Goal: Task Accomplishment & Management: Use online tool/utility

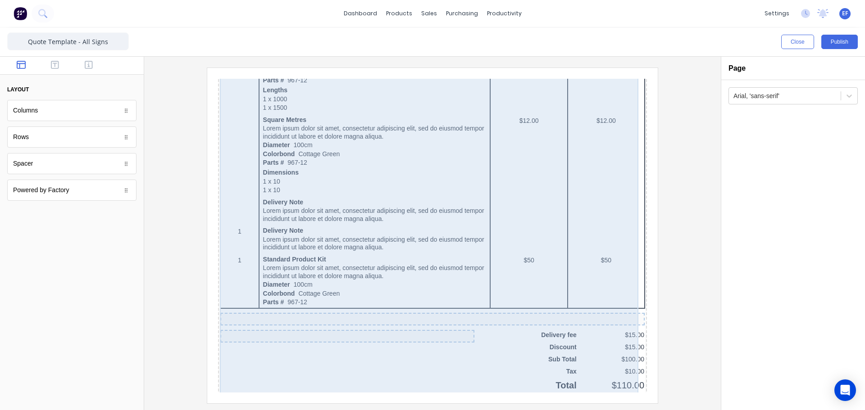
scroll to position [528, 0]
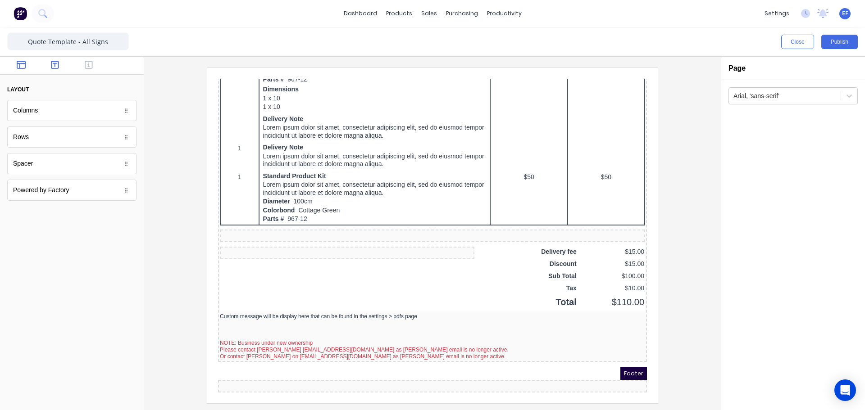
click at [53, 64] on icon "button" at bounding box center [55, 64] width 8 height 9
click at [87, 64] on icon "button" at bounding box center [89, 64] width 8 height 9
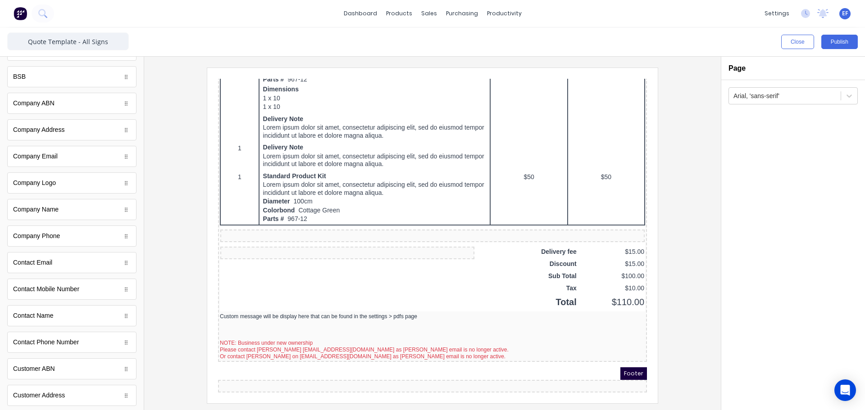
scroll to position [0, 0]
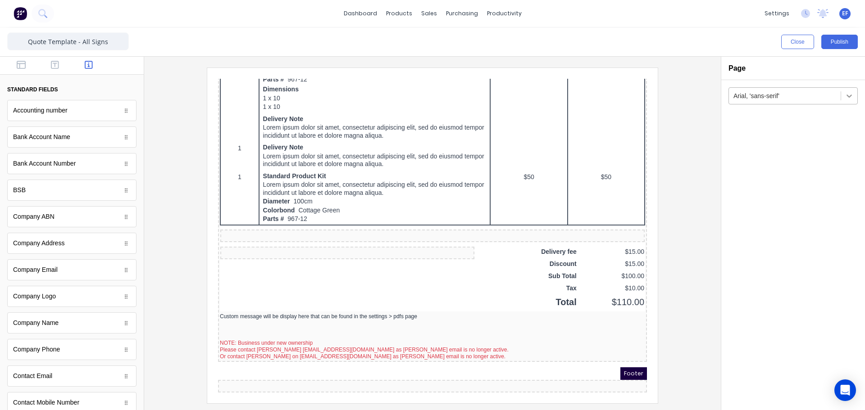
click at [849, 97] on icon at bounding box center [848, 96] width 5 height 3
click at [731, 68] on h2 "Page" at bounding box center [736, 68] width 17 height 9
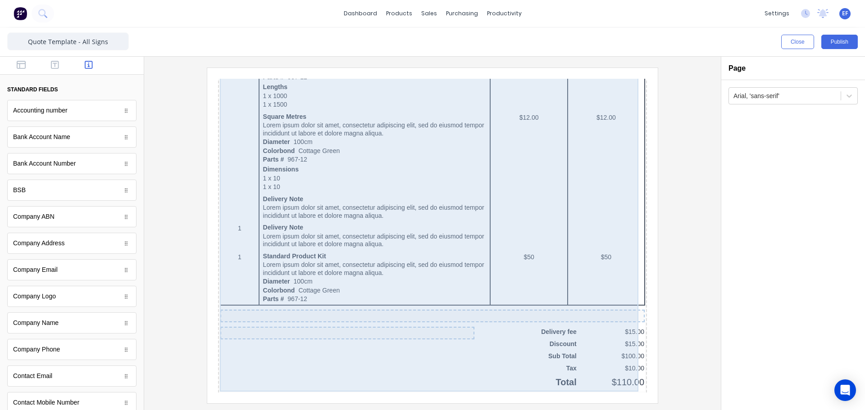
scroll to position [528, 0]
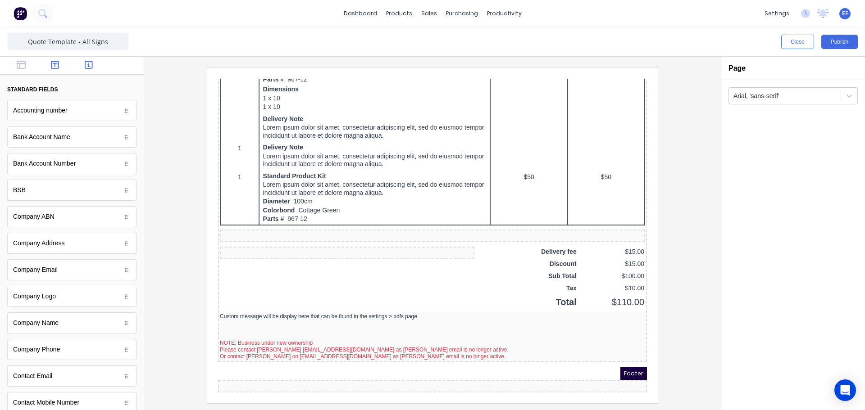
click at [52, 60] on icon "button" at bounding box center [55, 64] width 8 height 9
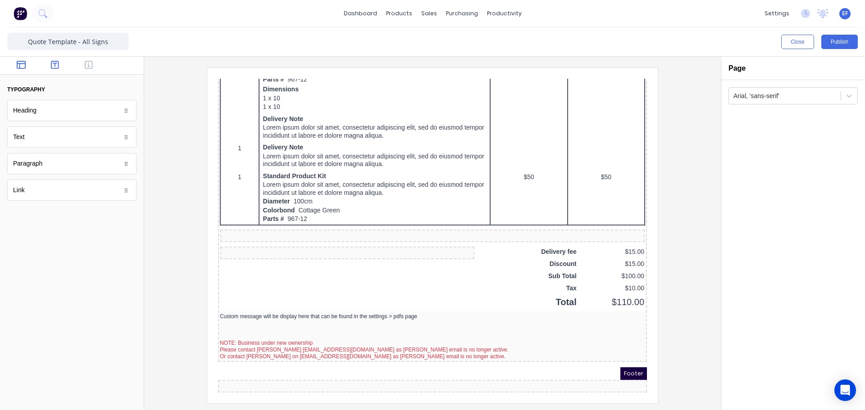
click at [19, 67] on icon "button" at bounding box center [21, 65] width 9 height 8
click at [127, 193] on div at bounding box center [126, 190] width 9 height 9
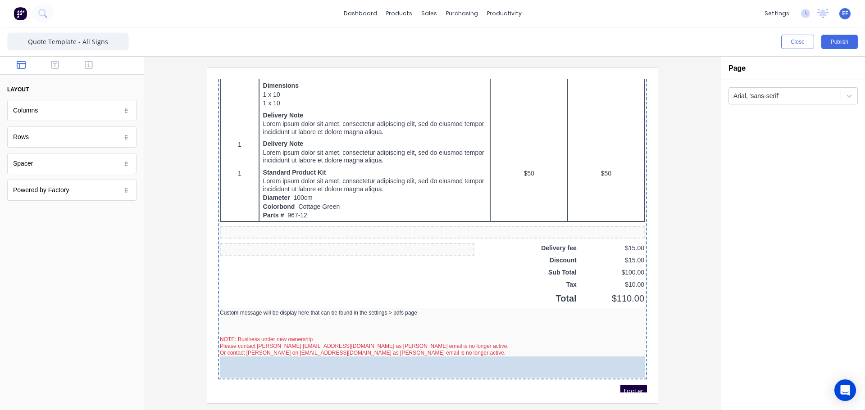
drag, startPoint x: 39, startPoint y: 173, endPoint x: 127, endPoint y: 282, distance: 140.4
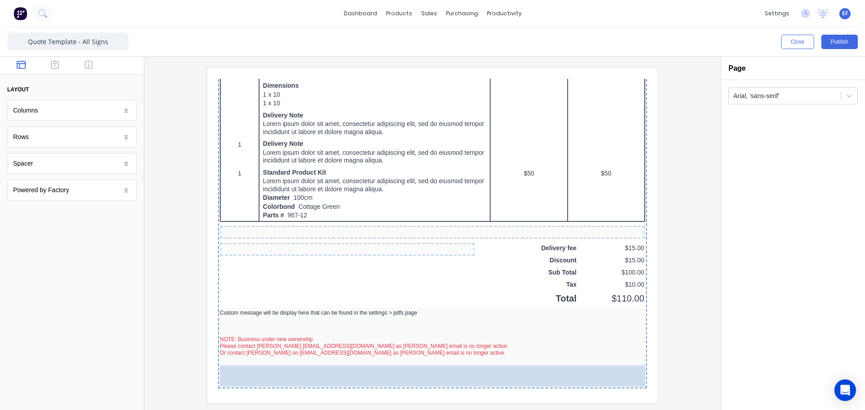
drag, startPoint x: 36, startPoint y: 167, endPoint x: 364, endPoint y: 367, distance: 384.3
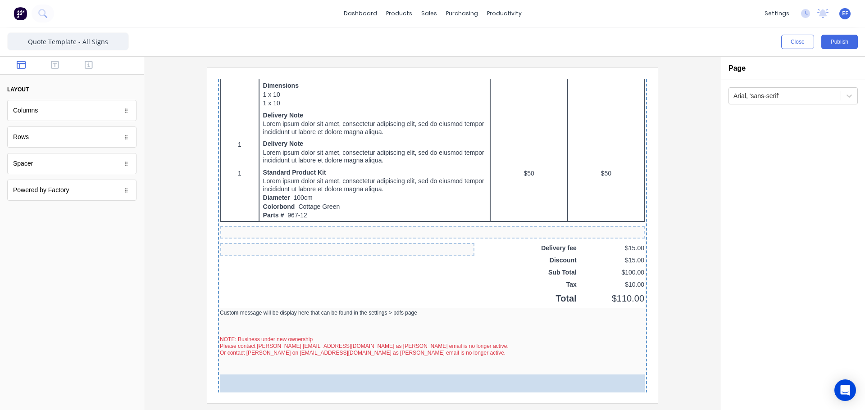
drag, startPoint x: 36, startPoint y: 167, endPoint x: 359, endPoint y: 378, distance: 386.0
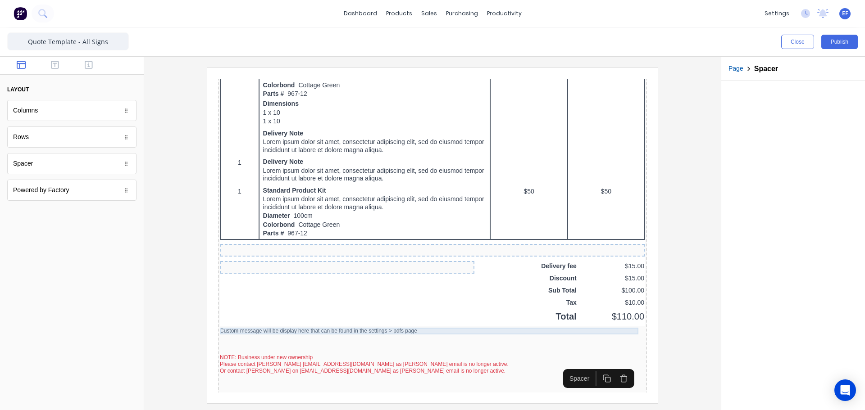
scroll to position [555, 0]
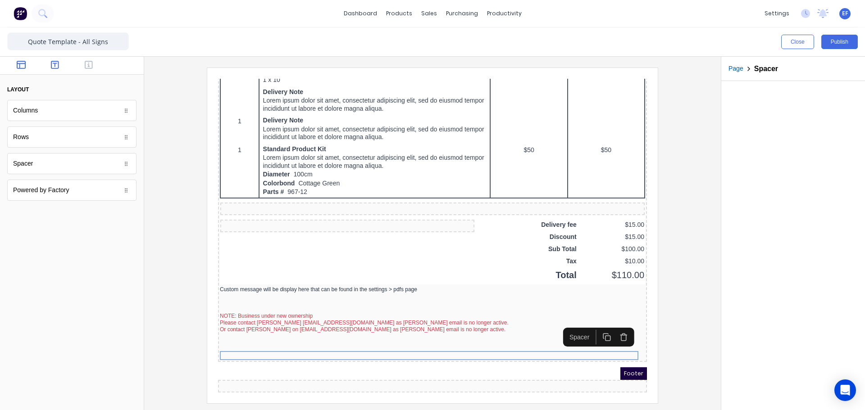
click at [59, 66] on icon "button" at bounding box center [55, 65] width 8 height 8
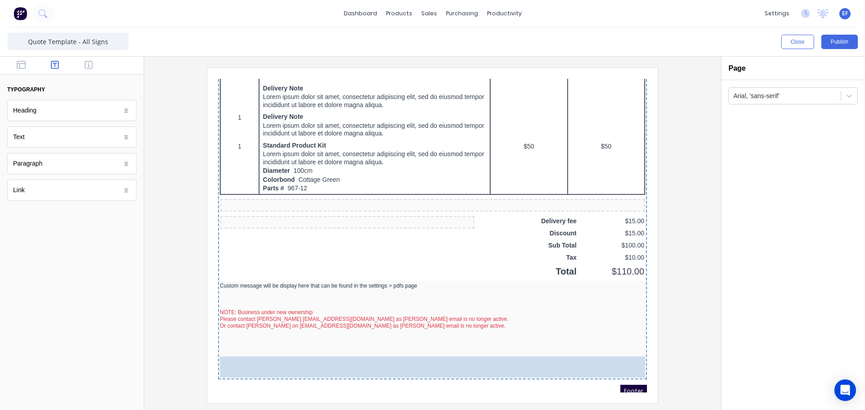
drag, startPoint x: 51, startPoint y: 108, endPoint x: 394, endPoint y: 363, distance: 427.0
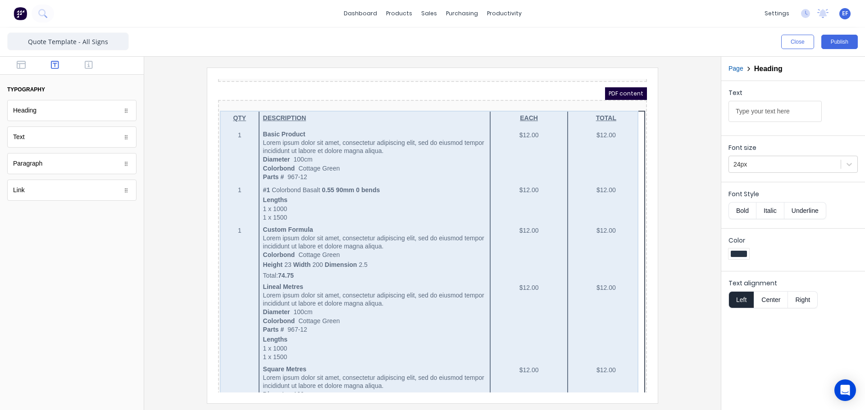
scroll to position [0, 0]
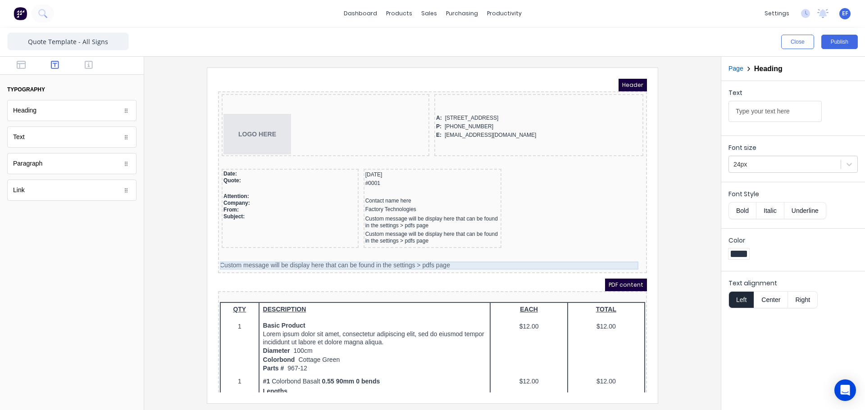
click at [321, 258] on div "Custom message will be display here that can be found in the settings > pdfs pa…" at bounding box center [421, 255] width 425 height 8
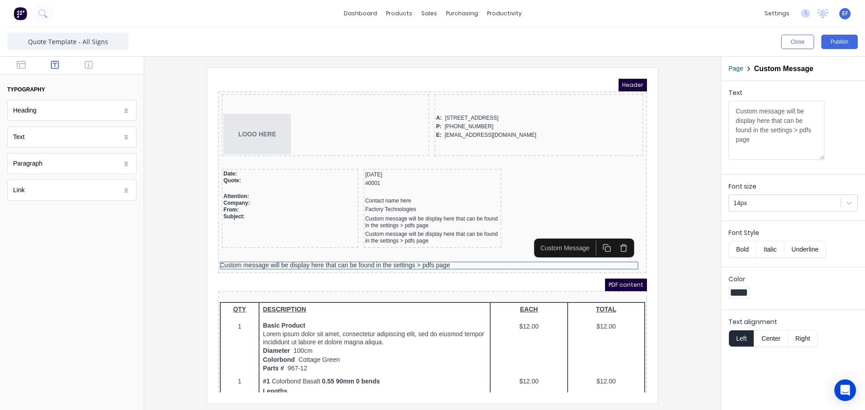
click at [612, 238] on icon "button" at bounding box center [613, 237] width 9 height 9
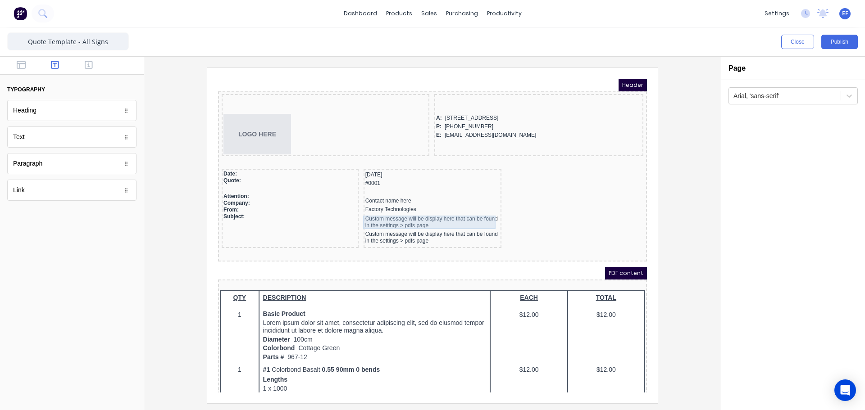
click at [378, 207] on div "Custom message will be display here that can be found in the settings > pdfs pa…" at bounding box center [422, 212] width 135 height 14
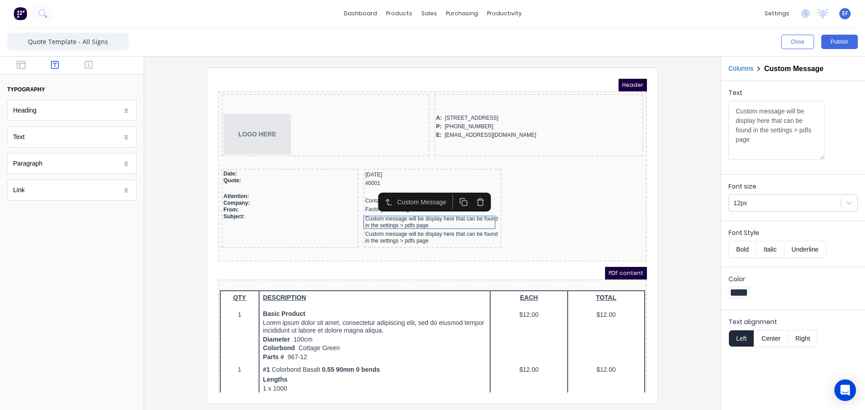
click at [469, 192] on icon "button" at bounding box center [470, 191] width 9 height 9
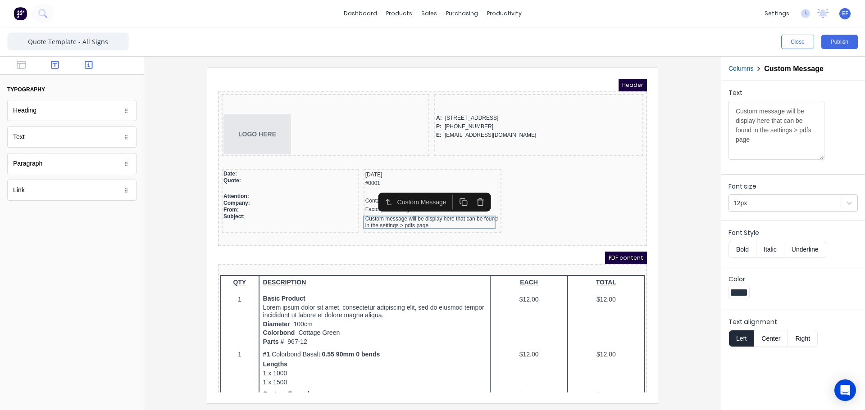
click at [75, 60] on button "button" at bounding box center [89, 65] width 28 height 11
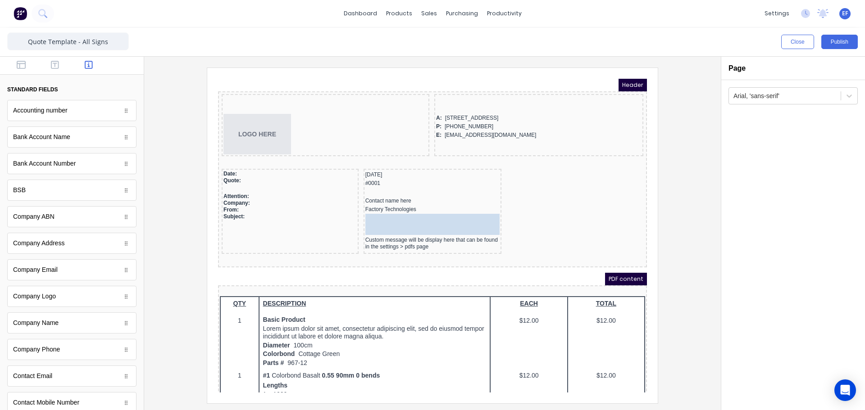
drag, startPoint x: 151, startPoint y: 301, endPoint x: 418, endPoint y: 209, distance: 282.2
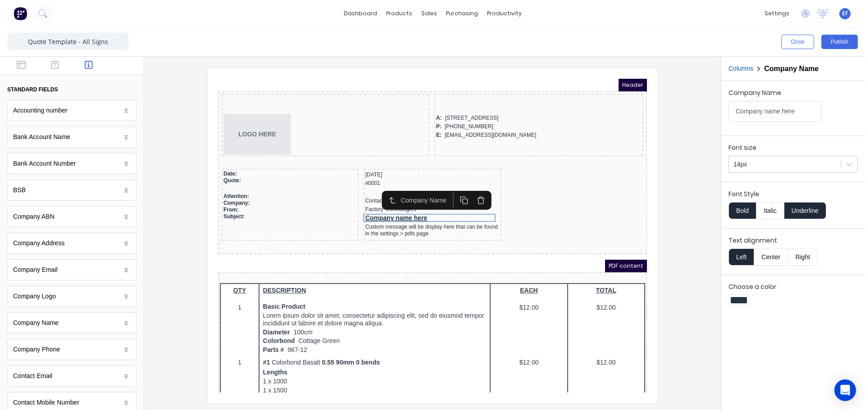
click at [796, 209] on button "Underline" at bounding box center [805, 210] width 42 height 17
click at [739, 210] on button "Bold" at bounding box center [741, 210] width 27 height 17
click at [754, 168] on div at bounding box center [784, 164] width 103 height 11
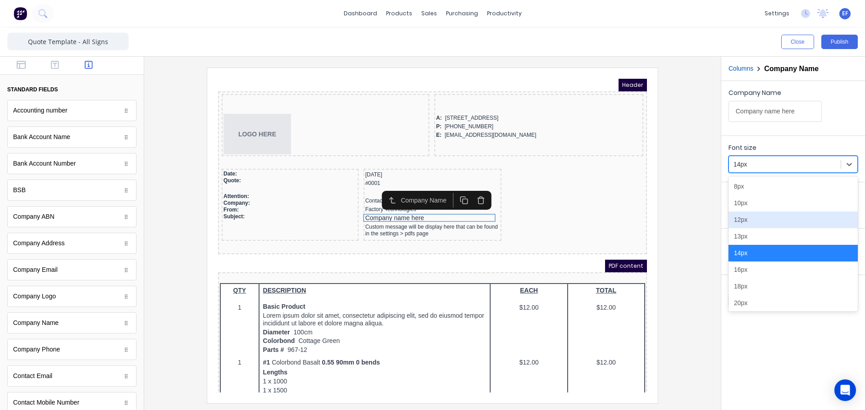
click at [746, 222] on div "12px" at bounding box center [792, 220] width 129 height 17
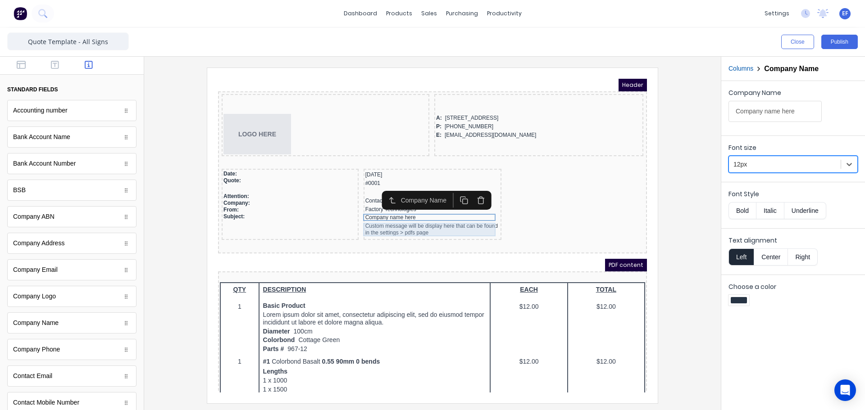
click at [379, 222] on div "Custom message will be display here that can be found in the settings > pdfs pa…" at bounding box center [422, 219] width 135 height 14
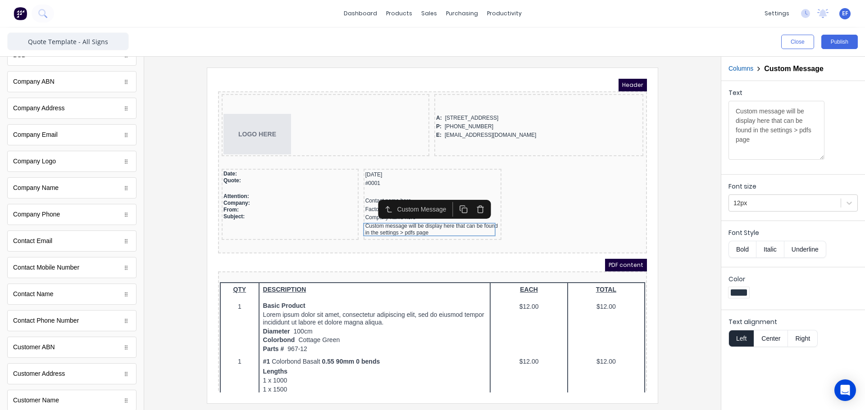
scroll to position [180, 0]
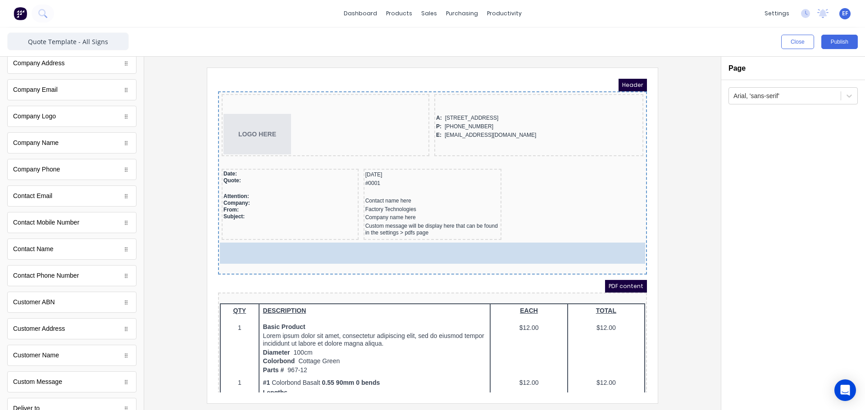
drag, startPoint x: 44, startPoint y: 254, endPoint x: 328, endPoint y: 246, distance: 284.4
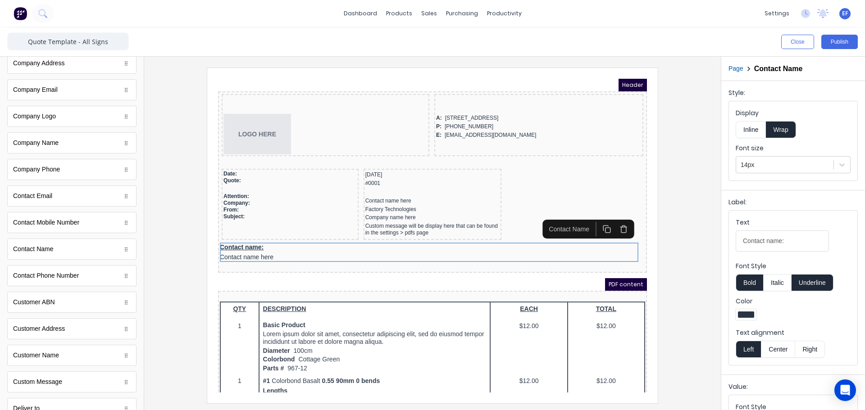
click at [754, 130] on button "Inline" at bounding box center [751, 129] width 30 height 17
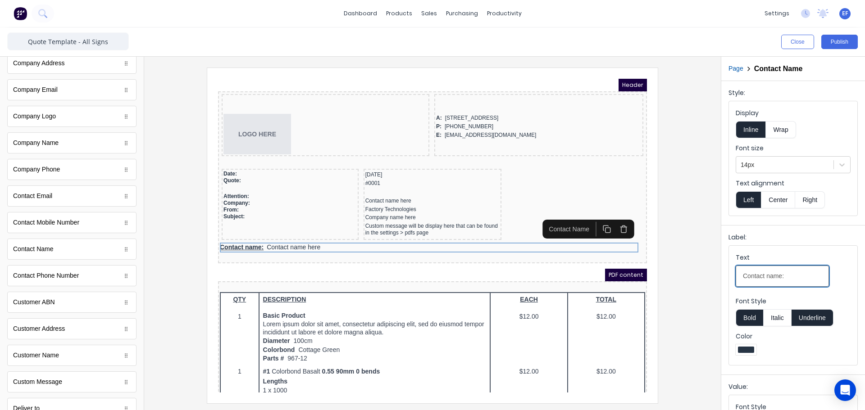
drag, startPoint x: 683, startPoint y: 273, endPoint x: 667, endPoint y: 272, distance: 16.2
click at [667, 272] on div "Close Publish Components standard fields Accounting number Accounting number Ba…" at bounding box center [432, 218] width 865 height 383
type input "Dear"
click at [743, 317] on button "Bold" at bounding box center [749, 317] width 27 height 17
click at [802, 317] on button "Underline" at bounding box center [812, 317] width 42 height 17
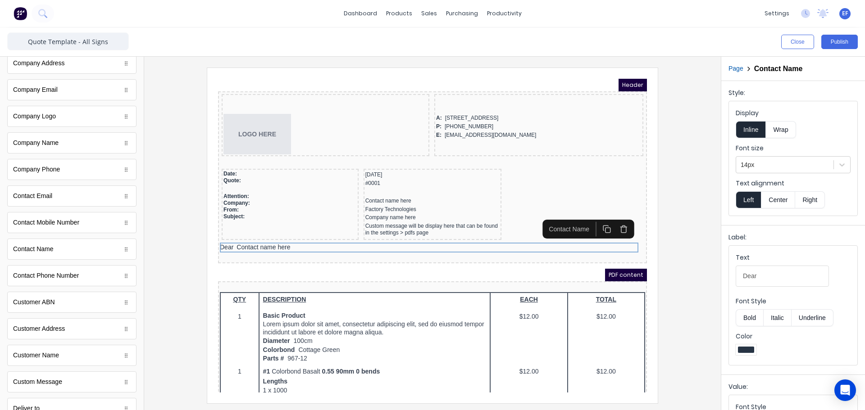
scroll to position [0, 0]
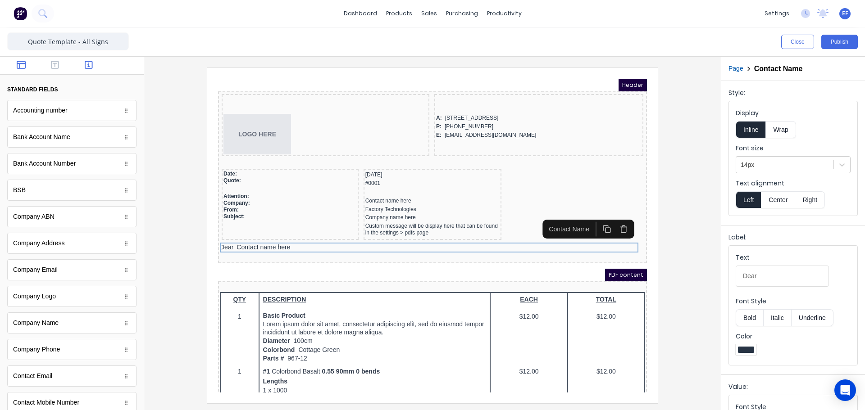
click at [25, 68] on icon "button" at bounding box center [21, 65] width 9 height 8
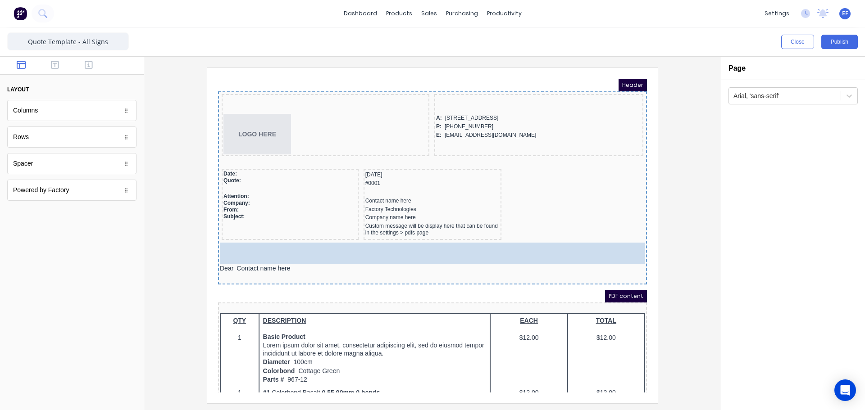
drag, startPoint x: 32, startPoint y: 167, endPoint x: 233, endPoint y: 239, distance: 212.9
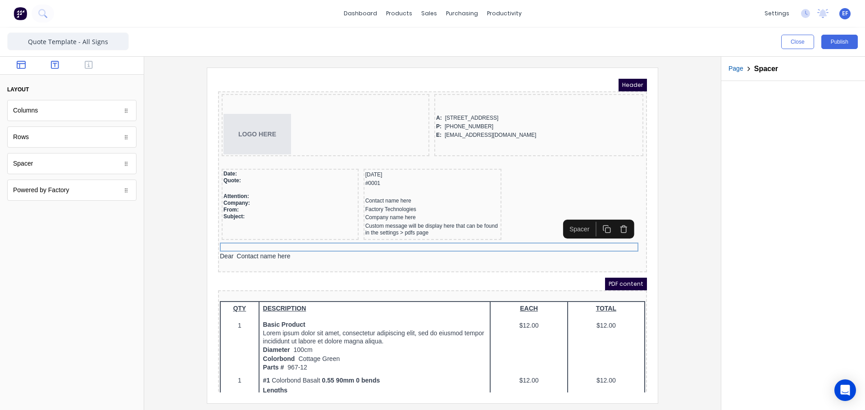
click at [54, 66] on icon "button" at bounding box center [55, 64] width 8 height 9
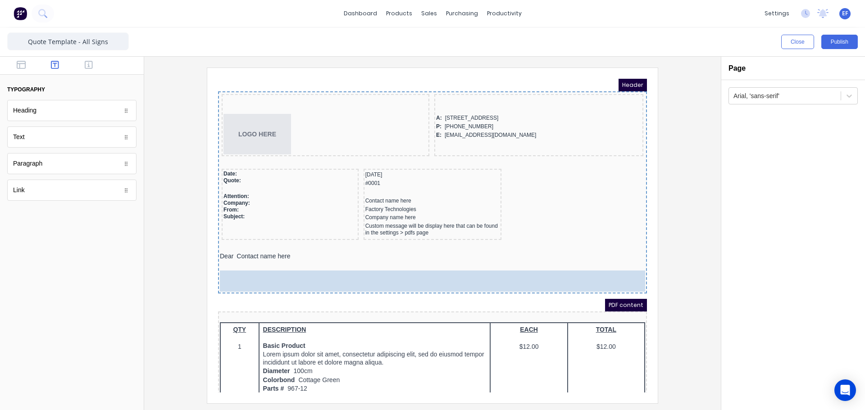
drag, startPoint x: 38, startPoint y: 179, endPoint x: 303, endPoint y: 274, distance: 281.1
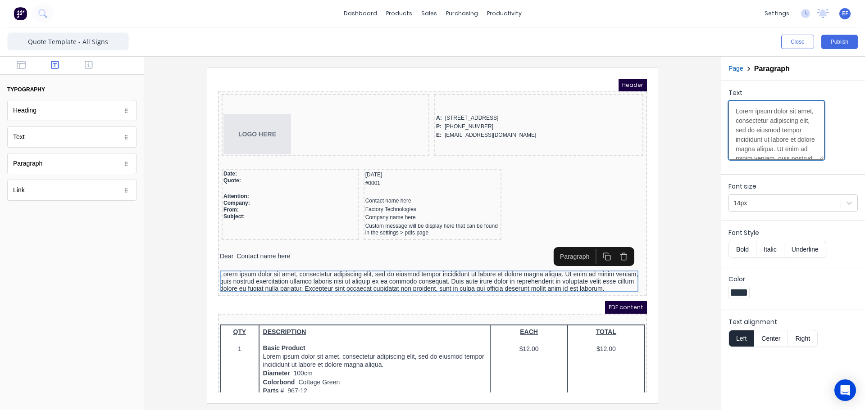
click at [766, 117] on textarea "Lorem ipsum dolor sit amet, consectetur adipiscing elit, sed do eiusmod tempor …" at bounding box center [776, 130] width 96 height 59
paste textarea "At allsigns print & design, we pride ourselves on supplying quality products wi…"
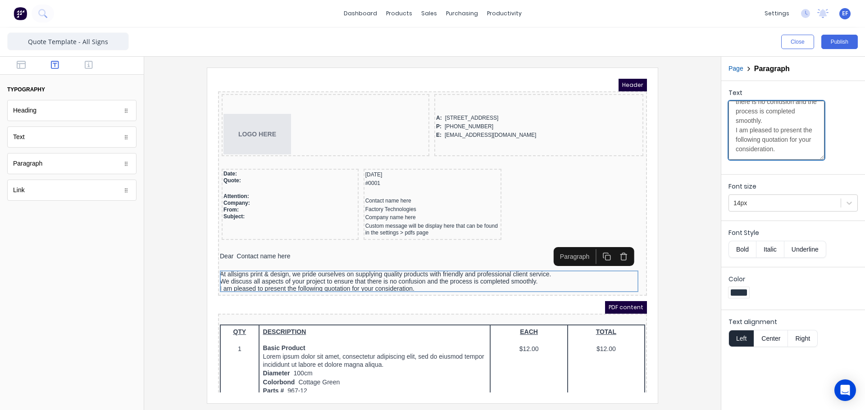
click at [733, 117] on textarea "At allsigns print & design, we pride ourselves on supplying quality products wi…" at bounding box center [776, 130] width 96 height 59
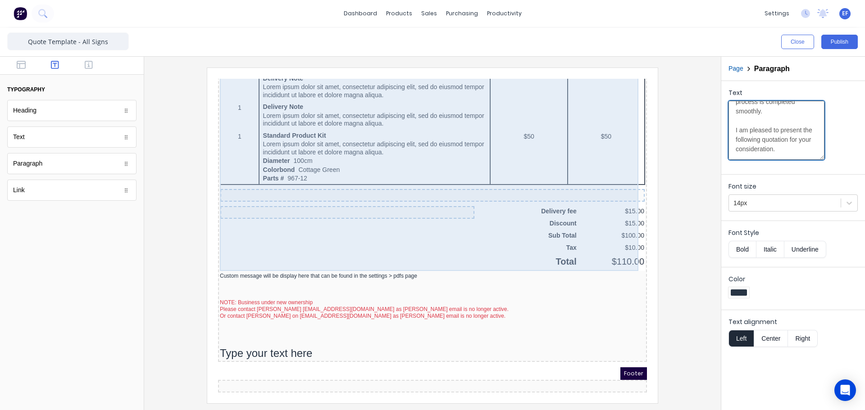
scroll to position [598, 0]
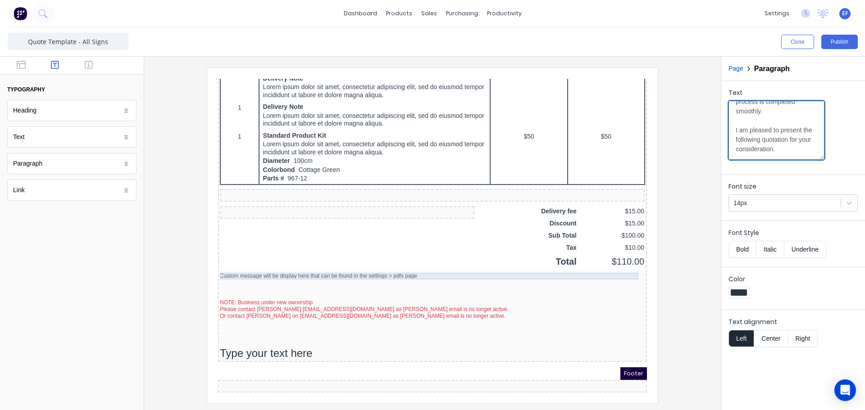
type textarea "At allsigns print & design, we pride ourselves on supplying quality products wi…"
click at [287, 263] on div "Custom message will be display here that can be found in the settings > pdfs pa…" at bounding box center [421, 265] width 425 height 7
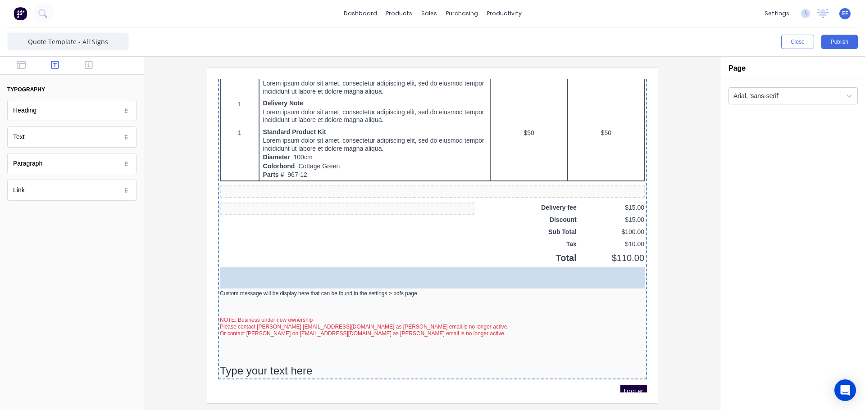
drag, startPoint x: 57, startPoint y: 167, endPoint x: 120, endPoint y: 188, distance: 66.7
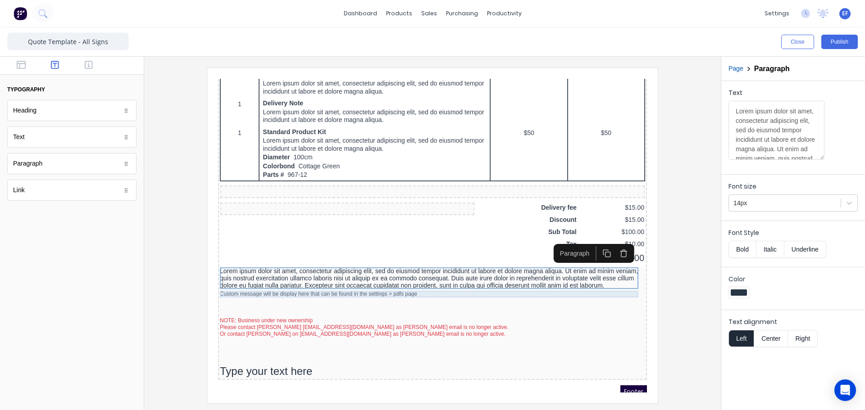
click at [298, 282] on div "Custom message will be display here that can be found in the settings > pdfs pa…" at bounding box center [421, 283] width 425 height 7
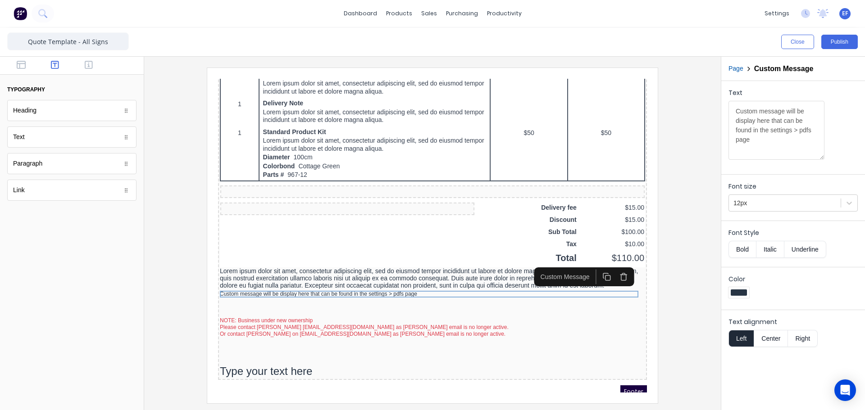
click at [614, 264] on icon "button" at bounding box center [613, 266] width 9 height 9
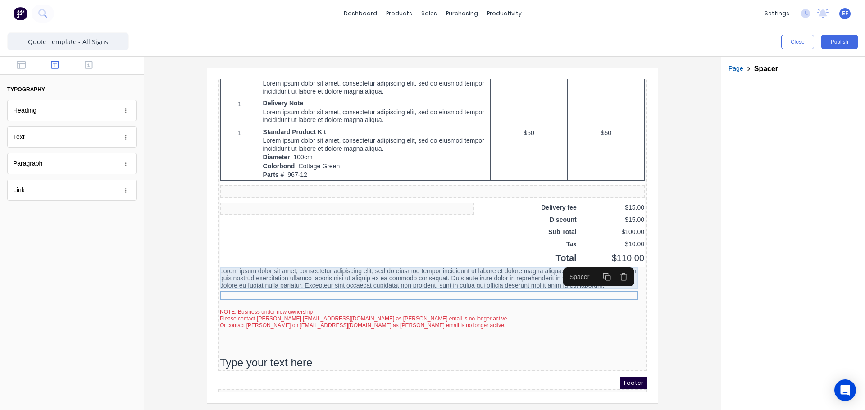
click at [386, 273] on div "Lorem ipsum dolor sit amet, consectetur adipiscing elit, sed do eiusmod tempor …" at bounding box center [421, 268] width 425 height 22
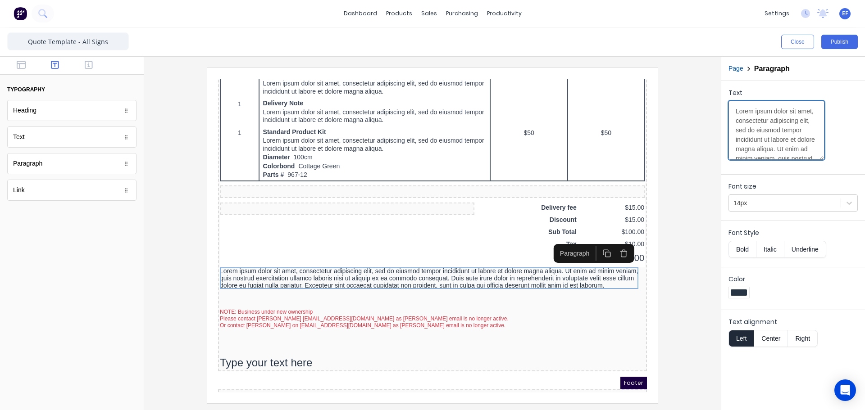
click at [747, 136] on textarea "Lorem ipsum dolor sit amet, consectetur adipiscing elit, sed do eiusmod tempor …" at bounding box center [776, 130] width 96 height 59
drag, startPoint x: 765, startPoint y: 119, endPoint x: 754, endPoint y: 115, distance: 11.4
click at [765, 119] on textarea "Lorem ipsum dolor sit amet, consectetur adipiscing elit, sed do eiusmod tempor …" at bounding box center [776, 130] width 96 height 59
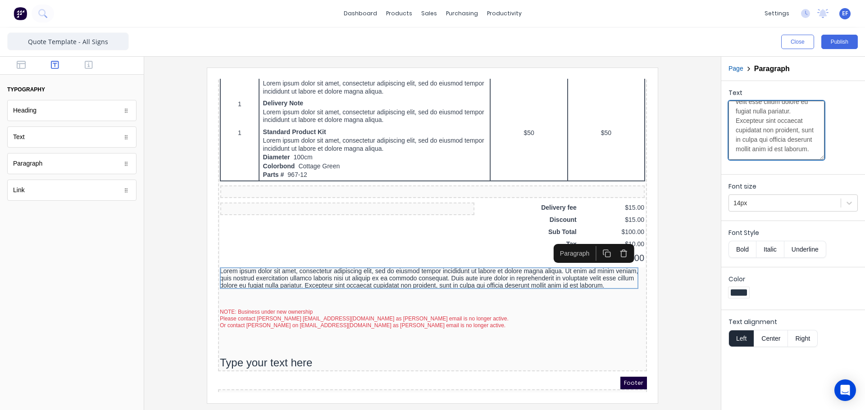
drag, startPoint x: 749, startPoint y: 115, endPoint x: 794, endPoint y: 157, distance: 61.8
click at [794, 157] on textarea "Lorem ipsum dolor sit amet, consectetur adipiscing elit, sed do eiusmod tempor …" at bounding box center [776, 130] width 96 height 59
paste textarea "The printing and signage industry has so many variables that need to be taken i…"
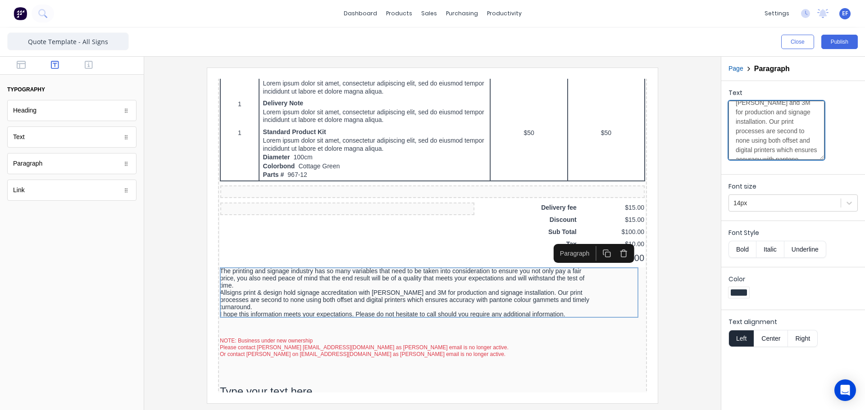
scroll to position [119, 0]
click at [754, 146] on textarea "The printing and signage industry has so many variables that need to be taken i…" at bounding box center [776, 130] width 96 height 59
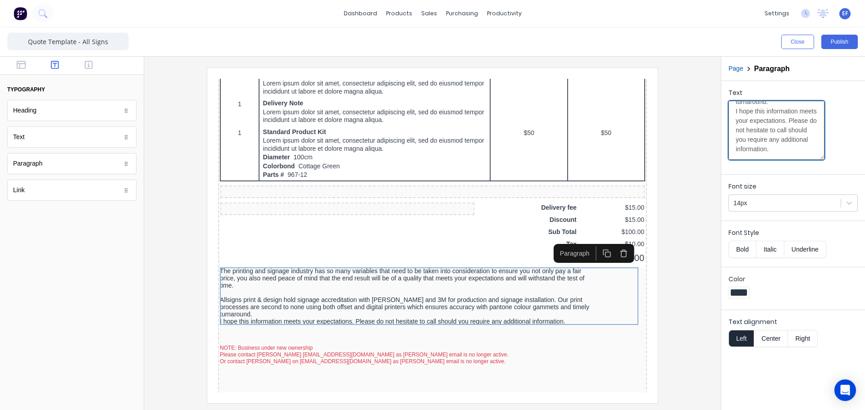
scroll to position [299, 0]
click at [747, 136] on textarea "The printing and signage industry has so many variables that need to be taken i…" at bounding box center [776, 130] width 96 height 59
click at [781, 140] on textarea "The printing and signage industry has so many variables that need to be taken i…" at bounding box center [776, 130] width 96 height 59
click at [771, 134] on textarea "The printing and signage industry has so many variables that need to be taken i…" at bounding box center [776, 130] width 96 height 59
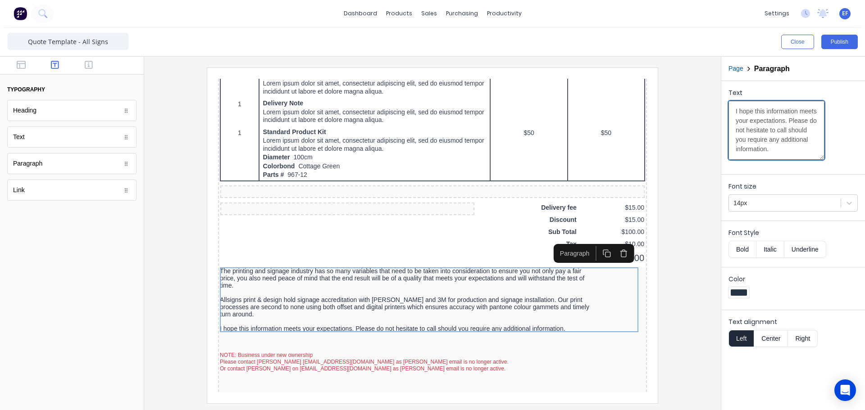
type textarea "The printing and signage industry has so many variables that need to be taken i…"
click at [706, 249] on div at bounding box center [432, 236] width 562 height 336
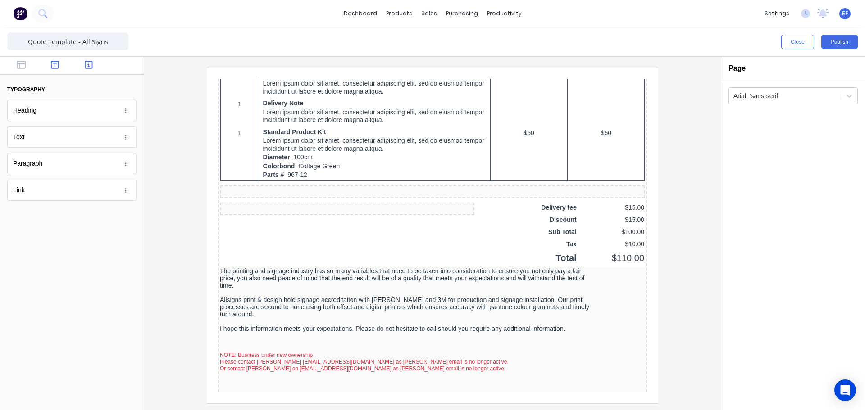
click at [96, 65] on button "button" at bounding box center [89, 65] width 28 height 11
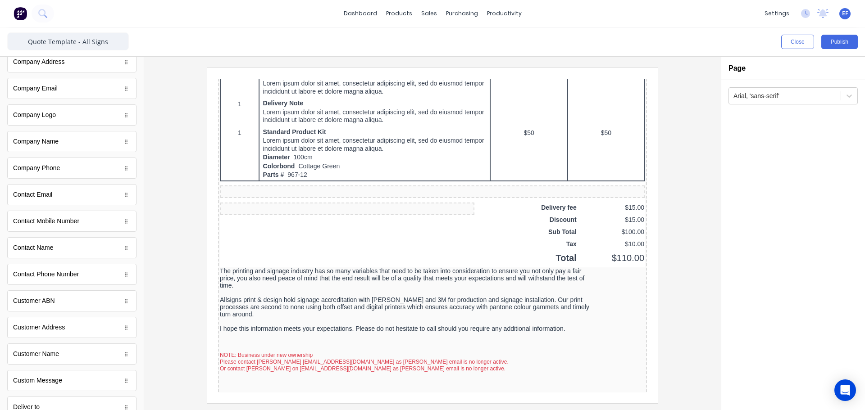
scroll to position [180, 0]
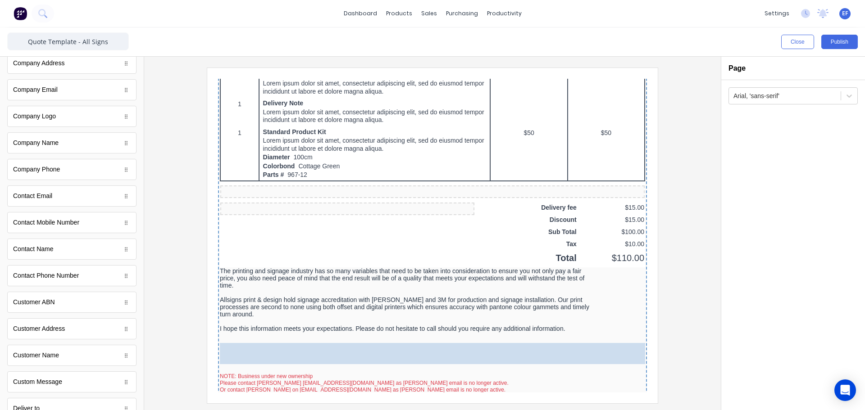
drag, startPoint x: 53, startPoint y: 146, endPoint x: 161, endPoint y: 268, distance: 162.4
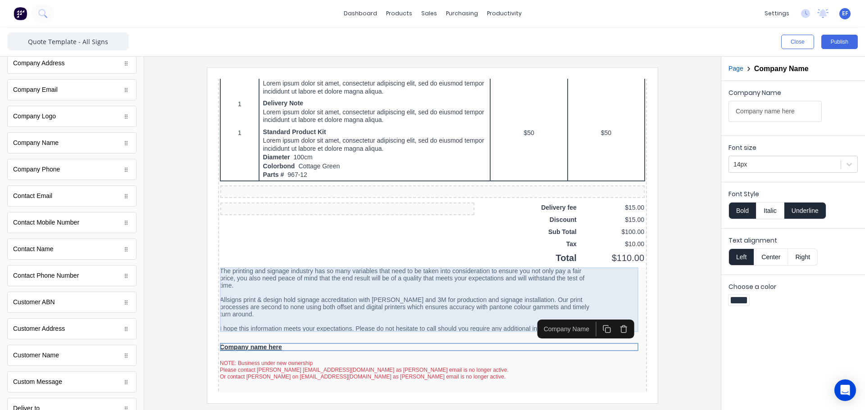
click at [222, 319] on div "The printing and signage industry has so many variables that need to be taken i…" at bounding box center [421, 289] width 425 height 65
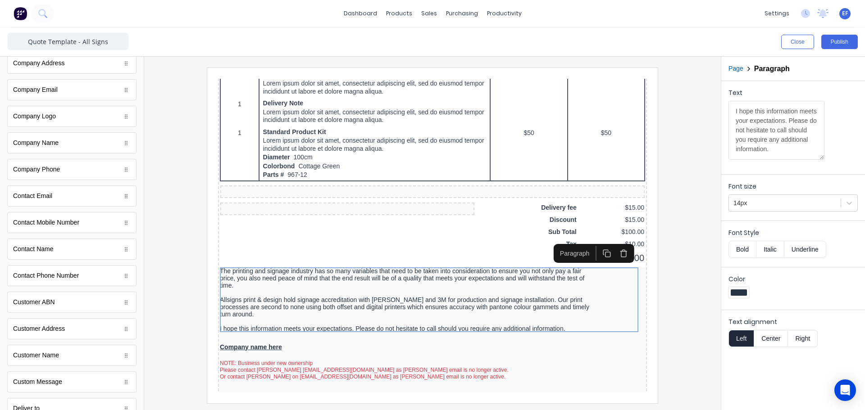
scroll to position [369, 0]
click at [789, 154] on textarea "The printing and signage industry has so many variables that need to be taken i…" at bounding box center [776, 130] width 96 height 59
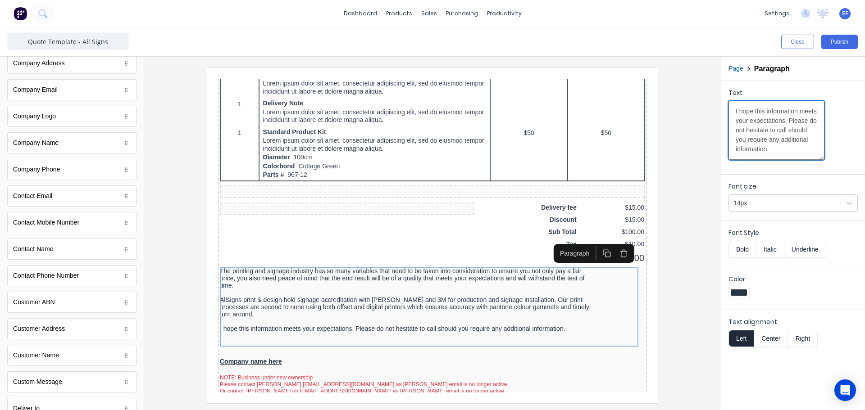
scroll to position [382, 0]
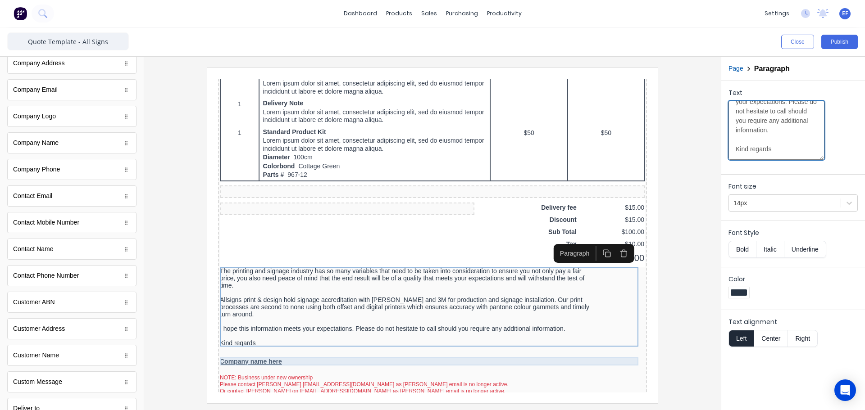
type textarea "The printing and signage industry has so many variables that need to be taken i…"
click at [235, 347] on div "Company name here" at bounding box center [421, 351] width 425 height 8
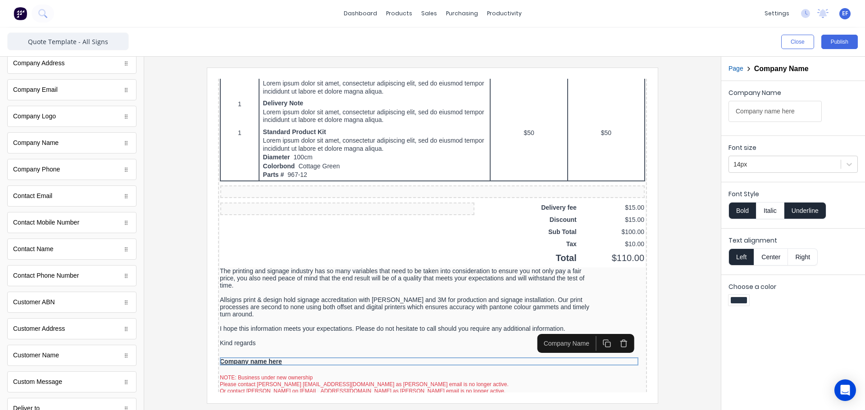
click at [743, 211] on button "Bold" at bounding box center [741, 210] width 27 height 17
click at [812, 209] on button "Underline" at bounding box center [805, 210] width 42 height 17
click at [770, 161] on div at bounding box center [784, 164] width 103 height 11
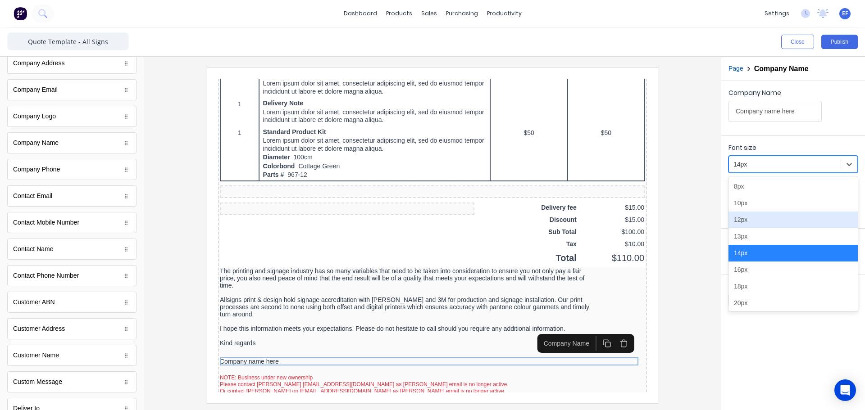
click at [750, 216] on div "12px" at bounding box center [792, 220] width 129 height 17
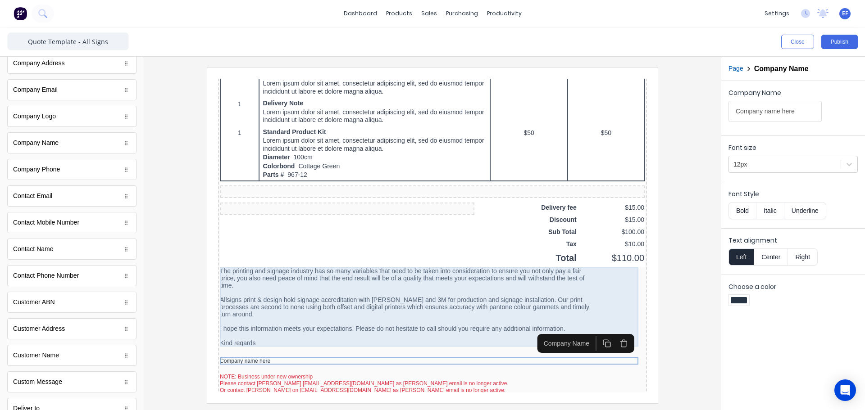
click at [239, 335] on div "The printing and signage industry has so many variables that need to be taken i…" at bounding box center [421, 296] width 425 height 79
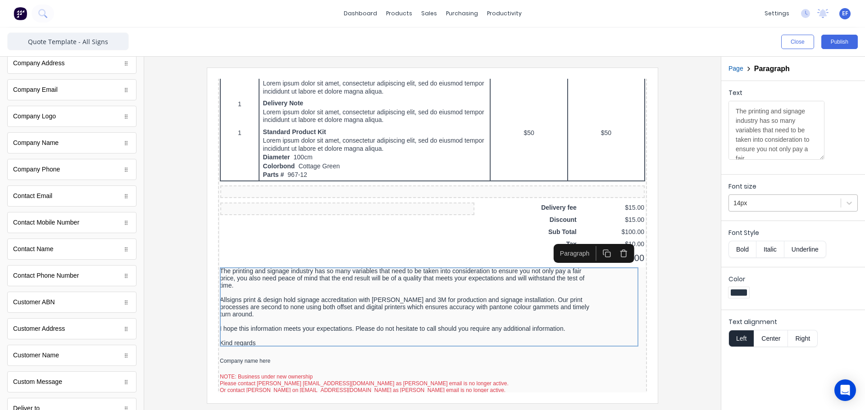
click at [741, 203] on div at bounding box center [784, 203] width 103 height 11
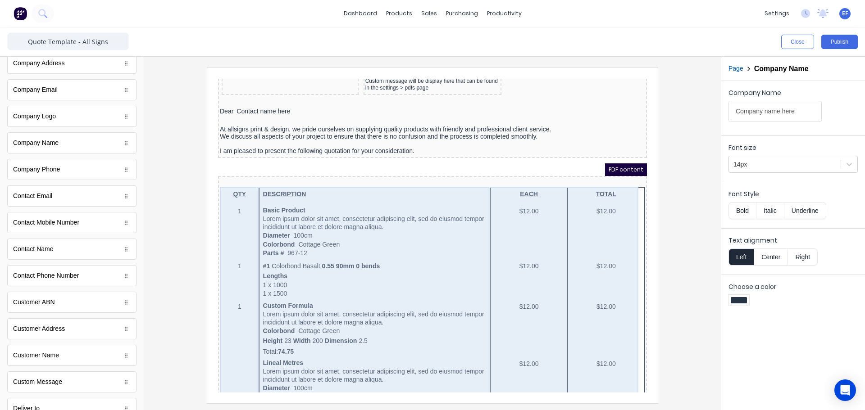
scroll to position [103, 0]
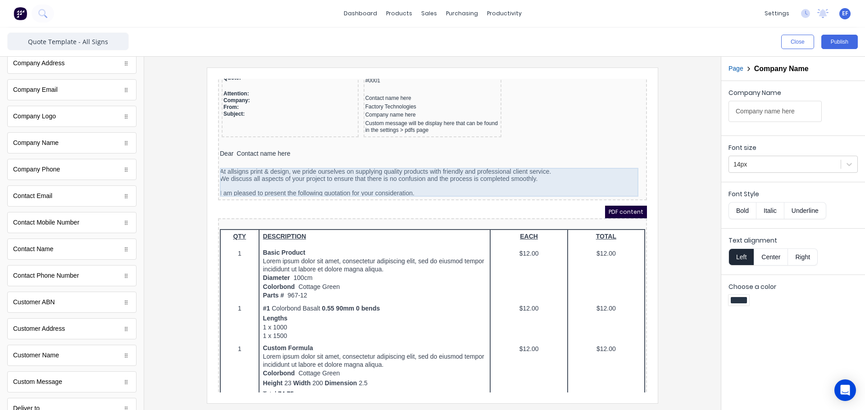
click at [371, 175] on div "At allsigns print & design, we pride ourselves on supplying quality products wi…" at bounding box center [421, 171] width 425 height 29
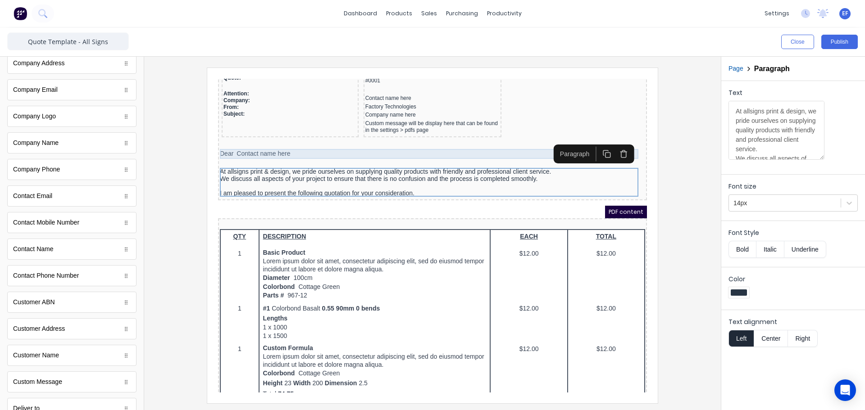
click at [281, 141] on div "Dear Contact name here" at bounding box center [421, 143] width 425 height 10
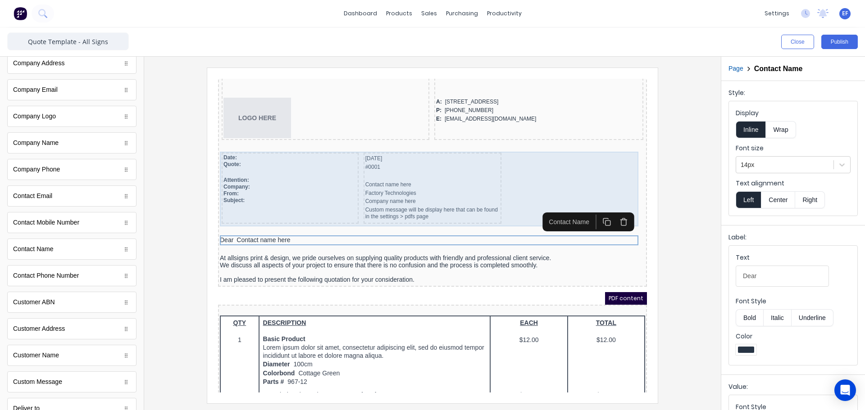
scroll to position [13, 0]
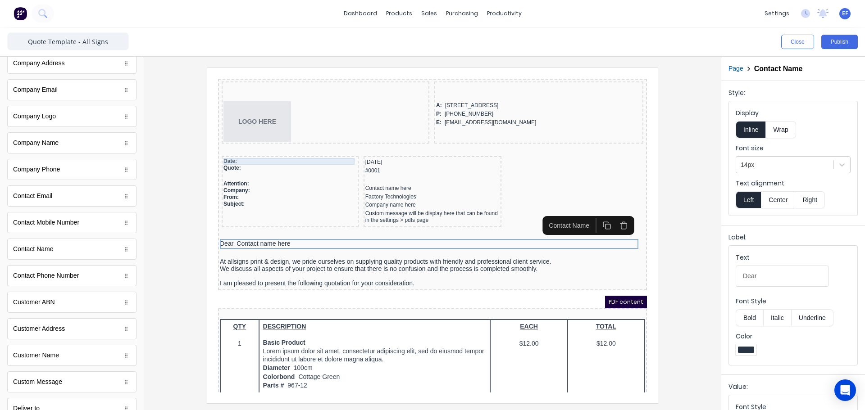
click at [233, 150] on div "Date:" at bounding box center [279, 150] width 133 height 7
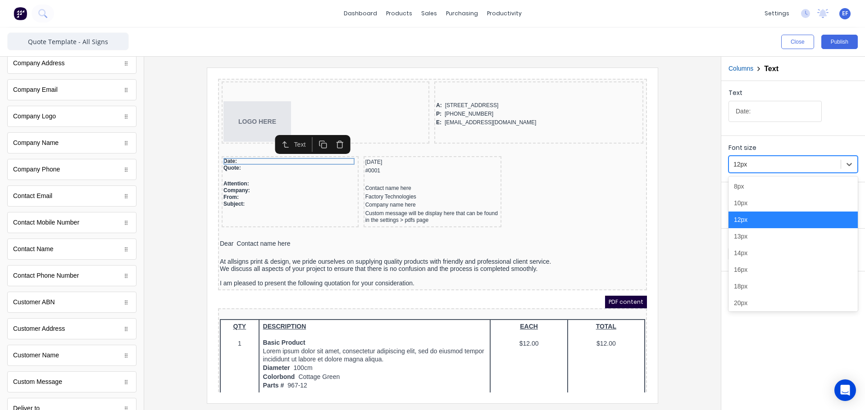
click at [814, 165] on div at bounding box center [784, 164] width 103 height 11
click at [754, 235] on div "13px" at bounding box center [792, 236] width 129 height 17
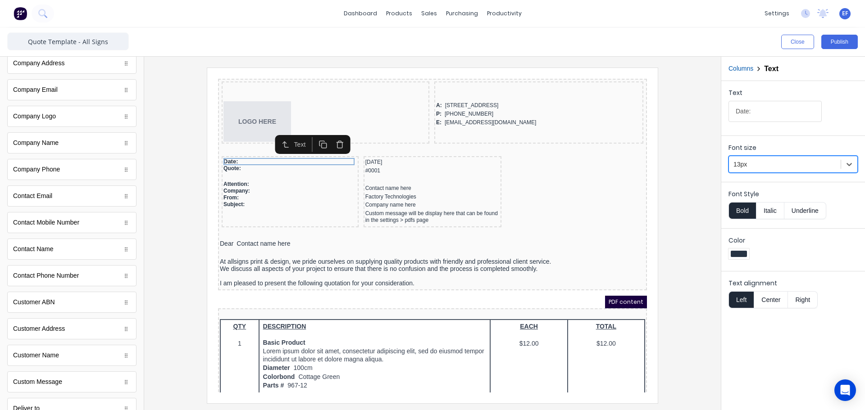
click at [746, 165] on div at bounding box center [784, 164] width 103 height 11
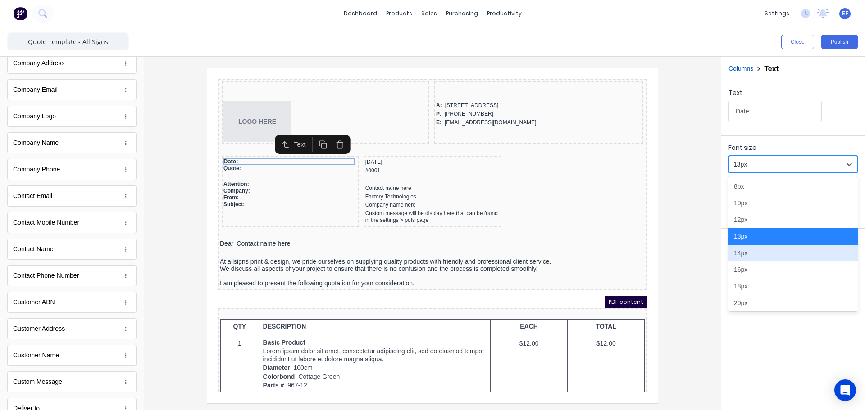
drag, startPoint x: 755, startPoint y: 254, endPoint x: 682, endPoint y: 239, distance: 74.6
click at [755, 254] on div "14px" at bounding box center [792, 253] width 129 height 17
click at [756, 163] on div at bounding box center [784, 164] width 103 height 11
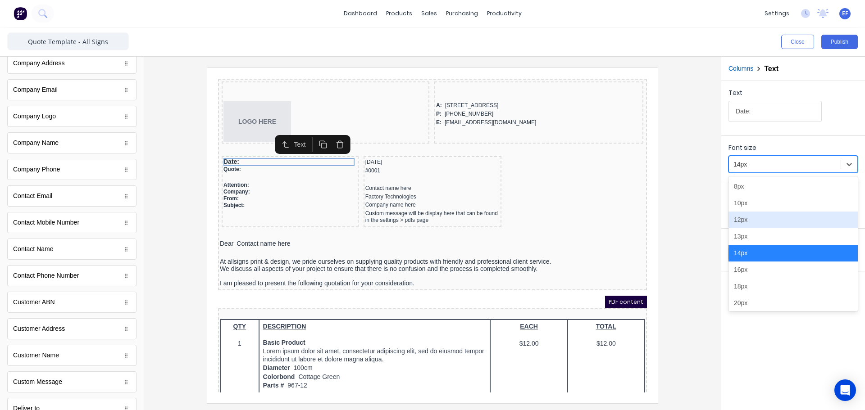
click at [751, 221] on div "12px" at bounding box center [792, 220] width 129 height 17
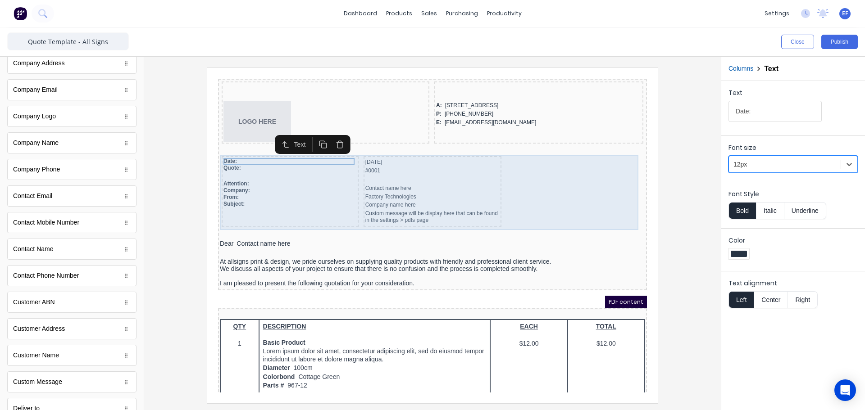
click at [617, 205] on div "Date: Quote: Attention: Company: From: Subject: 29/10/2024 #0001 Contact name h…" at bounding box center [421, 182] width 425 height 75
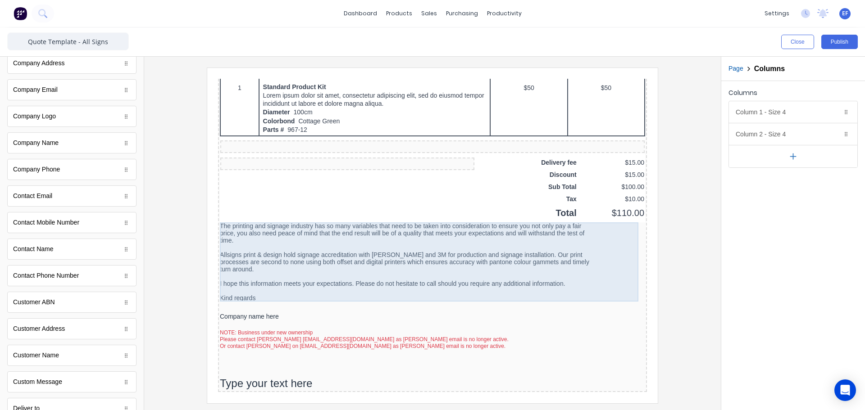
scroll to position [677, 0]
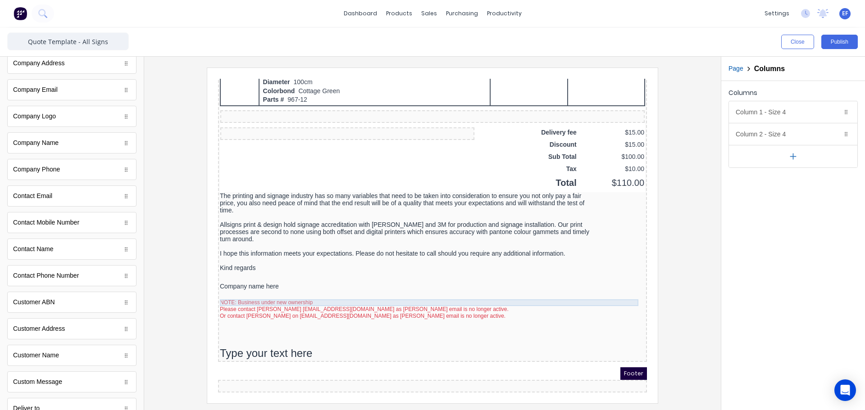
click at [249, 290] on div "NOTE: Business under new ownership" at bounding box center [421, 292] width 425 height 7
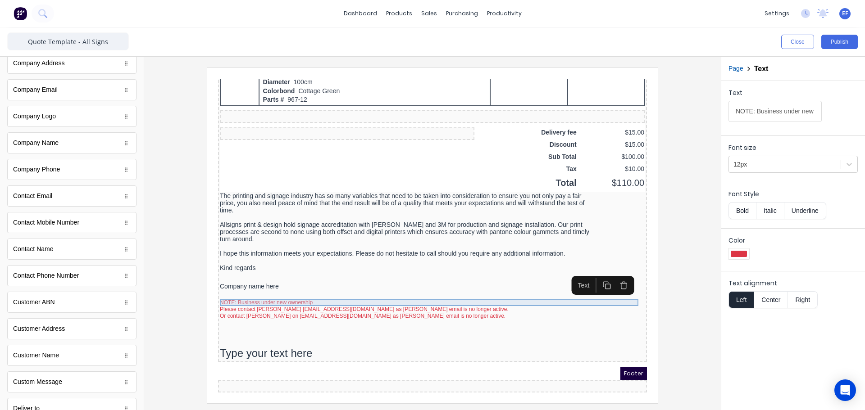
click at [253, 289] on div "NOTE: Business under new ownership" at bounding box center [421, 292] width 425 height 7
click at [760, 167] on div at bounding box center [784, 164] width 103 height 11
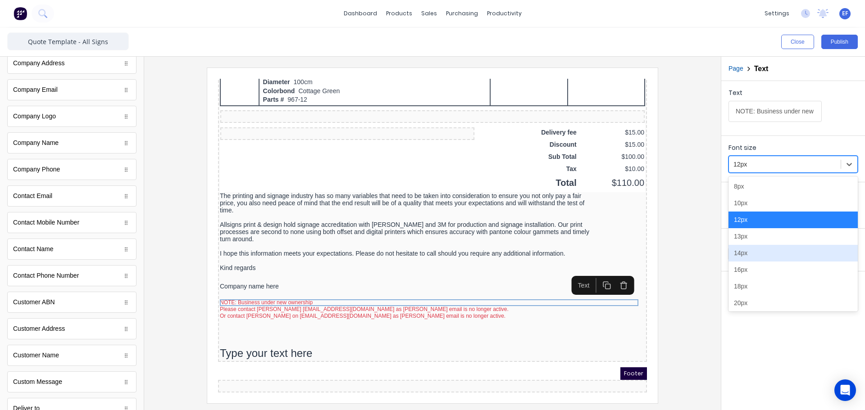
drag, startPoint x: 753, startPoint y: 251, endPoint x: 682, endPoint y: 269, distance: 73.1
click at [753, 251] on div "14px" at bounding box center [792, 253] width 129 height 17
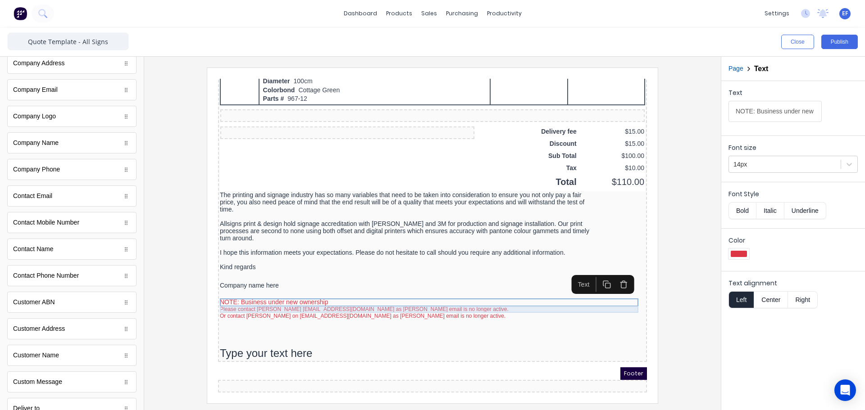
click at [266, 296] on div "Please contact Lana Sinnott admin@allsignscairns.com.au as Kerri Brown’s email …" at bounding box center [421, 299] width 425 height 7
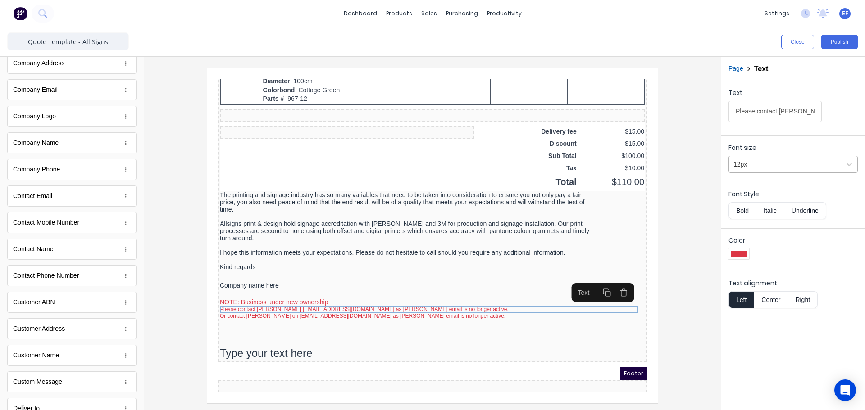
click at [753, 167] on div at bounding box center [784, 164] width 103 height 11
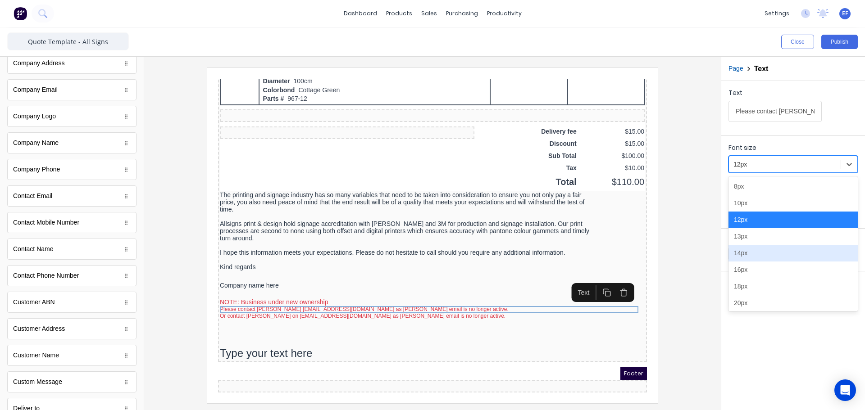
click at [746, 252] on div "14px" at bounding box center [792, 253] width 129 height 17
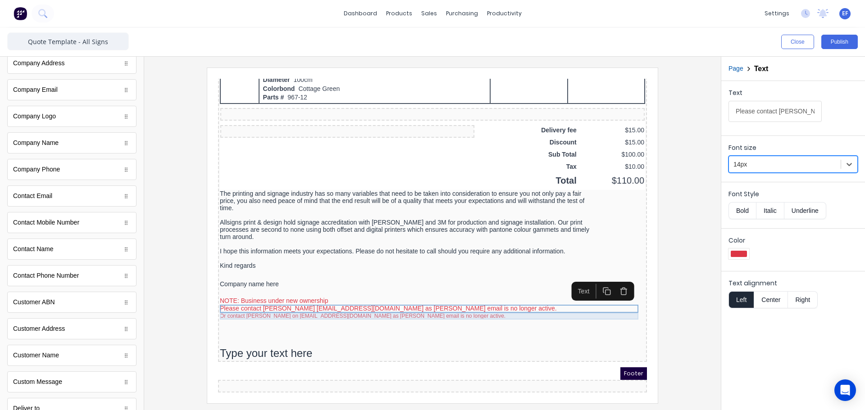
click at [238, 305] on div "Or contact Joshua Sinnott on sales@allsignscairns.com.au as Scott Brown’s email…" at bounding box center [421, 305] width 425 height 7
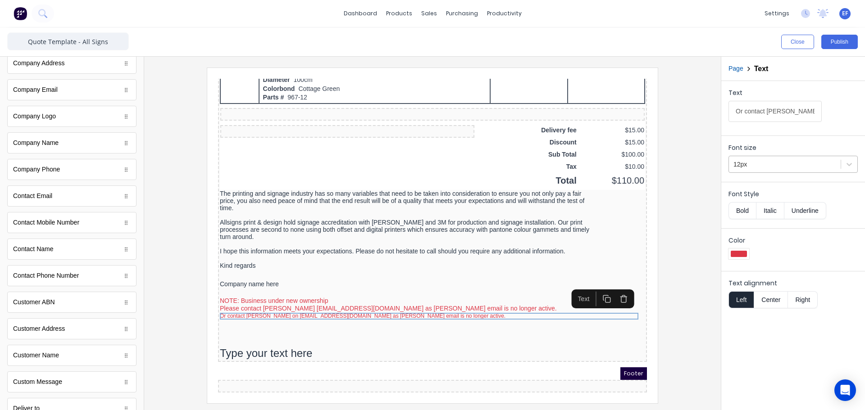
click at [773, 164] on div at bounding box center [784, 164] width 103 height 11
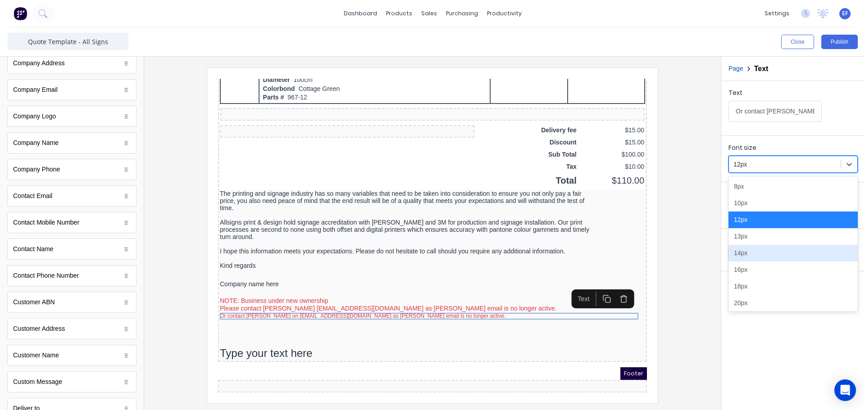
click at [748, 256] on div "14px" at bounding box center [792, 253] width 129 height 17
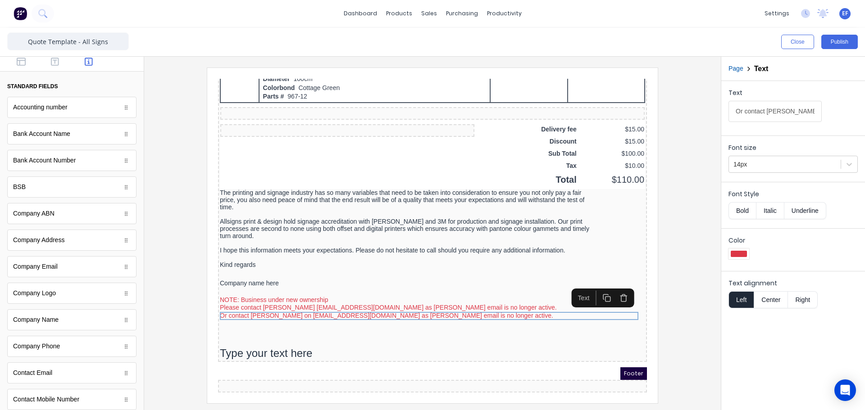
scroll to position [0, 0]
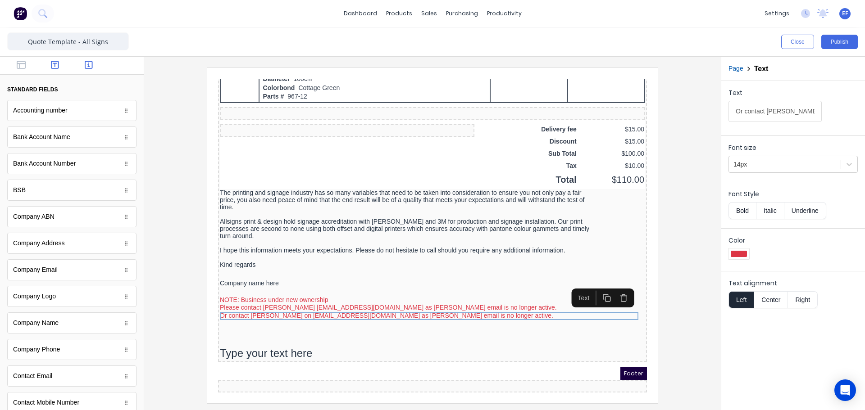
click at [51, 65] on icon "button" at bounding box center [55, 65] width 8 height 8
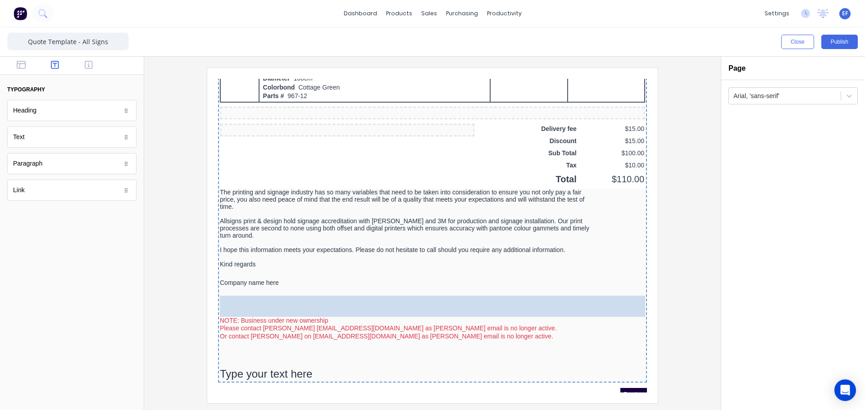
drag, startPoint x: 31, startPoint y: 167, endPoint x: 116, endPoint y: 209, distance: 94.7
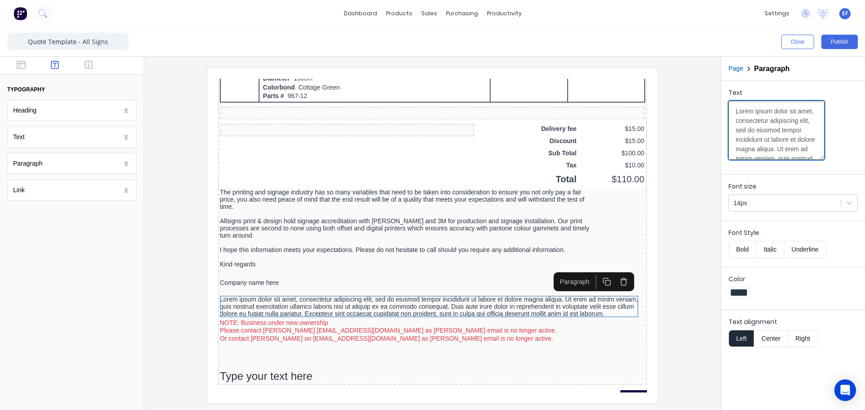
click at [761, 133] on textarea "Lorem ipsum dolor sit amet, consectetur adipiscing elit, sed do eiusmod tempor …" at bounding box center [776, 130] width 96 height 59
paste textarea "NOTE: Business under new ownership Please contact Lana Sinnott admin@allsignsca…"
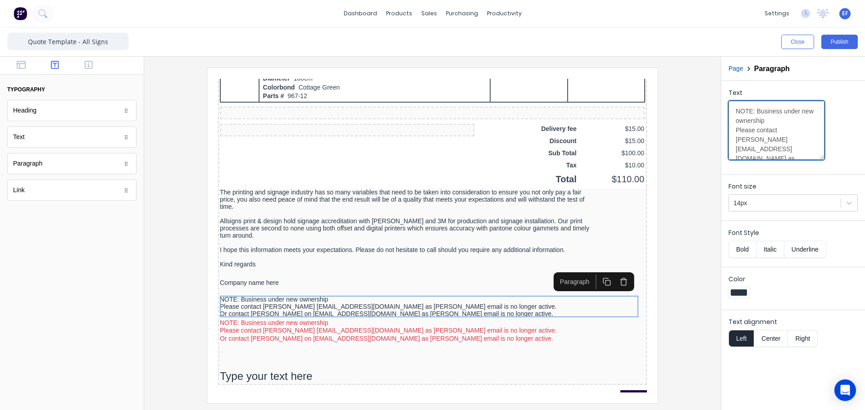
scroll to position [89, 0]
type textarea "NOTE: Business under new ownership Please contact Lana Sinnott admin@allsignsca…"
click at [735, 282] on label "Color" at bounding box center [792, 279] width 129 height 9
click at [737, 294] on div at bounding box center [739, 293] width 16 height 6
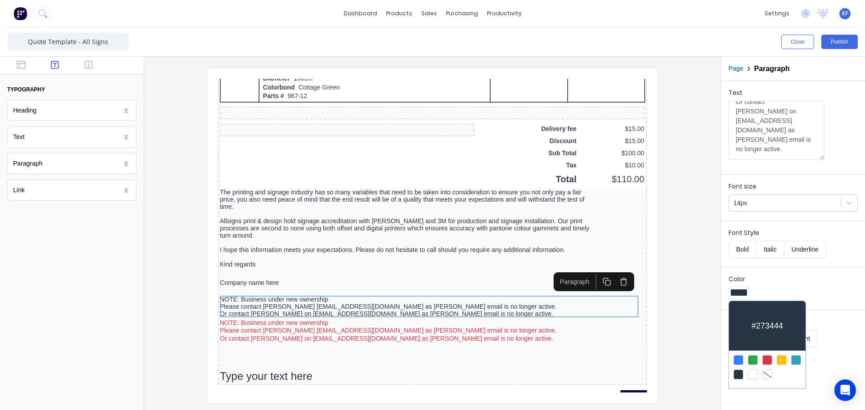
click at [765, 360] on div at bounding box center [767, 360] width 10 height 10
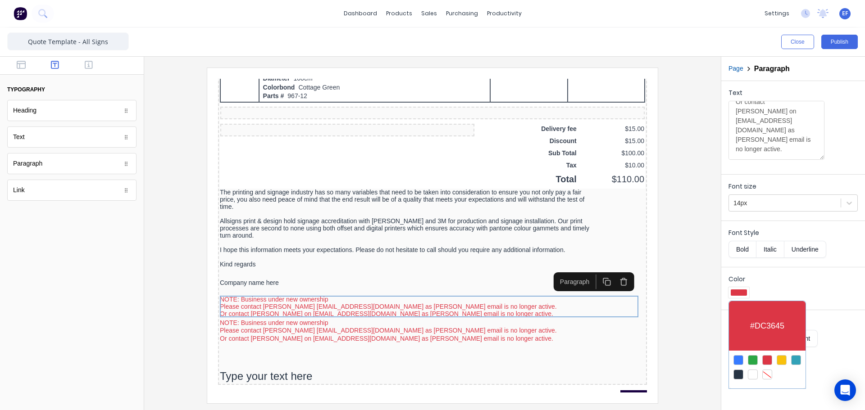
click at [400, 336] on div at bounding box center [432, 205] width 865 height 410
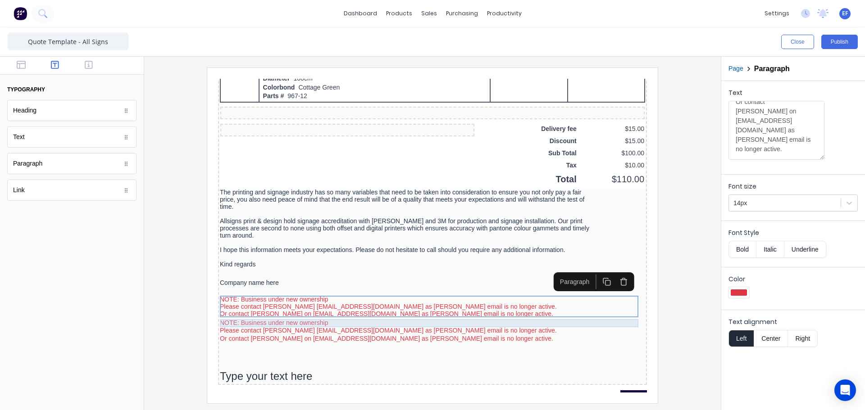
click at [299, 313] on div "NOTE: Business under new ownership" at bounding box center [421, 313] width 425 height 8
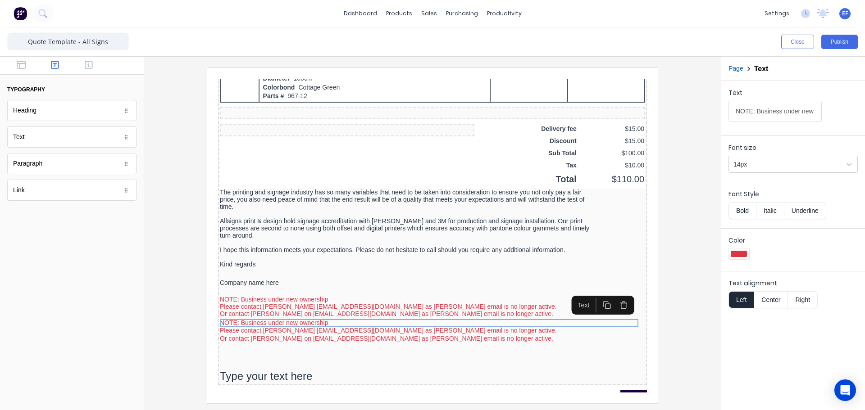
click at [610, 294] on icon "button" at bounding box center [613, 295] width 9 height 9
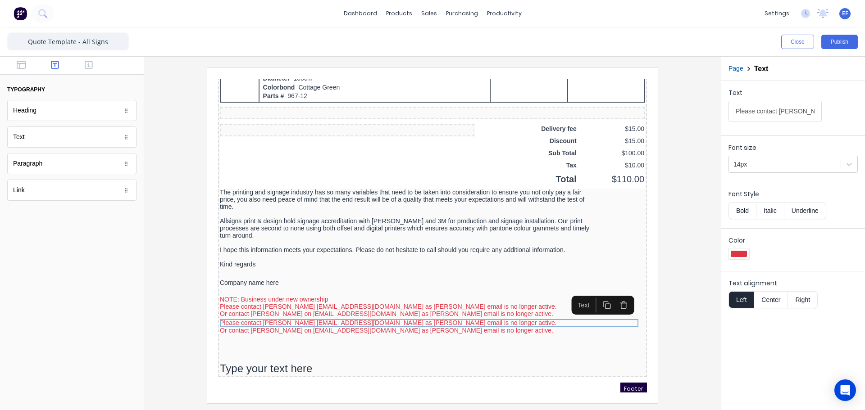
click at [610, 295] on icon "button" at bounding box center [613, 295] width 9 height 9
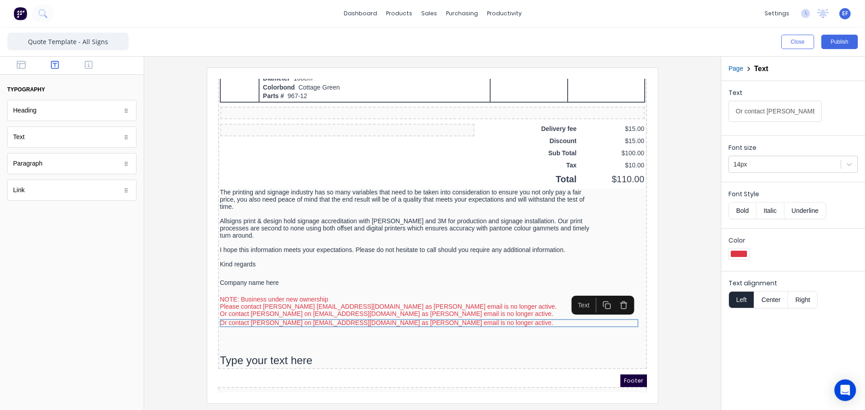
click at [610, 295] on icon "button" at bounding box center [612, 294] width 5 height 5
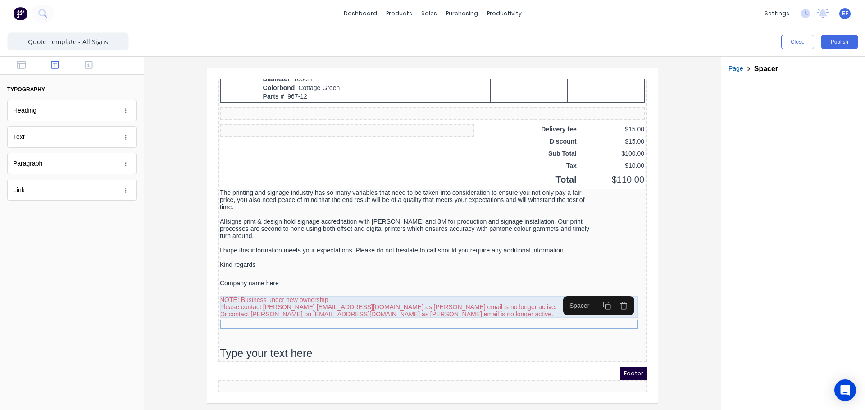
click at [391, 297] on div "NOTE: Business under new ownership Please contact Lana Sinnott admin@allsignsca…" at bounding box center [421, 297] width 425 height 22
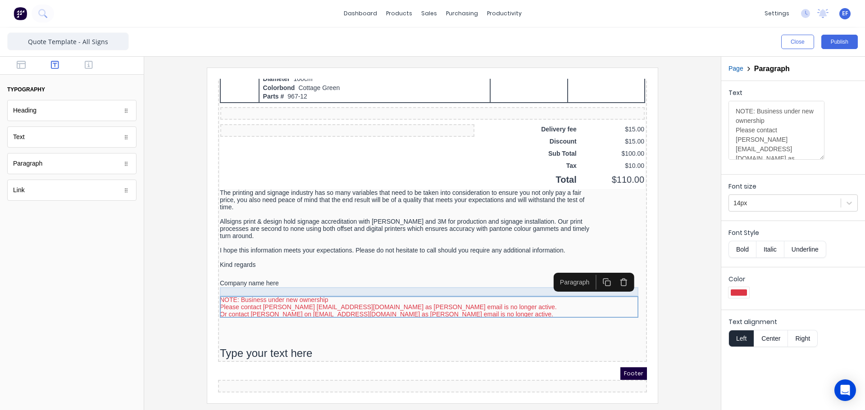
click at [277, 279] on div at bounding box center [421, 281] width 425 height 9
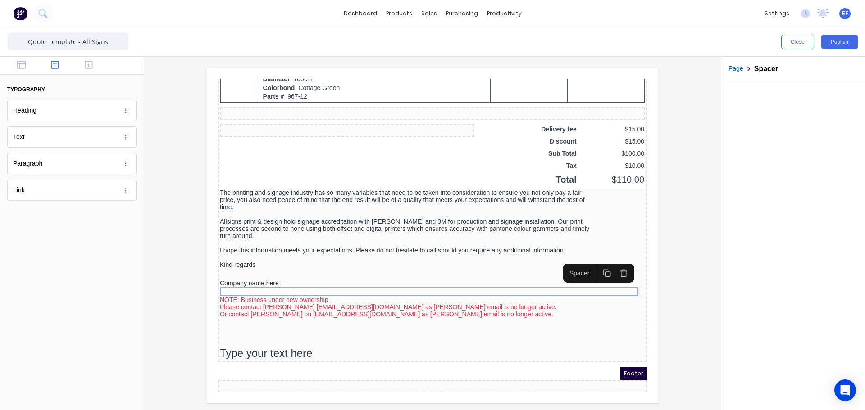
click at [594, 262] on icon "button" at bounding box center [596, 263] width 9 height 9
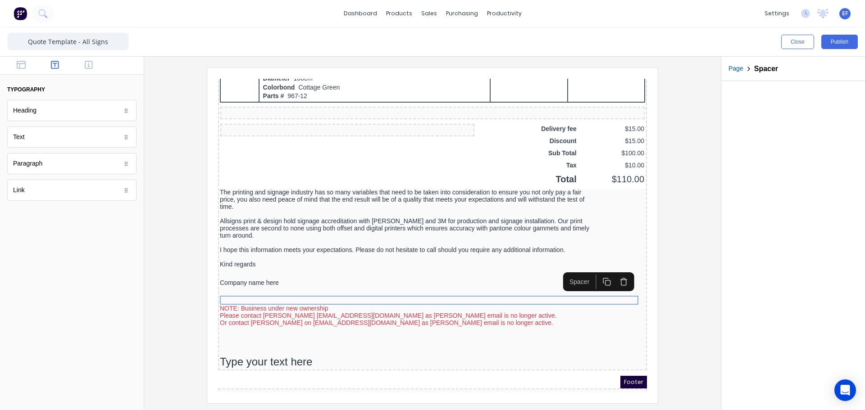
click at [596, 270] on icon "button" at bounding box center [596, 271] width 9 height 9
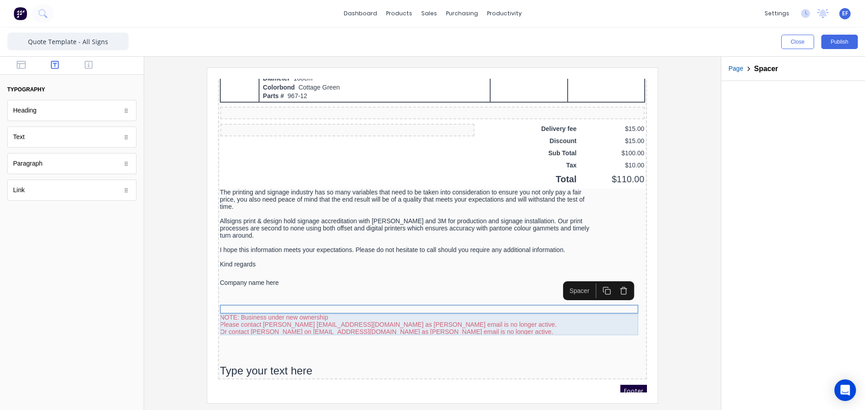
click at [338, 311] on div "NOTE: Business under new ownership Please contact Lana Sinnott admin@allsignsca…" at bounding box center [421, 314] width 425 height 22
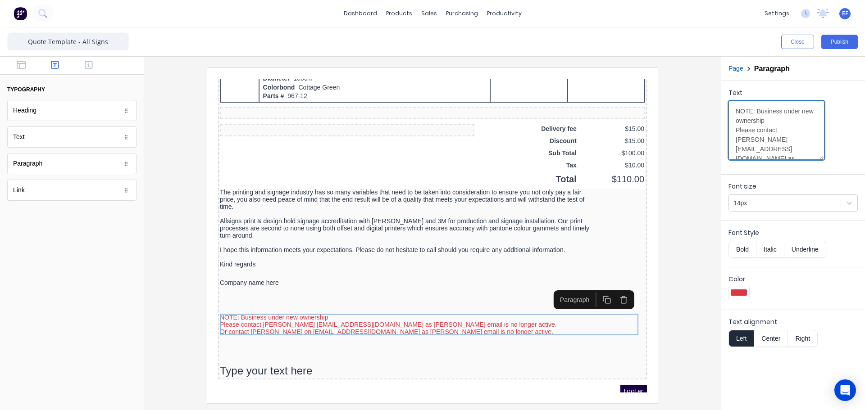
click at [733, 139] on textarea "NOTE: Business under new ownership Please contact Lana Sinnott admin@allsignsca…" at bounding box center [776, 130] width 96 height 59
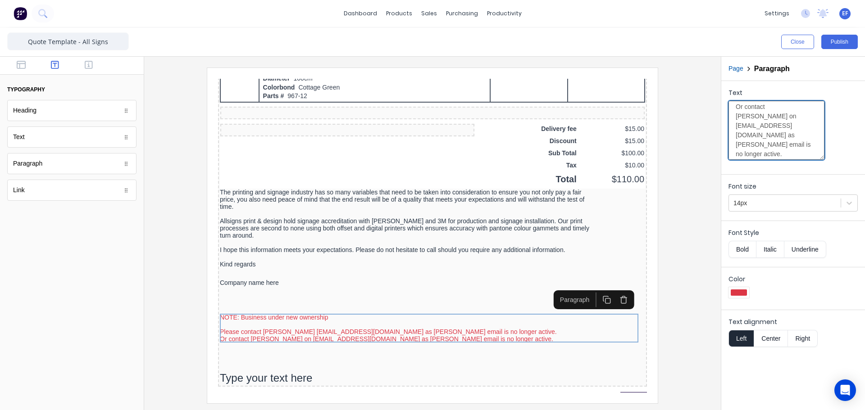
scroll to position [90, 0]
click at [736, 118] on textarea "NOTE: Business under new ownership Please contact Lana Sinnott admin@allsignsca…" at bounding box center [776, 130] width 96 height 59
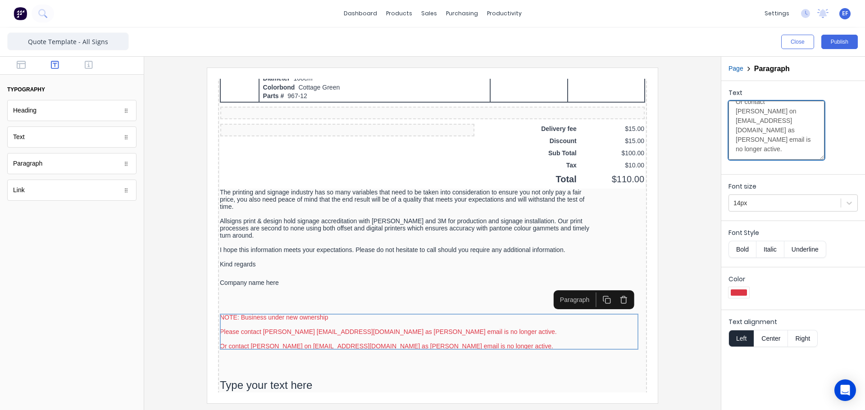
scroll to position [114, 0]
drag, startPoint x: 760, startPoint y: 144, endPoint x: 756, endPoint y: 132, distance: 13.1
click at [756, 132] on textarea "NOTE: Business under new ownership Please contact Lana Sinnott admin@allsignsca…" at bounding box center [776, 130] width 96 height 59
type textarea "NOTE: Business under new ownership Please contact Lana Sinnott admin@allsignsca…"
click at [674, 274] on div at bounding box center [432, 236] width 562 height 336
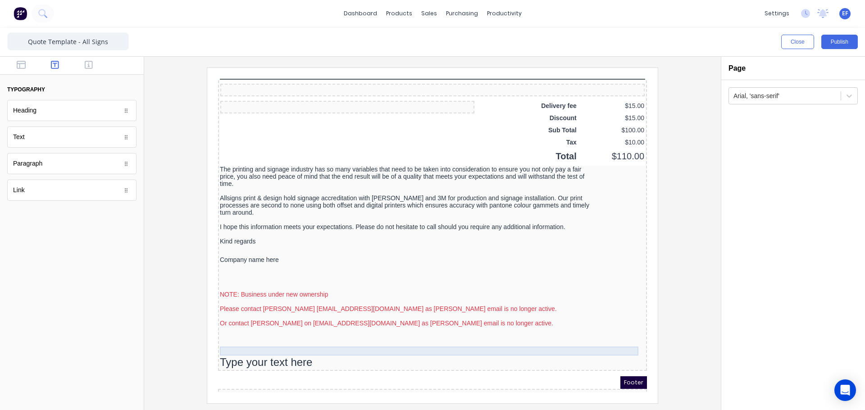
scroll to position [713, 0]
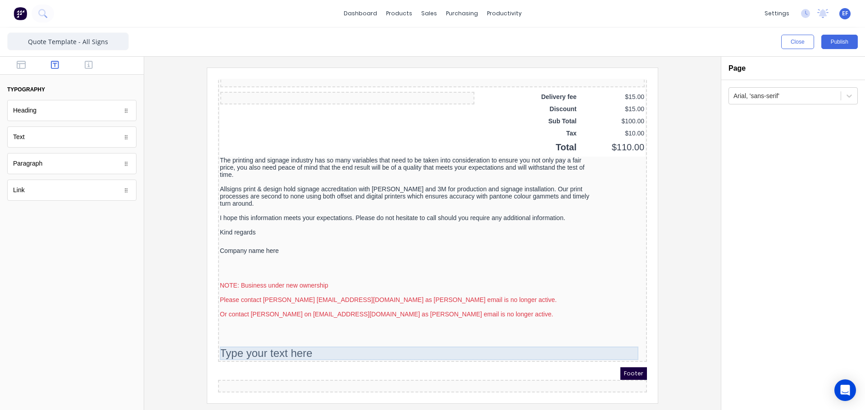
click at [449, 342] on div "Type your text here" at bounding box center [421, 343] width 425 height 14
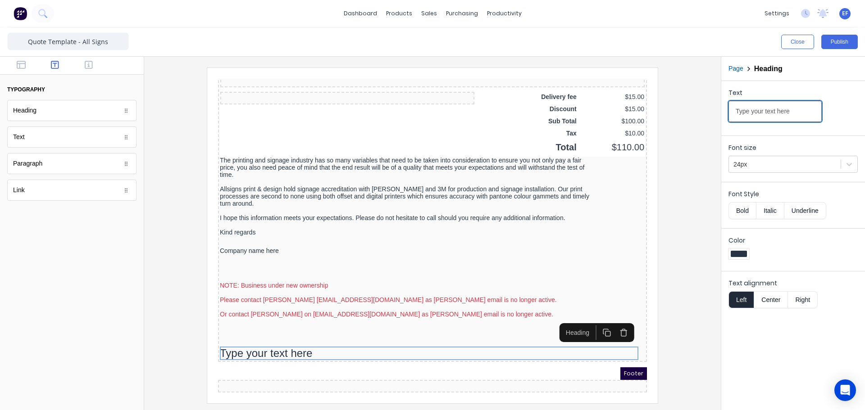
drag, startPoint x: 796, startPoint y: 113, endPoint x: 720, endPoint y: 117, distance: 75.8
click at [720, 117] on div "Close Publish Components typography Heading Heading Text Text Paragraph Paragra…" at bounding box center [432, 218] width 865 height 383
type input "QUOTE ACCEPTANCE"
click at [774, 300] on button "Center" at bounding box center [771, 299] width 34 height 17
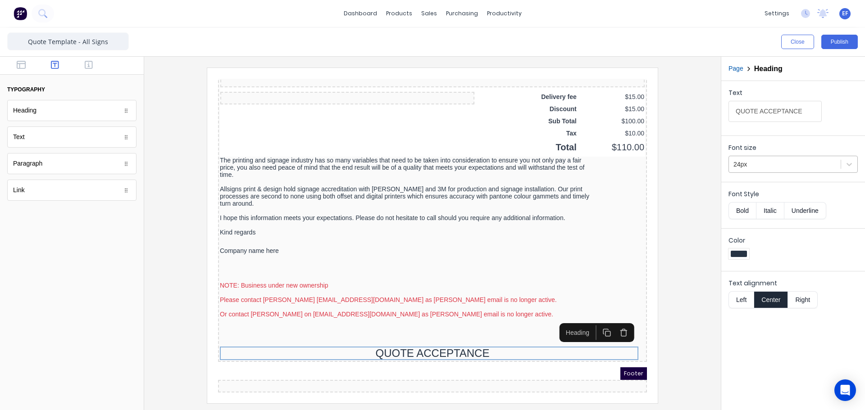
click at [756, 167] on div at bounding box center [784, 164] width 103 height 11
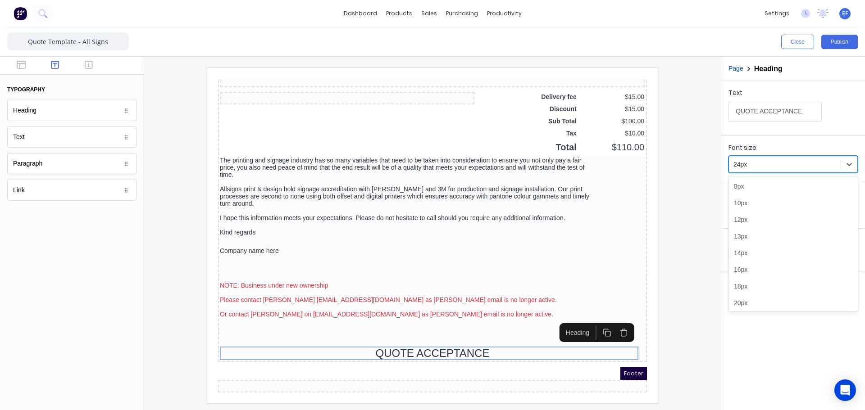
scroll to position [22, 0]
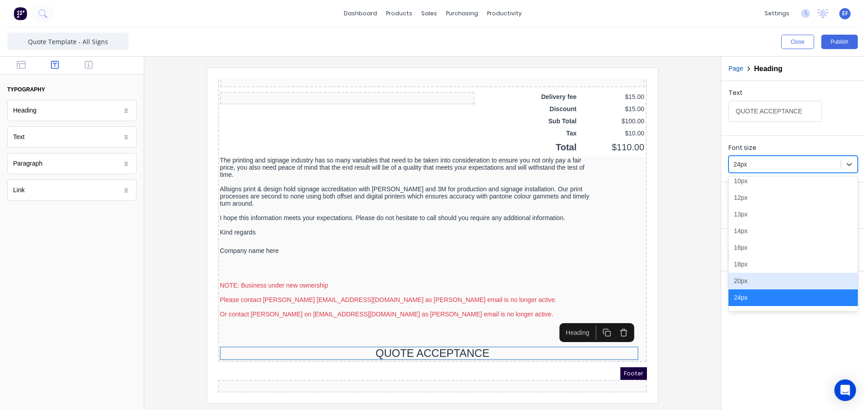
click at [757, 283] on div "20px" at bounding box center [792, 281] width 129 height 17
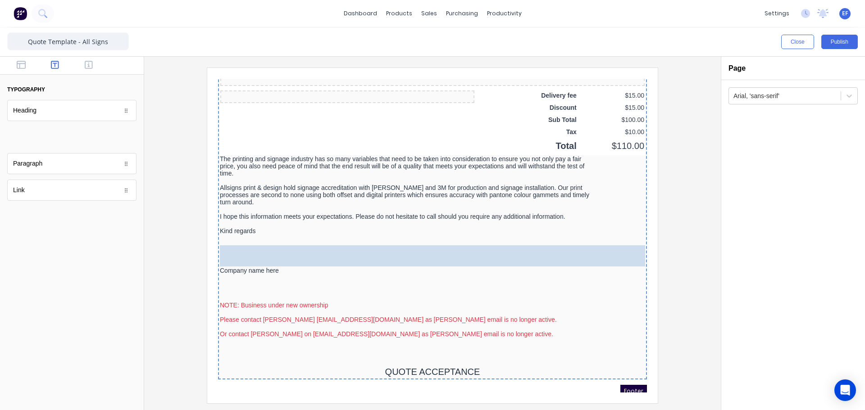
scroll to position [713, 0]
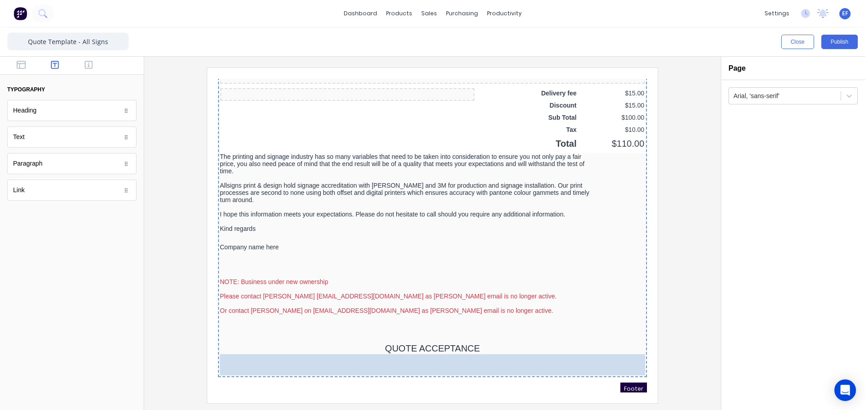
drag, startPoint x: 40, startPoint y: 140, endPoint x: 101, endPoint y: 240, distance: 117.3
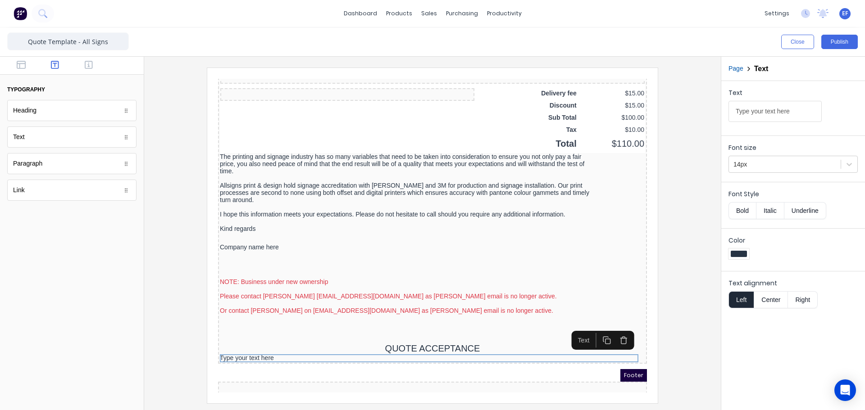
click at [29, 73] on div at bounding box center [72, 66] width 144 height 18
click at [23, 69] on icon "button" at bounding box center [21, 65] width 9 height 8
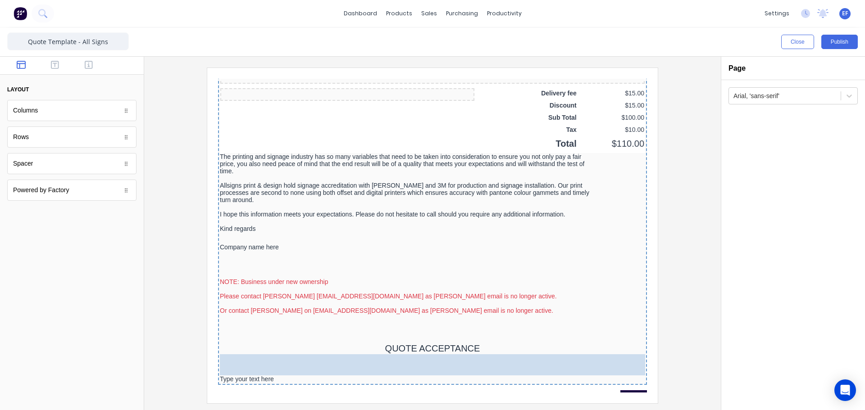
drag, startPoint x: 110, startPoint y: 188, endPoint x: 461, endPoint y: 351, distance: 386.7
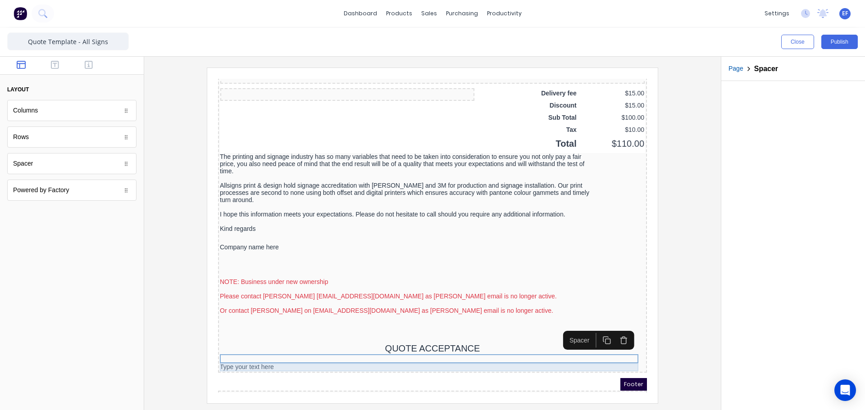
click at [354, 357] on div "Type your text here" at bounding box center [421, 357] width 425 height 8
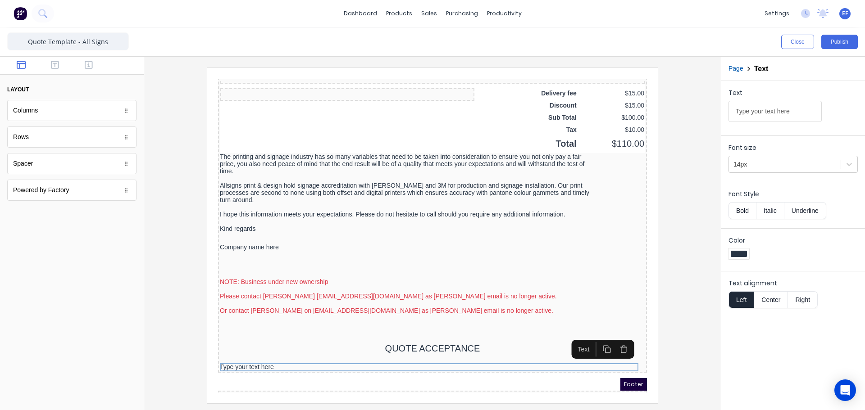
click at [771, 298] on button "Center" at bounding box center [771, 299] width 34 height 17
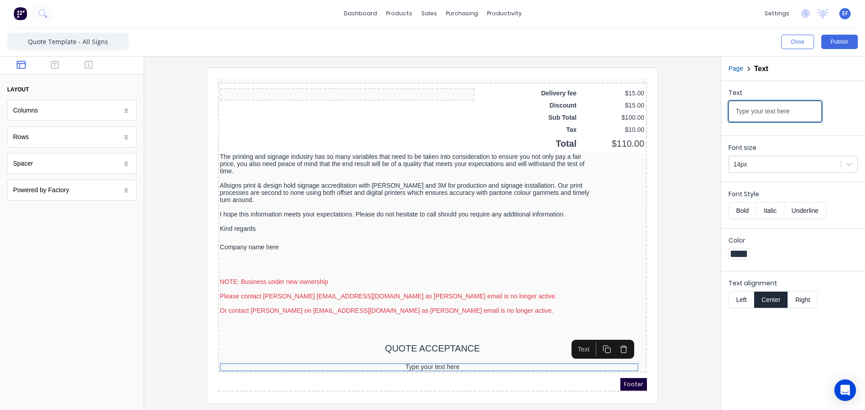
drag, startPoint x: 795, startPoint y: 113, endPoint x: 662, endPoint y: 113, distance: 132.4
click at [662, 113] on div "Close Publish Components layout Columns Columns Rows Rows Spacer Spacer Powered…" at bounding box center [432, 218] width 865 height 383
paste input "(Please complete the acceptance section below and return via email)"
type input "(Please complete the acceptance section below and return via email)"
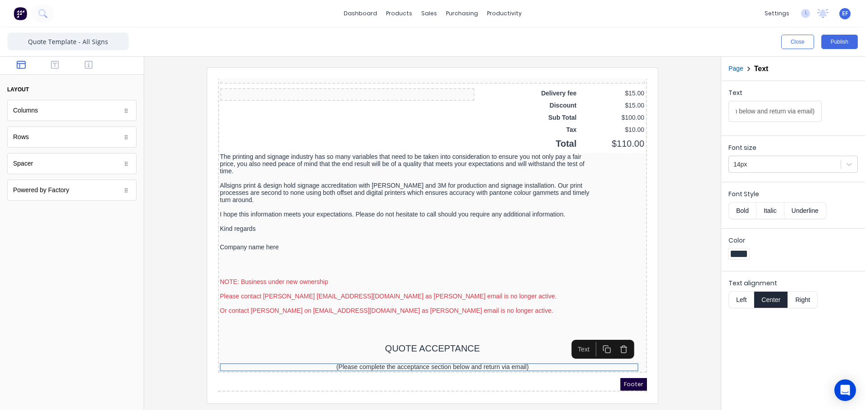
click at [688, 341] on div at bounding box center [432, 236] width 562 height 336
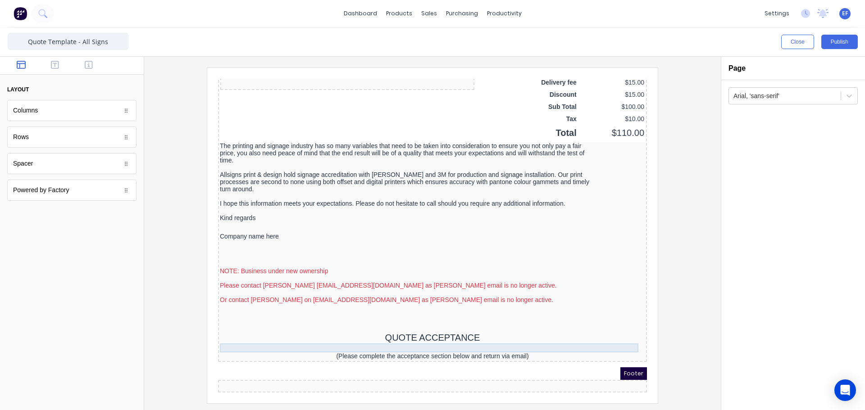
scroll to position [727, 0]
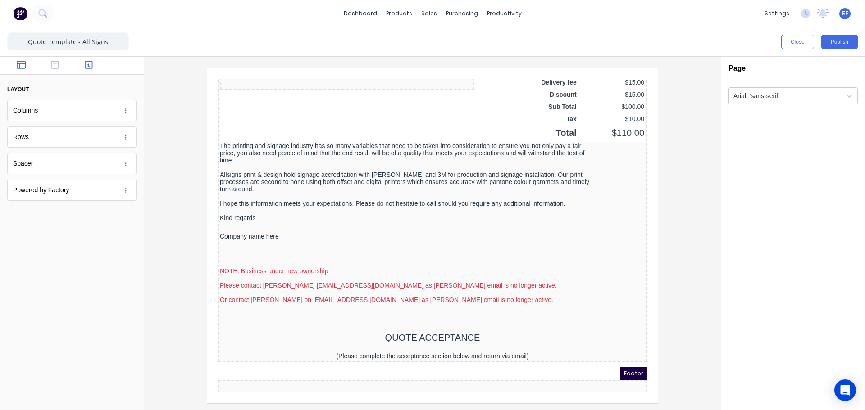
click at [87, 66] on icon "button" at bounding box center [89, 64] width 8 height 9
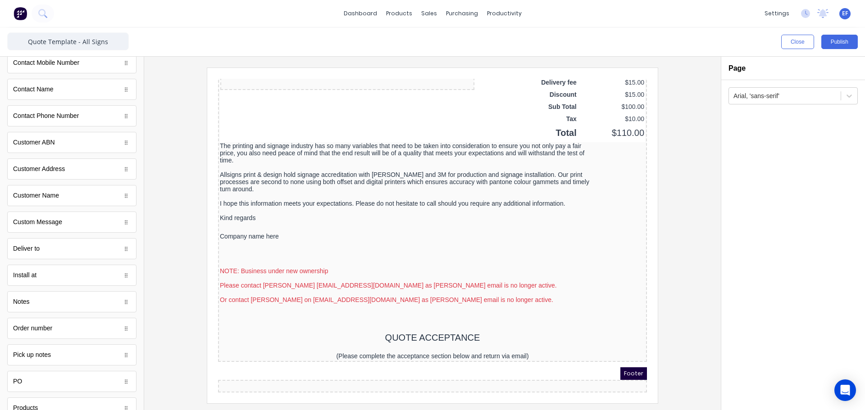
scroll to position [429, 0]
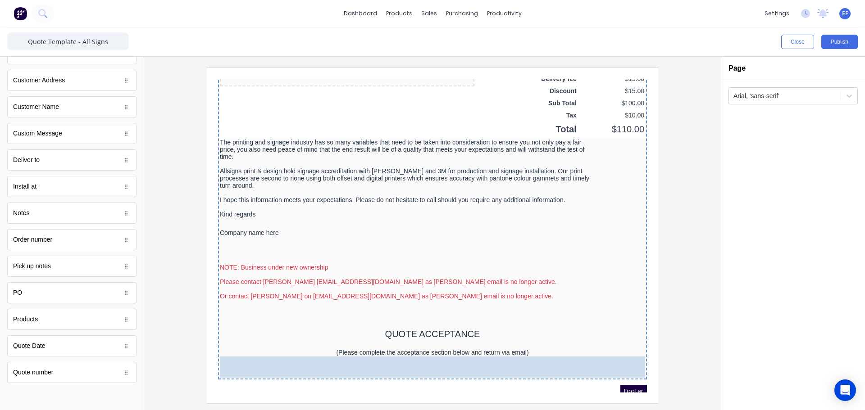
drag, startPoint x: 45, startPoint y: 373, endPoint x: 339, endPoint y: 365, distance: 293.4
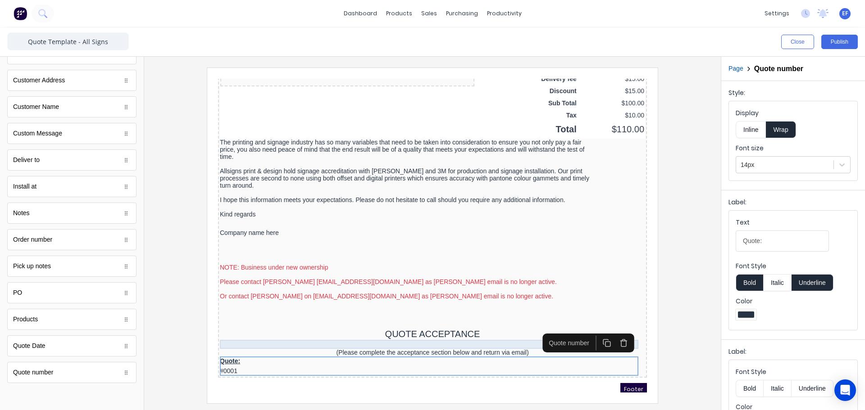
click at [354, 332] on div at bounding box center [421, 333] width 425 height 9
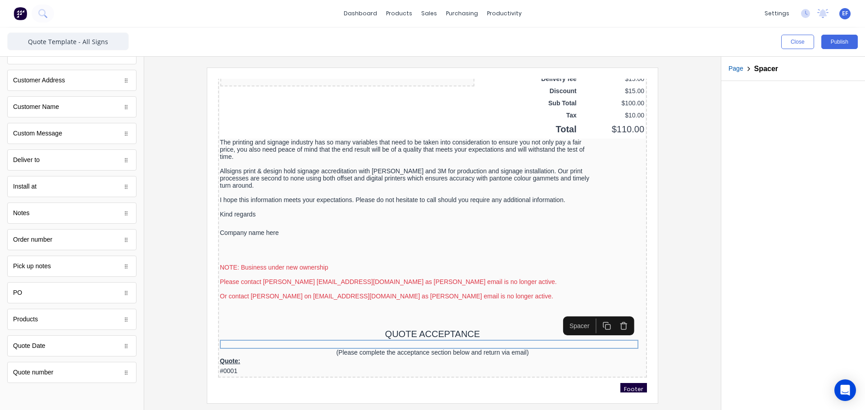
click at [594, 313] on icon "button" at bounding box center [596, 315] width 9 height 9
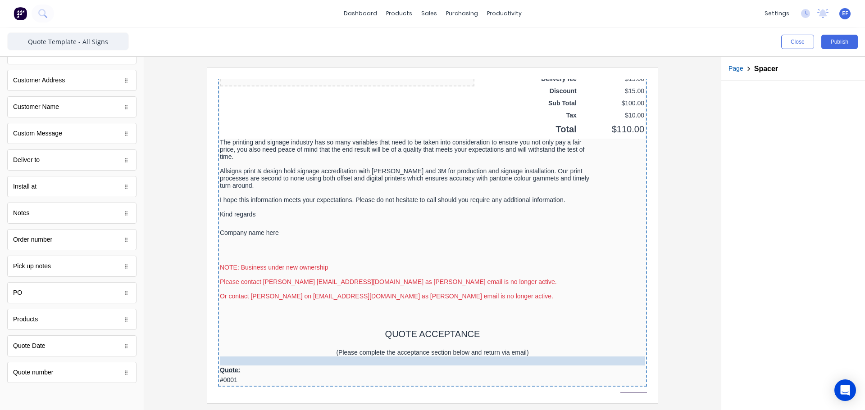
drag, startPoint x: 491, startPoint y: 341, endPoint x: 491, endPoint y: 356, distance: 15.3
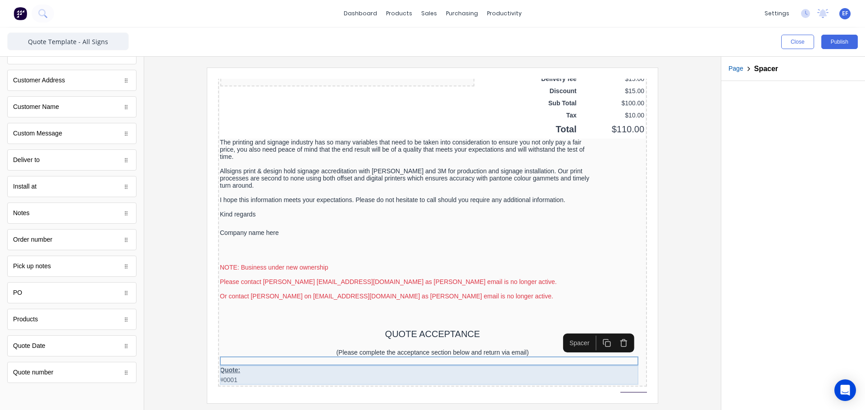
click at [228, 361] on div "Quote: #0001" at bounding box center [421, 364] width 425 height 19
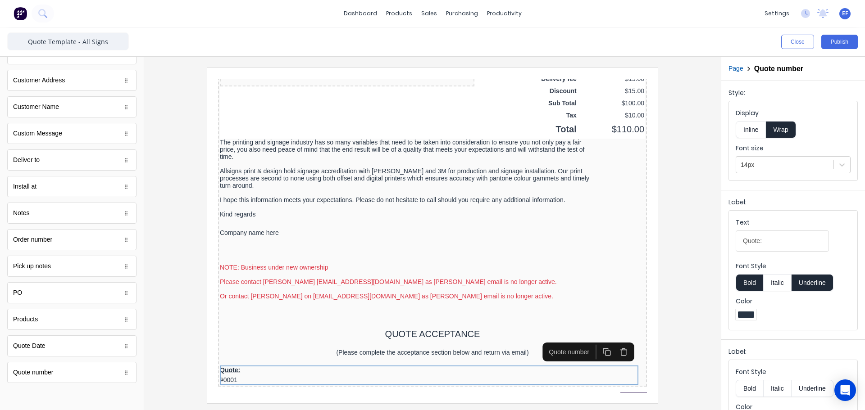
click at [754, 128] on button "Inline" at bounding box center [751, 129] width 30 height 17
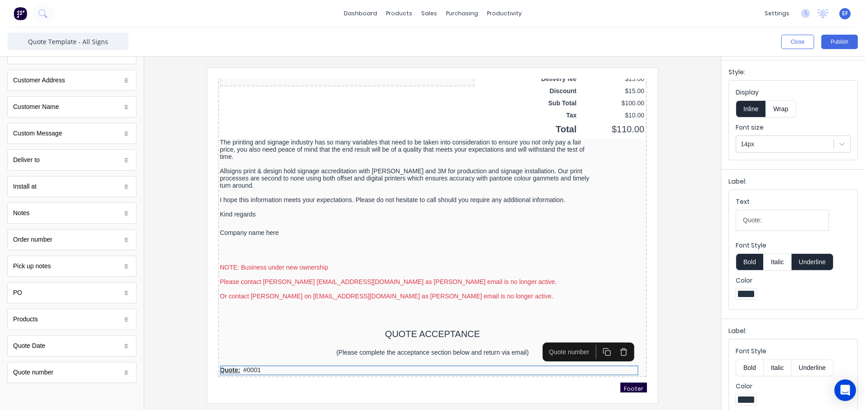
scroll to position [32, 0]
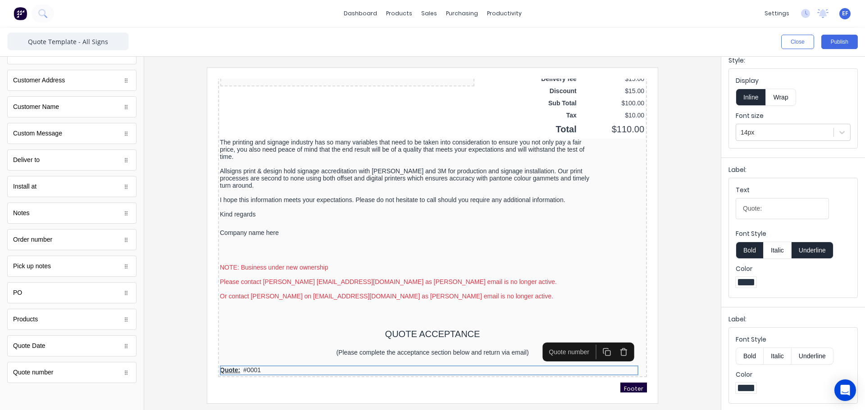
click at [751, 349] on button "Bold" at bounding box center [749, 356] width 27 height 17
click at [817, 251] on button "Underline" at bounding box center [812, 250] width 42 height 17
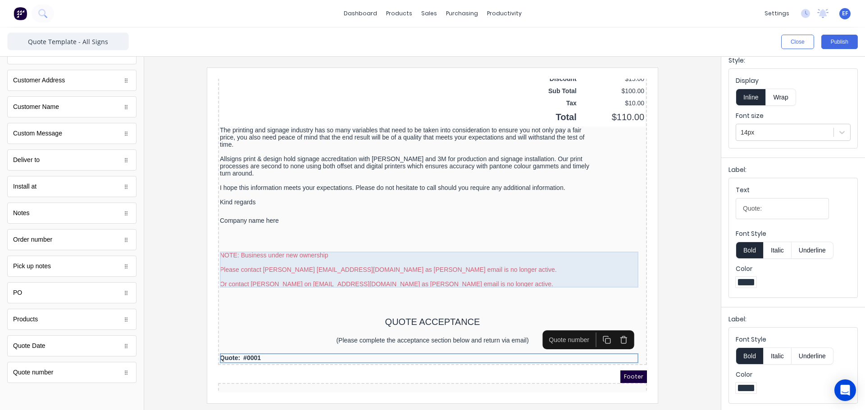
scroll to position [746, 0]
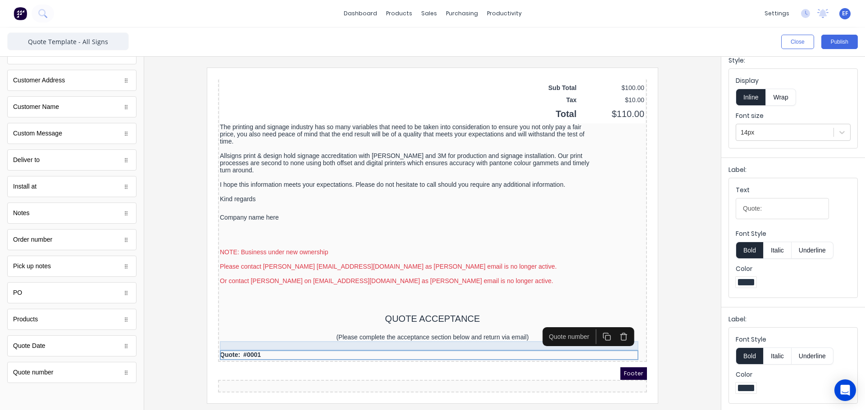
click at [275, 332] on div at bounding box center [421, 335] width 425 height 9
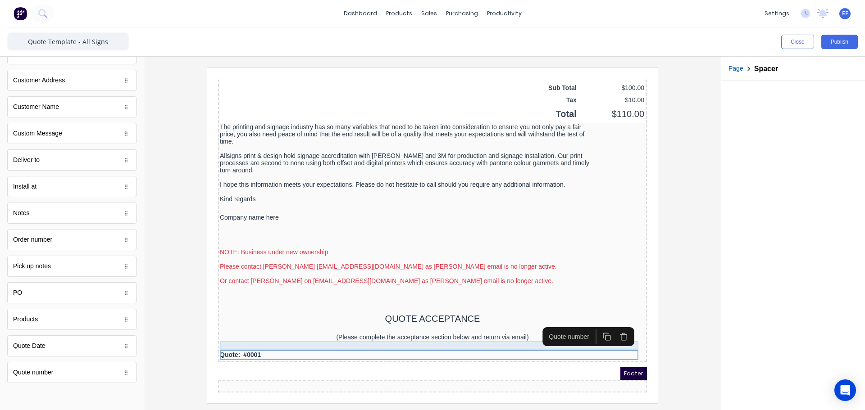
scroll to position [0, 0]
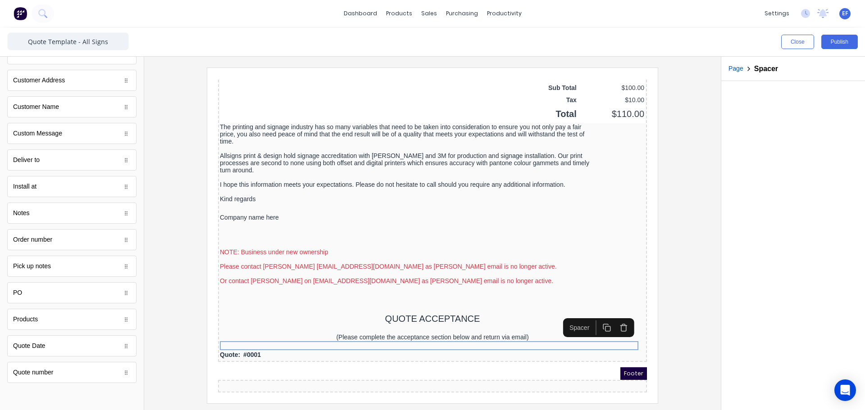
click at [598, 315] on icon "button" at bounding box center [596, 317] width 9 height 9
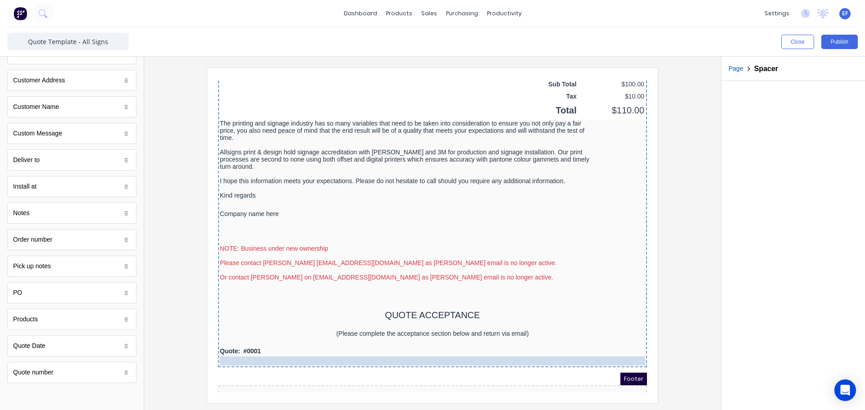
drag, startPoint x: 282, startPoint y: 339, endPoint x: 296, endPoint y: 349, distance: 17.1
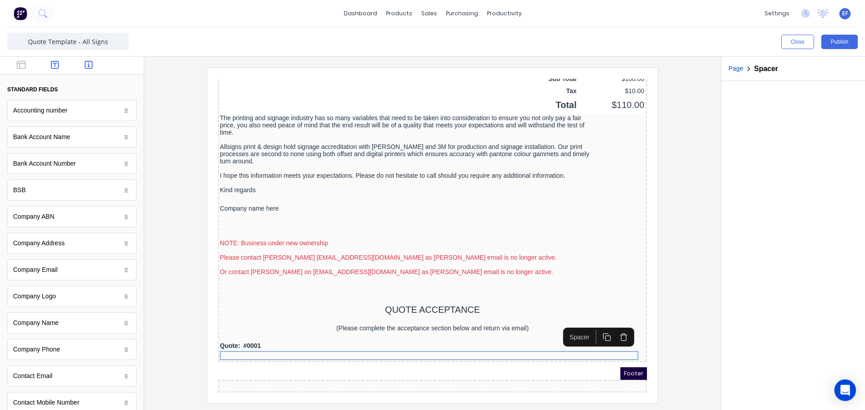
click at [54, 64] on icon "button" at bounding box center [55, 64] width 8 height 9
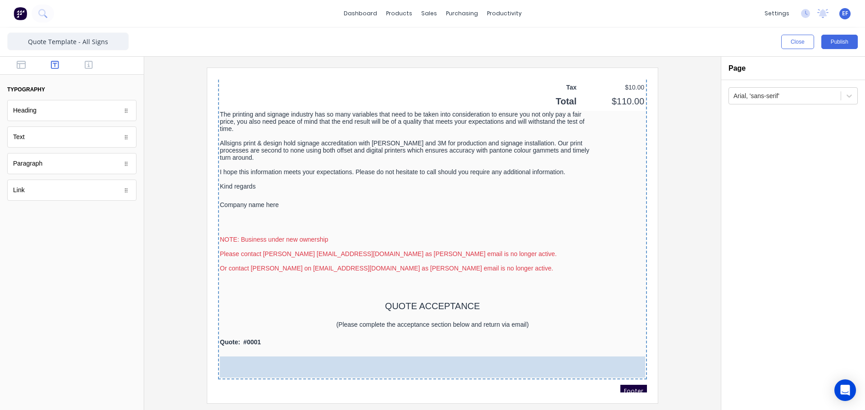
drag, startPoint x: 43, startPoint y: 143, endPoint x: 82, endPoint y: 291, distance: 152.4
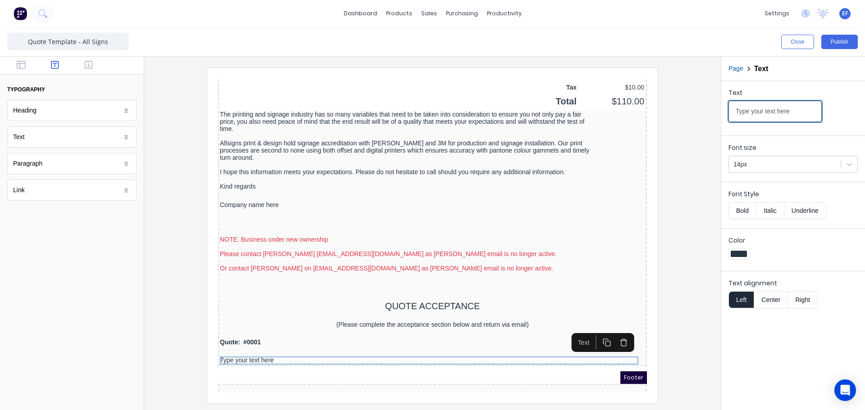
drag, startPoint x: 798, startPoint y: 112, endPoint x: 732, endPoint y: 116, distance: 66.3
click at [732, 116] on input "Type your text here" at bounding box center [774, 111] width 93 height 21
type input "Name .........................................................."
click at [592, 331] on icon "button" at bounding box center [594, 330] width 5 height 5
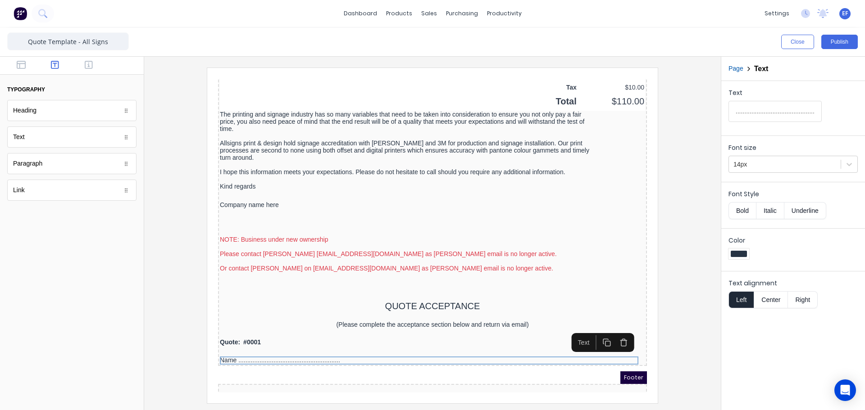
scroll to position [0, 0]
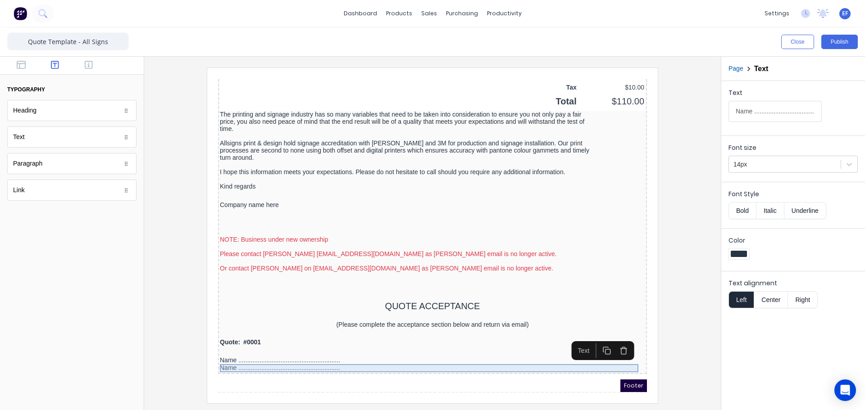
click at [273, 359] on div "Name .........................................................." at bounding box center [421, 358] width 425 height 8
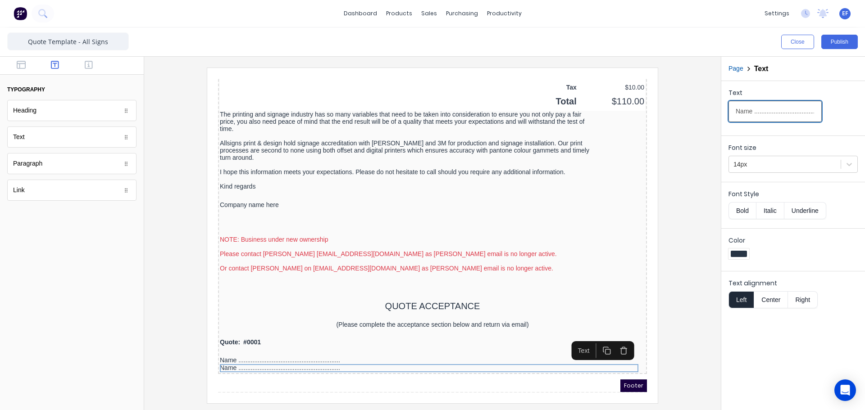
click at [747, 111] on input "Name .........................................................." at bounding box center [774, 111] width 93 height 21
drag, startPoint x: 751, startPoint y: 111, endPoint x: 730, endPoint y: 111, distance: 21.2
click at [730, 111] on input "Name .........................................................." at bounding box center [774, 111] width 93 height 21
click at [805, 113] on input "Signature .........................................................." at bounding box center [774, 111] width 93 height 21
type input "Signature ...................................................."
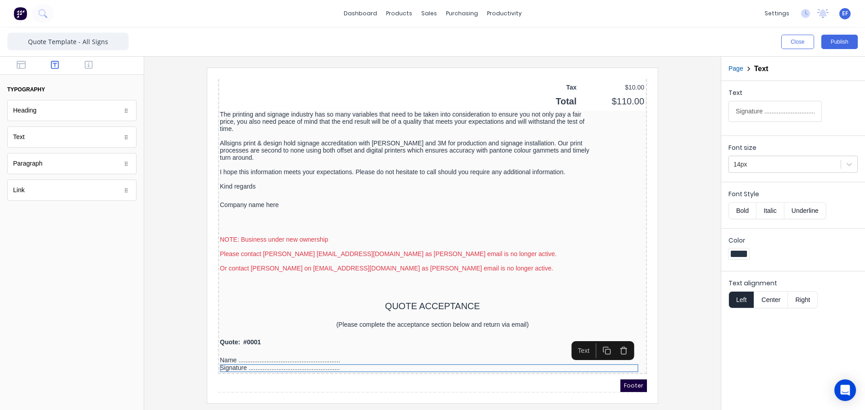
click at [596, 339] on icon "button" at bounding box center [596, 340] width 9 height 9
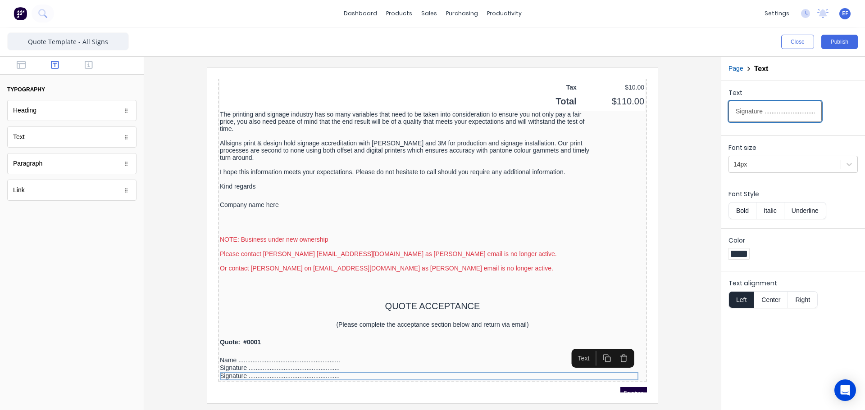
drag, startPoint x: 762, startPoint y: 111, endPoint x: 708, endPoint y: 112, distance: 54.1
click at [708, 112] on div "Close Publish Components typography Heading Heading Text Text Paragraph Paragra…" at bounding box center [432, 218] width 865 height 383
click at [790, 112] on input "Date ...................................................." at bounding box center [774, 111] width 93 height 21
type input "Date ............................................................"
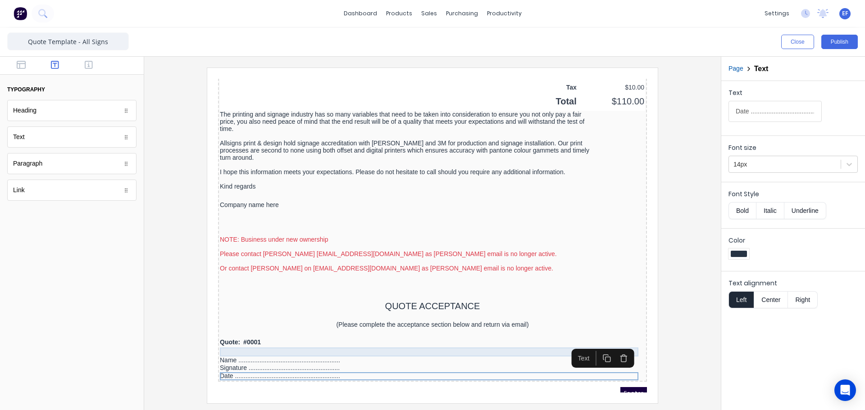
click at [262, 340] on div at bounding box center [421, 341] width 425 height 9
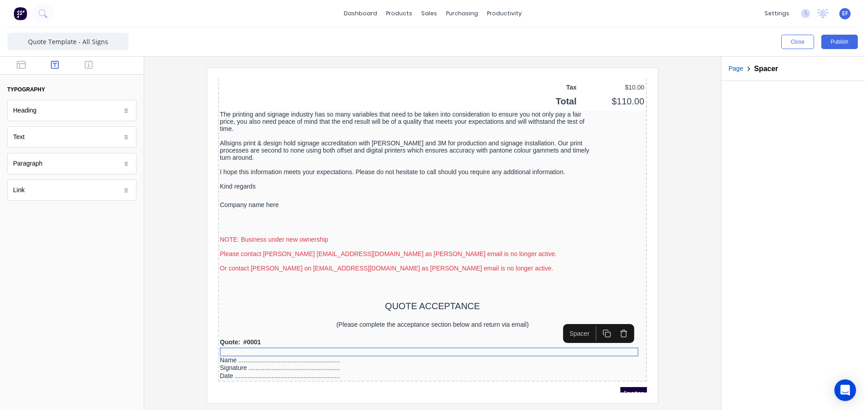
click at [600, 324] on button "button" at bounding box center [595, 323] width 17 height 15
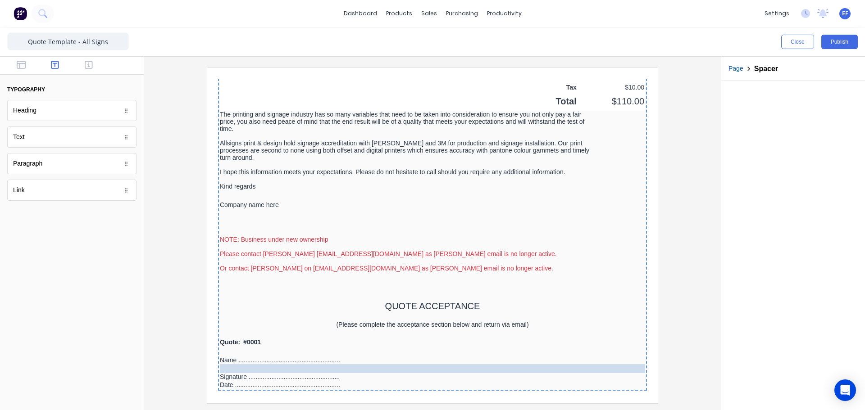
drag, startPoint x: 307, startPoint y: 352, endPoint x: 305, endPoint y: 364, distance: 11.6
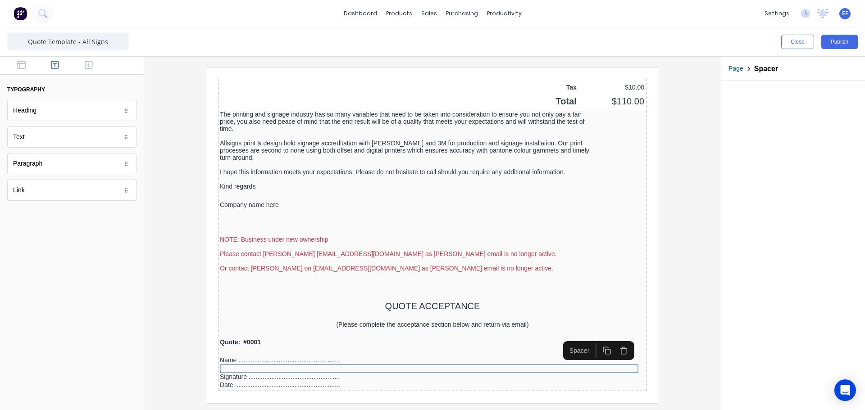
click at [596, 341] on icon "button" at bounding box center [596, 340] width 9 height 9
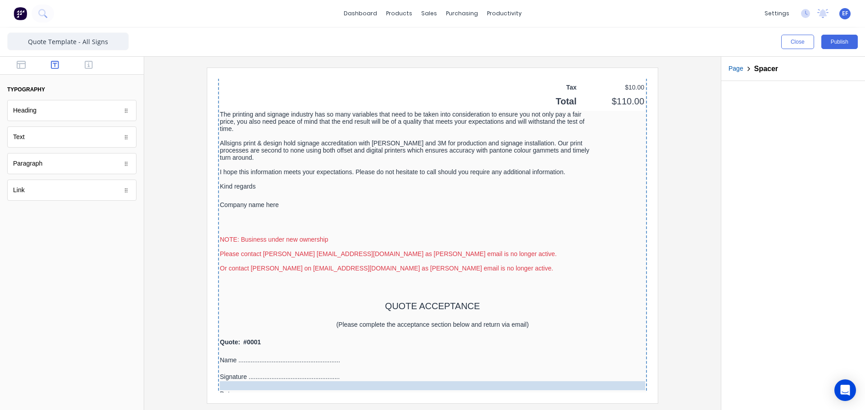
drag, startPoint x: 223, startPoint y: 367, endPoint x: 222, endPoint y: 376, distance: 9.5
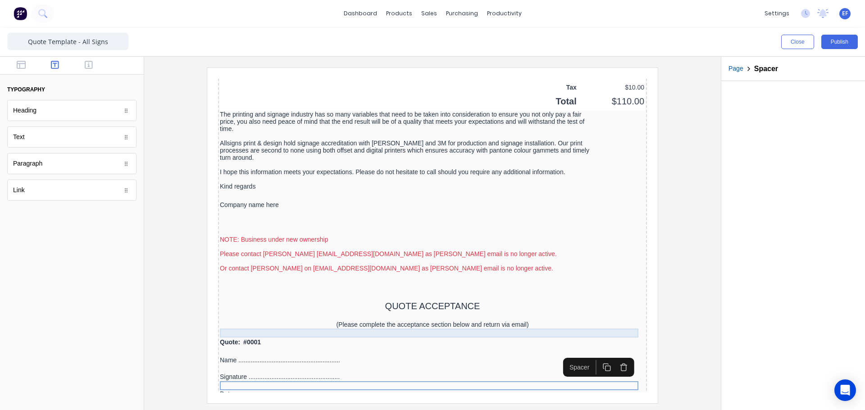
scroll to position [796, 0]
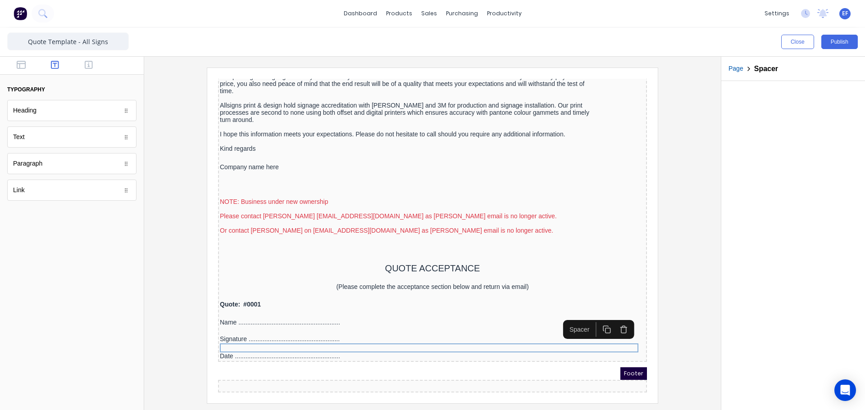
click at [595, 318] on rect "button" at bounding box center [597, 320] width 5 height 5
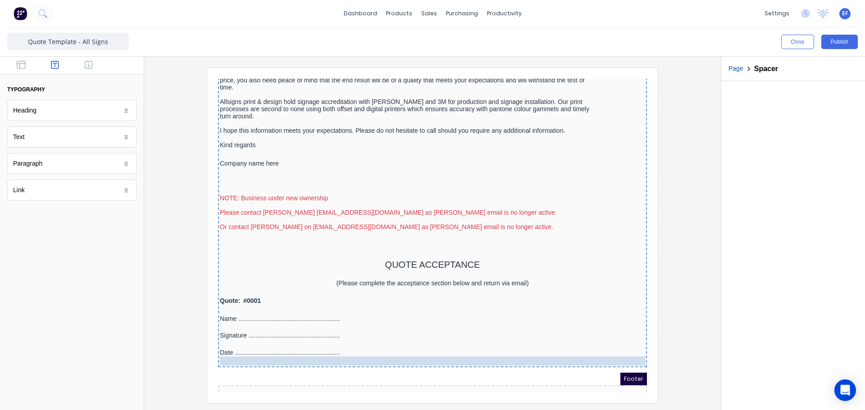
drag, startPoint x: 227, startPoint y: 341, endPoint x: 228, endPoint y: 352, distance: 10.4
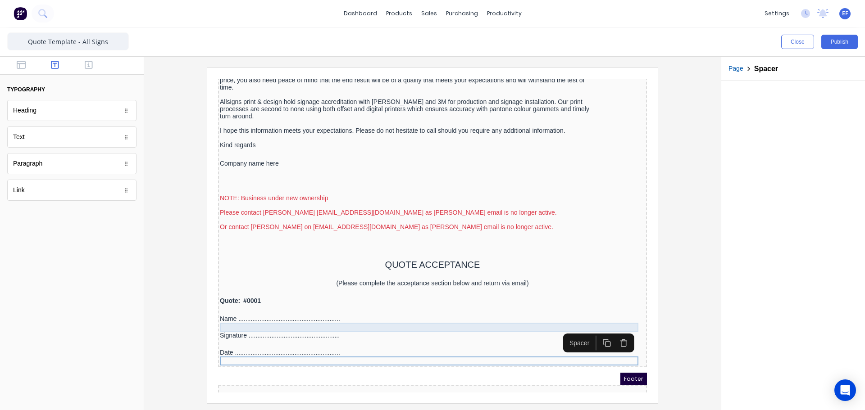
scroll to position [805, 0]
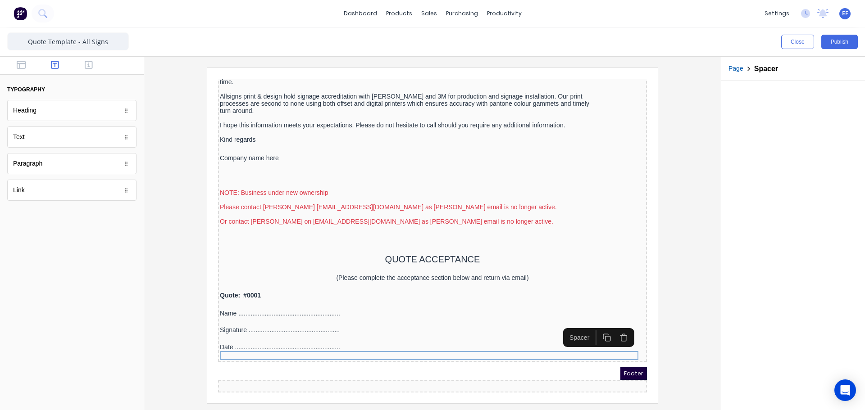
click at [55, 168] on div "Paragraph" at bounding box center [71, 163] width 129 height 21
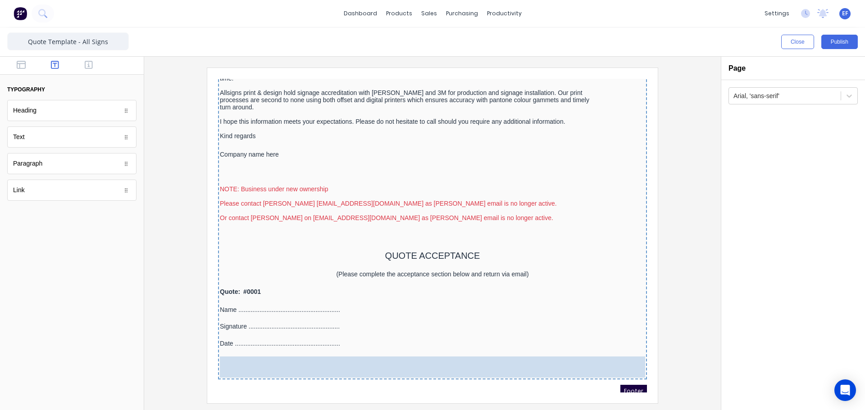
drag, startPoint x: 48, startPoint y: 168, endPoint x: 107, endPoint y: 282, distance: 129.1
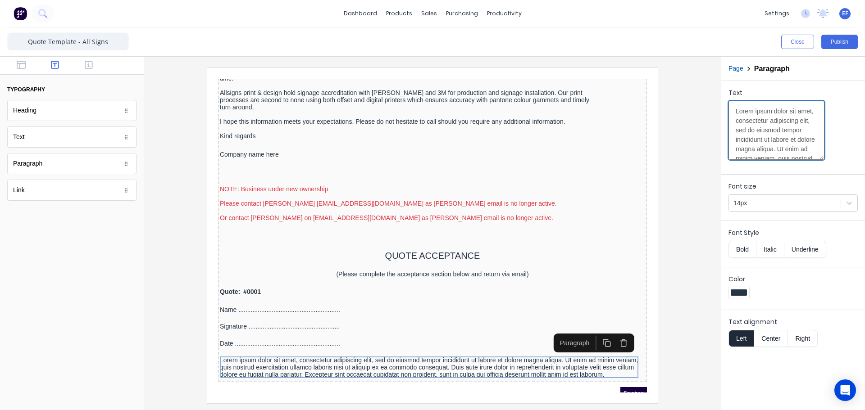
click at [769, 135] on textarea "Lorem ipsum dolor sit amet, consectetur adipiscing elit, sed do eiusmod tempor …" at bounding box center [776, 130] width 96 height 59
paste textarea "Terms and Conditions: Quote valid for 30 days then subject to confirmation. Ful…"
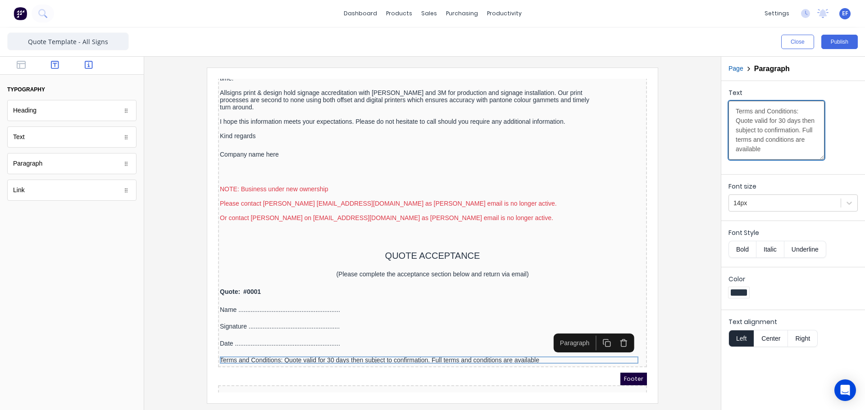
type textarea "Terms and Conditions: Quote valid for 30 days then subject to confirmation. Ful…"
click at [86, 63] on icon "button" at bounding box center [89, 64] width 8 height 9
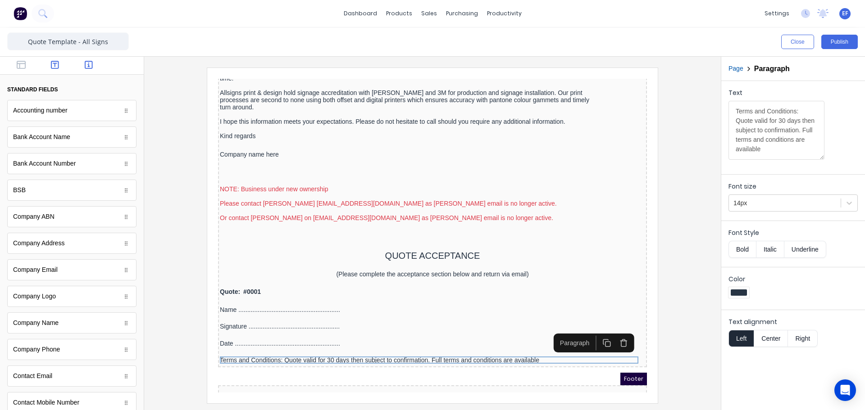
click at [55, 65] on icon "button" at bounding box center [55, 64] width 8 height 9
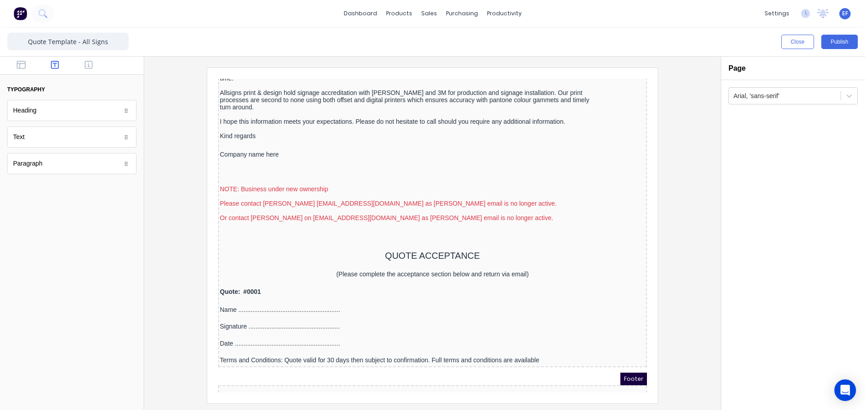
click at [48, 193] on body "dashboard products sales purchasing productivity dashboard products Product Cat…" at bounding box center [432, 205] width 865 height 410
click at [482, 350] on div "Terms and Conditions: Quote valid for 30 days then subject to confirmation. Ful…" at bounding box center [421, 349] width 425 height 7
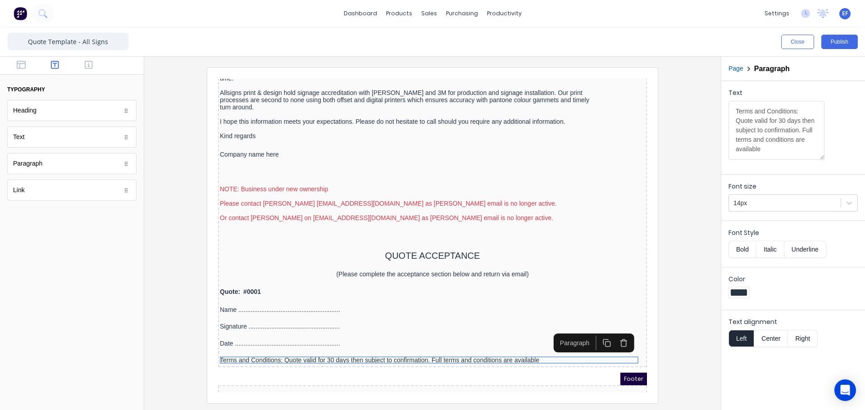
scroll to position [28, 0]
click at [777, 149] on textarea "Terms and Conditions: Quote valid for 30 days then subject to confirmation. Ful…" at bounding box center [776, 130] width 96 height 59
type textarea "Terms and Conditions: Quote valid for 30 days then subject to confirmation. Ful…"
click at [655, 366] on iframe at bounding box center [432, 236] width 450 height 336
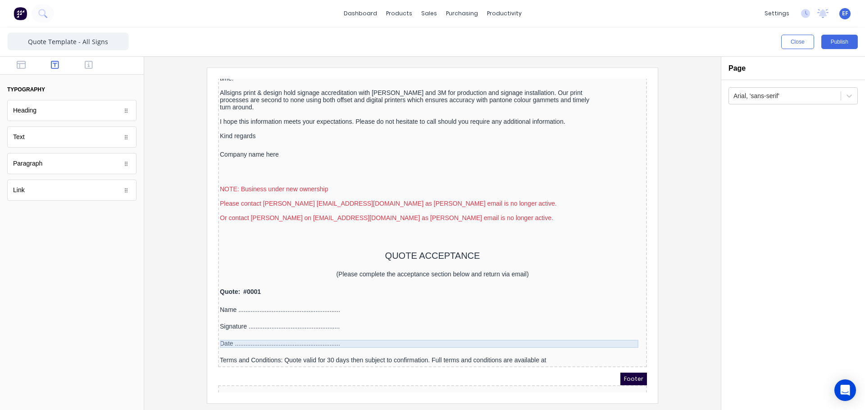
scroll to position [814, 0]
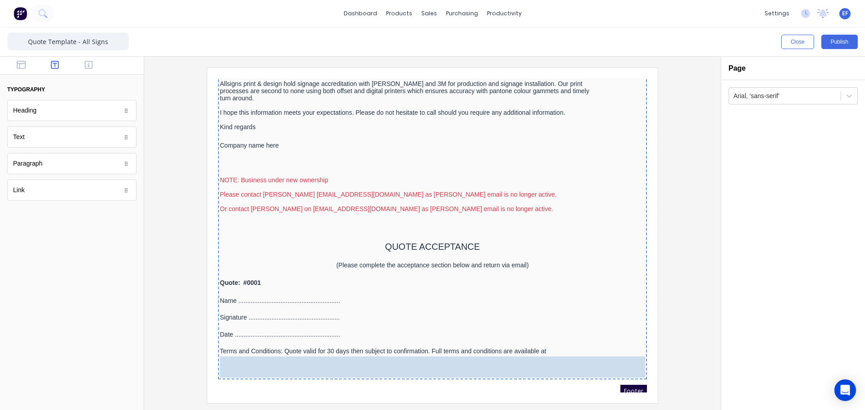
drag, startPoint x: 103, startPoint y: 240, endPoint x: 97, endPoint y: 278, distance: 38.4
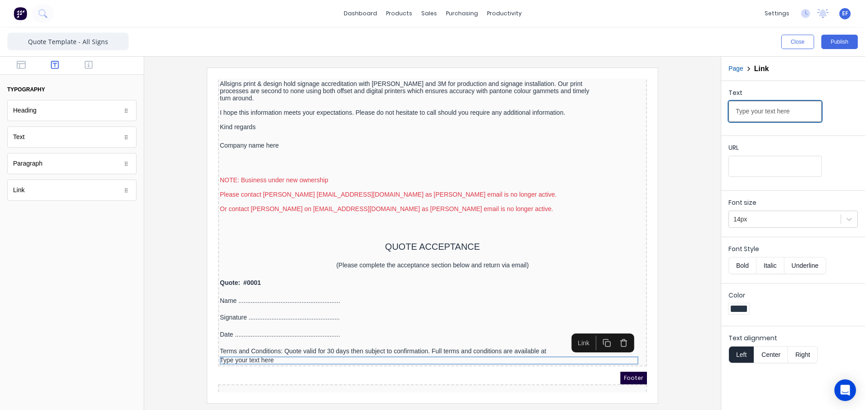
drag, startPoint x: 795, startPoint y: 114, endPoint x: 690, endPoint y: 129, distance: 106.4
click at [690, 129] on div "Close Publish Components typography Heading Heading Text Text Paragraph Paragra…" at bounding box center [432, 218] width 865 height 383
paste input "www.allsignscairns.com.au"
type input "www.allsignscairns.com.au"
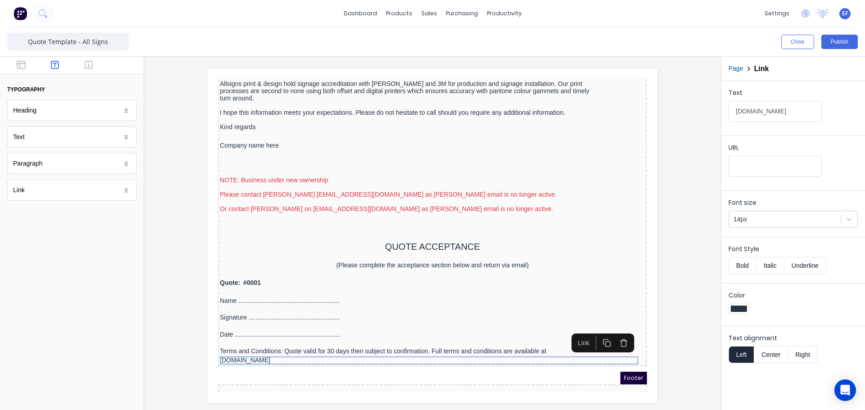
click at [810, 265] on button "Underline" at bounding box center [805, 265] width 42 height 17
click at [736, 308] on div at bounding box center [739, 309] width 16 height 6
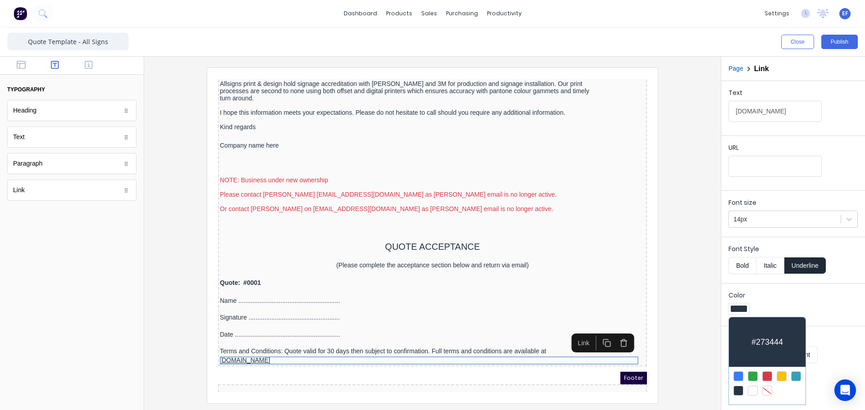
click at [740, 373] on div at bounding box center [738, 377] width 10 height 10
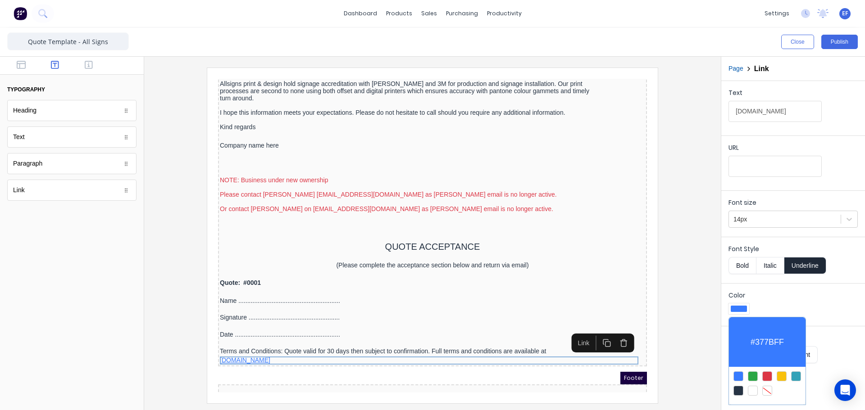
click at [690, 318] on div at bounding box center [432, 205] width 865 height 410
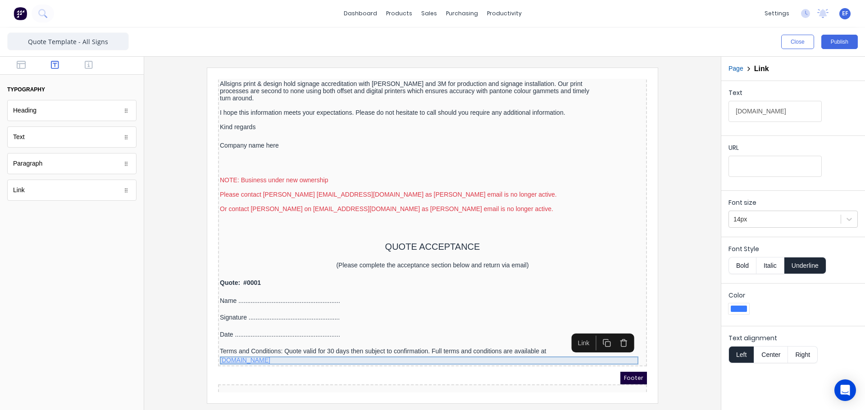
click at [237, 349] on div "www.allsignscairns.com.au" at bounding box center [421, 350] width 425 height 8
click at [787, 169] on input "URL" at bounding box center [774, 166] width 93 height 21
paste input "https://allsignscairns.com.au/"
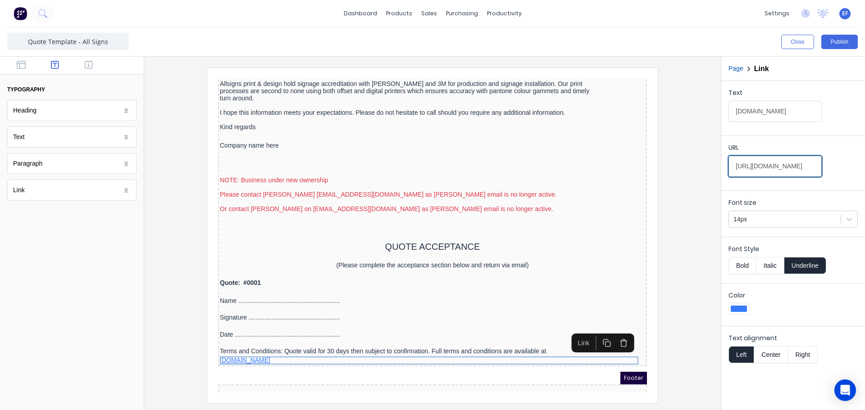
scroll to position [0, 9]
type input "https://allsignscairns.com.au/"
click at [707, 292] on div at bounding box center [432, 236] width 562 height 336
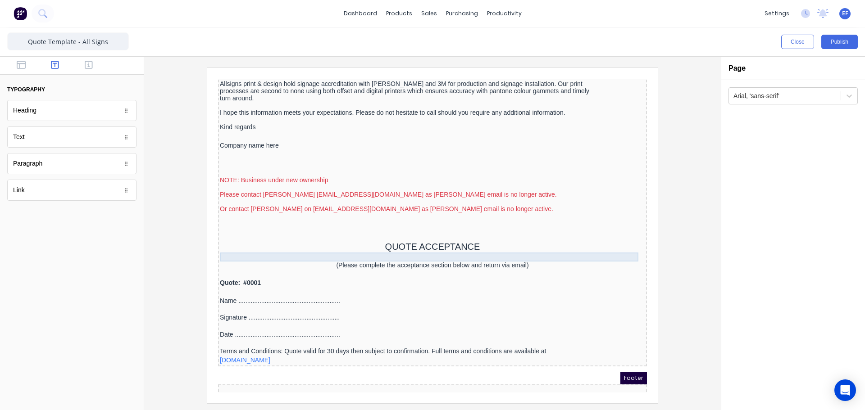
click at [294, 242] on div at bounding box center [421, 246] width 425 height 9
click at [594, 225] on icon "button" at bounding box center [594, 226] width 5 height 5
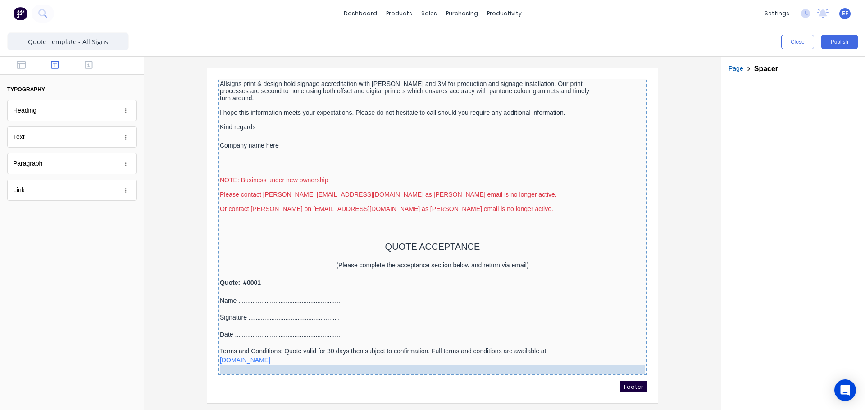
drag, startPoint x: 492, startPoint y: 255, endPoint x: 469, endPoint y: 367, distance: 113.7
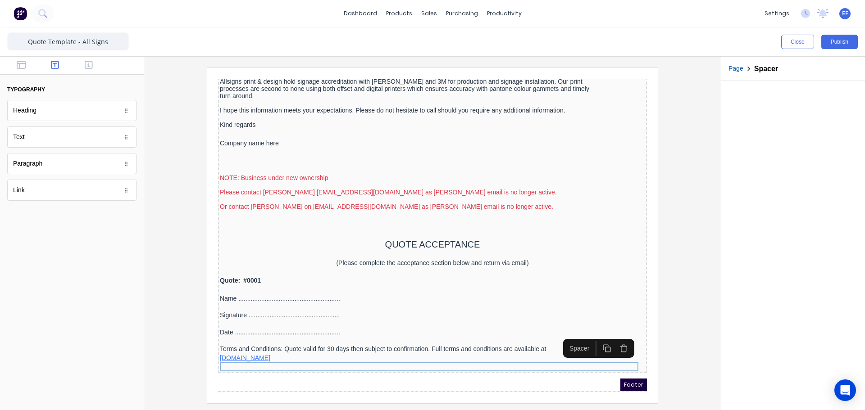
scroll to position [832, 0]
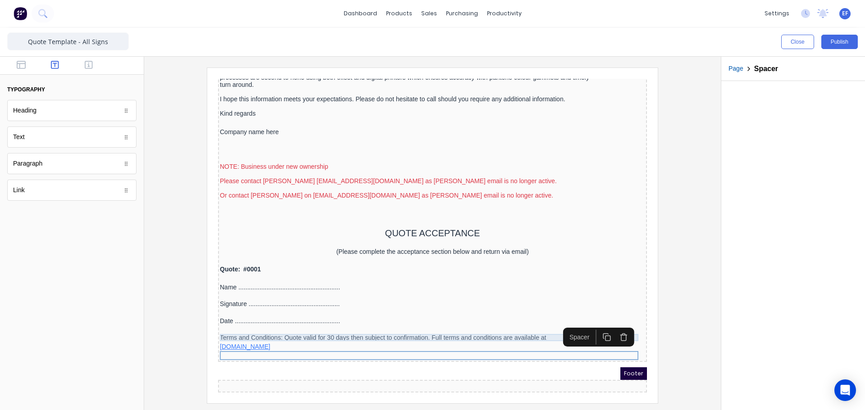
click at [239, 323] on div "Terms and Conditions: Quote valid for 30 days then subject to confirmation. Ful…" at bounding box center [421, 326] width 425 height 7
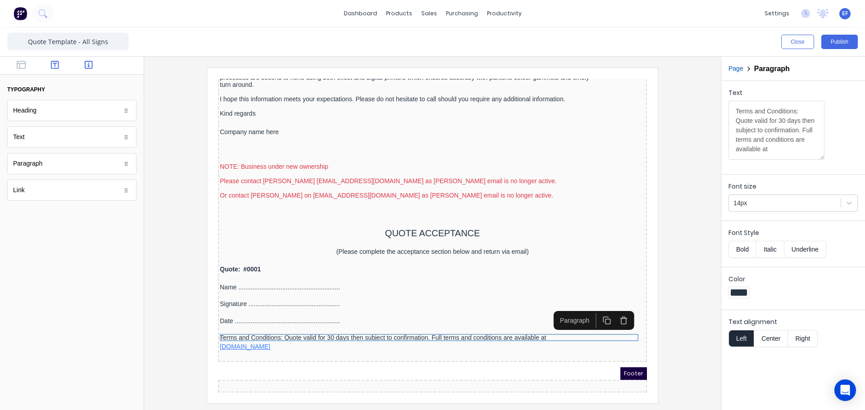
click at [93, 63] on button "button" at bounding box center [89, 65] width 28 height 11
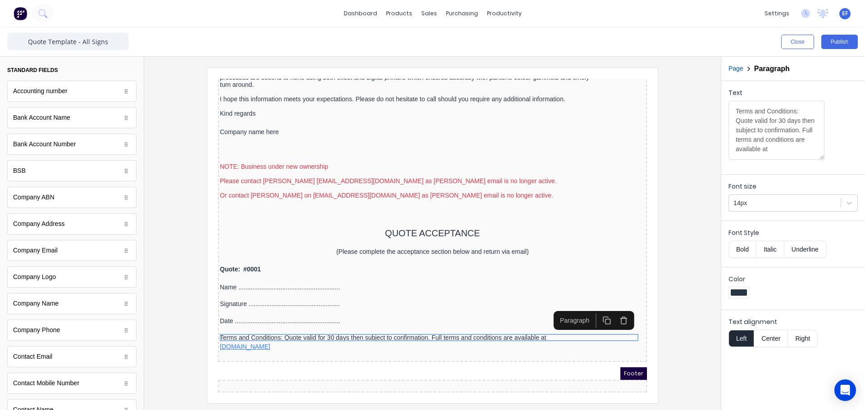
scroll to position [0, 0]
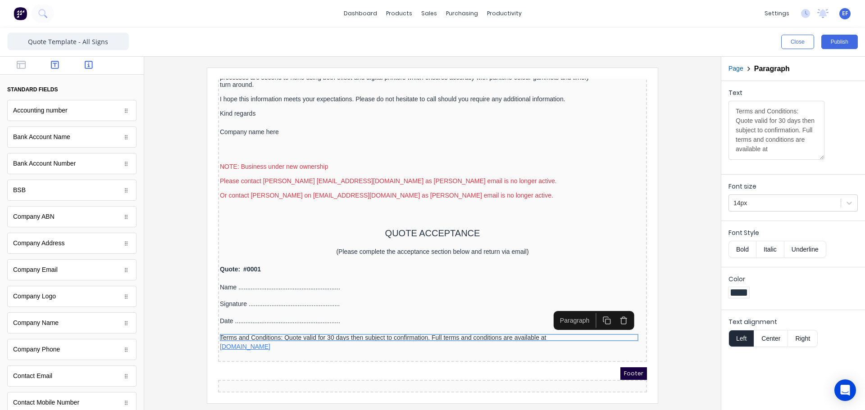
click at [51, 64] on icon "button" at bounding box center [55, 65] width 8 height 8
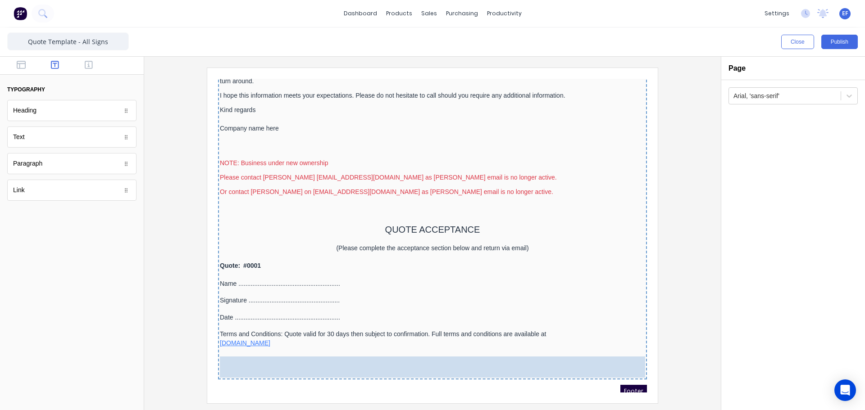
drag, startPoint x: 36, startPoint y: 168, endPoint x: 302, endPoint y: 362, distance: 328.9
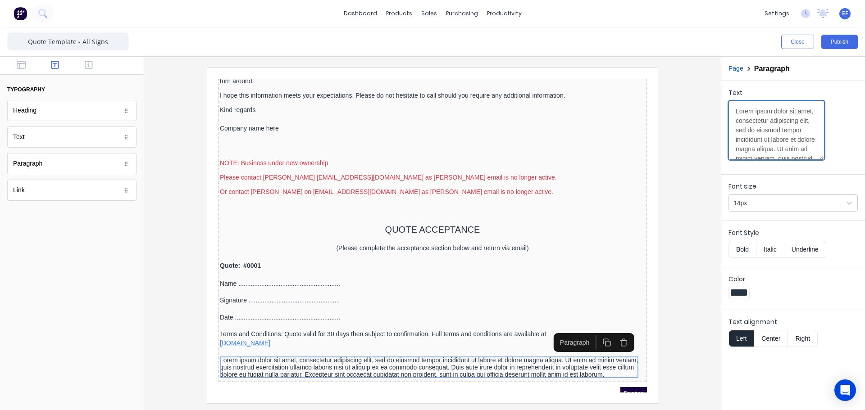
click at [779, 135] on textarea "Lorem ipsum dolor sit amet, consectetur adipiscing elit, sed do eiusmod tempor …" at bounding box center [776, 130] width 96 height 59
paste textarea "Deposit: 50% deposit required on placement of order, balance due on collection …"
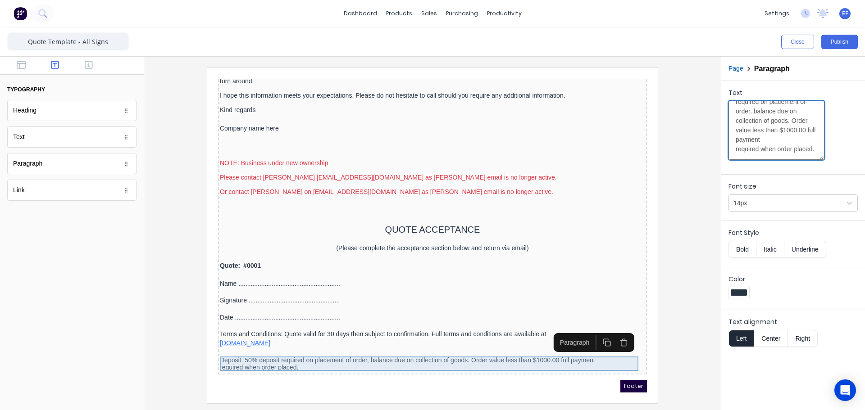
type textarea "Deposit: 50% deposit required on placement of order, balance due on collection …"
click at [241, 350] on div "Deposit: 50% deposit required on placement of order, balance due on collection …" at bounding box center [421, 353] width 425 height 14
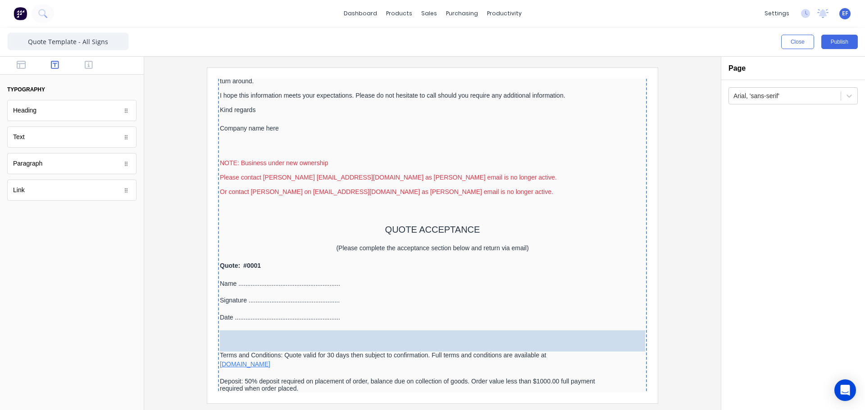
drag, startPoint x: 54, startPoint y: 146, endPoint x: 334, endPoint y: 343, distance: 343.0
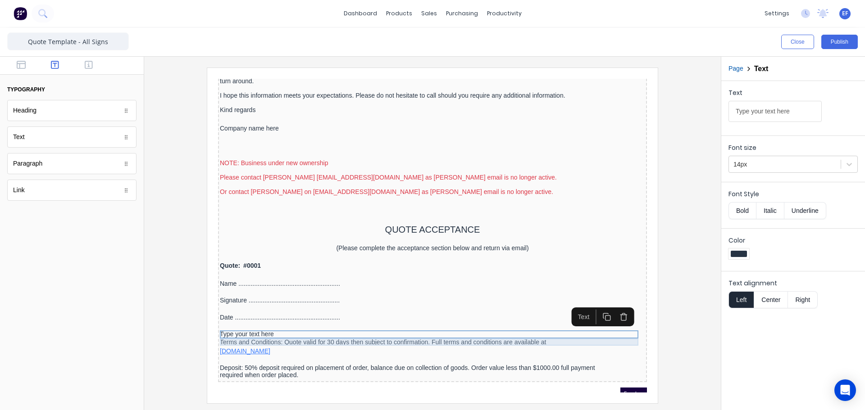
click at [264, 332] on div "Terms and Conditions: Quote valid for 30 days then subject to confirmation. Ful…" at bounding box center [421, 331] width 425 height 7
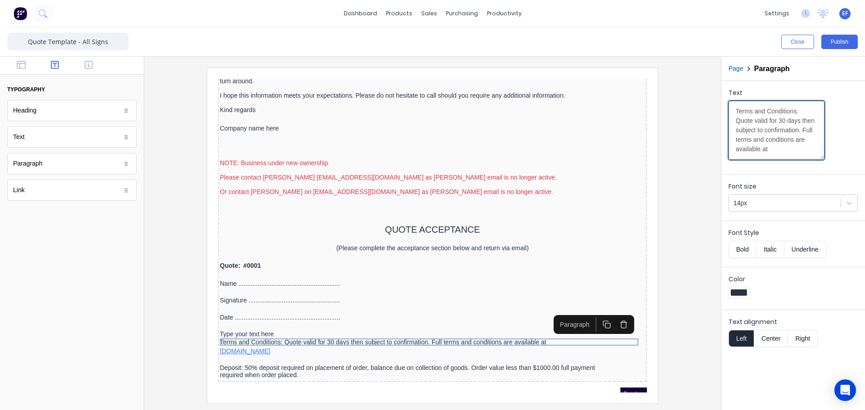
drag, startPoint x: 769, startPoint y: 122, endPoint x: 714, endPoint y: 105, distance: 58.3
click at [716, 107] on div "Close Publish Components typography Heading Heading Text Text Paragraph Paragra…" at bounding box center [432, 218] width 865 height 383
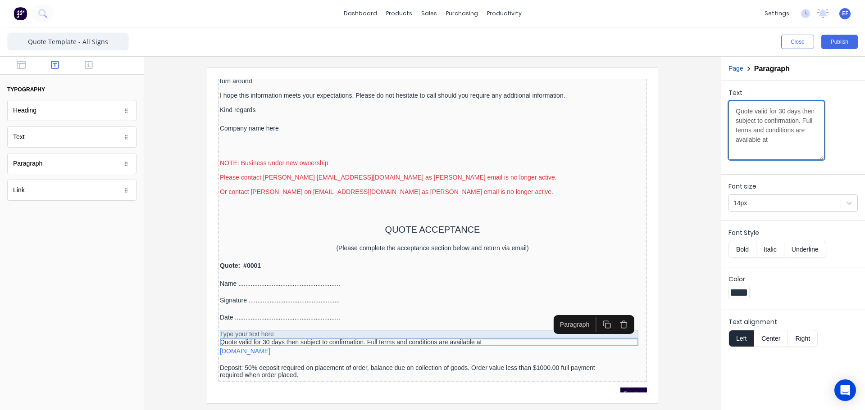
type textarea "Quote valid for 30 days then subject to confirmation. Full terms and conditions…"
click at [257, 322] on div "Type your text here" at bounding box center [421, 324] width 425 height 8
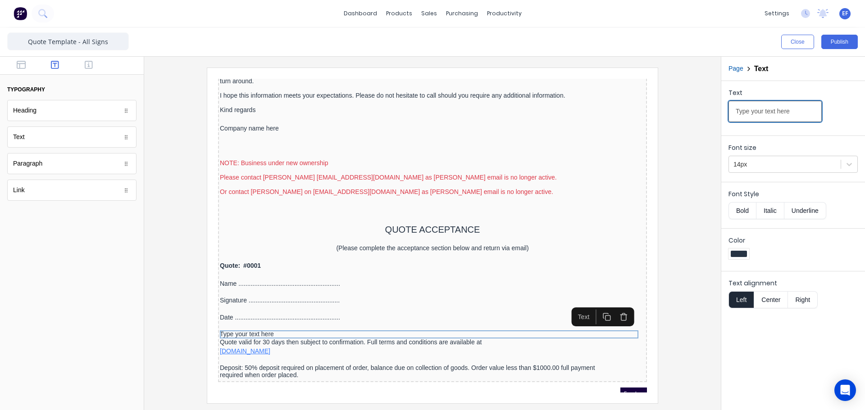
drag, startPoint x: 792, startPoint y: 114, endPoint x: 685, endPoint y: 118, distance: 107.3
click at [685, 118] on div "Close Publish Components typography Heading Heading Text Text Paragraph Paragra…" at bounding box center [432, 218] width 865 height 383
type input "Terms and Conditions:"
drag, startPoint x: 746, startPoint y: 212, endPoint x: 738, endPoint y: 215, distance: 8.1
click at [746, 212] on button "Bold" at bounding box center [741, 210] width 27 height 17
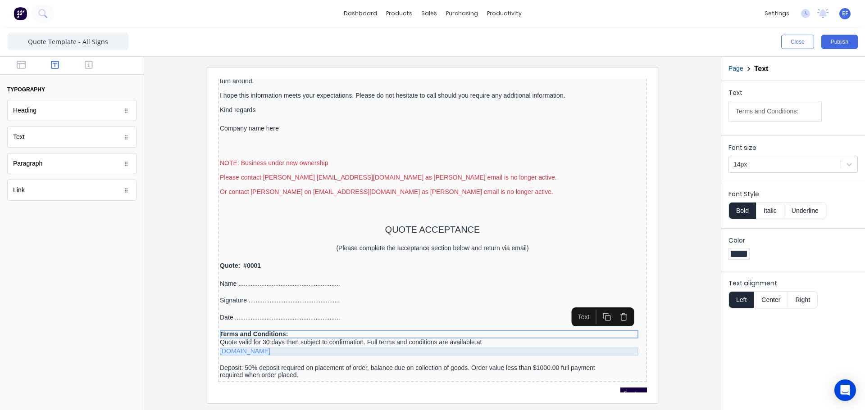
click at [333, 339] on div "www.allsignscairns.com.au" at bounding box center [421, 341] width 425 height 8
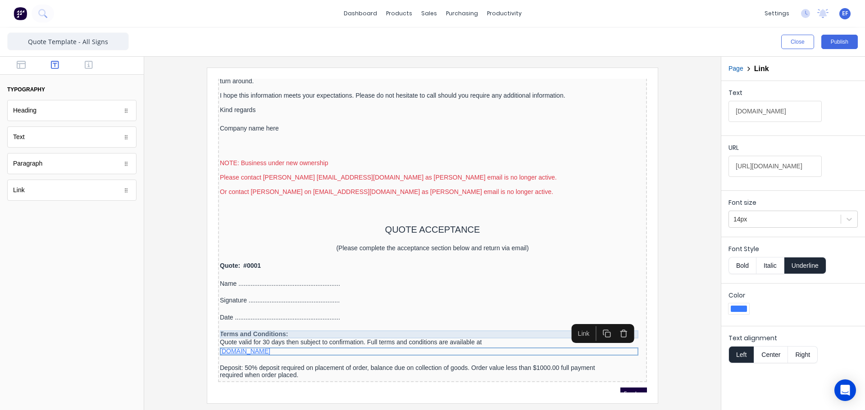
click at [245, 322] on div "Terms and Conditions:" at bounding box center [421, 324] width 425 height 8
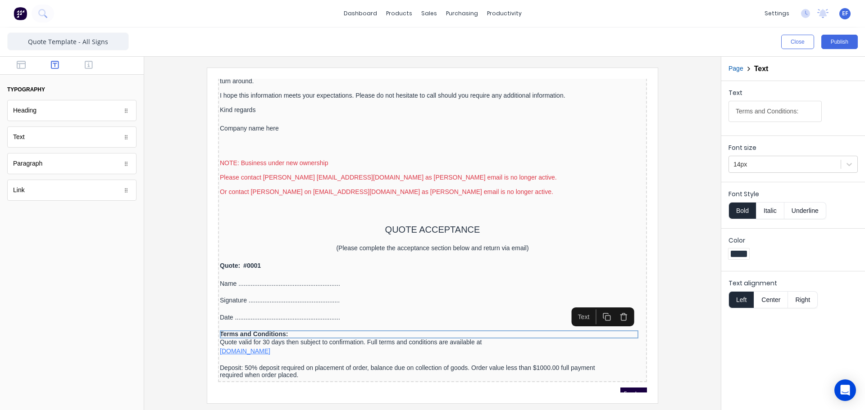
click at [595, 308] on icon "button" at bounding box center [596, 306] width 9 height 9
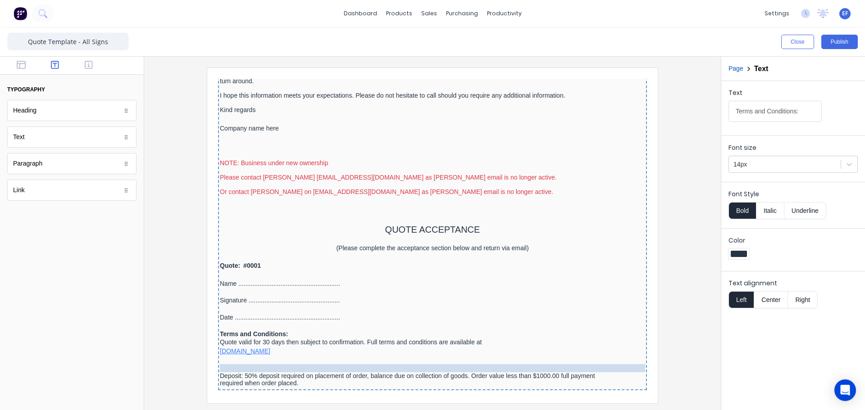
drag, startPoint x: 275, startPoint y: 331, endPoint x: 275, endPoint y: 355, distance: 24.8
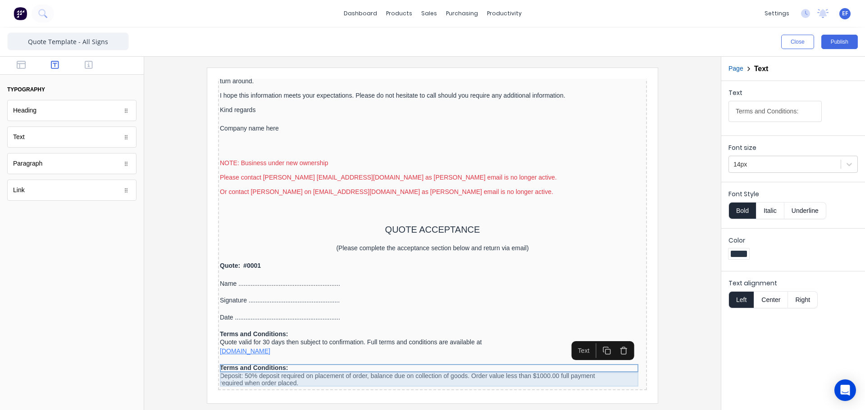
click at [219, 363] on div "Deposit: 50% deposit required on placement of order, balance due on collection …" at bounding box center [421, 369] width 425 height 14
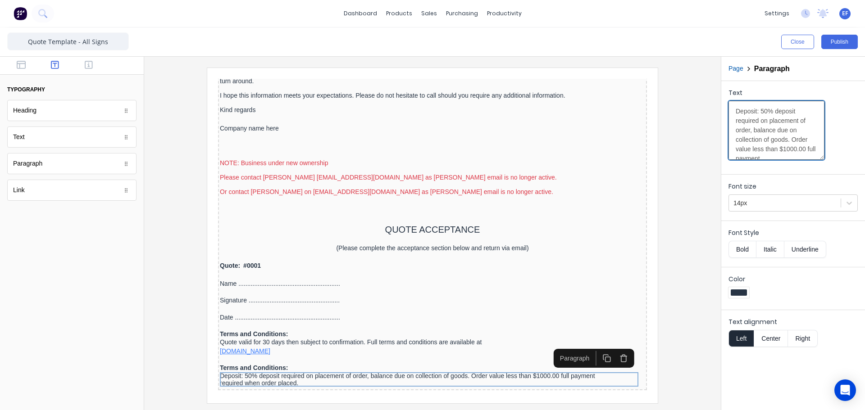
drag, startPoint x: 760, startPoint y: 112, endPoint x: 717, endPoint y: 114, distance: 42.9
click at [720, 114] on div "Close Publish Components typography Heading Heading Text Text Paragraph Paragra…" at bounding box center [432, 218] width 865 height 383
type textarea "50% deposit required on placement of order, balance due on collection of goods.…"
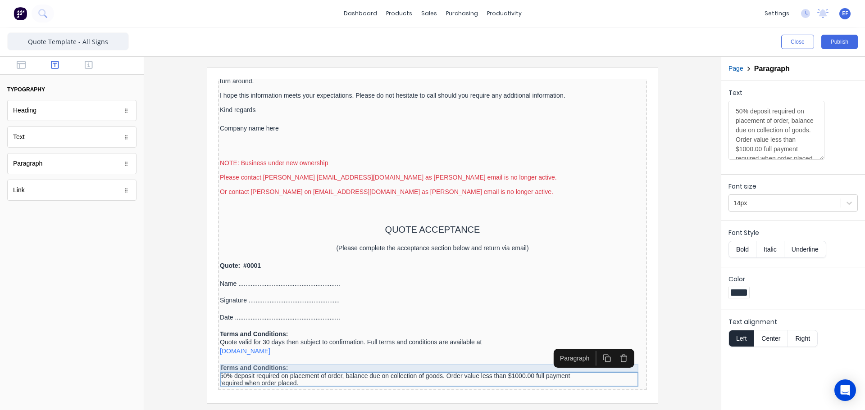
click at [254, 355] on div "Terms and Conditions:" at bounding box center [421, 358] width 425 height 8
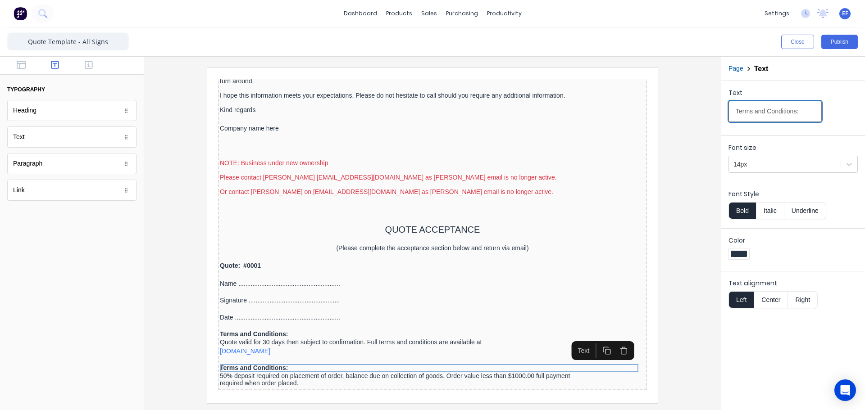
drag, startPoint x: 779, startPoint y: 117, endPoint x: 704, endPoint y: 120, distance: 74.8
click at [704, 120] on div "Close Publish Components typography Heading Heading Text Text Paragraph Paragra…" at bounding box center [432, 218] width 865 height 383
paste input "Deposit"
type input "Deposit:"
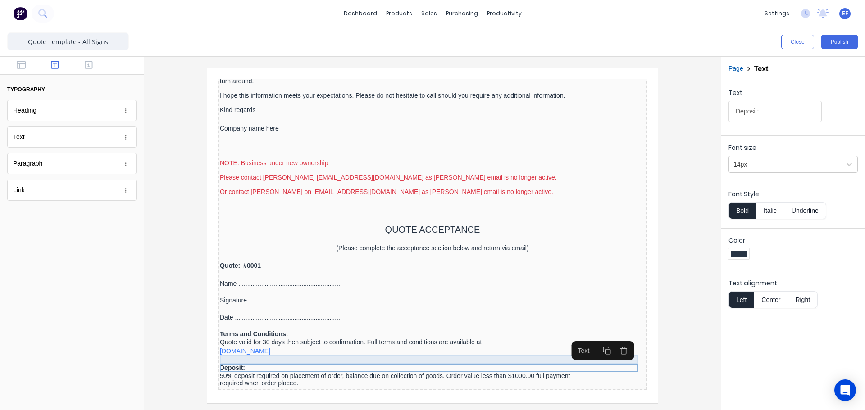
click at [222, 349] on div at bounding box center [421, 349] width 425 height 9
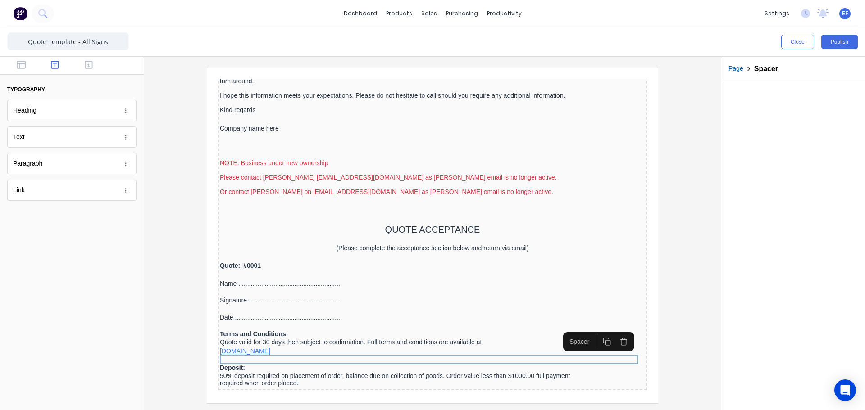
click at [598, 334] on icon "button" at bounding box center [596, 331] width 9 height 9
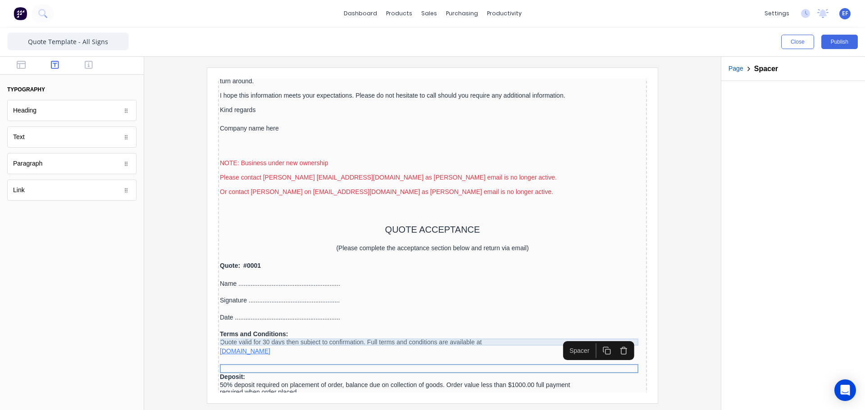
click at [264, 332] on div "Quote valid for 30 days then subject to confirmation. Full terms and conditions…" at bounding box center [421, 331] width 425 height 7
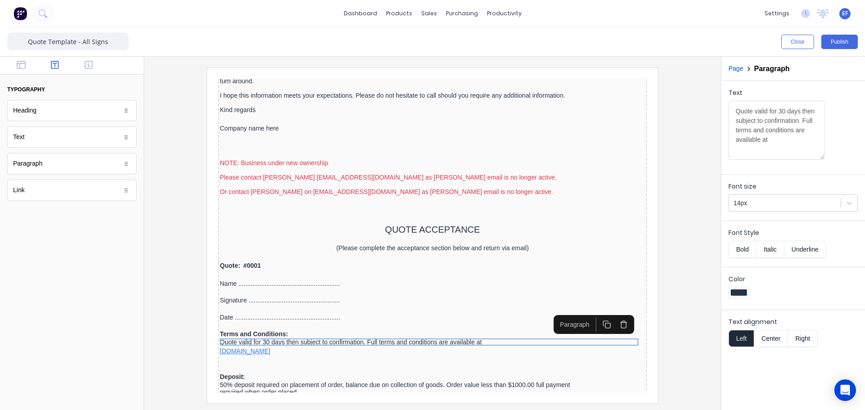
click at [601, 315] on button "button" at bounding box center [595, 314] width 17 height 15
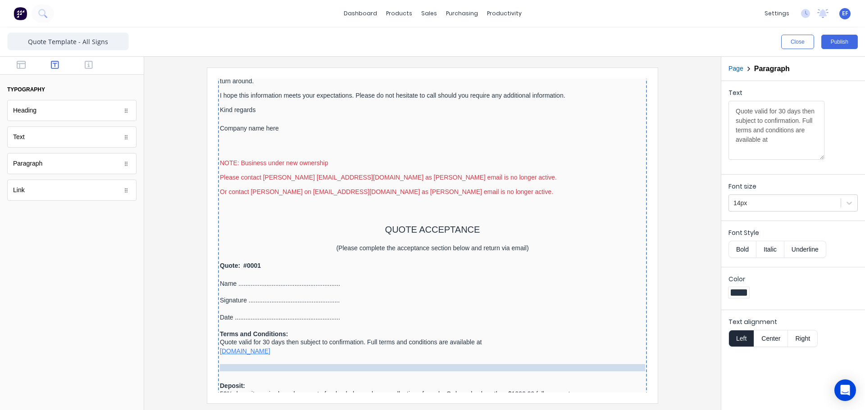
drag, startPoint x: 427, startPoint y: 341, endPoint x: 441, endPoint y: 355, distance: 20.1
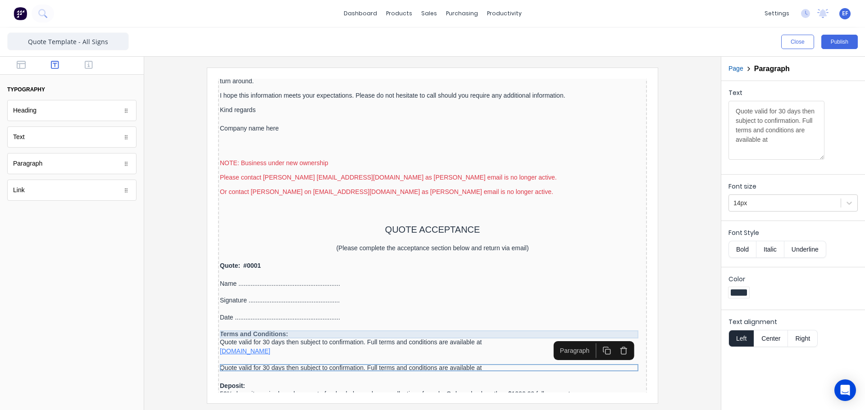
click at [260, 324] on div "Terms and Conditions:" at bounding box center [421, 324] width 425 height 8
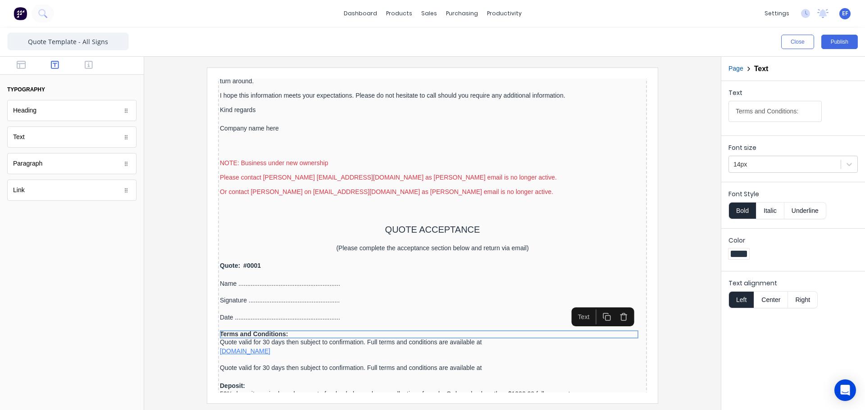
click at [602, 305] on button "button" at bounding box center [595, 306] width 17 height 15
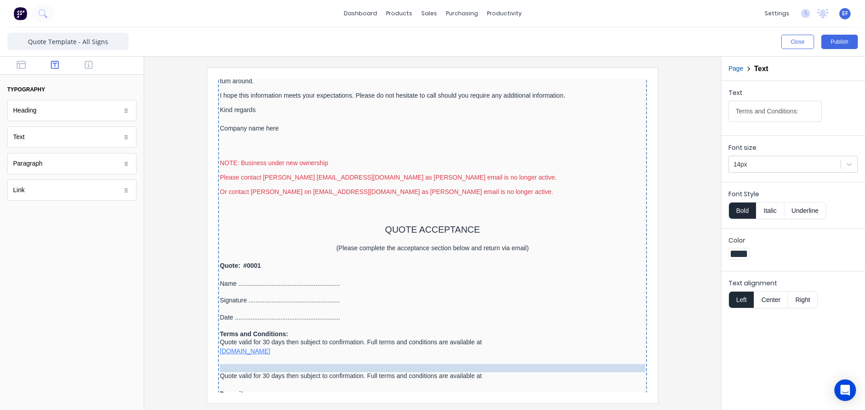
drag, startPoint x: 254, startPoint y: 331, endPoint x: 253, endPoint y: 360, distance: 29.7
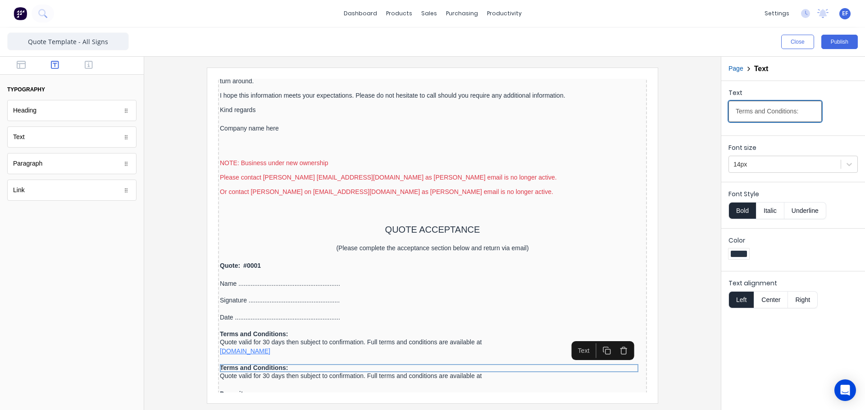
drag, startPoint x: 769, startPoint y: 118, endPoint x: 694, endPoint y: 114, distance: 75.3
click at [694, 114] on div "Close Publish Components typography Heading Heading Text Text Paragraph Paragra…" at bounding box center [432, 218] width 865 height 383
paste input "Pricing:"
type input "Pricing:"
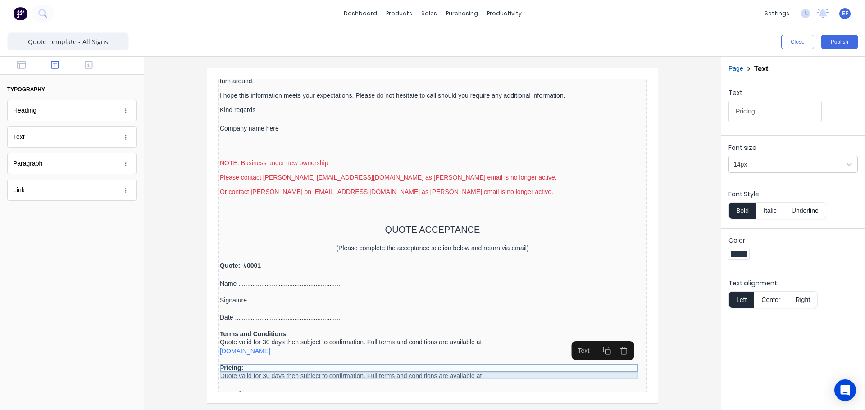
click at [248, 362] on div "Quote valid for 30 days then subject to confirmation. Full terms and conditions…" at bounding box center [421, 365] width 425 height 7
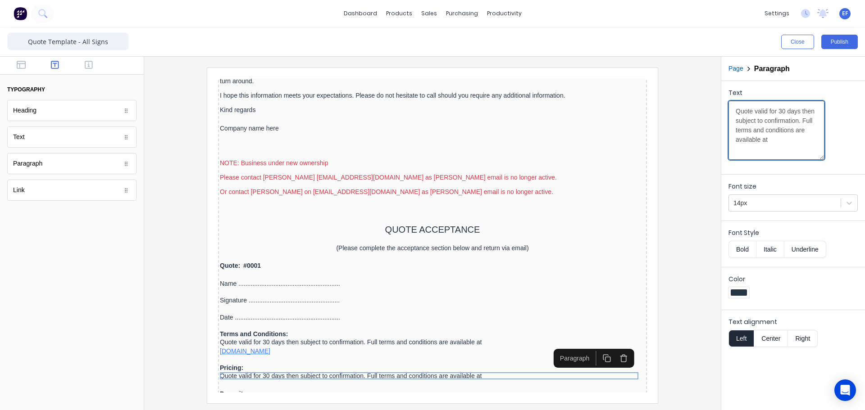
drag, startPoint x: 788, startPoint y: 149, endPoint x: 687, endPoint y: 111, distance: 107.2
click at [687, 111] on div "Close Publish Components typography Heading Heading Text Text Paragraph Paragra…" at bounding box center [432, 218] width 865 height 383
type textarea "All prices are Goods and Services Tax (GST) exclusive unless specified otherwis…"
click at [652, 318] on iframe at bounding box center [432, 236] width 450 height 336
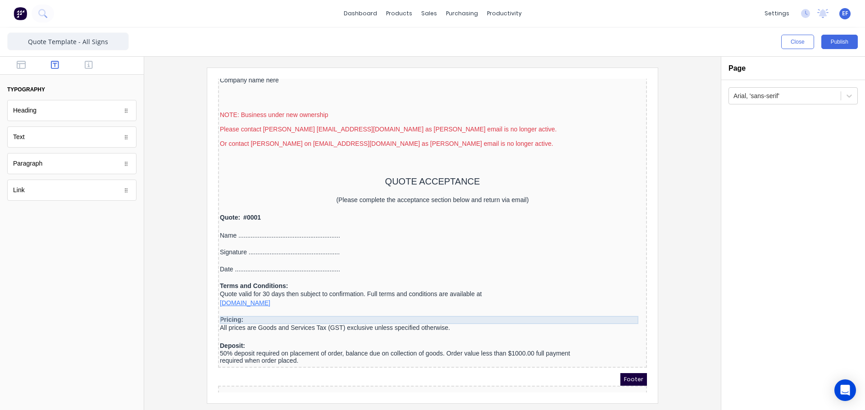
scroll to position [889, 0]
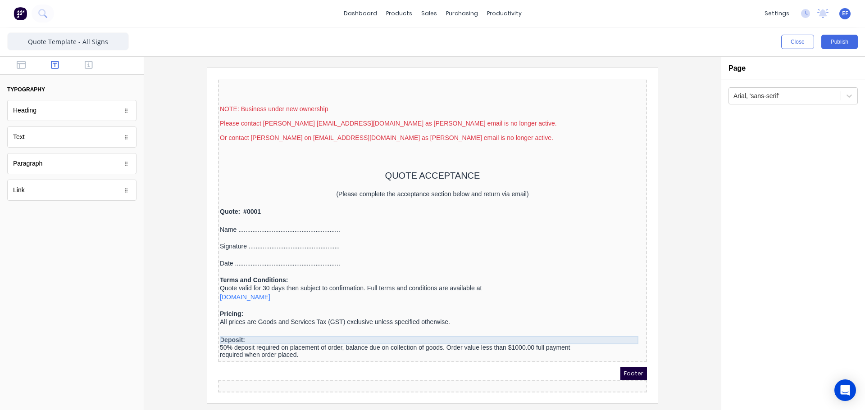
click at [240, 326] on div "Deposit:" at bounding box center [421, 330] width 425 height 8
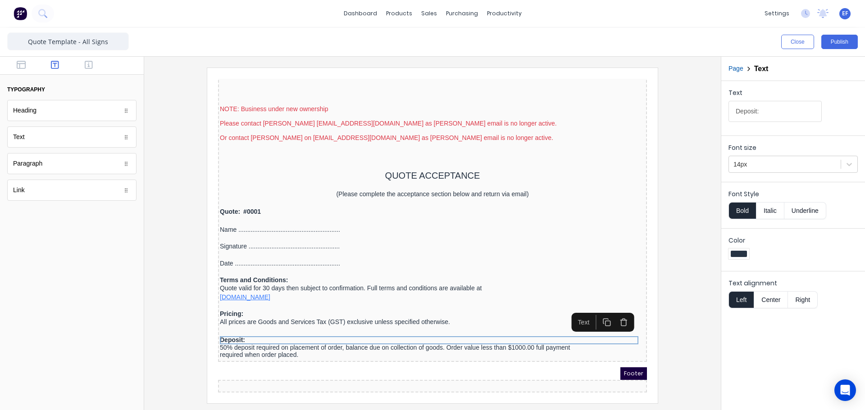
click at [595, 311] on rect "button" at bounding box center [597, 312] width 5 height 5
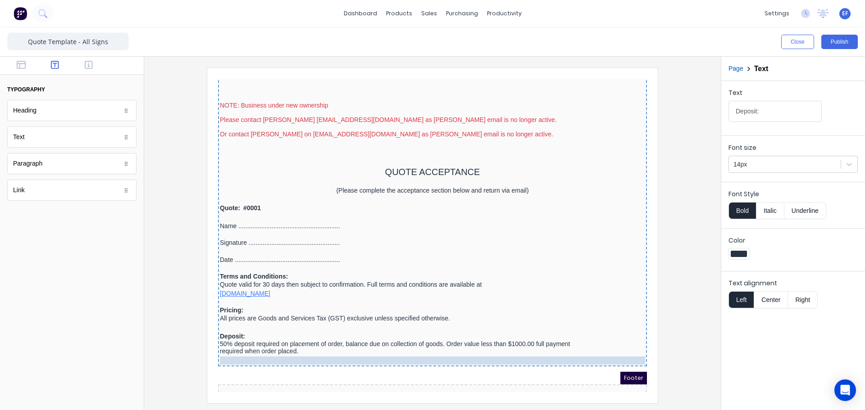
drag, startPoint x: 285, startPoint y: 333, endPoint x: 299, endPoint y: 362, distance: 32.4
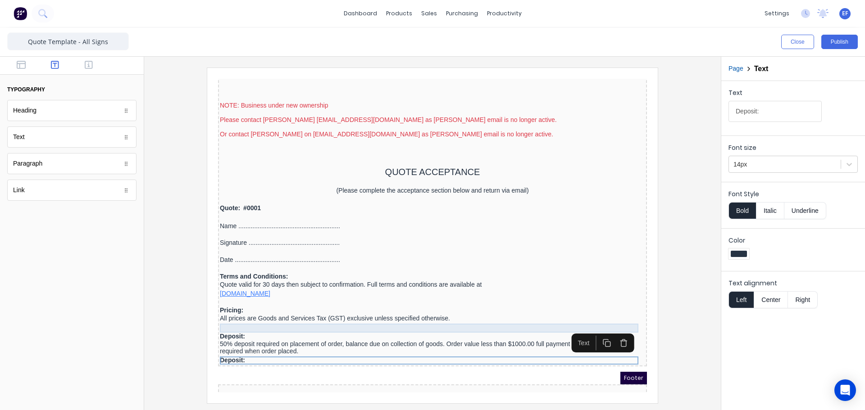
click at [270, 319] on div at bounding box center [421, 317] width 425 height 9
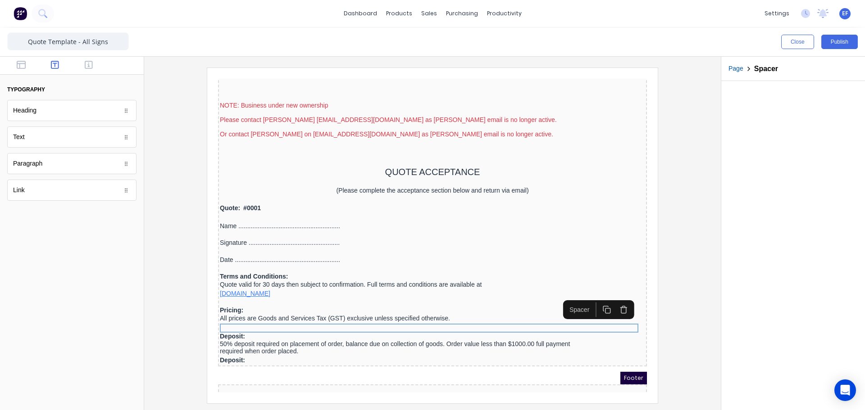
click at [599, 297] on icon "button" at bounding box center [596, 299] width 9 height 9
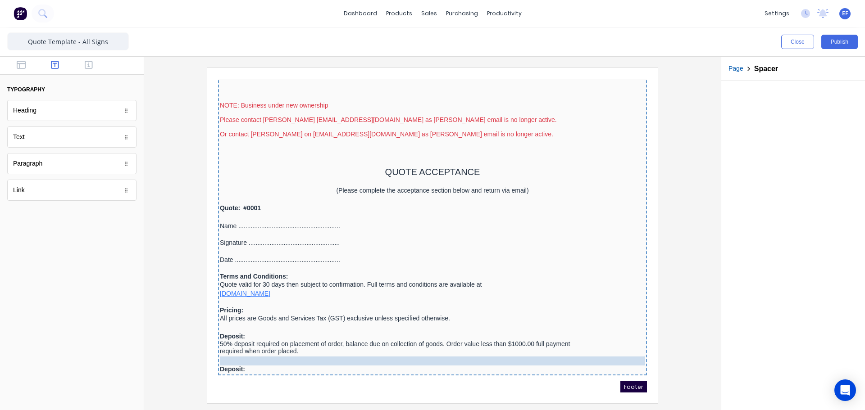
drag, startPoint x: 388, startPoint y: 328, endPoint x: 383, endPoint y: 350, distance: 23.0
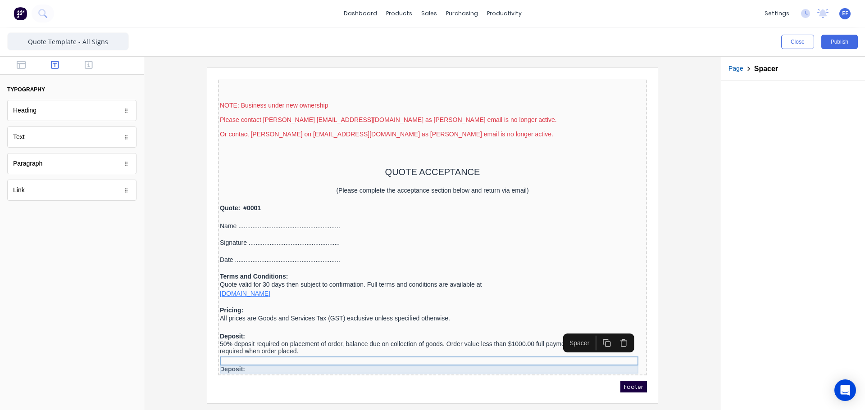
click at [302, 362] on div "Deposit:" at bounding box center [421, 359] width 425 height 8
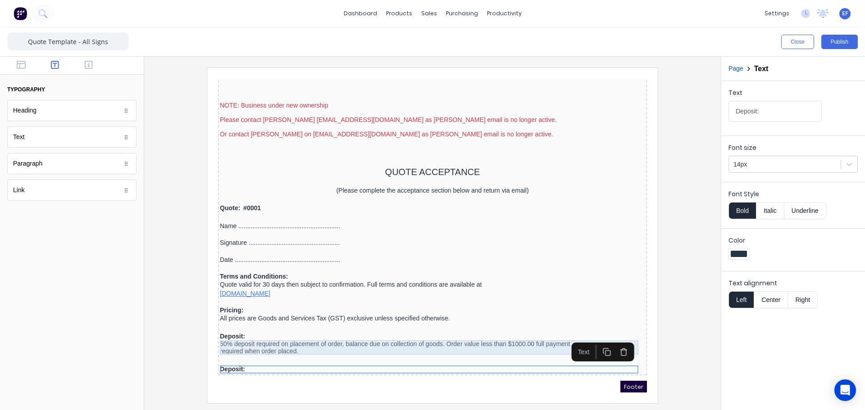
click at [264, 336] on div "50% deposit required on placement of order, balance due on collection of goods.…" at bounding box center [421, 337] width 425 height 14
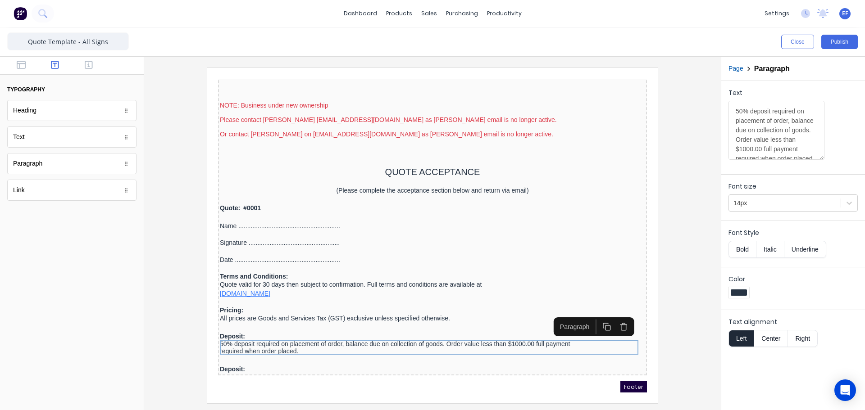
click at [594, 312] on icon "button" at bounding box center [596, 316] width 9 height 9
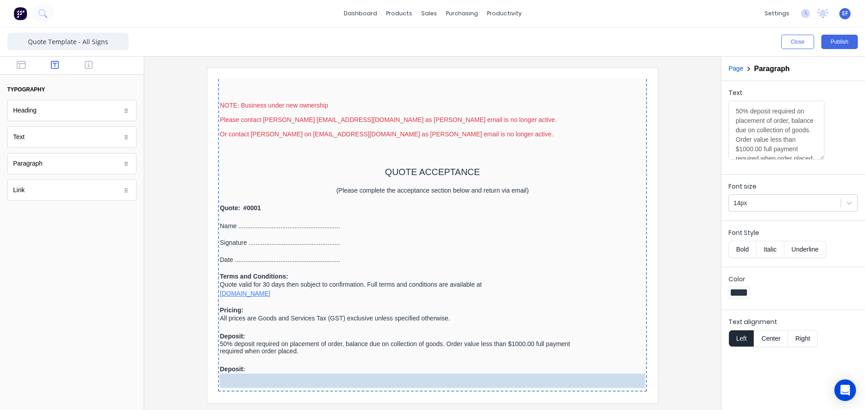
drag, startPoint x: 306, startPoint y: 364, endPoint x: 303, endPoint y: 373, distance: 9.1
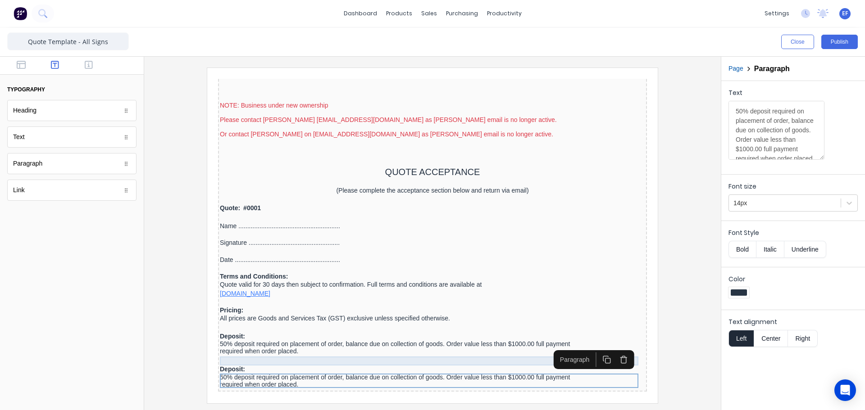
click at [229, 355] on div at bounding box center [421, 350] width 425 height 9
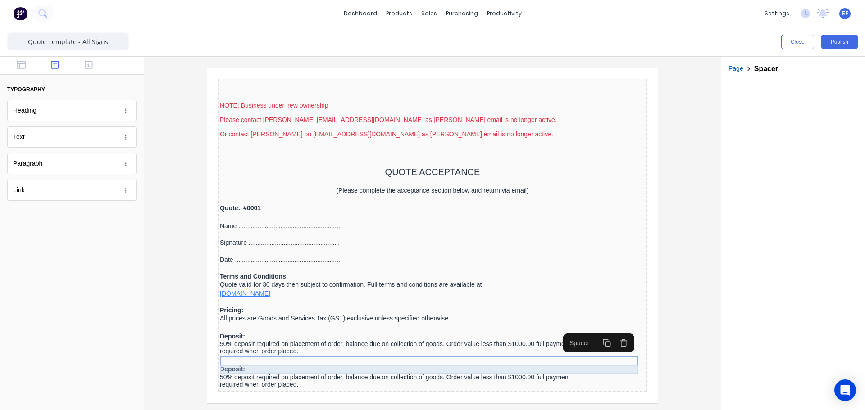
click at [227, 358] on div "Deposit:" at bounding box center [421, 359] width 425 height 8
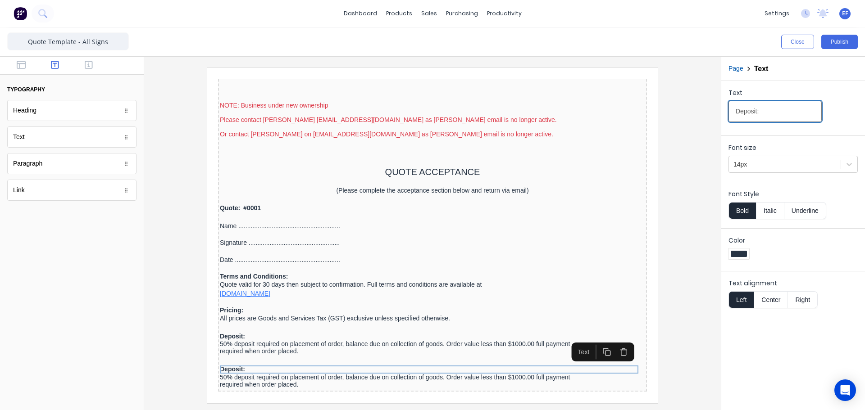
drag, startPoint x: 765, startPoint y: 109, endPoint x: 688, endPoint y: 114, distance: 77.2
click at [688, 114] on div "Close Publish Components typography Heading Heading Text Text Paragraph Paragra…" at bounding box center [432, 218] width 865 height 383
type input "Artwork:"
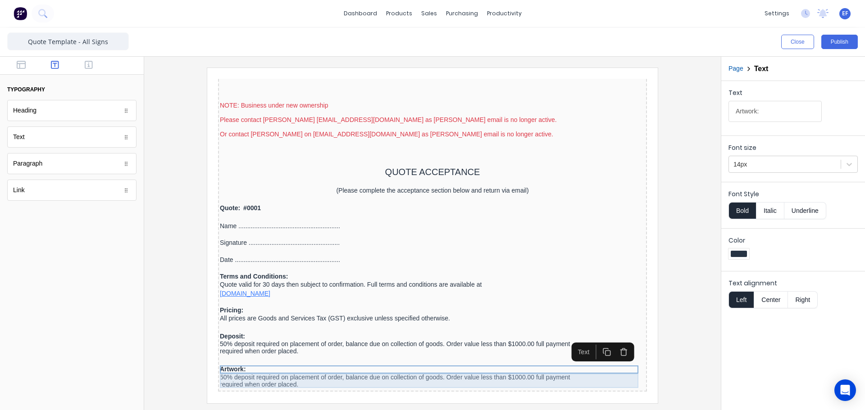
click at [229, 368] on div "50% deposit required on placement of order, balance due on collection of goods.…" at bounding box center [421, 370] width 425 height 14
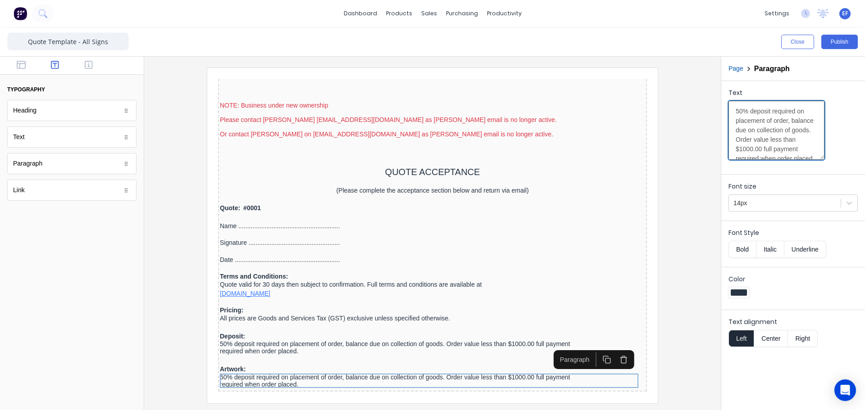
click at [761, 127] on textarea "50% deposit required on placement of order, balance due on collection of goods.…" at bounding box center [776, 130] width 96 height 59
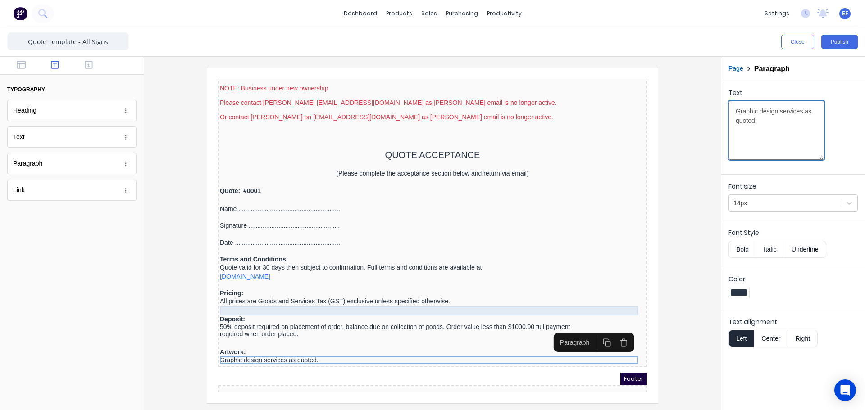
scroll to position [915, 0]
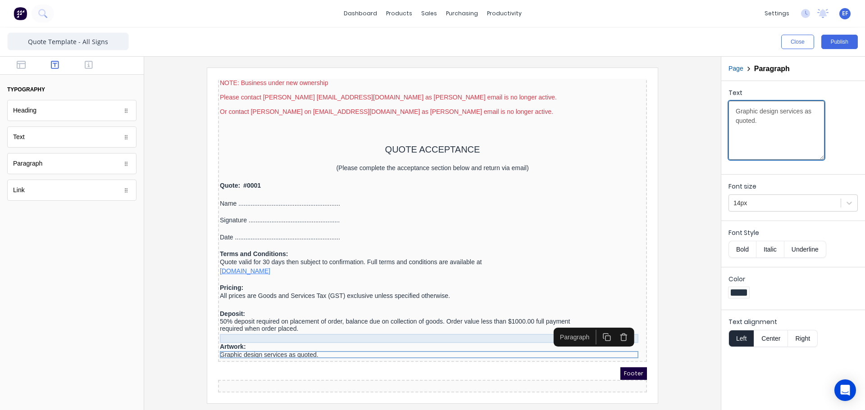
type textarea "Graphic design services as quoted."
click at [279, 325] on div at bounding box center [421, 327] width 425 height 9
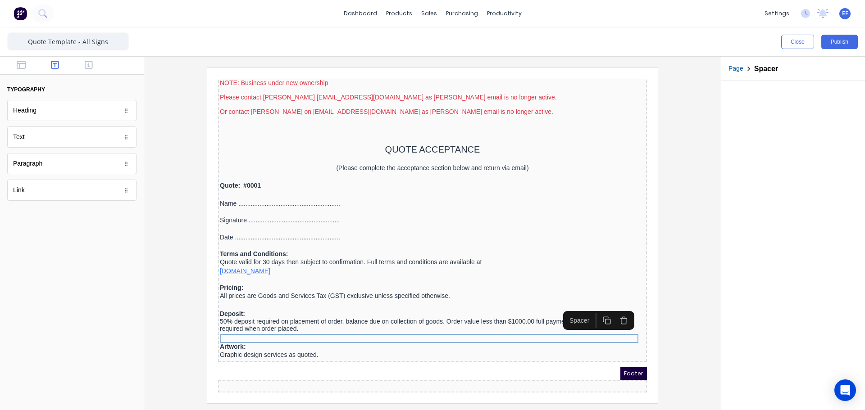
click at [596, 306] on icon "button" at bounding box center [596, 309] width 9 height 9
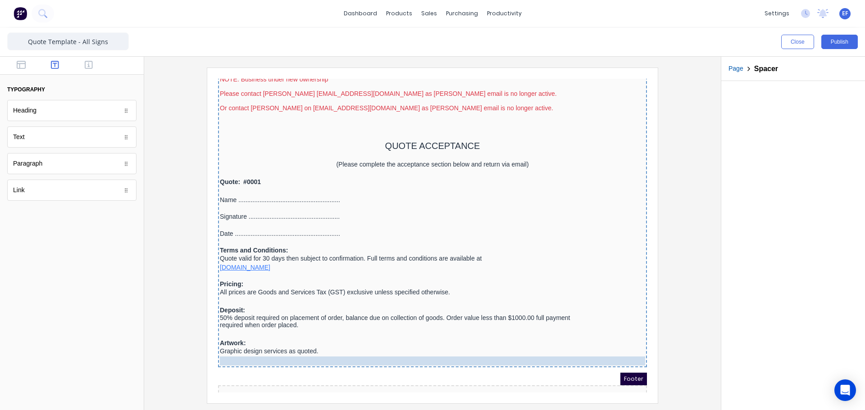
drag, startPoint x: 353, startPoint y: 333, endPoint x: 355, endPoint y: 355, distance: 22.6
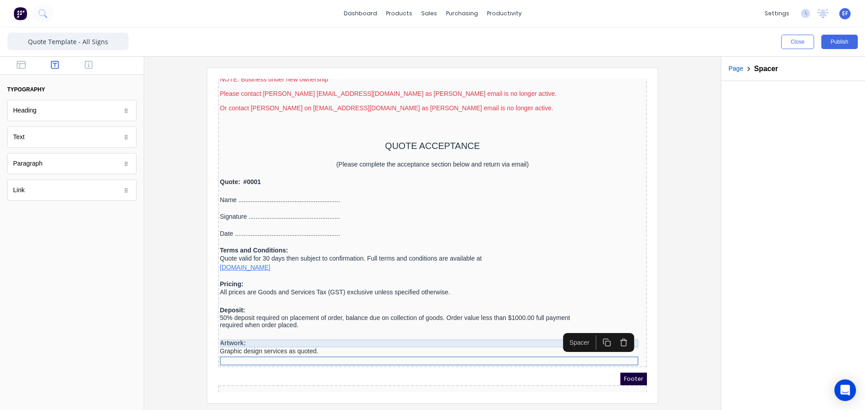
click at [248, 331] on div "Artwork:" at bounding box center [421, 333] width 425 height 8
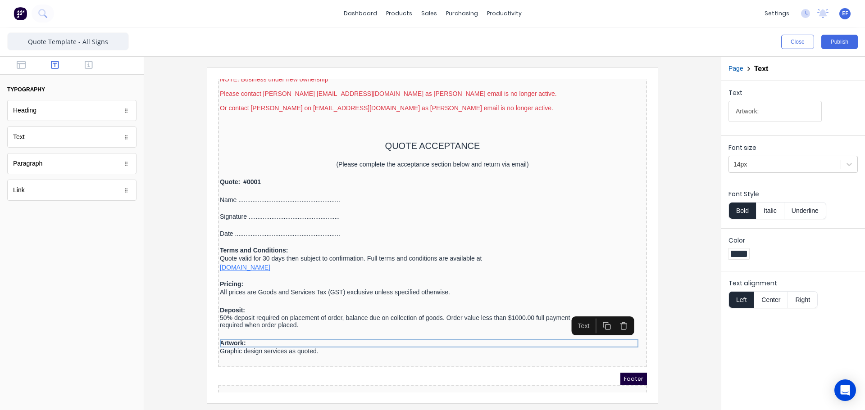
click at [594, 316] on icon "button" at bounding box center [596, 315] width 9 height 9
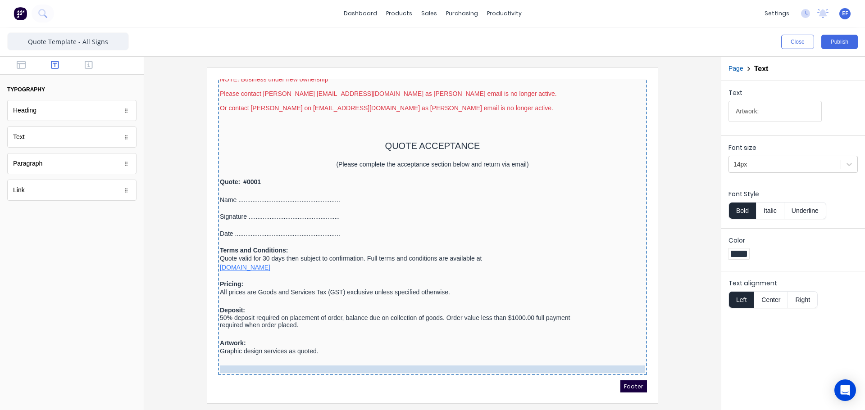
drag, startPoint x: 291, startPoint y: 338, endPoint x: 293, endPoint y: 357, distance: 19.5
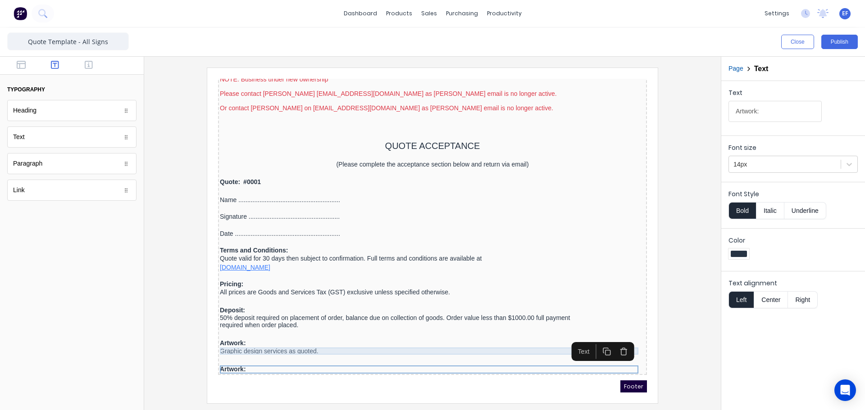
click at [286, 341] on div "Graphic design services as quoted." at bounding box center [421, 340] width 425 height 7
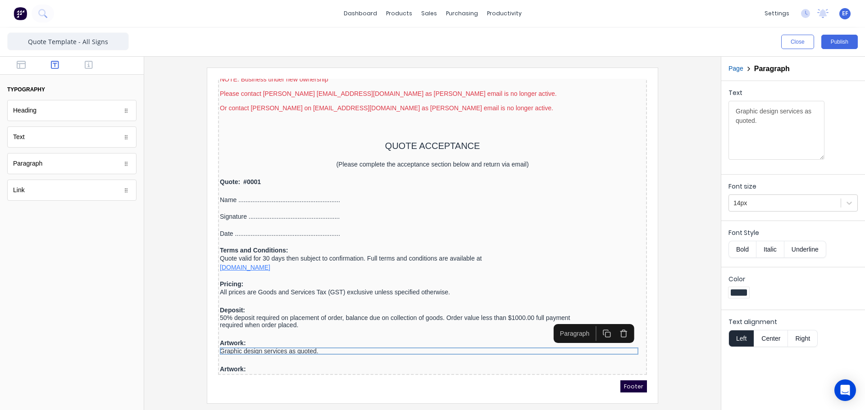
click at [594, 323] on icon "button" at bounding box center [596, 323] width 9 height 9
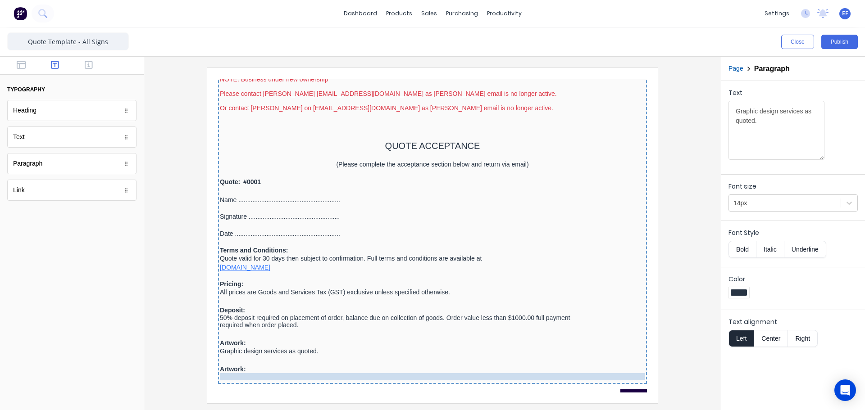
drag, startPoint x: 320, startPoint y: 348, endPoint x: 314, endPoint y: 371, distance: 24.3
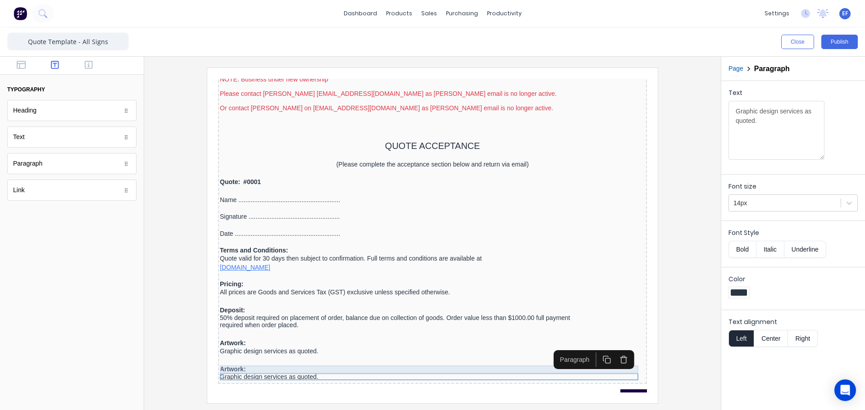
click at [243, 357] on div "Artwork:" at bounding box center [421, 359] width 425 height 8
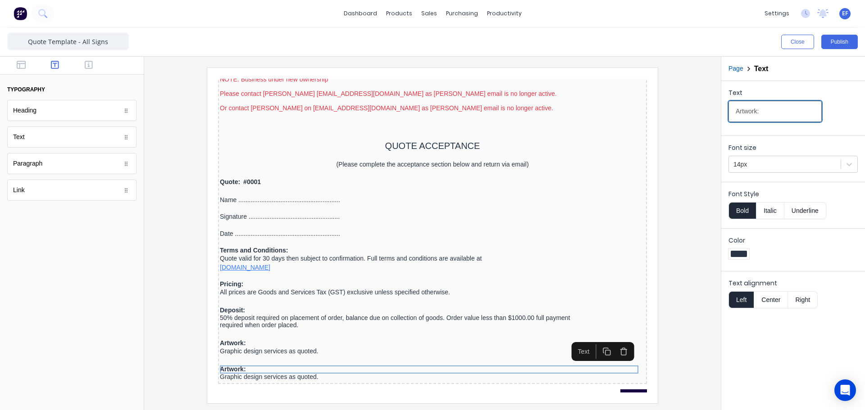
drag, startPoint x: 769, startPoint y: 113, endPoint x: 671, endPoint y: 121, distance: 98.1
click at [674, 122] on div "Close Publish Components typography Heading Heading Text Text Paragraph Paragra…" at bounding box center [432, 218] width 865 height 383
paste input "Supplied"
type input "Supplied Artwork:"
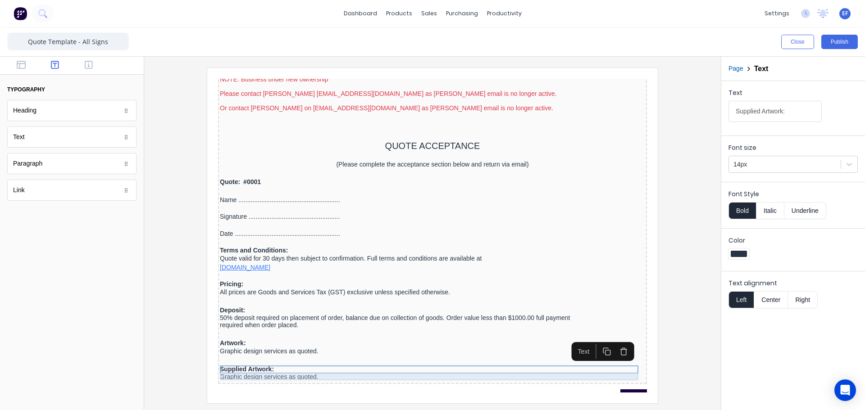
click at [306, 367] on div "Graphic design services as quoted." at bounding box center [421, 366] width 425 height 7
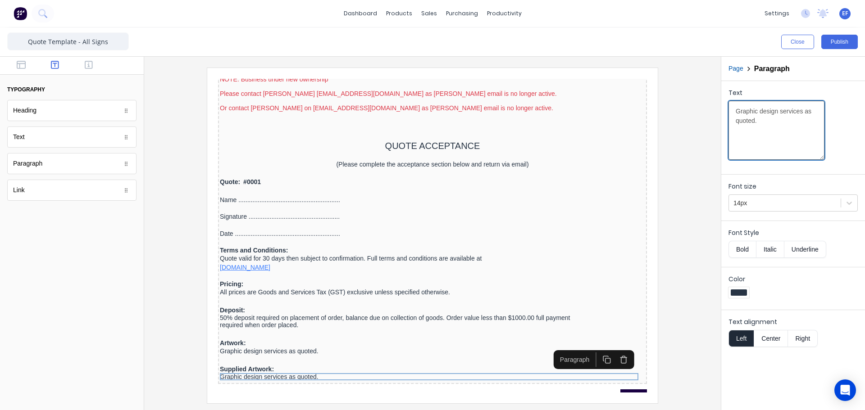
drag, startPoint x: 780, startPoint y: 125, endPoint x: 707, endPoint y: 109, distance: 74.3
click at [707, 109] on div "Close Publish Components typography Heading Heading Text Text Paragraph Paragra…" at bounding box center [432, 218] width 865 height 383
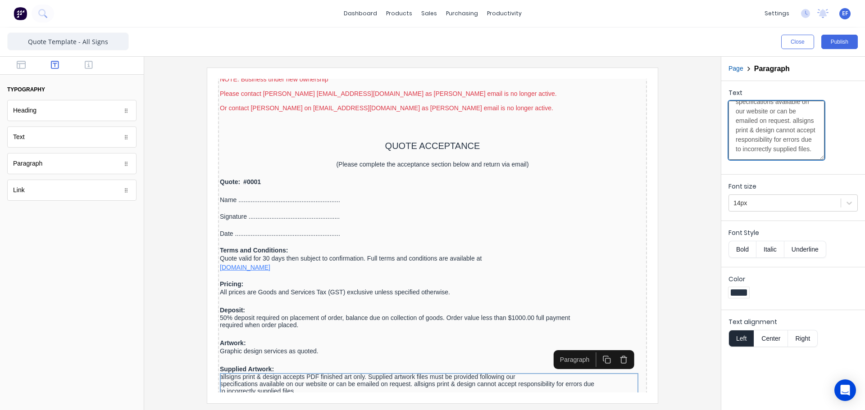
click at [742, 108] on textarea "allsigns print & design accepts PDF finished art only. Supplied artwork files m…" at bounding box center [776, 130] width 96 height 59
click at [739, 110] on textarea "allsigns print & design accepts PDF finished art only. Supplied artwork files m…" at bounding box center [776, 130] width 96 height 59
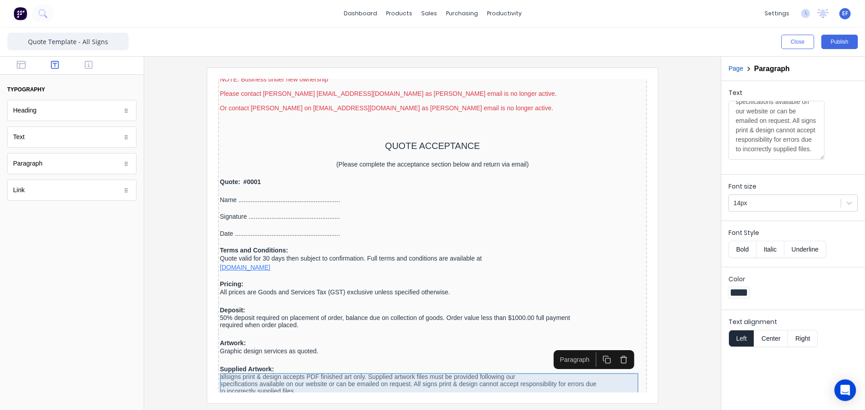
click at [455, 367] on div "allsigns print & design accepts PDF finished art only. Supplied artwork files m…" at bounding box center [421, 374] width 425 height 22
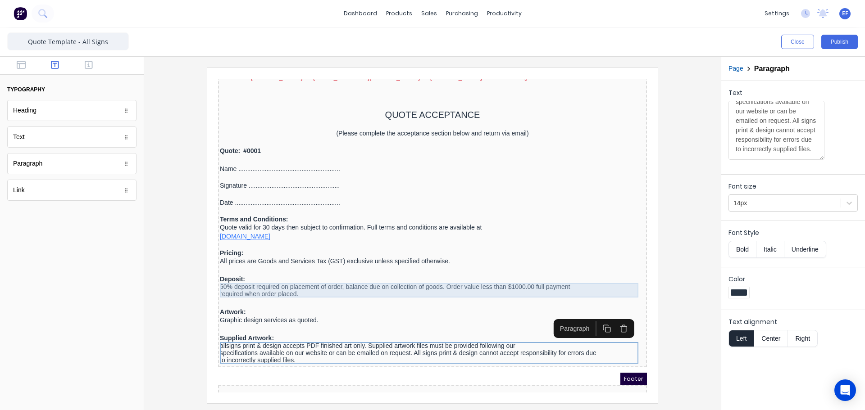
scroll to position [955, 0]
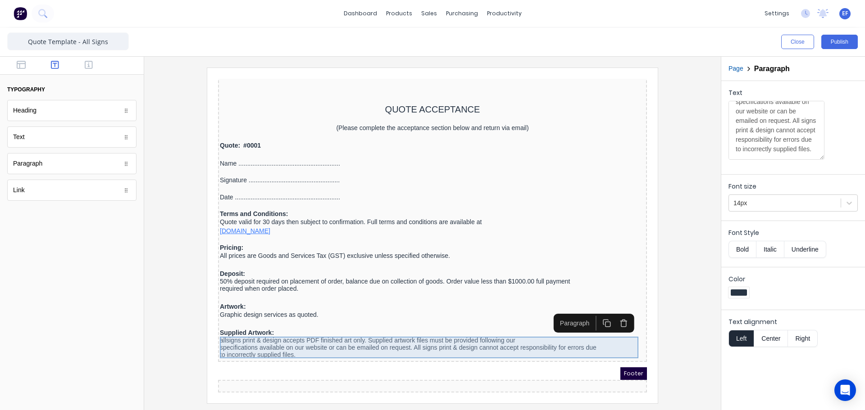
click at [292, 330] on div "allsigns print & design accepts PDF finished art only. Supplied artwork files m…" at bounding box center [421, 337] width 425 height 22
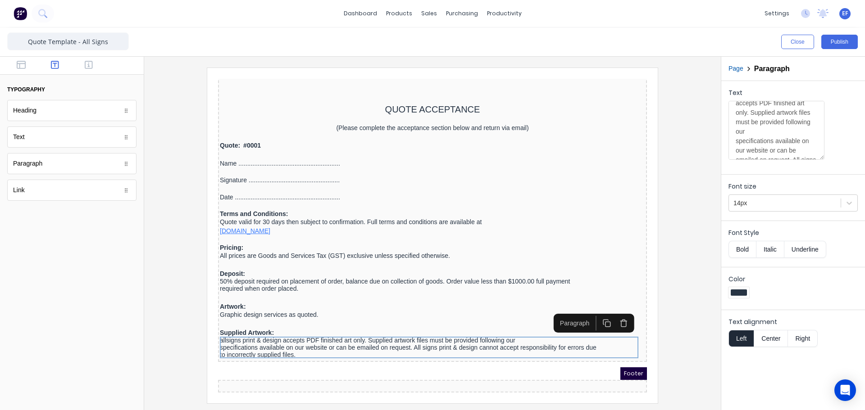
scroll to position [63, 0]
click at [737, 117] on textarea "allsigns print & design accepts PDF finished art only. Supplied artwork files m…" at bounding box center [776, 130] width 96 height 59
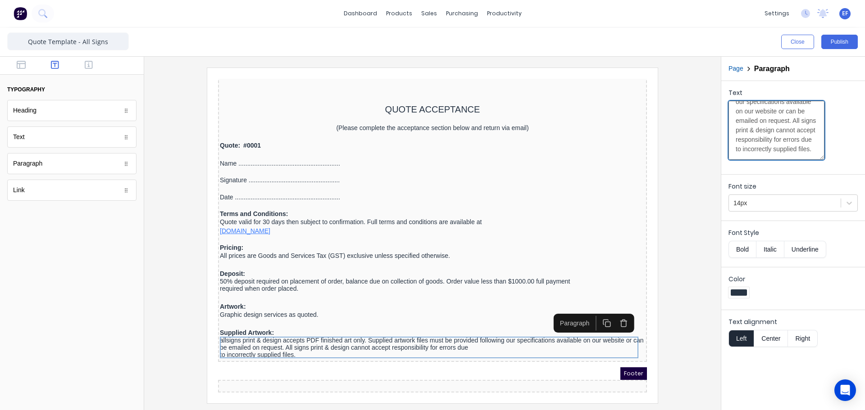
scroll to position [98, 0]
click at [736, 145] on textarea "allsigns print & design accepts PDF finished art only. Supplied artwork files m…" at bounding box center [776, 130] width 96 height 59
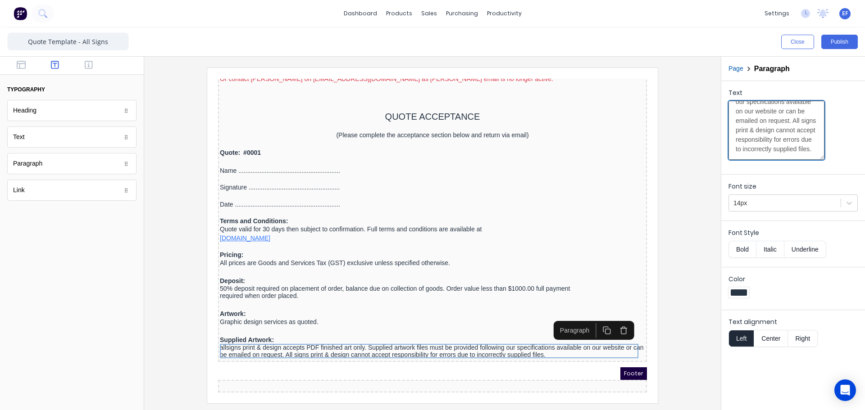
type textarea "allsigns print & design accepts PDF finished art only. Supplied artwork files m…"
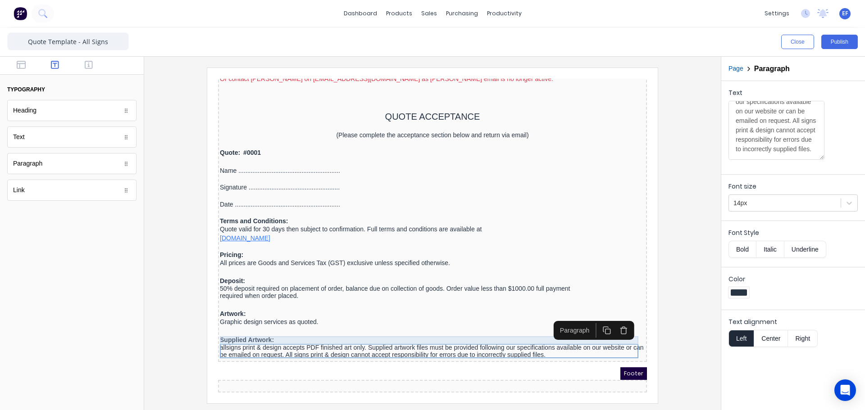
click at [224, 328] on div "Supplied Artwork:" at bounding box center [421, 330] width 425 height 8
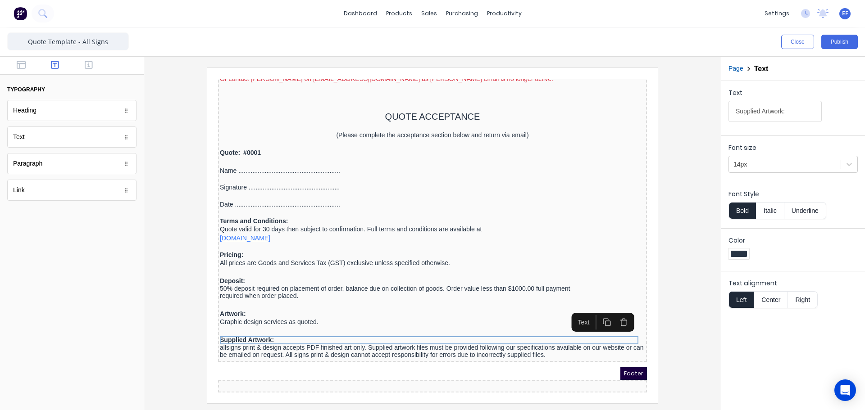
drag, startPoint x: 598, startPoint y: 309, endPoint x: 554, endPoint y: 310, distance: 44.6
click at [598, 309] on icon "button" at bounding box center [596, 312] width 9 height 9
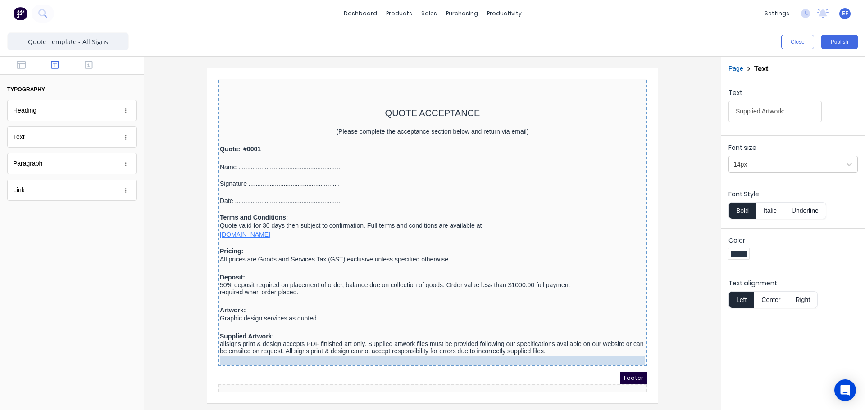
drag, startPoint x: 246, startPoint y: 332, endPoint x: 243, endPoint y: 353, distance: 20.4
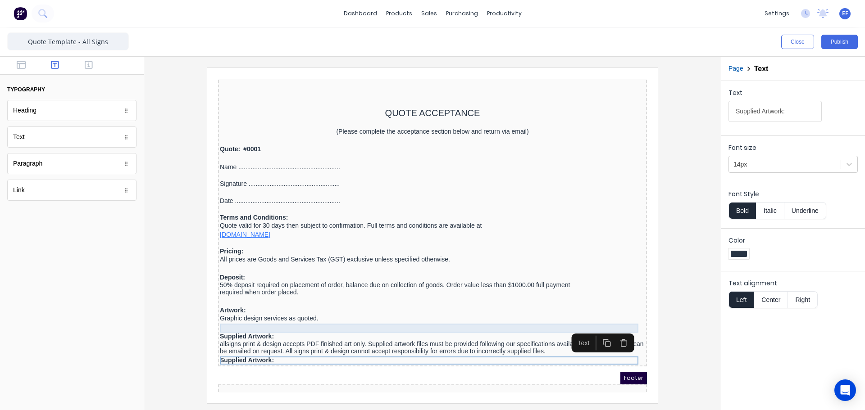
click at [251, 320] on div at bounding box center [421, 317] width 425 height 9
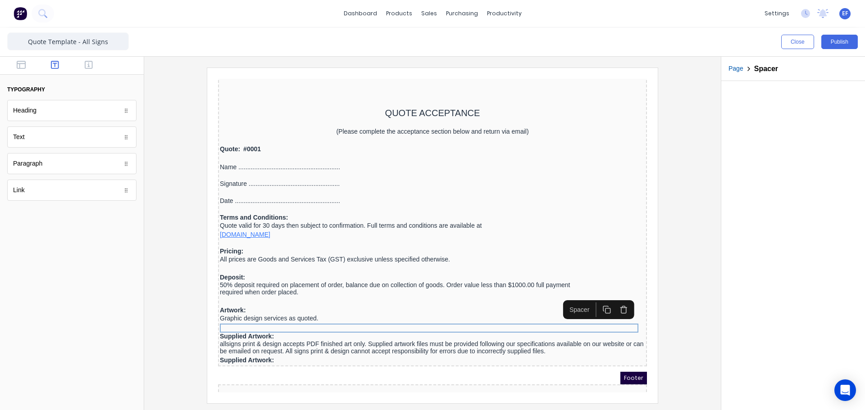
click at [592, 300] on icon "button" at bounding box center [596, 299] width 9 height 9
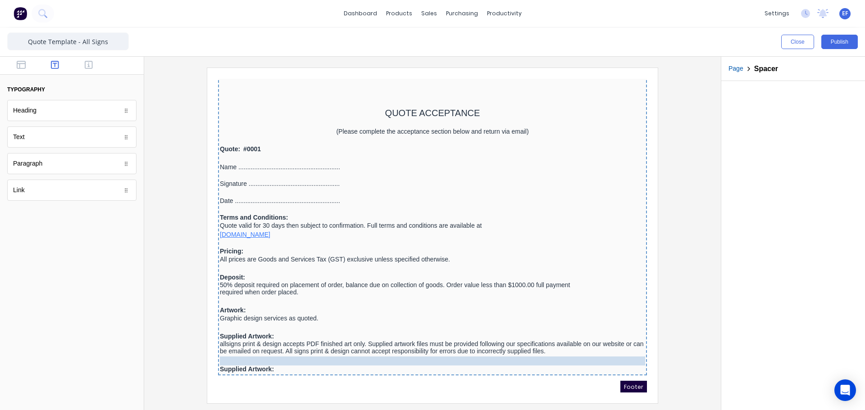
drag, startPoint x: 408, startPoint y: 326, endPoint x: 401, endPoint y: 348, distance: 23.0
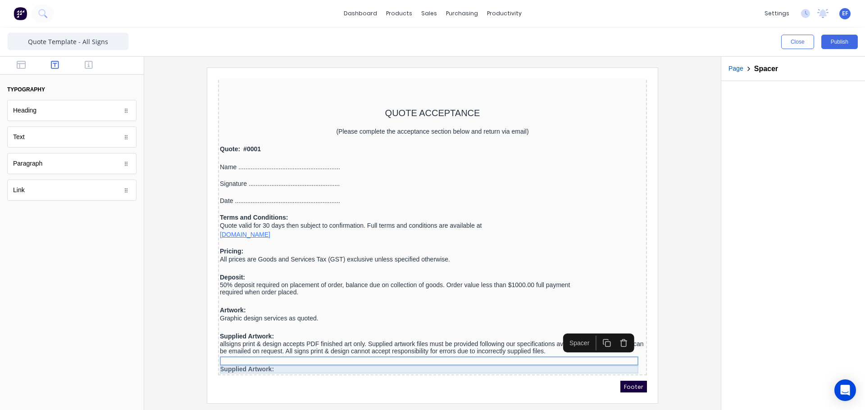
drag, startPoint x: 264, startPoint y: 359, endPoint x: 284, endPoint y: 350, distance: 22.2
click at [264, 359] on div "Supplied Artwork:" at bounding box center [421, 359] width 425 height 8
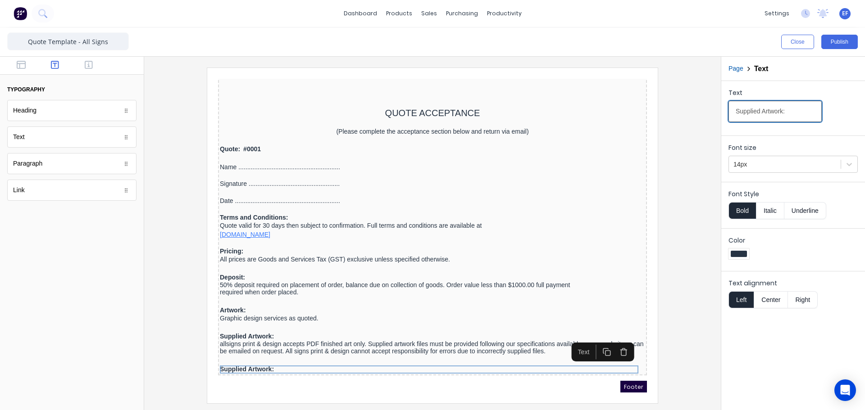
drag, startPoint x: 801, startPoint y: 107, endPoint x: 650, endPoint y: 113, distance: 150.6
click at [654, 113] on div "Close Publish Components typography Heading Heading Text Text Paragraph Paragra…" at bounding box center [432, 218] width 865 height 383
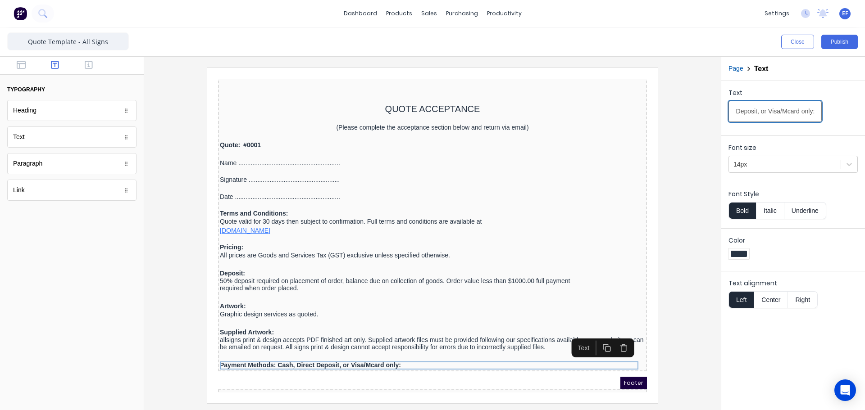
scroll to position [965, 0]
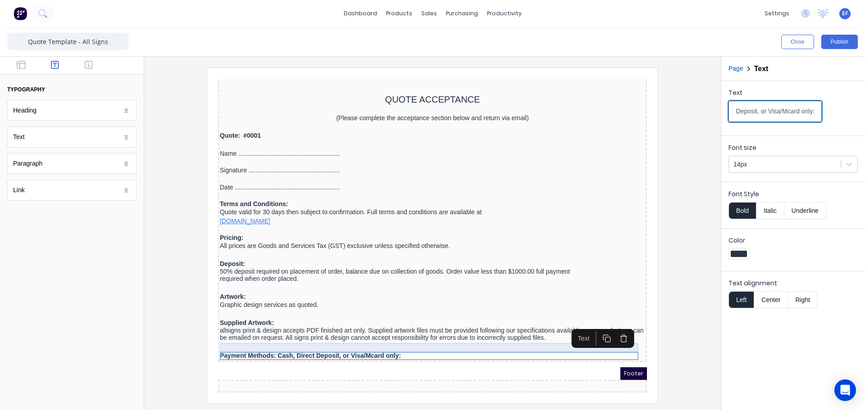
type input "Payment Methods: Cash, Direct Deposit, or Visa/Mcard only:"
click at [303, 332] on div at bounding box center [421, 336] width 425 height 9
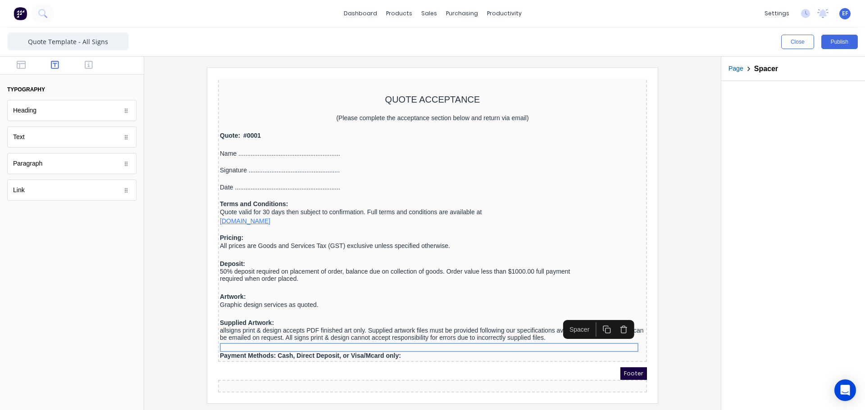
drag, startPoint x: 594, startPoint y: 313, endPoint x: 586, endPoint y: 314, distance: 7.8
click at [594, 314] on icon "button" at bounding box center [596, 318] width 9 height 9
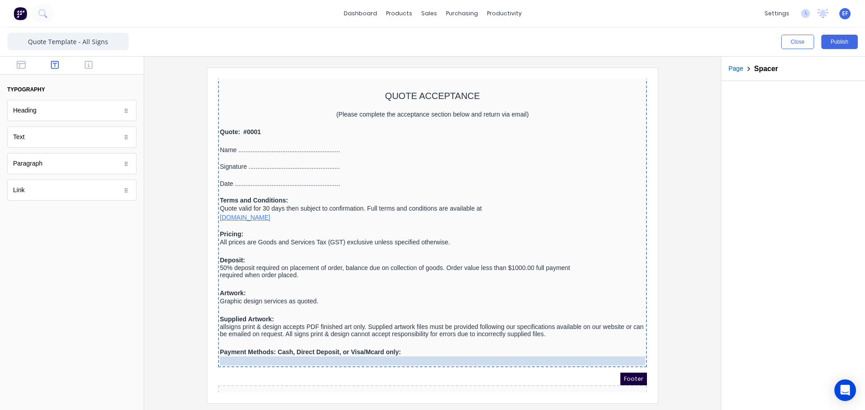
drag, startPoint x: 431, startPoint y: 344, endPoint x: 431, endPoint y: 352, distance: 8.6
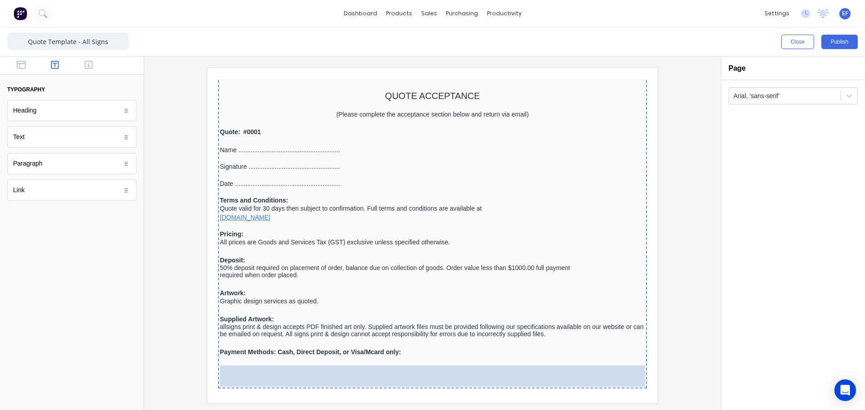
drag, startPoint x: 38, startPoint y: 139, endPoint x: 341, endPoint y: 373, distance: 382.2
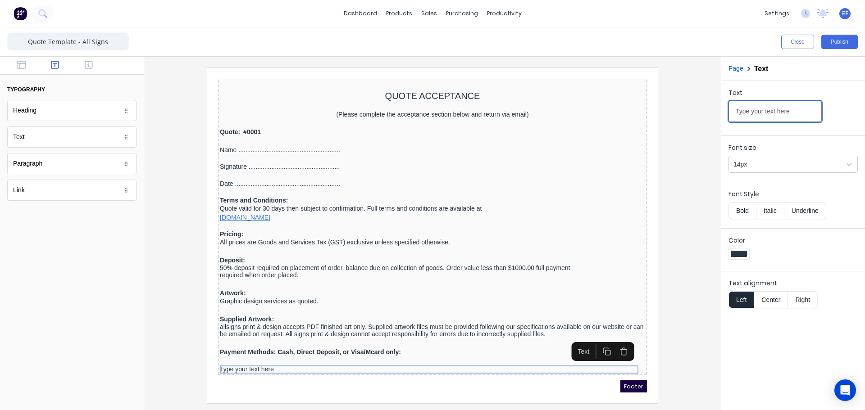
drag, startPoint x: 798, startPoint y: 112, endPoint x: 671, endPoint y: 114, distance: 126.6
click at [686, 117] on div "Close Publish Components typography Heading Heading Text Text Paragraph Paragra…" at bounding box center [432, 218] width 865 height 383
paste input "[ ] Cash payments – via our administration office at 149 Newell St, Bungalow"
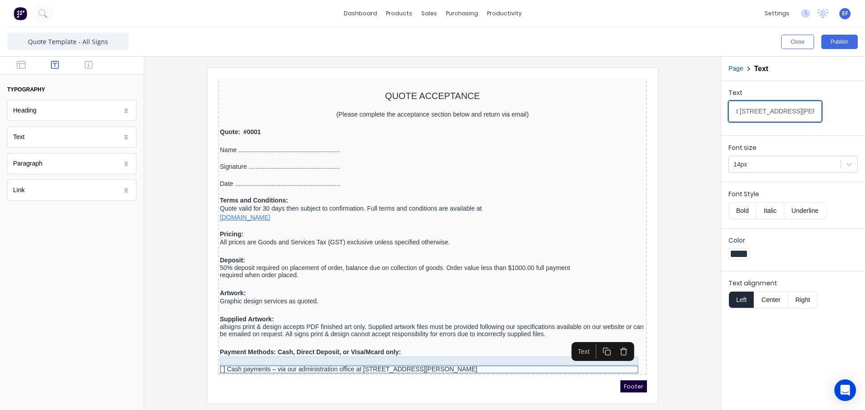
type input "[ ] Cash payments – via our administration office at 149 Newell St, Bungalow"
click at [290, 350] on div at bounding box center [421, 350] width 425 height 9
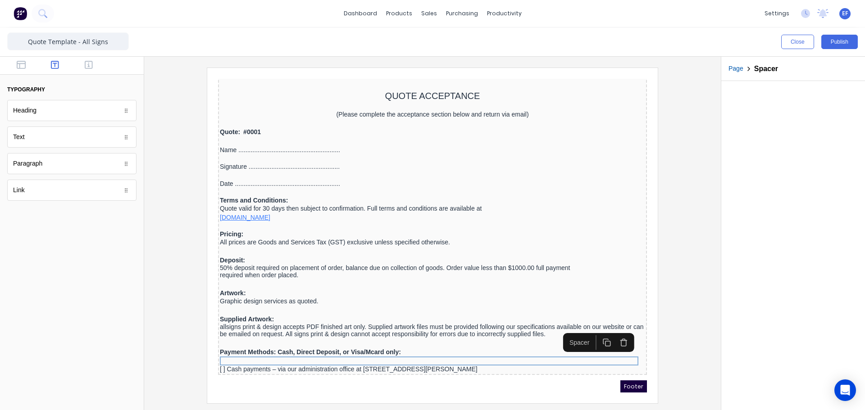
click at [594, 333] on icon "button" at bounding box center [596, 332] width 9 height 9
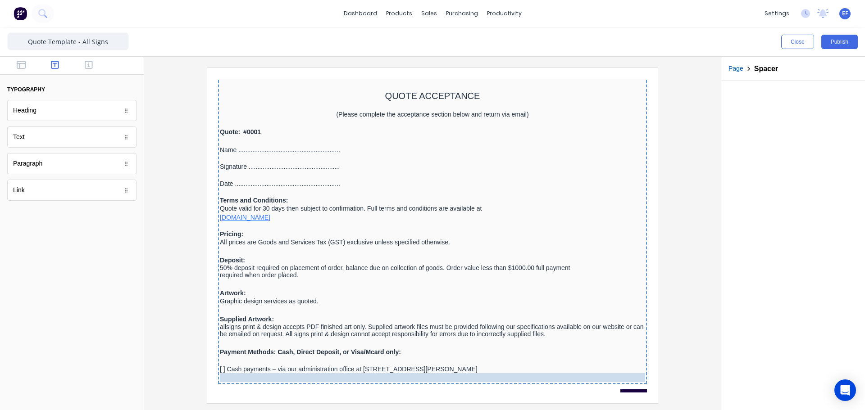
drag, startPoint x: 460, startPoint y: 355, endPoint x: 419, endPoint y: 367, distance: 42.8
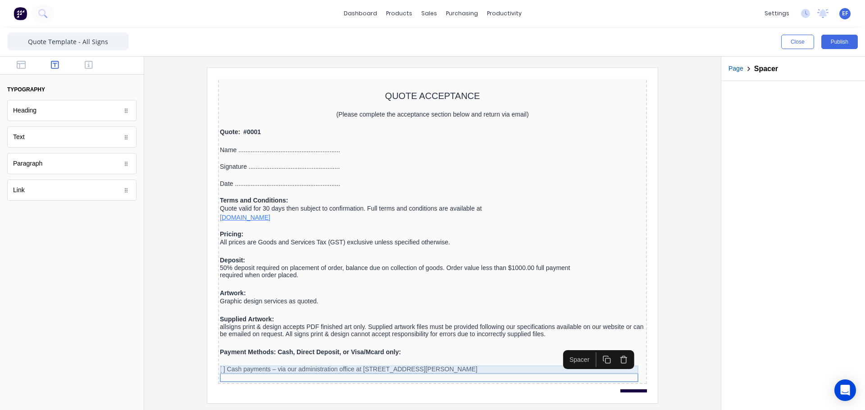
drag, startPoint x: 351, startPoint y: 359, endPoint x: 358, endPoint y: 358, distance: 7.0
click at [351, 359] on div "[ ] Cash payments – via our administration office at 149 Newell St, Bungalow" at bounding box center [421, 359] width 425 height 8
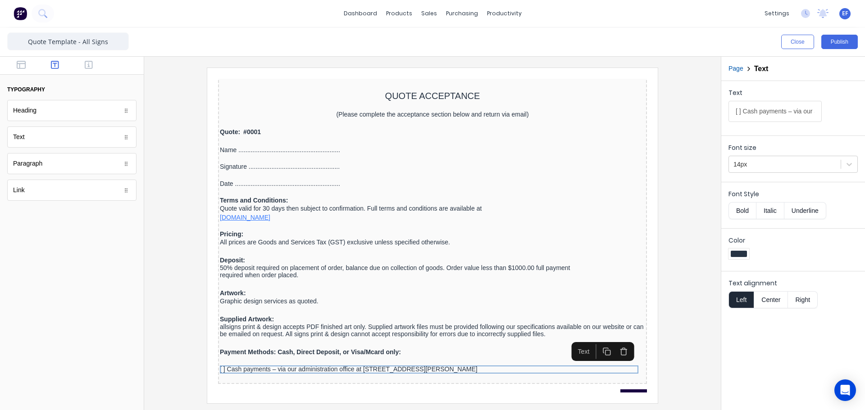
click at [592, 341] on icon "button" at bounding box center [596, 341] width 9 height 9
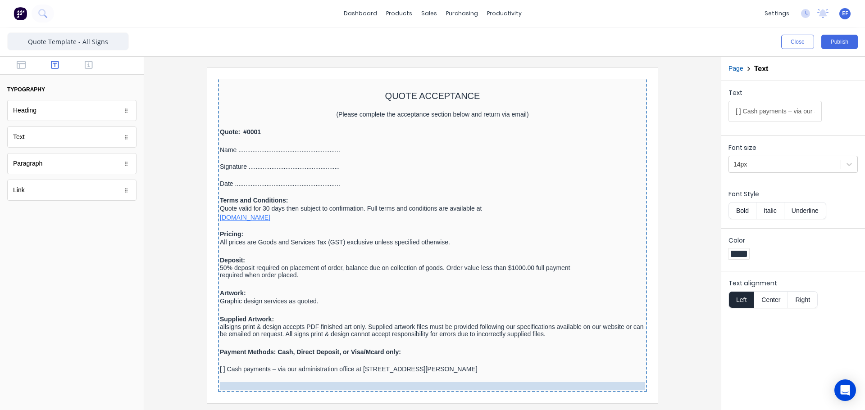
drag, startPoint x: 411, startPoint y: 366, endPoint x: 405, endPoint y: 373, distance: 9.3
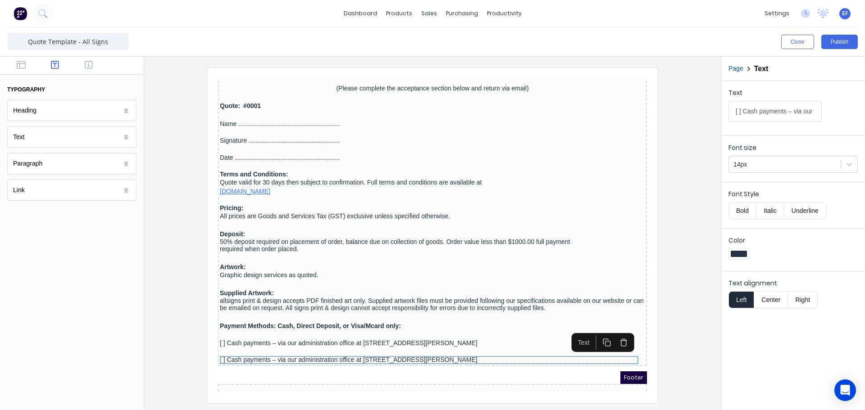
scroll to position [999, 0]
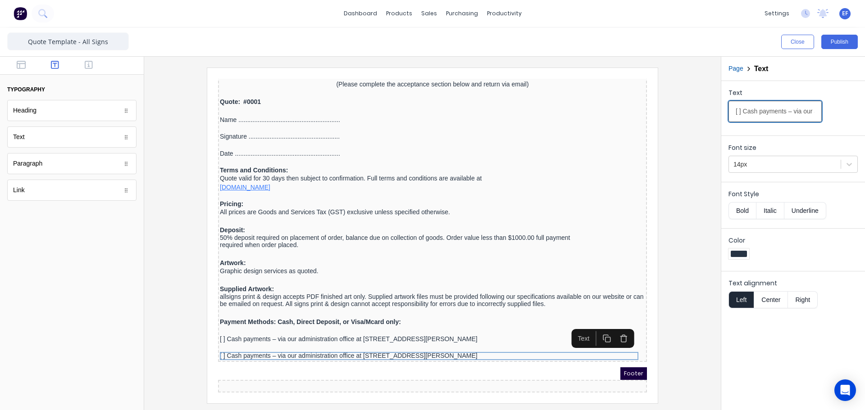
click at [737, 112] on input "[ ] Cash payments – via our administration office at 149 Newell St, Bungalow" at bounding box center [774, 111] width 93 height 21
paste input "Direct deposit - Invoice number or quote number must be used as reference"
type input "[ ] Direct deposit - Invoice number or quote number must be used as reference"
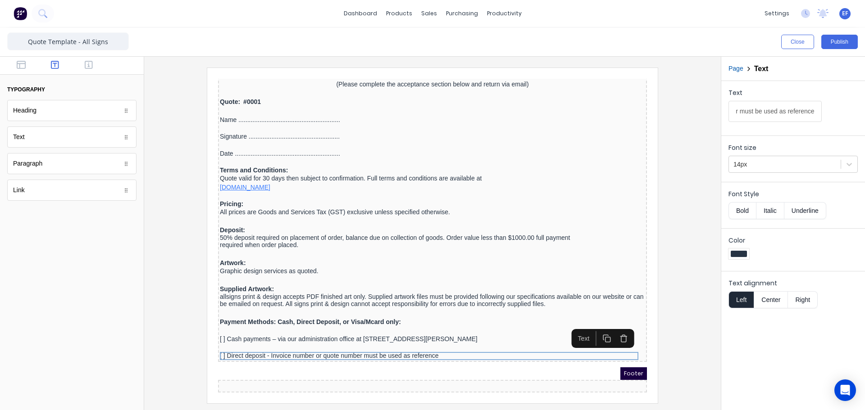
scroll to position [0, 0]
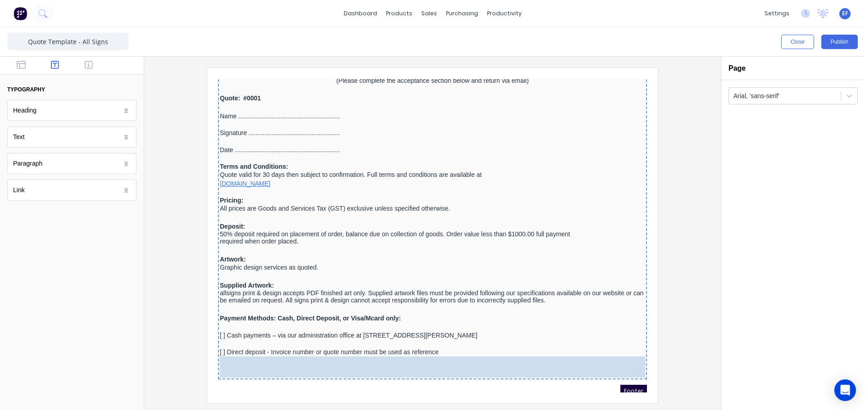
drag, startPoint x: 37, startPoint y: 141, endPoint x: 131, endPoint y: 292, distance: 177.3
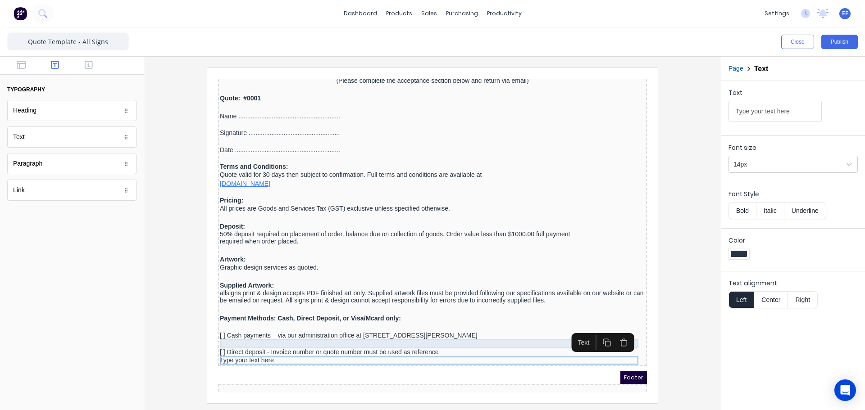
click at [272, 331] on div at bounding box center [421, 333] width 425 height 9
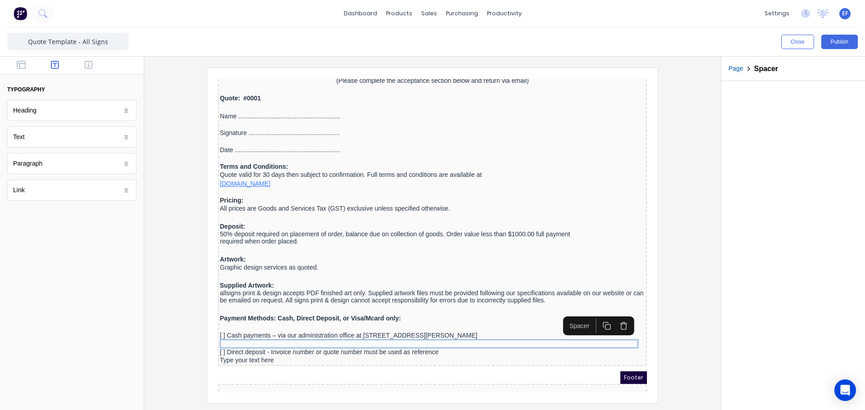
click at [596, 315] on icon "button" at bounding box center [596, 315] width 9 height 9
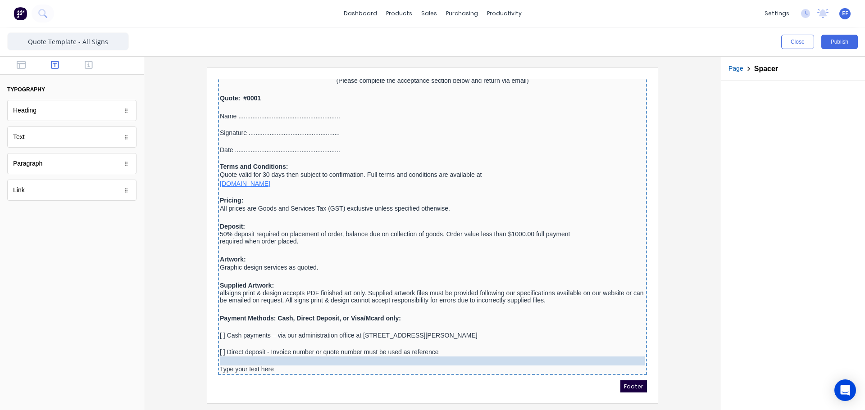
drag, startPoint x: 378, startPoint y: 341, endPoint x: 378, endPoint y: 354, distance: 12.2
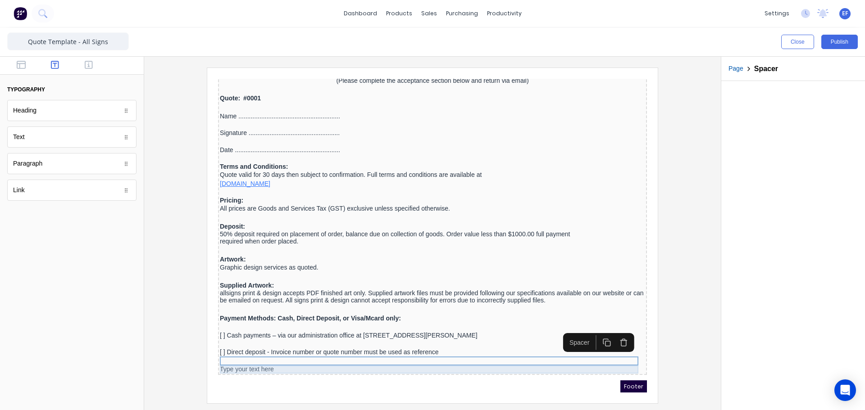
click at [360, 356] on div "Type your text here" at bounding box center [421, 359] width 425 height 8
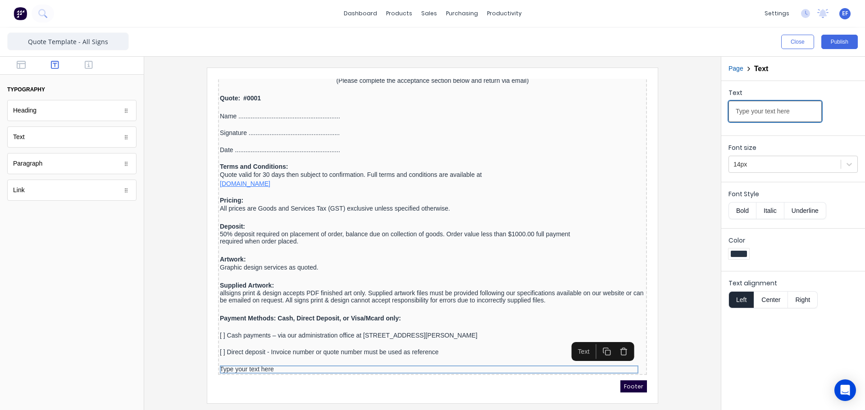
drag, startPoint x: 795, startPoint y: 111, endPoint x: 703, endPoint y: 115, distance: 91.5
click at [709, 115] on div "Close Publish Components typography Heading Heading Text Text Paragraph Paragra…" at bounding box center [432, 218] width 865 height 383
type input "PLEASE NOTE BANK ACCOUNT DETAILS HAVE CHANGED DUE TO NEW OWNERSHIP"
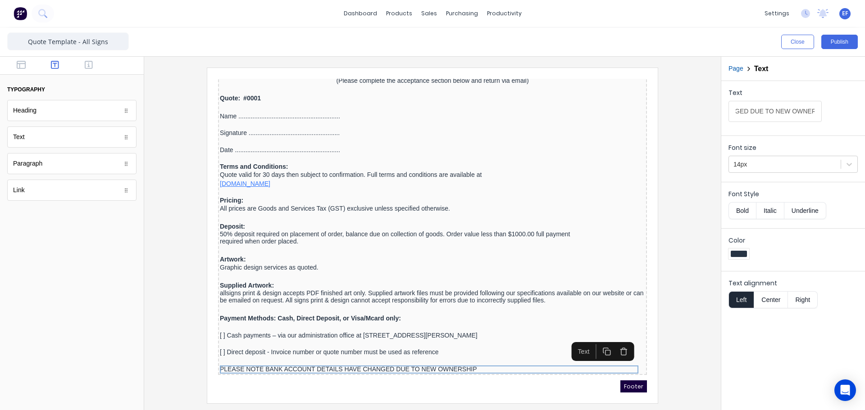
click at [746, 211] on button "Bold" at bounding box center [741, 210] width 27 height 17
click at [741, 251] on div at bounding box center [739, 254] width 16 height 6
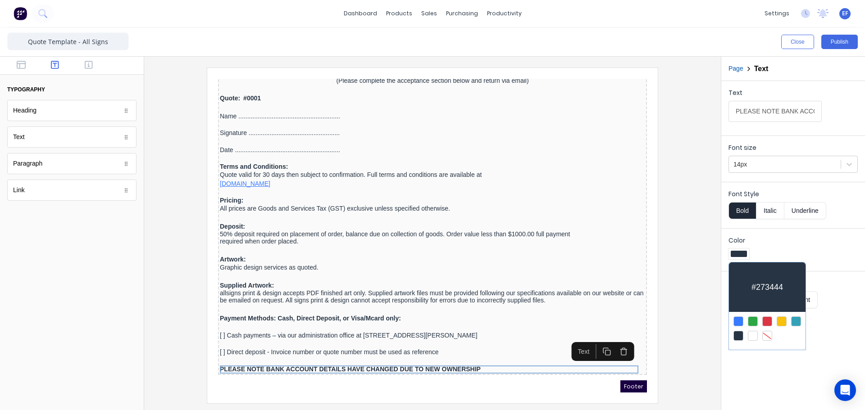
click at [765, 320] on div at bounding box center [767, 322] width 10 height 10
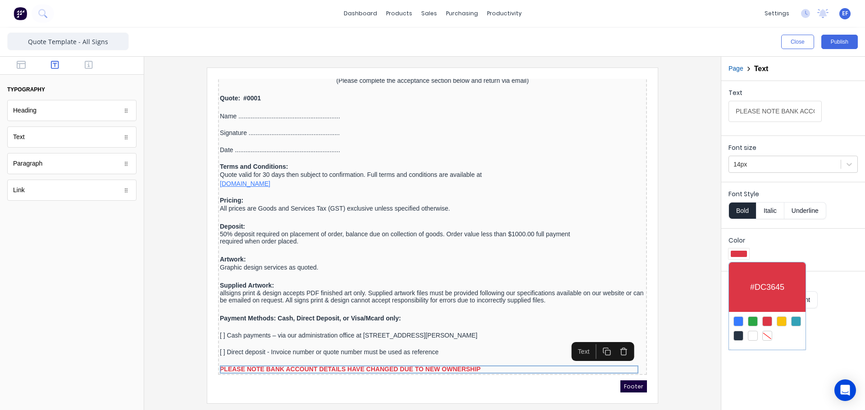
click at [701, 305] on div at bounding box center [432, 205] width 865 height 410
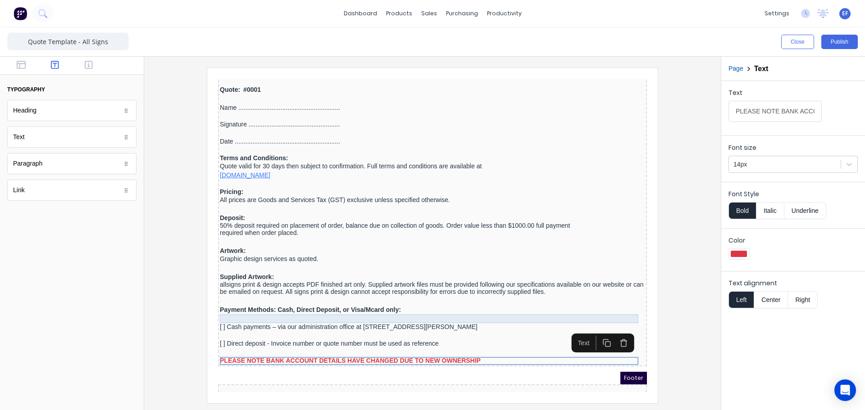
scroll to position [1016, 0]
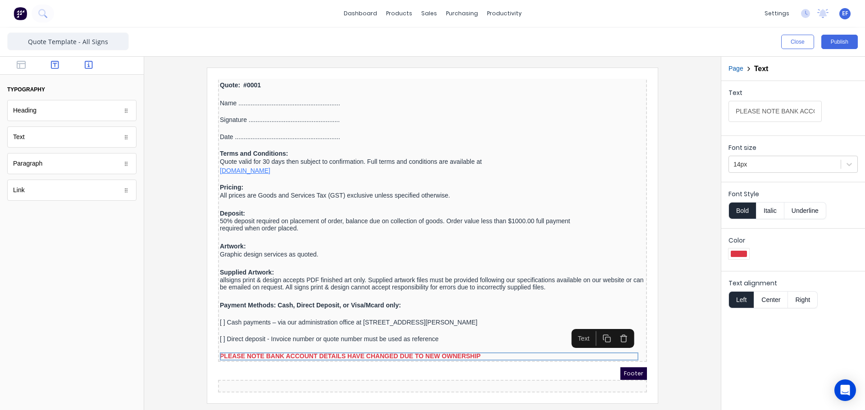
click at [88, 63] on icon "button" at bounding box center [89, 64] width 8 height 9
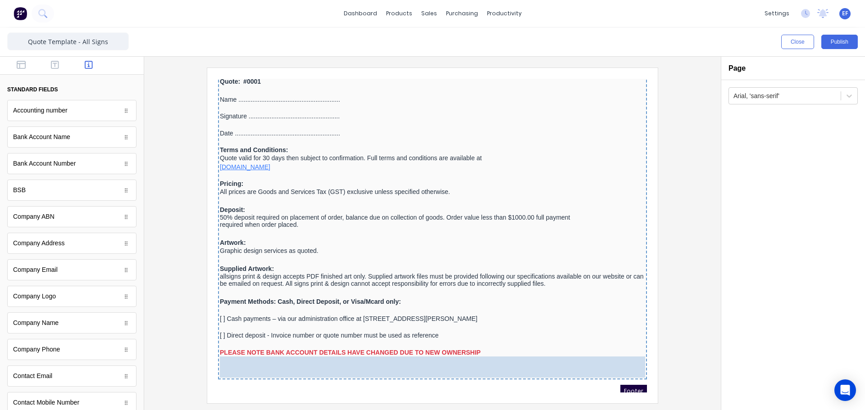
drag, startPoint x: 58, startPoint y: 141, endPoint x: 359, endPoint y: 367, distance: 376.1
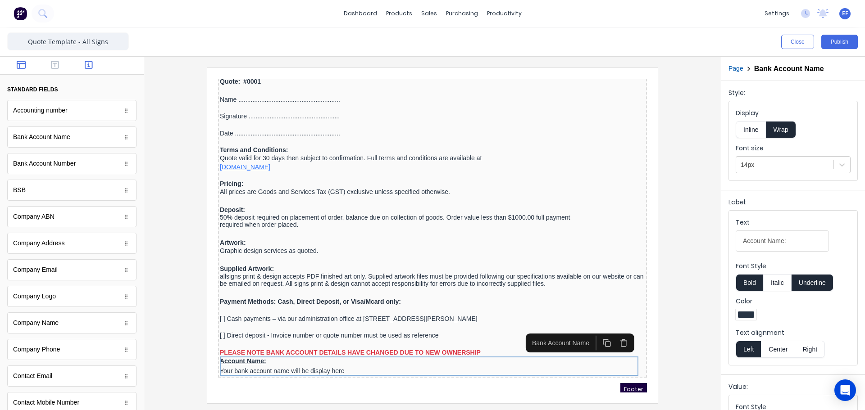
click at [18, 64] on icon "button" at bounding box center [21, 65] width 9 height 8
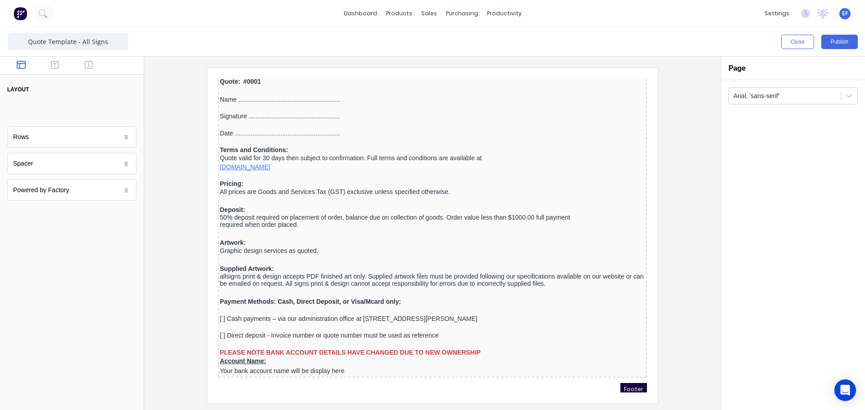
click at [38, 115] on body "dashboard products sales purchasing productivity dashboard products Product Cat…" at bounding box center [432, 205] width 865 height 410
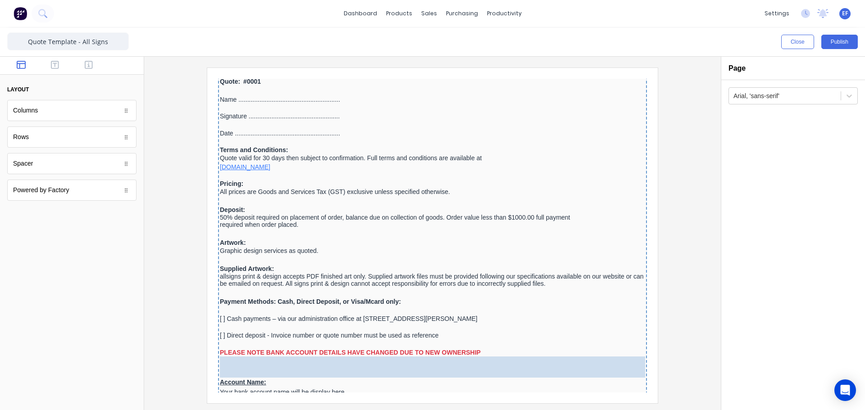
drag, startPoint x: 38, startPoint y: 113, endPoint x: 314, endPoint y: 361, distance: 370.6
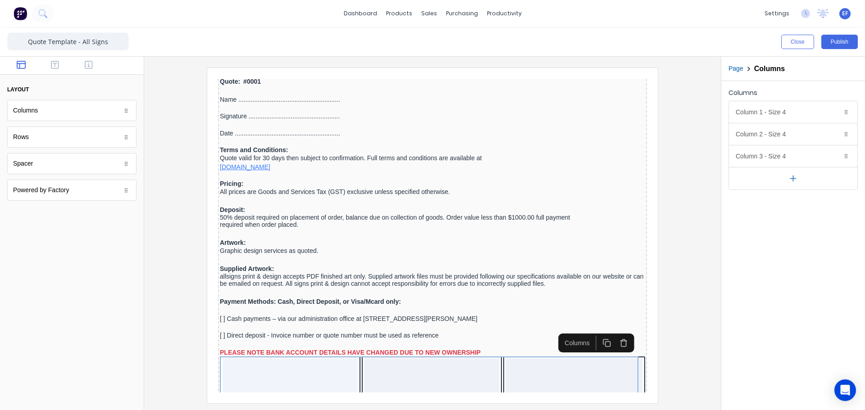
click at [796, 181] on icon "button" at bounding box center [792, 178] width 9 height 9
click at [794, 197] on icon "button" at bounding box center [792, 200] width 9 height 9
click at [834, 157] on icon "button" at bounding box center [834, 156] width 7 height 7
click at [837, 136] on icon "button" at bounding box center [834, 134] width 7 height 7
click at [840, 114] on div "Duplicate Delete" at bounding box center [833, 112] width 34 height 11
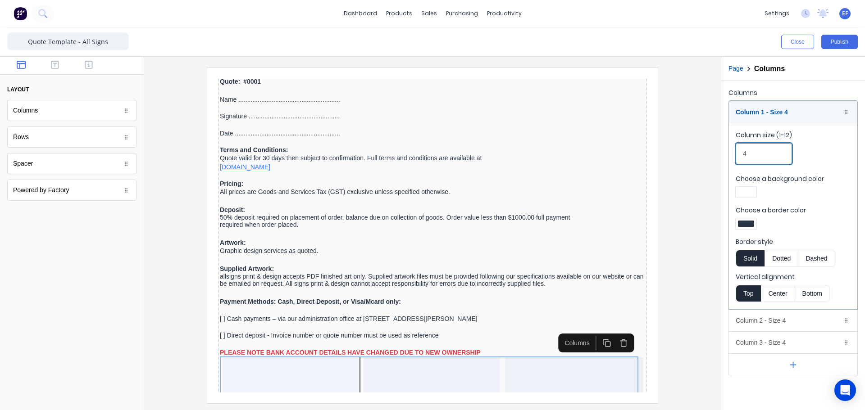
drag, startPoint x: 748, startPoint y: 155, endPoint x: 734, endPoint y: 156, distance: 13.6
click at [734, 156] on fieldset "Column size (1-12) 4 Choose a background color Choose a border color Border sty…" at bounding box center [793, 216] width 128 height 186
type input "1"
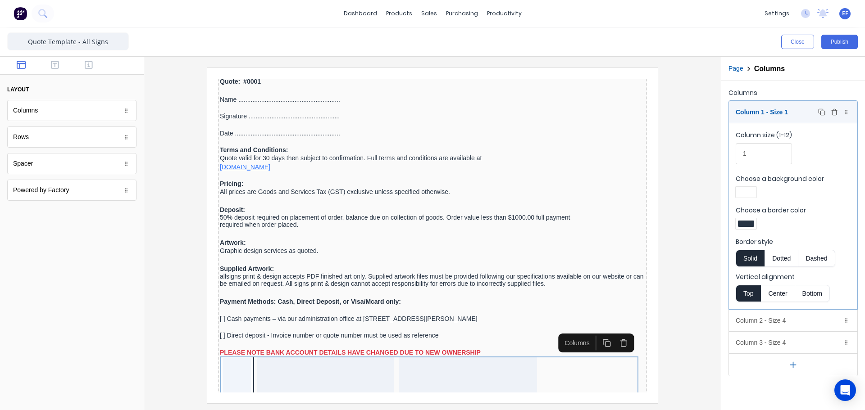
click at [767, 114] on div "Column 1 - Size 1 Duplicate Delete" at bounding box center [793, 112] width 128 height 22
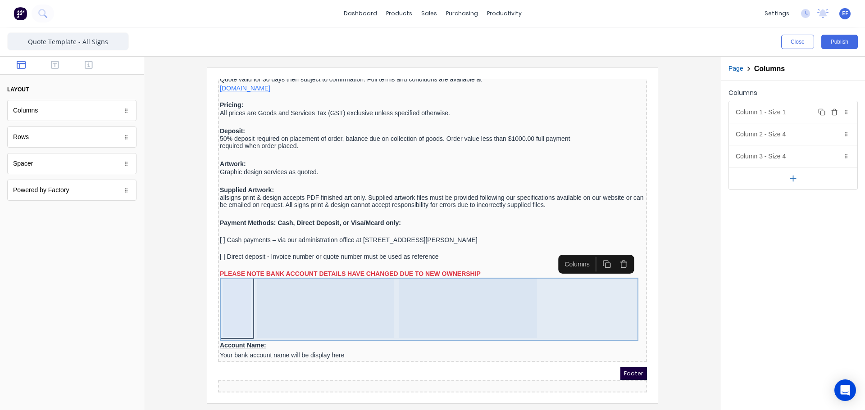
scroll to position [1098, 0]
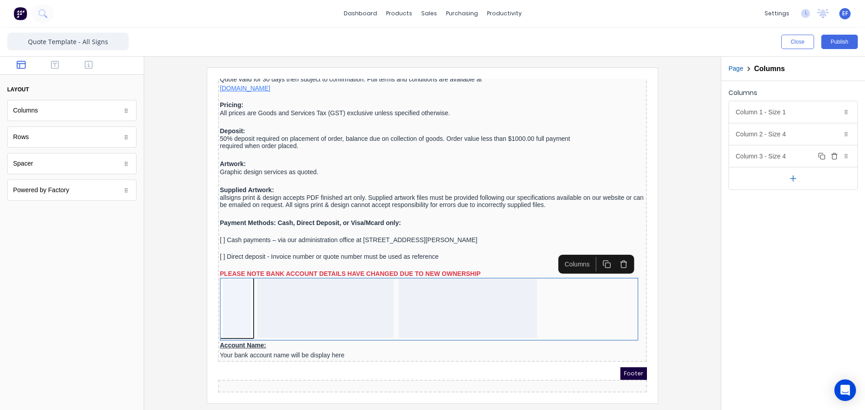
click at [837, 155] on icon "button" at bounding box center [834, 156] width 7 height 7
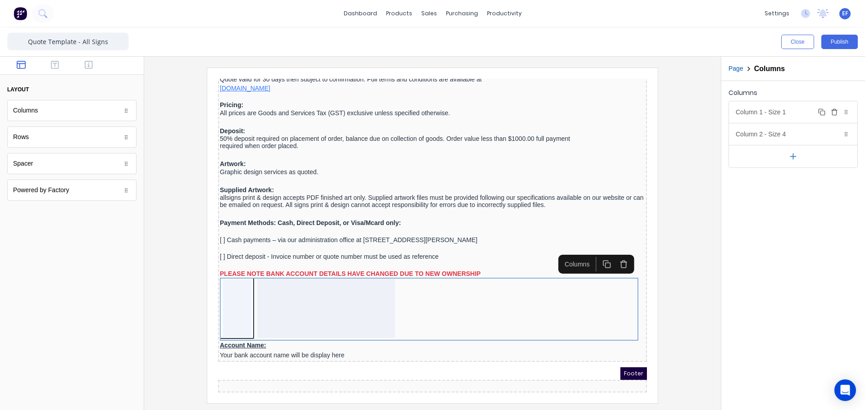
click at [805, 115] on div "Column 1 - Size 1 Duplicate Delete" at bounding box center [793, 112] width 128 height 22
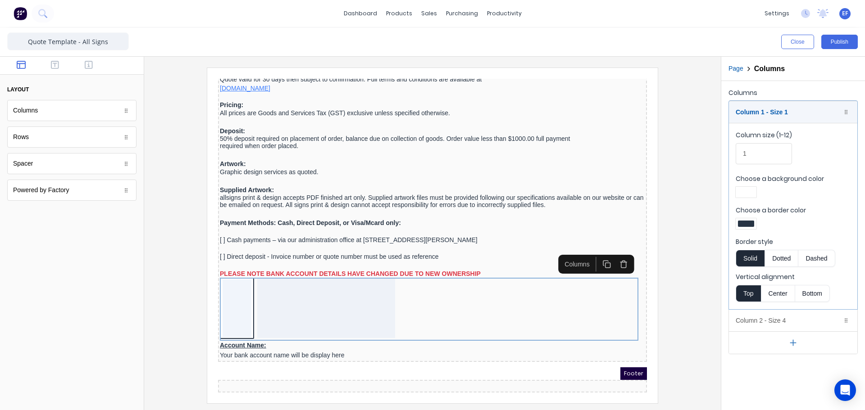
click at [750, 224] on div at bounding box center [746, 224] width 16 height 6
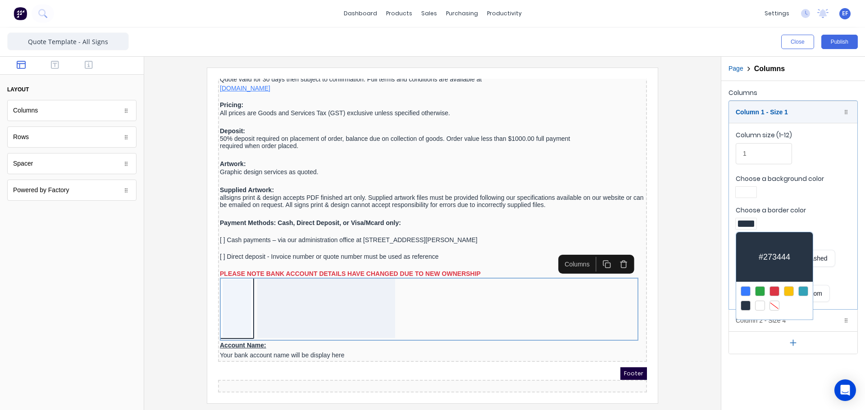
click at [775, 303] on div at bounding box center [774, 306] width 10 height 10
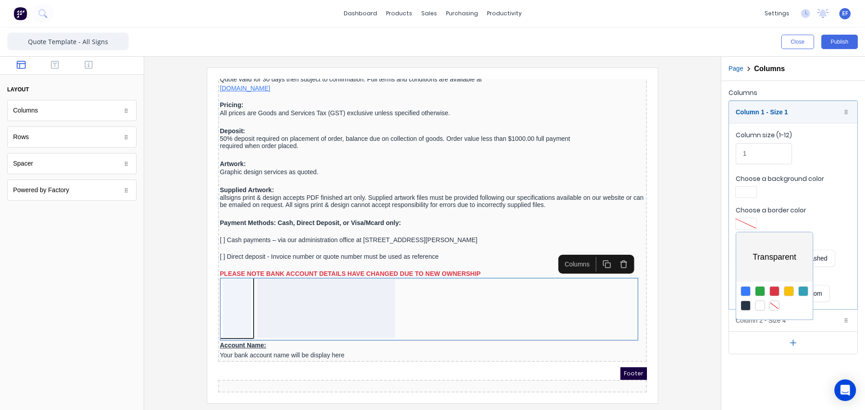
scroll to position [1096, 0]
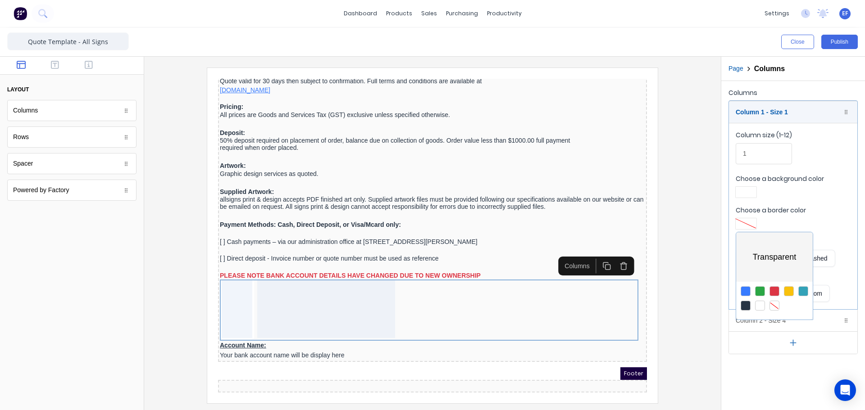
click at [307, 306] on div at bounding box center [432, 205] width 865 height 410
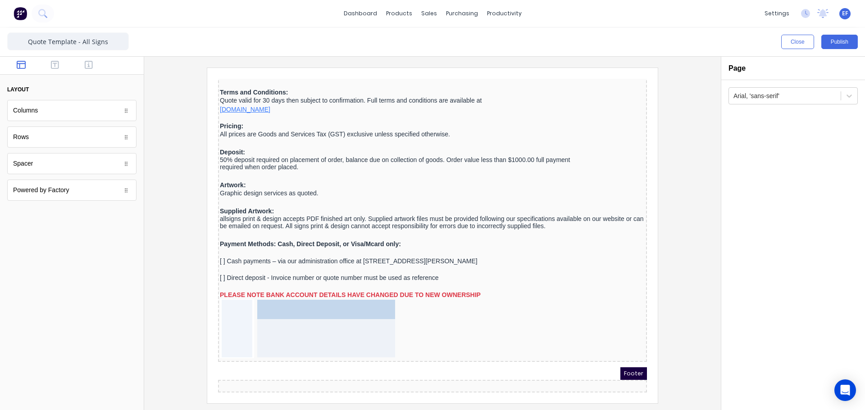
scroll to position [1077, 0]
drag, startPoint x: 242, startPoint y: 336, endPoint x: 279, endPoint y: 297, distance: 54.2
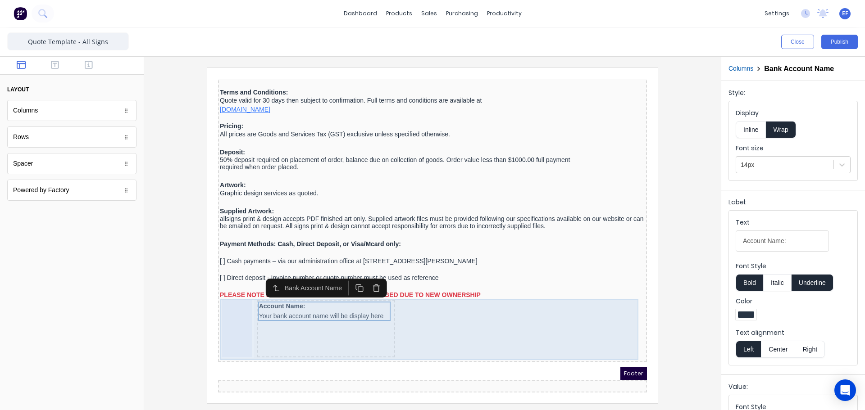
click at [231, 297] on div at bounding box center [226, 318] width 31 height 58
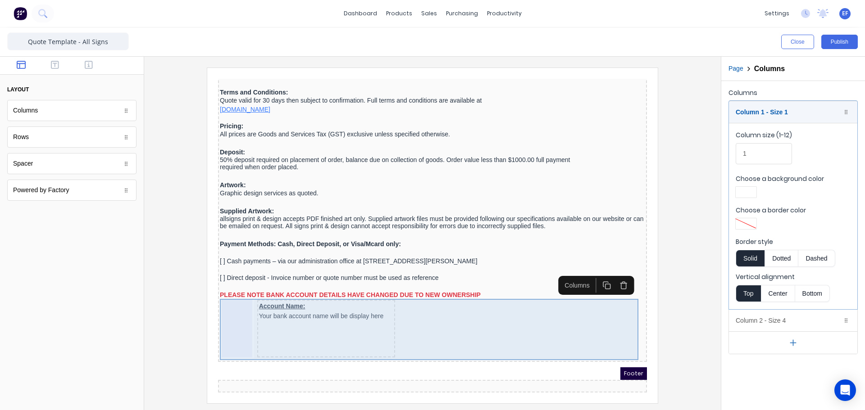
click at [473, 314] on div "Account Name: Your bank account name will be display here" at bounding box center [421, 318] width 425 height 61
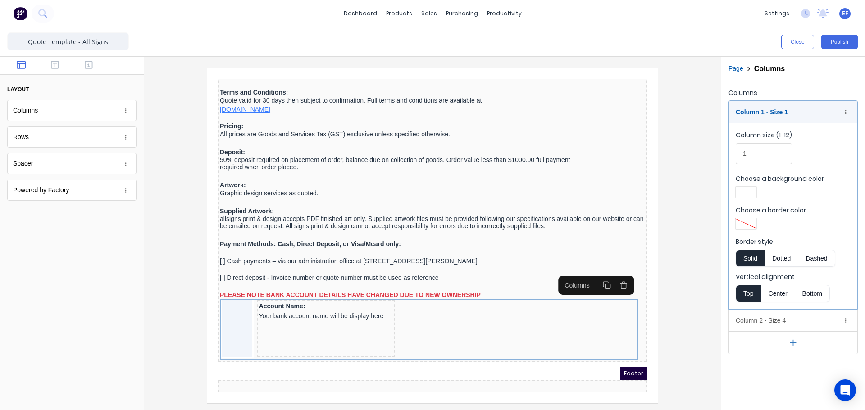
click at [795, 343] on icon "button" at bounding box center [792, 343] width 5 height 0
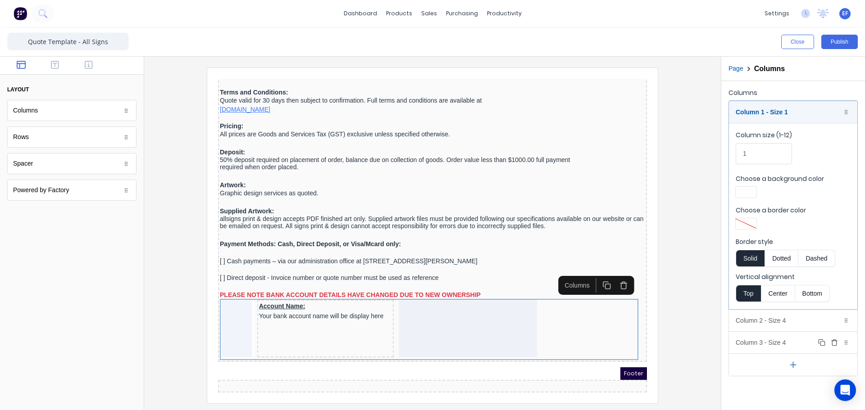
click at [788, 344] on div "Column 3 - Size 4 Duplicate Delete" at bounding box center [793, 343] width 128 height 22
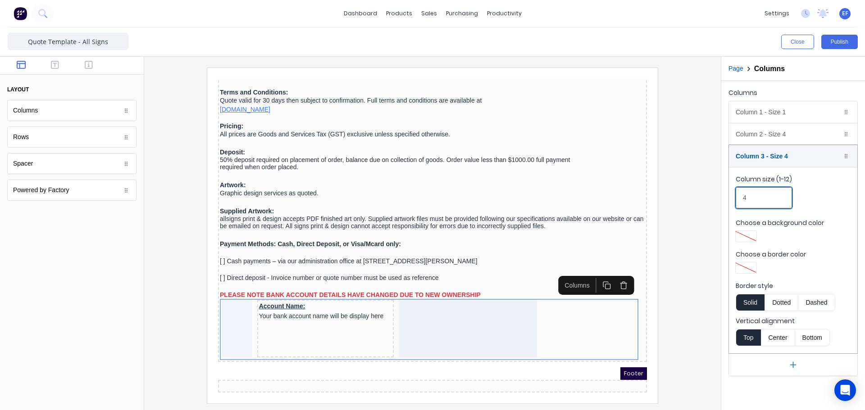
drag, startPoint x: 757, startPoint y: 201, endPoint x: 734, endPoint y: 201, distance: 22.5
click at [734, 201] on fieldset "Column size (1-12) 4 Choose a background color Choose a border color Border sty…" at bounding box center [793, 260] width 128 height 186
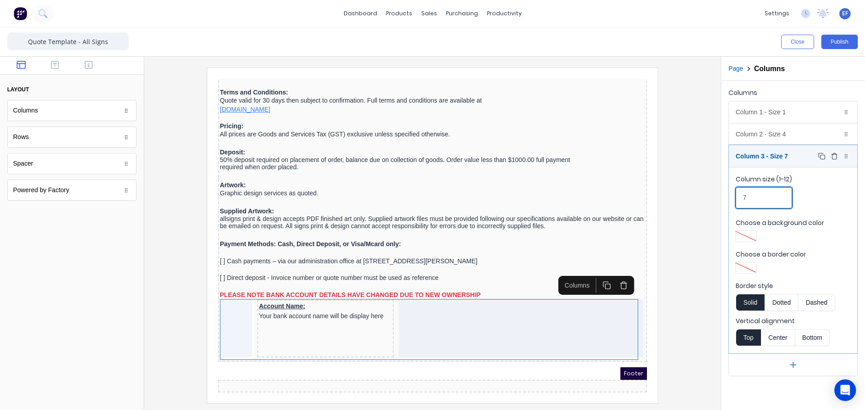
type input "7"
click at [805, 159] on div "Column 3 - Size 7 Duplicate Delete" at bounding box center [793, 157] width 128 height 22
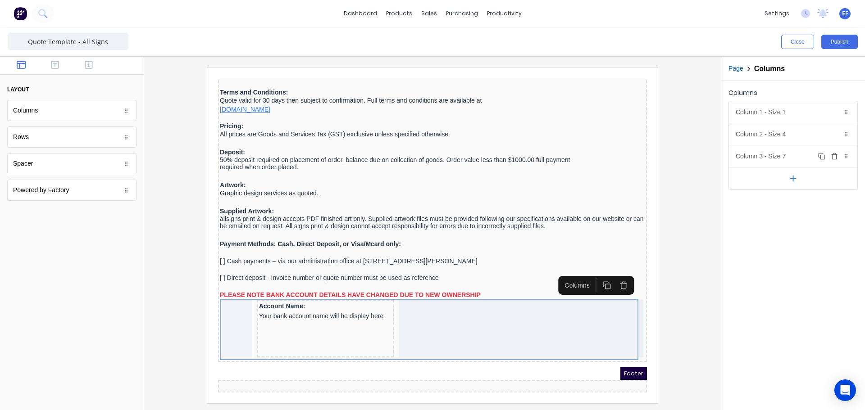
click at [835, 157] on icon "button" at bounding box center [834, 156] width 7 height 7
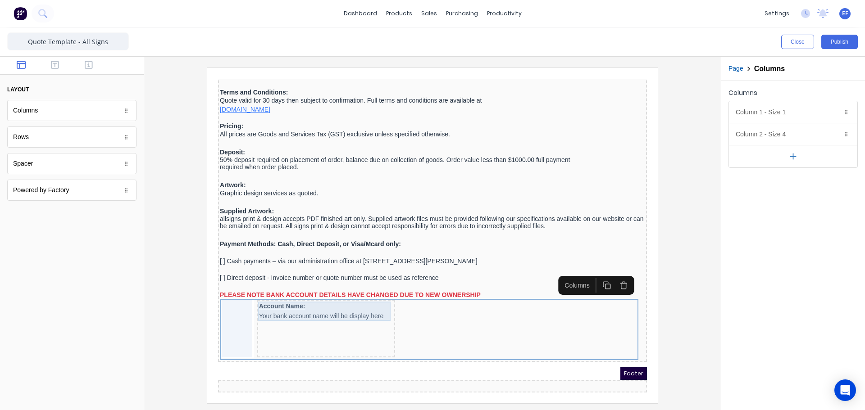
click at [318, 305] on div "Account Name: Your bank account name will be display here" at bounding box center [315, 300] width 135 height 19
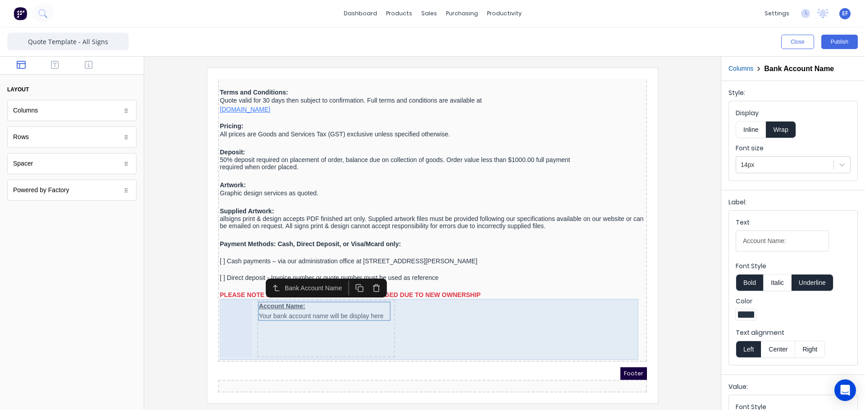
drag, startPoint x: 341, startPoint y: 323, endPoint x: 267, endPoint y: 323, distance: 73.4
click at [339, 324] on div "Account Name: Your bank account name will be display here" at bounding box center [315, 318] width 138 height 58
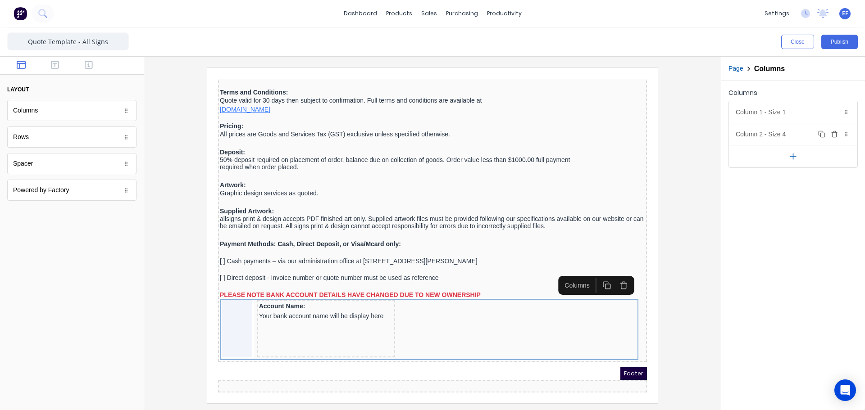
click at [770, 136] on div "Column 2 - Size 4 Duplicate Delete" at bounding box center [793, 134] width 128 height 22
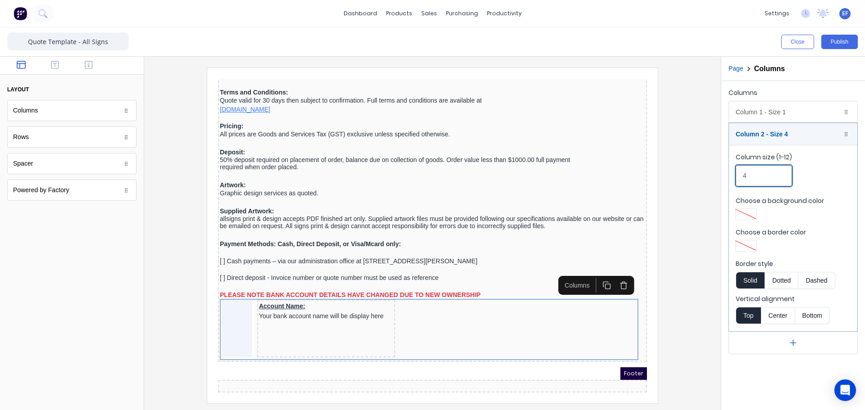
drag, startPoint x: 706, startPoint y: 179, endPoint x: 693, endPoint y: 179, distance: 13.1
click at [693, 179] on div "Close Publish Components layout Columns Columns Rows Rows Spacer Spacer Powered…" at bounding box center [432, 218] width 865 height 383
type input "5"
click at [758, 136] on div "Column 2 - Size 5 Duplicate Delete" at bounding box center [793, 134] width 128 height 22
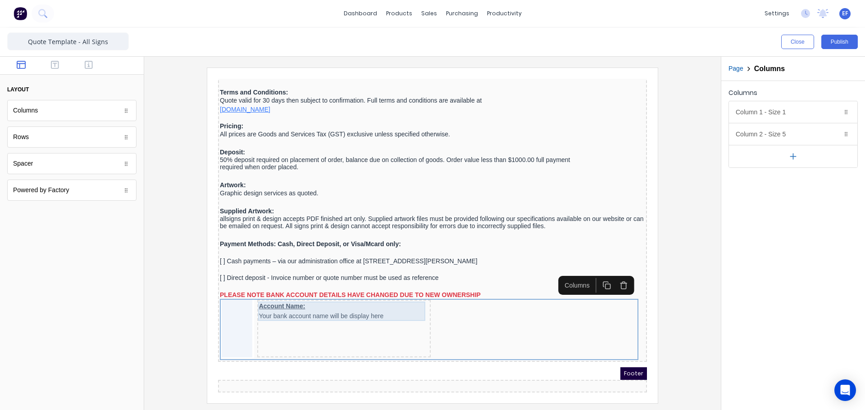
click at [312, 298] on div "Account Name: Your bank account name will be display here" at bounding box center [333, 300] width 170 height 19
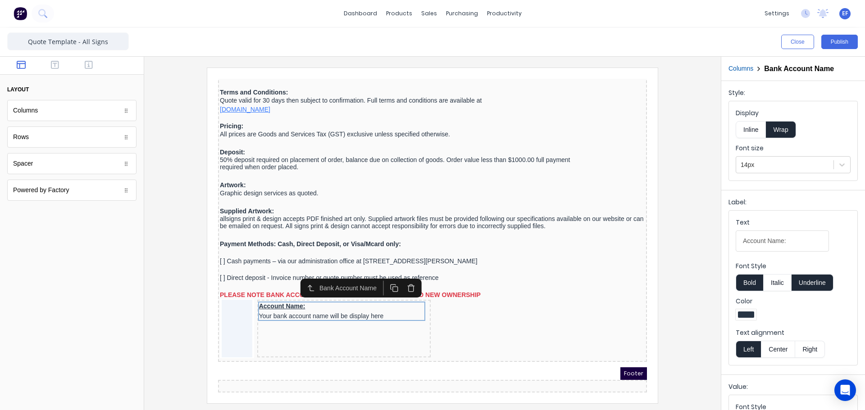
click at [752, 132] on button "Inline" at bounding box center [751, 129] width 30 height 17
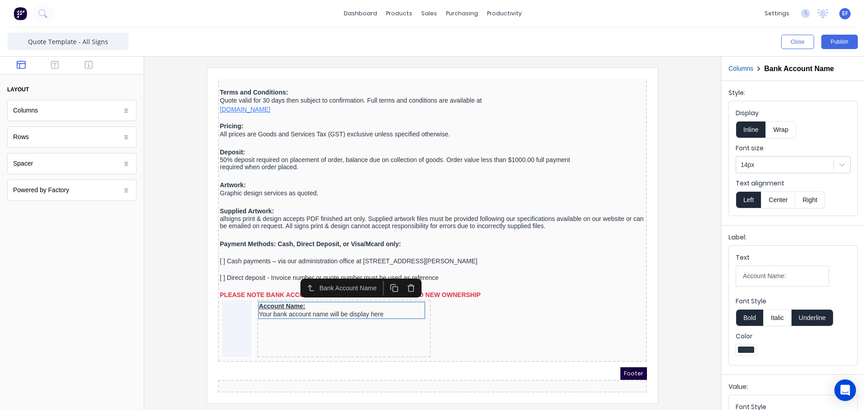
click at [737, 75] on div "Columns Bank Account Name" at bounding box center [793, 69] width 144 height 24
click at [739, 70] on button "Columns" at bounding box center [740, 68] width 25 height 9
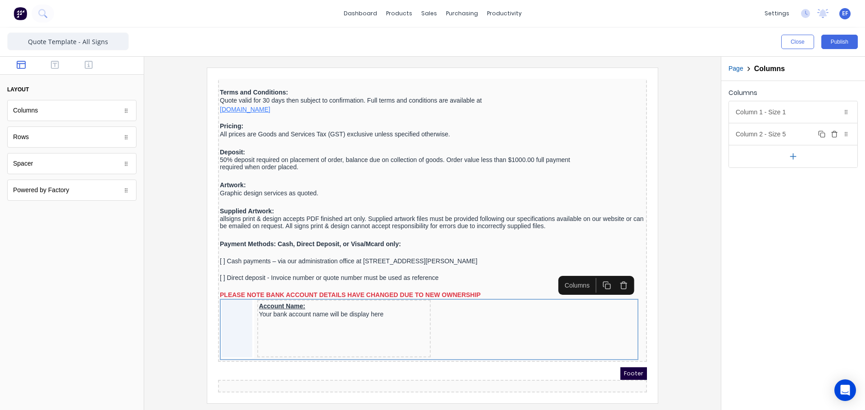
click at [764, 138] on div "Column 2 - Size 5 Duplicate Delete" at bounding box center [793, 134] width 128 height 22
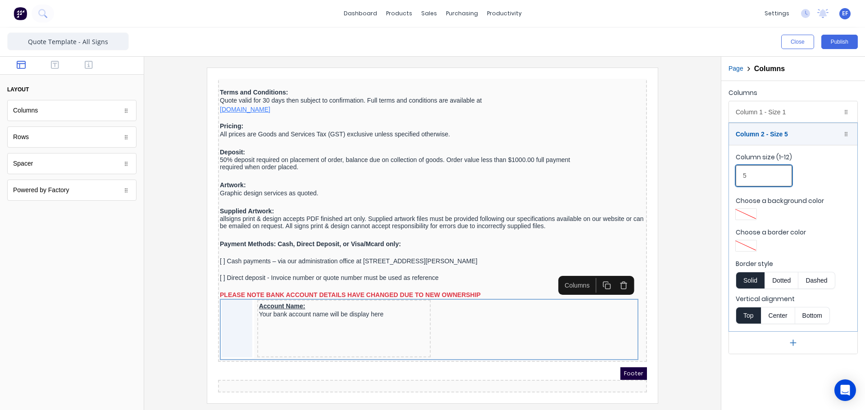
drag, startPoint x: 756, startPoint y: 173, endPoint x: 724, endPoint y: 175, distance: 31.6
click at [724, 175] on div "Columns Column 1 - Size 1 Duplicate Delete Column size (1-12) 1 Choose a backgr…" at bounding box center [793, 220] width 144 height 279
type input "7"
click at [770, 136] on div "Column 2 - Size 7 Duplicate Delete" at bounding box center [793, 134] width 128 height 22
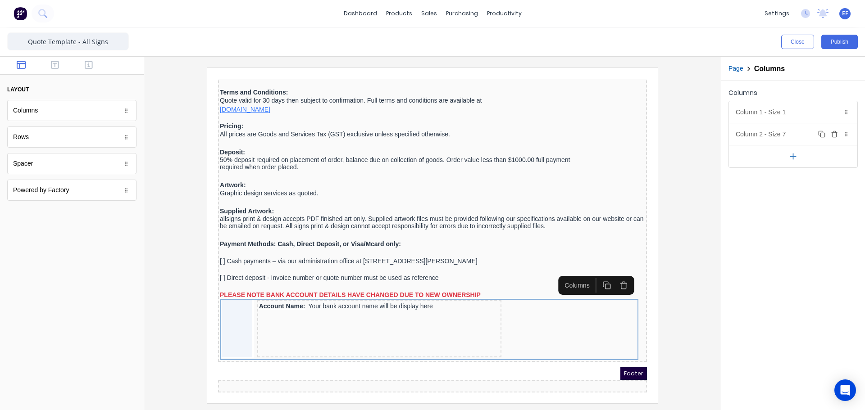
click at [770, 136] on div "Column 2 - Size 7 Duplicate Delete" at bounding box center [793, 134] width 128 height 22
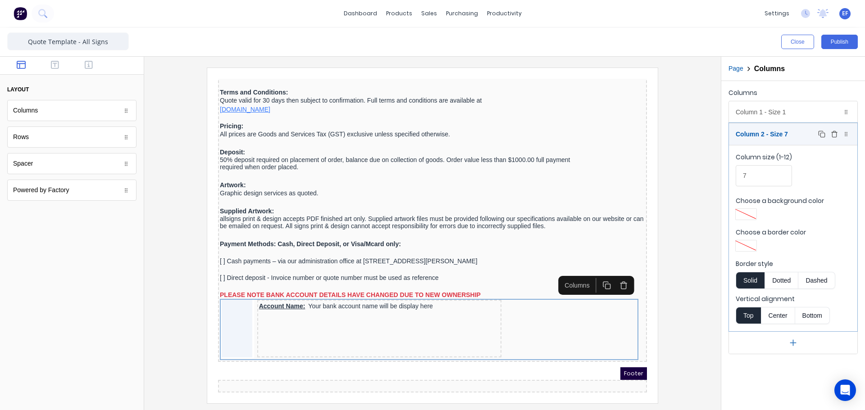
click at [770, 136] on div "Column 2 - Size 7 Duplicate Delete" at bounding box center [793, 134] width 128 height 22
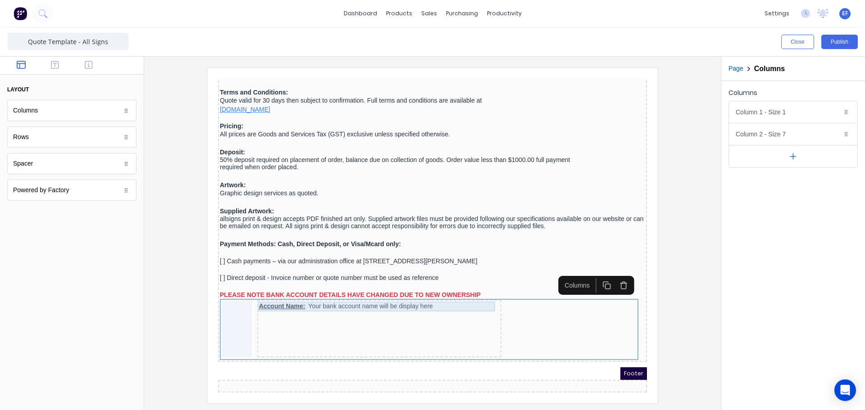
click at [352, 295] on div "Account Name: Your bank account name will be display here" at bounding box center [368, 296] width 241 height 10
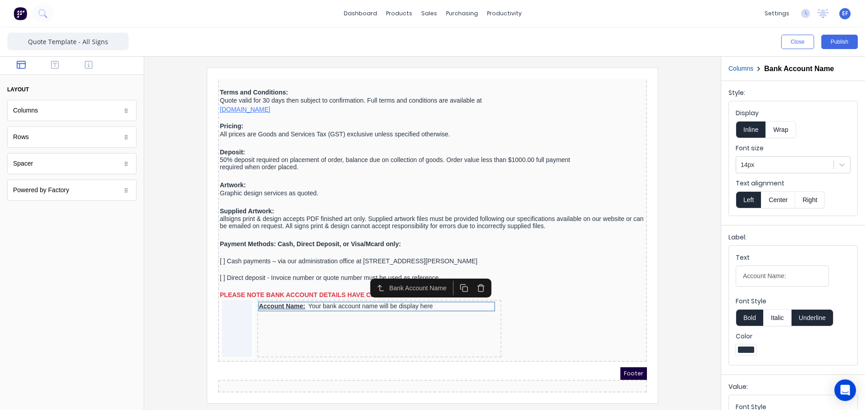
click at [799, 315] on button "Underline" at bounding box center [812, 317] width 42 height 17
click at [751, 321] on button "Bold" at bounding box center [749, 317] width 27 height 17
click at [89, 64] on icon "button" at bounding box center [89, 64] width 8 height 9
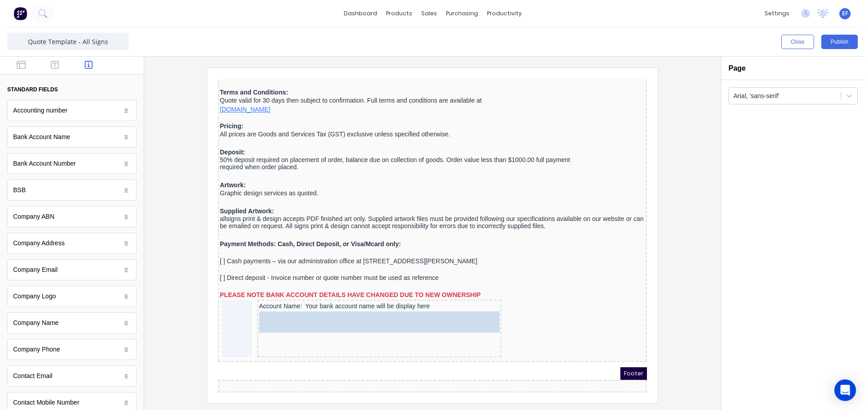
drag, startPoint x: 49, startPoint y: 223, endPoint x: 351, endPoint y: 331, distance: 321.2
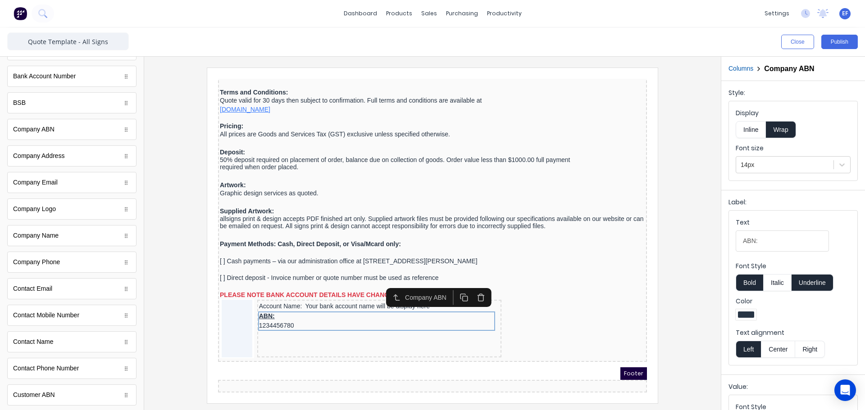
scroll to position [135, 0]
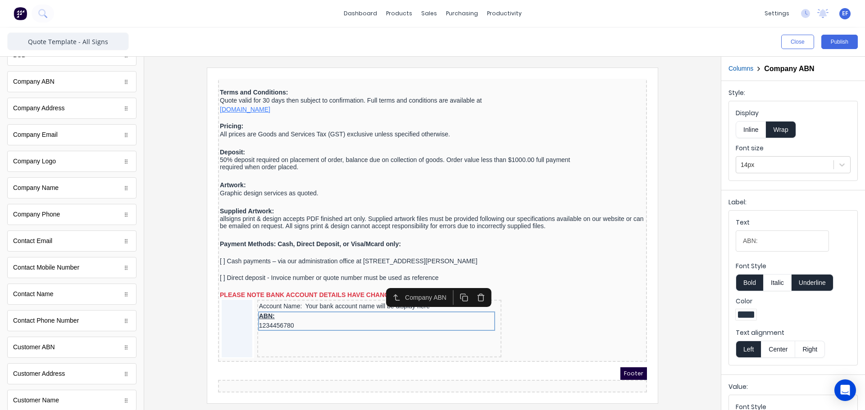
click at [749, 130] on button "Inline" at bounding box center [751, 129] width 30 height 17
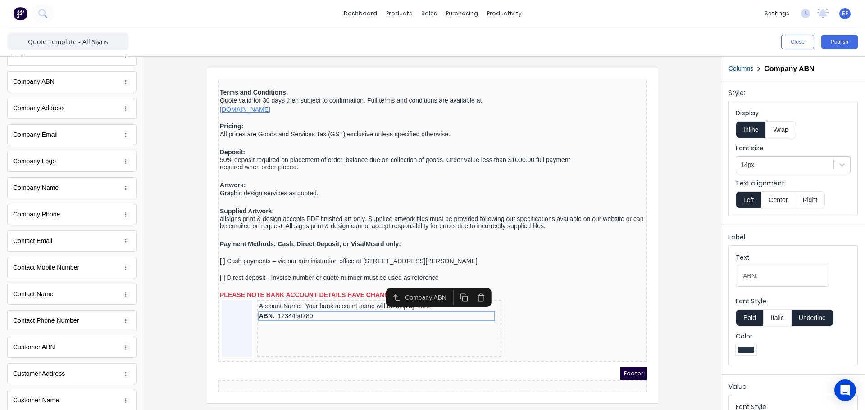
click at [809, 314] on button "Underline" at bounding box center [812, 317] width 42 height 17
click at [744, 314] on button "Bold" at bounding box center [749, 317] width 27 height 17
click at [747, 69] on button "Columns" at bounding box center [740, 68] width 25 height 9
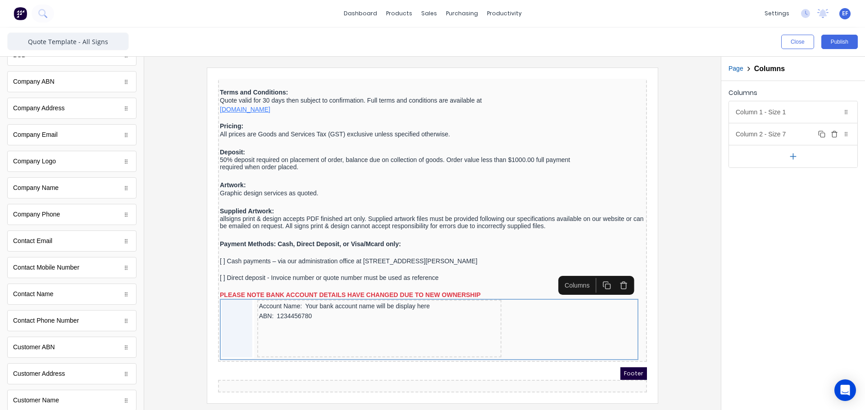
click at [769, 133] on div "Column 2 - Size 7 Duplicate Delete" at bounding box center [793, 134] width 128 height 22
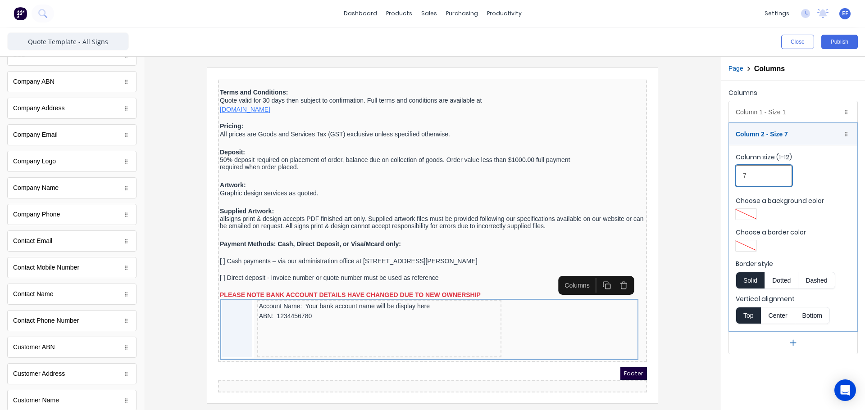
drag, startPoint x: 758, startPoint y: 181, endPoint x: 735, endPoint y: 177, distance: 23.2
click at [735, 177] on fieldset "Column size (1-12) 7 Choose a background color Choose a border color Border sty…" at bounding box center [793, 238] width 128 height 186
drag, startPoint x: 750, startPoint y: 176, endPoint x: 732, endPoint y: 177, distance: 18.1
click at [732, 177] on fieldset "Column size (1-12) 6 Choose a background color Choose a border color Border sty…" at bounding box center [793, 238] width 128 height 186
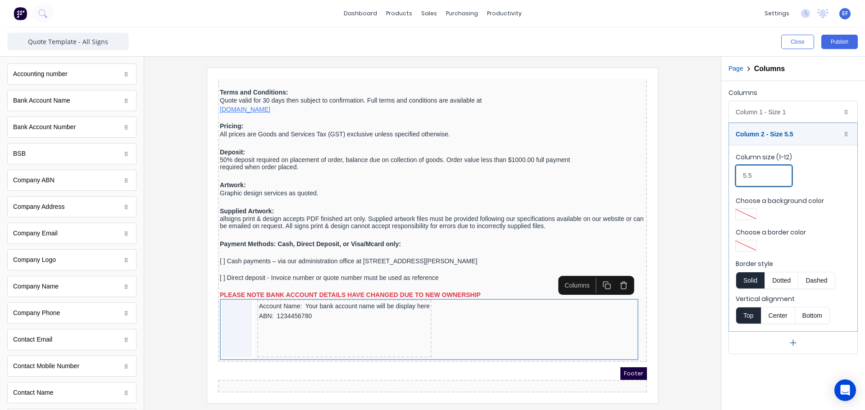
scroll to position [0, 0]
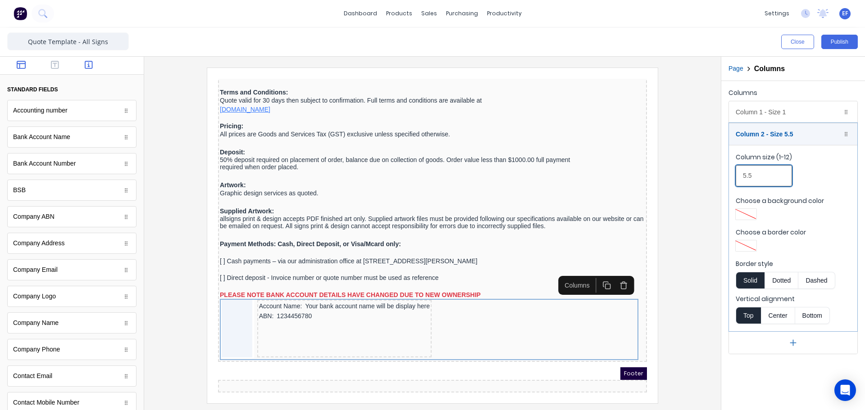
type input "5.5"
click at [22, 67] on icon "button" at bounding box center [21, 64] width 9 height 9
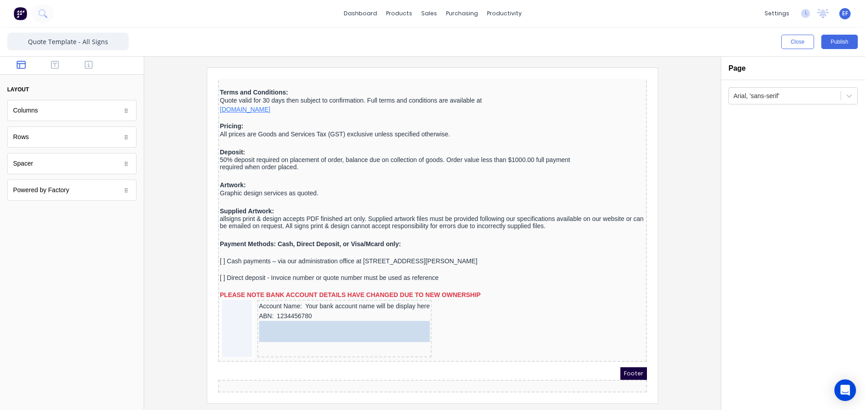
drag, startPoint x: 38, startPoint y: 116, endPoint x: 343, endPoint y: 327, distance: 371.4
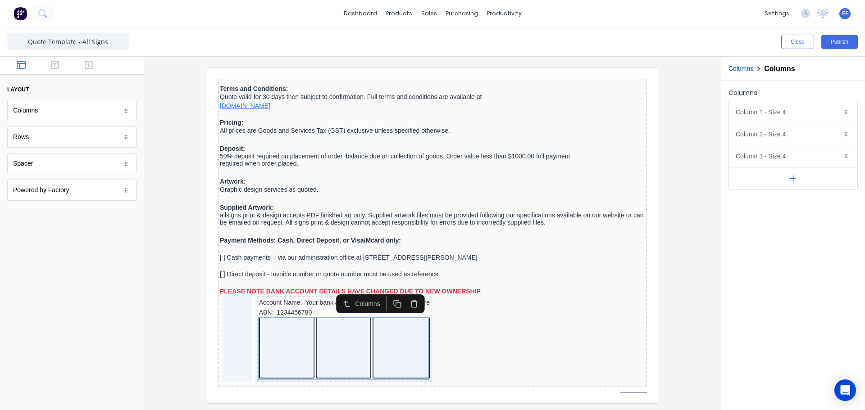
click at [799, 177] on button "button" at bounding box center [793, 178] width 128 height 23
click at [789, 196] on icon "button" at bounding box center [792, 200] width 9 height 9
drag, startPoint x: 833, startPoint y: 156, endPoint x: 836, endPoint y: 148, distance: 8.5
click at [834, 156] on icon "button" at bounding box center [834, 156] width 7 height 7
click at [836, 133] on icon "button" at bounding box center [834, 134] width 7 height 7
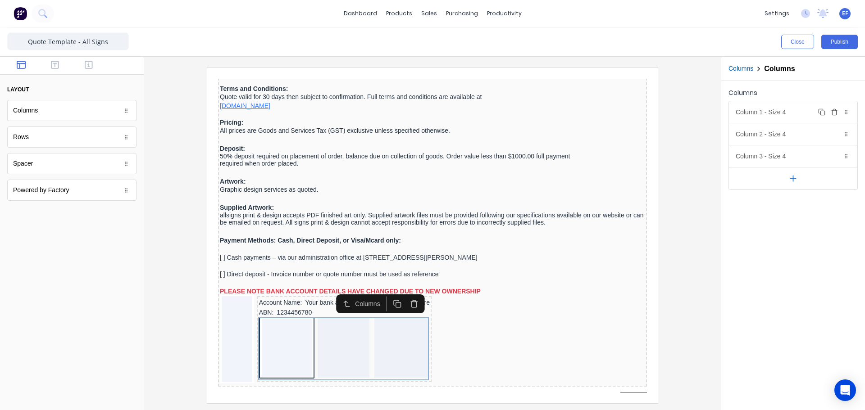
click at [835, 110] on icon "button" at bounding box center [834, 109] width 2 height 1
click at [783, 109] on div "Column 1 - Size 4 Duplicate Delete" at bounding box center [793, 112] width 128 height 22
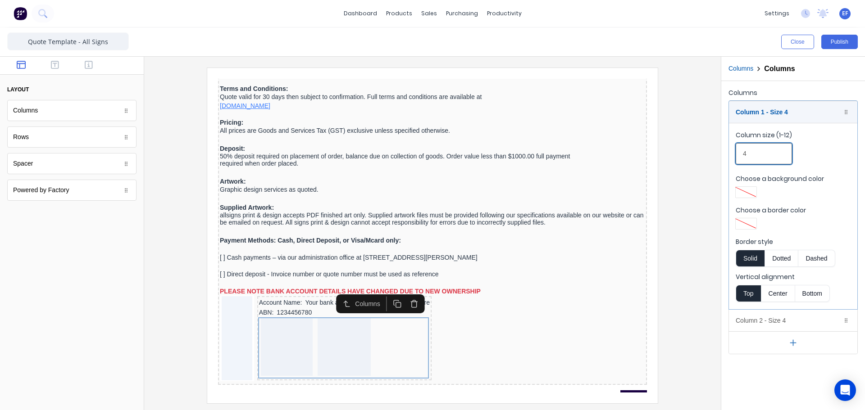
click at [715, 155] on div "Close Publish Components layout Columns Columns Rows Rows Spacer Spacer Powered…" at bounding box center [432, 218] width 865 height 383
type input "6"
click at [781, 114] on div "Column 1 - Size 6 Duplicate Delete" at bounding box center [793, 112] width 128 height 22
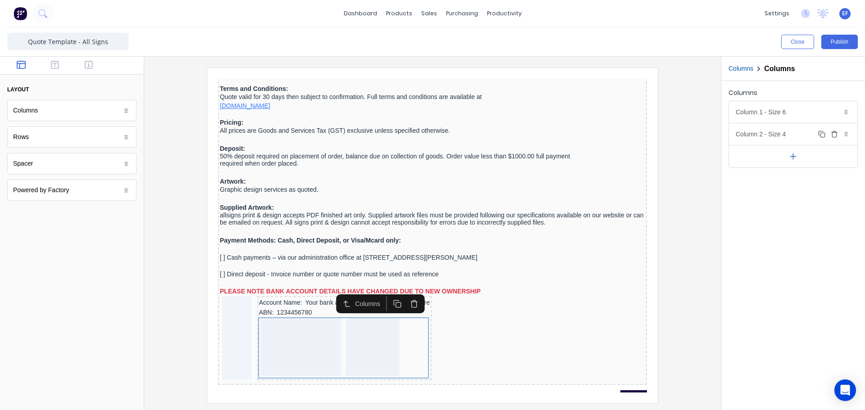
click at [774, 136] on div "Column 2 - Size 4 Duplicate Delete" at bounding box center [793, 134] width 128 height 22
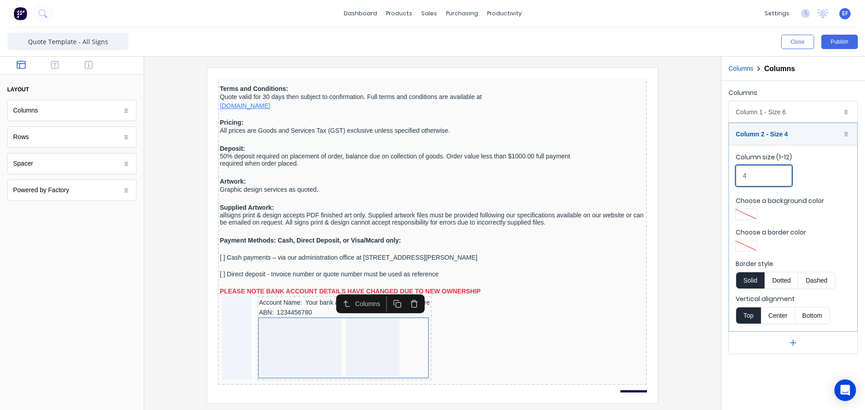
drag, startPoint x: 756, startPoint y: 183, endPoint x: 719, endPoint y: 178, distance: 37.7
click at [719, 178] on div "Close Publish Components layout Columns Columns Rows Rows Spacer Spacer Powered…" at bounding box center [432, 218] width 865 height 383
type input "6"
click at [783, 132] on div "Column 2 - Size 6 Duplicate Delete" at bounding box center [793, 134] width 128 height 22
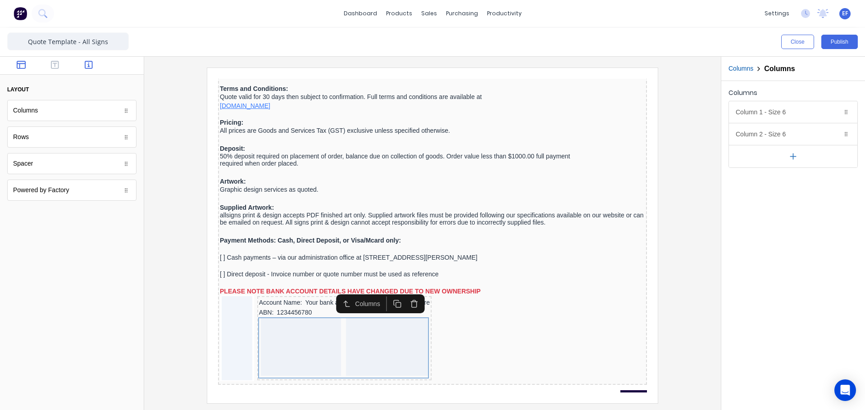
click at [89, 64] on icon "button" at bounding box center [89, 65] width 8 height 8
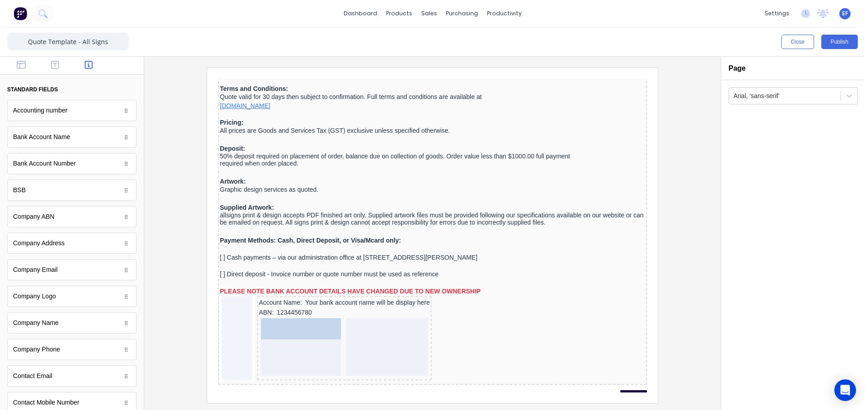
drag, startPoint x: 36, startPoint y: 197, endPoint x: 299, endPoint y: 336, distance: 297.4
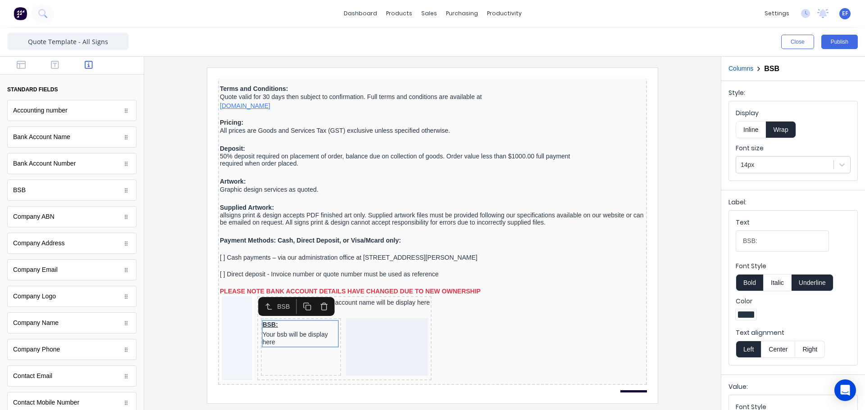
click at [756, 129] on button "Inline" at bounding box center [751, 129] width 30 height 17
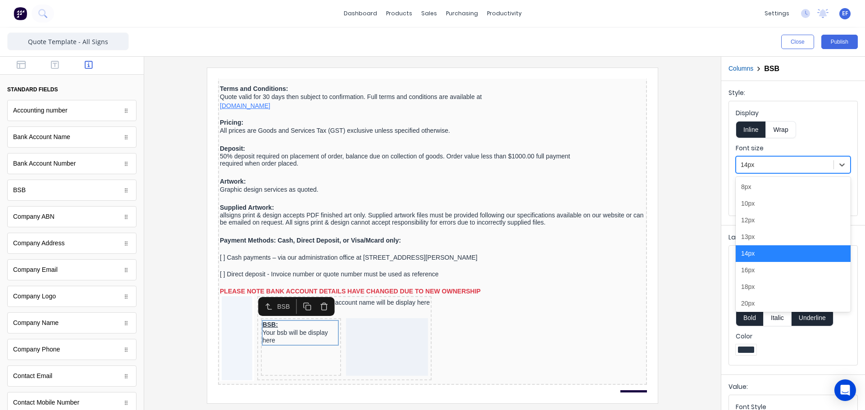
click at [773, 159] on div at bounding box center [785, 164] width 88 height 11
click at [756, 234] on div "13px" at bounding box center [793, 237] width 115 height 17
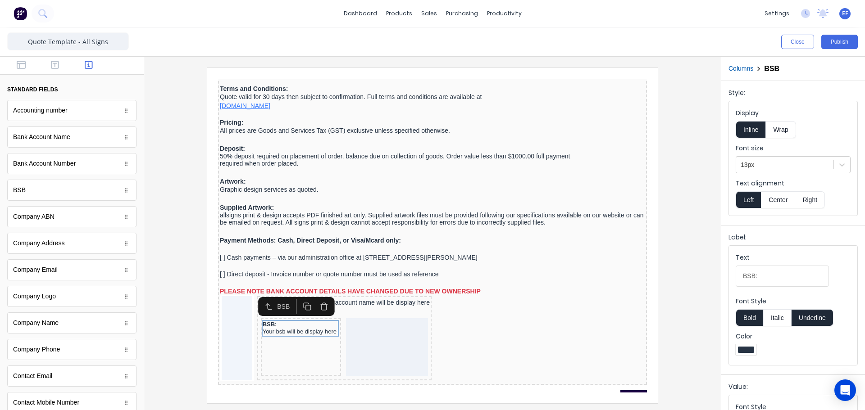
click at [813, 315] on button "Underline" at bounding box center [812, 317] width 42 height 17
drag, startPoint x: 757, startPoint y: 275, endPoint x: 712, endPoint y: 278, distance: 44.7
click at [712, 278] on div "Close Publish Components standard fields Accounting number Accounting number Ba…" at bounding box center [432, 218] width 865 height 383
paste input "CommBank BSB:"
type input "CommBank BSB:"
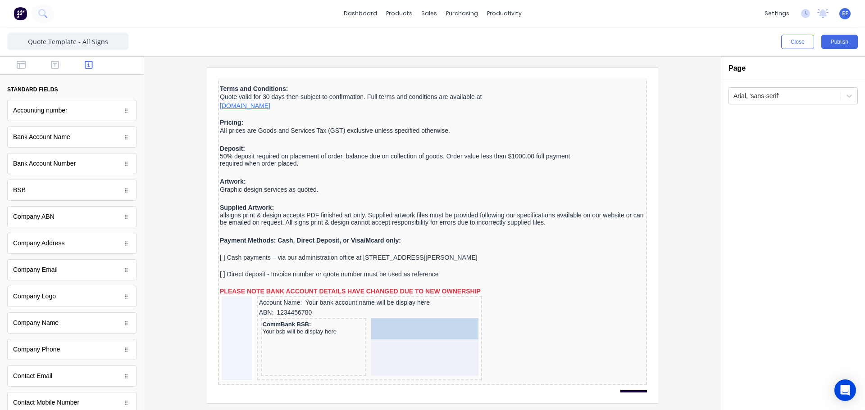
drag, startPoint x: 51, startPoint y: 166, endPoint x: 387, endPoint y: 328, distance: 373.5
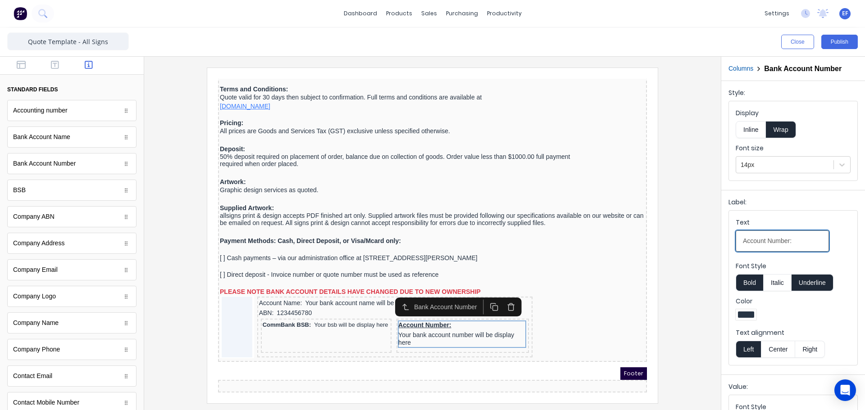
drag, startPoint x: 767, startPoint y: 241, endPoint x: 790, endPoint y: 241, distance: 23.0
click at [790, 241] on input "Account Number:" at bounding box center [782, 241] width 93 height 21
type input "Account:"
click at [824, 286] on button "Underline" at bounding box center [812, 282] width 42 height 17
click at [750, 283] on button "Bold" at bounding box center [749, 282] width 27 height 17
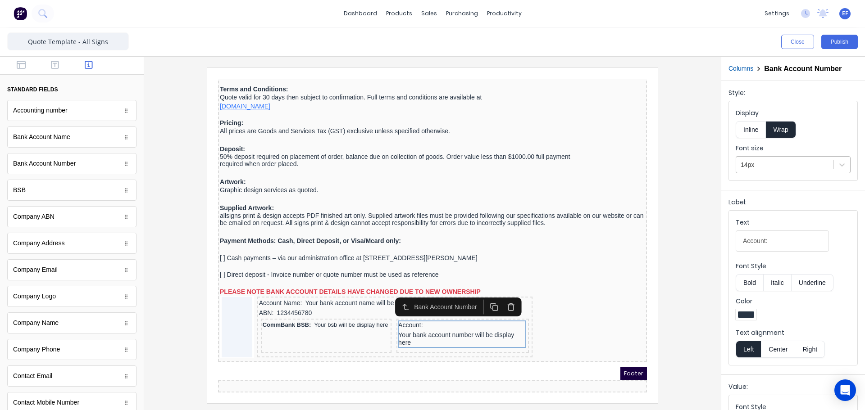
click at [770, 166] on div at bounding box center [785, 164] width 88 height 11
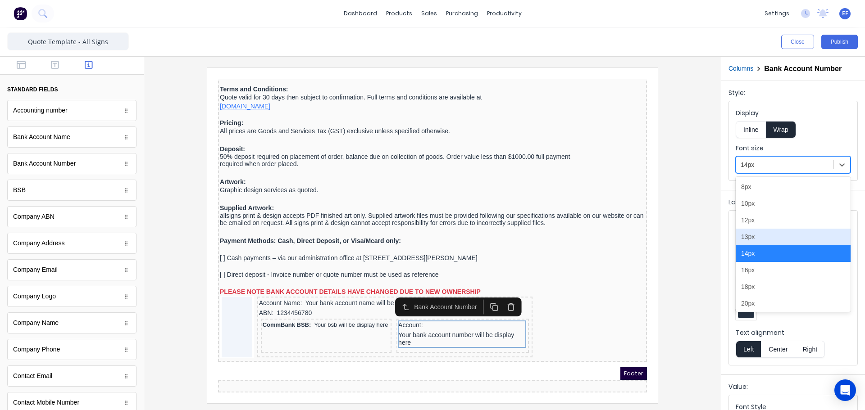
click at [755, 240] on div "13px" at bounding box center [793, 237] width 115 height 17
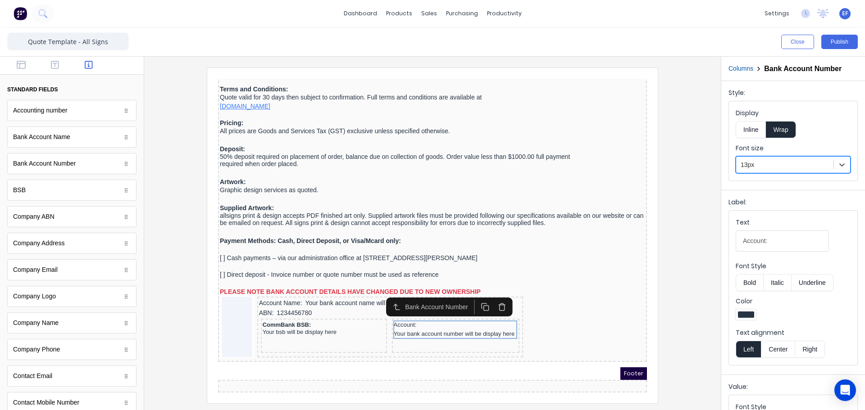
click at [756, 129] on button "Inline" at bounding box center [751, 129] width 30 height 17
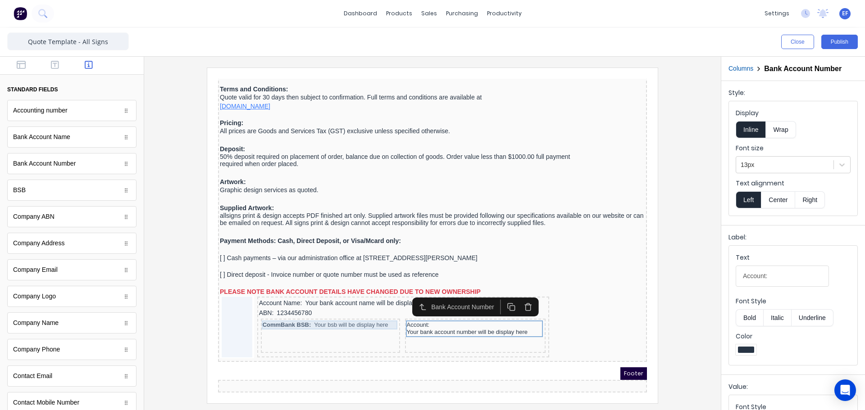
click at [284, 311] on div "CommBank BSB: Your bsb will be display here" at bounding box center [320, 314] width 136 height 9
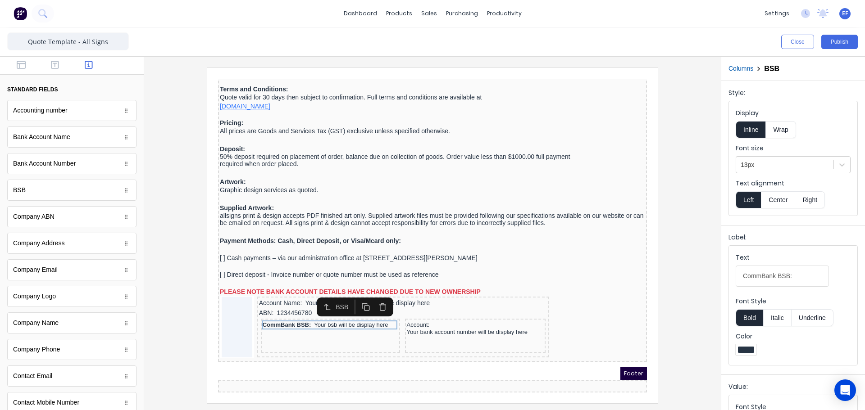
click at [748, 319] on button "Bold" at bounding box center [749, 317] width 27 height 17
click at [396, 313] on div "Account: Your bank account number will be display here" at bounding box center [462, 318] width 136 height 17
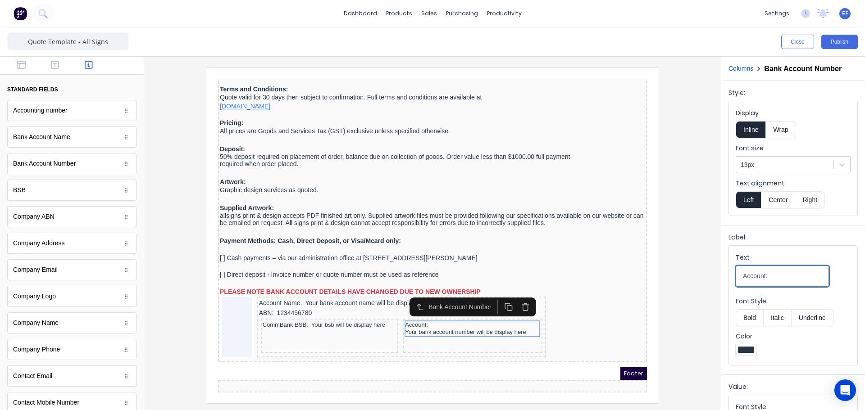
click at [739, 275] on input "Account:" at bounding box center [782, 276] width 93 height 21
type input "- Account:"
click at [679, 363] on div at bounding box center [432, 236] width 562 height 336
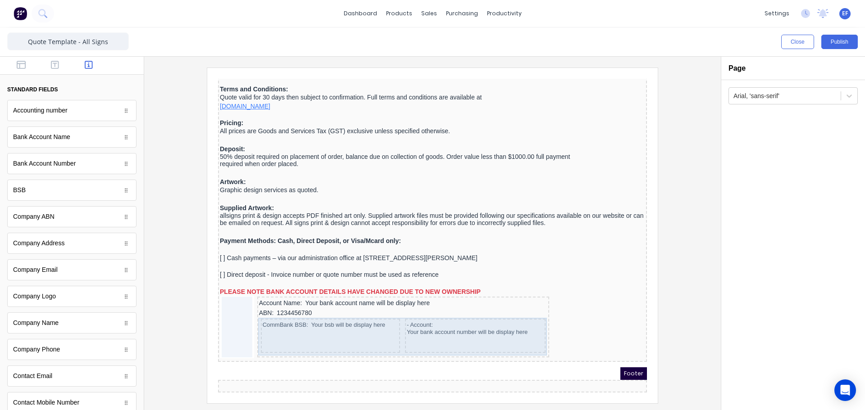
scroll to position [1080, 0]
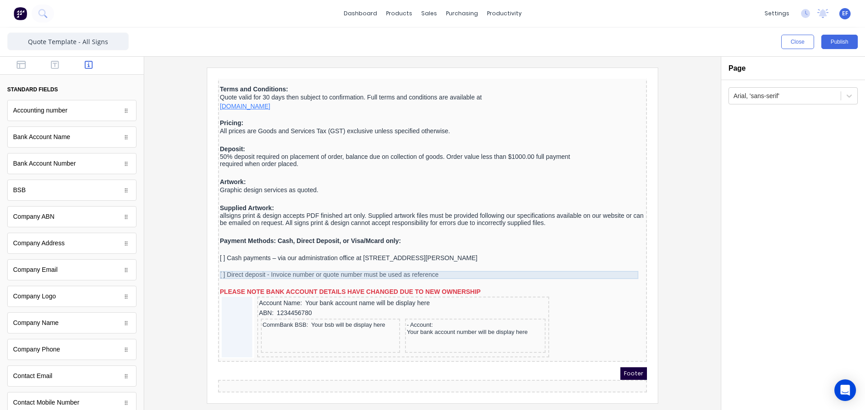
click at [262, 262] on div "[ ] Direct deposit - Invoice number or quote number must be used as reference" at bounding box center [421, 264] width 425 height 8
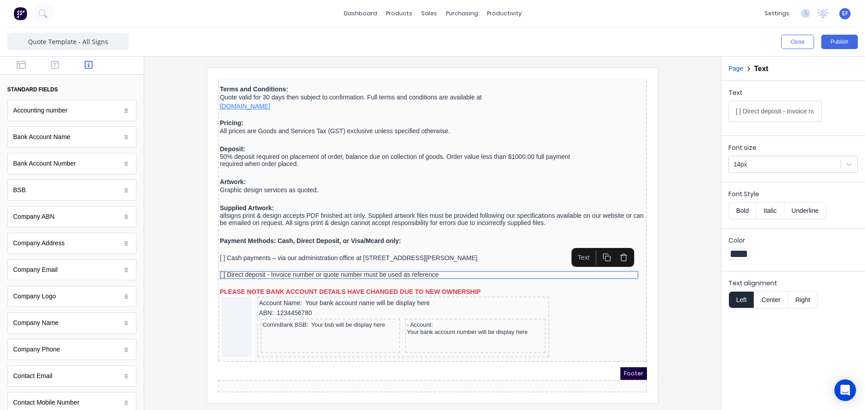
click at [594, 245] on icon "button" at bounding box center [596, 246] width 9 height 9
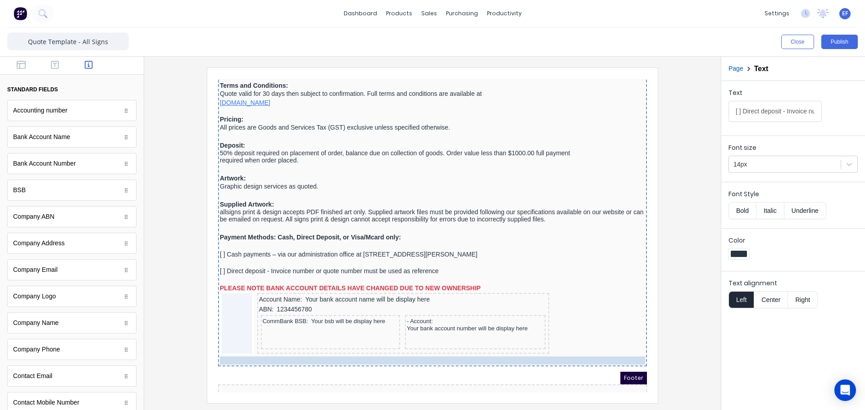
drag, startPoint x: 311, startPoint y: 291, endPoint x: 309, endPoint y: 349, distance: 58.6
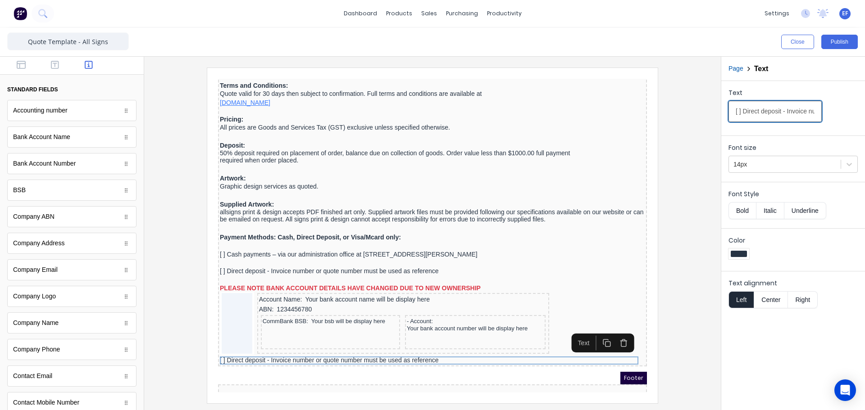
scroll to position [0, 148]
drag, startPoint x: 734, startPoint y: 111, endPoint x: 862, endPoint y: 114, distance: 128.4
click at [862, 114] on div "Text [ ] Direct deposit - Invoice number or quote number must be used as refere…" at bounding box center [793, 106] width 144 height 51
paste input "Credit Card - Mastercard or Visa Card only (1 % surcharge on card swipes) (2.2%…"
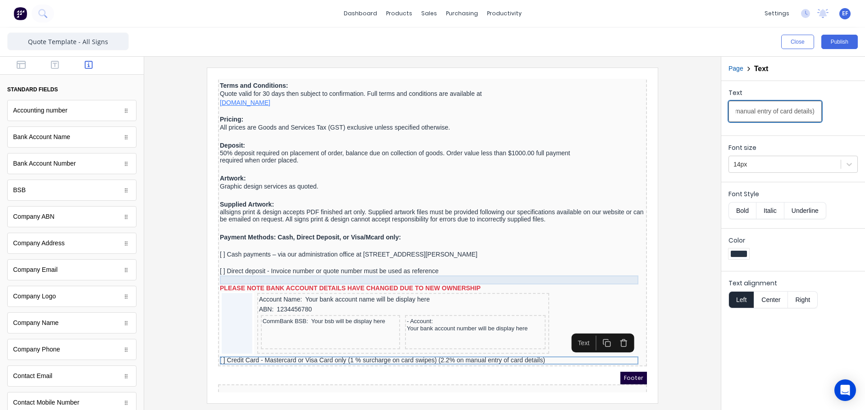
type input "[ ] Credit Card - Mastercard or Visa Card only (1 % surcharge on card swipes) (…"
click at [376, 268] on div at bounding box center [421, 269] width 425 height 9
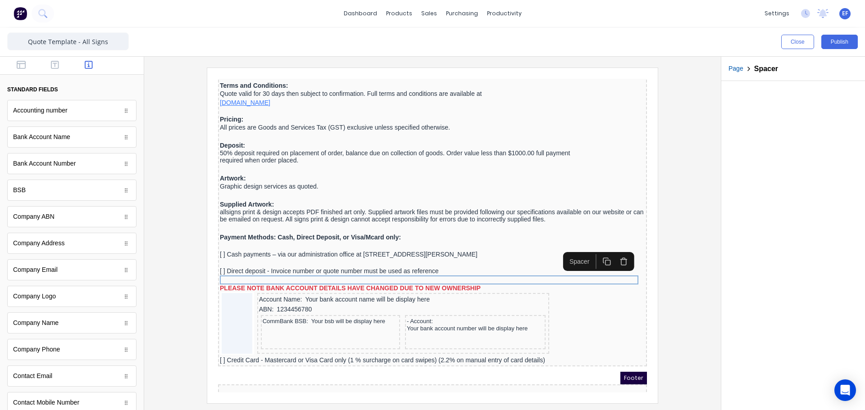
click at [598, 252] on icon "button" at bounding box center [596, 251] width 9 height 9
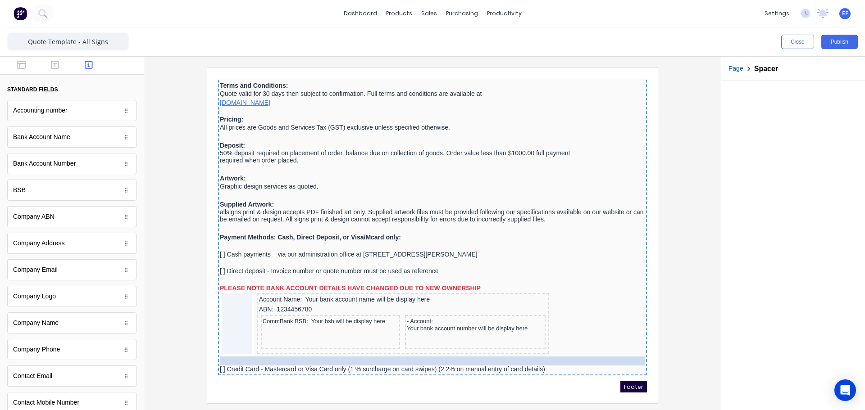
drag, startPoint x: 486, startPoint y: 274, endPoint x: 470, endPoint y: 351, distance: 79.1
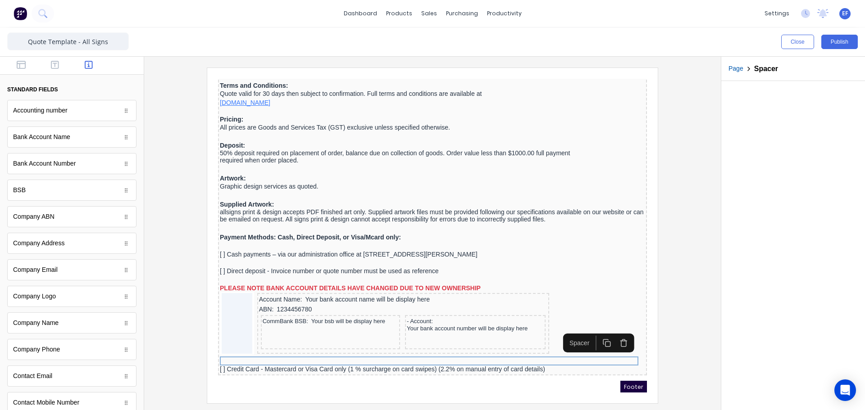
click at [673, 314] on div at bounding box center [432, 236] width 562 height 336
click at [287, 352] on div at bounding box center [421, 350] width 425 height 9
click at [598, 333] on icon "button" at bounding box center [596, 332] width 9 height 9
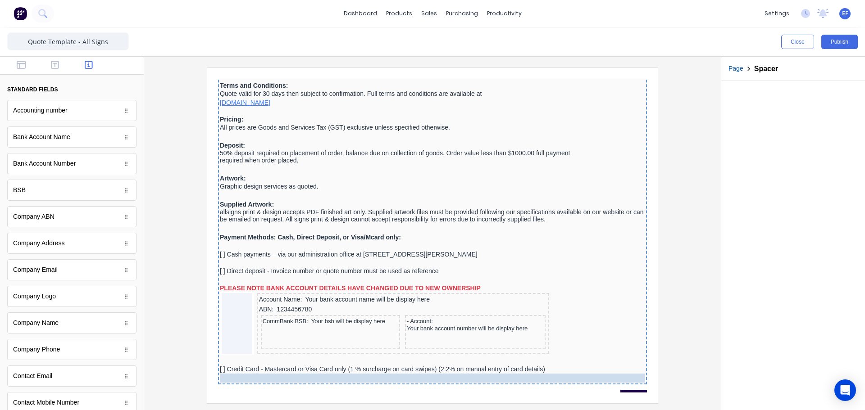
drag, startPoint x: 475, startPoint y: 358, endPoint x: 472, endPoint y: 365, distance: 7.9
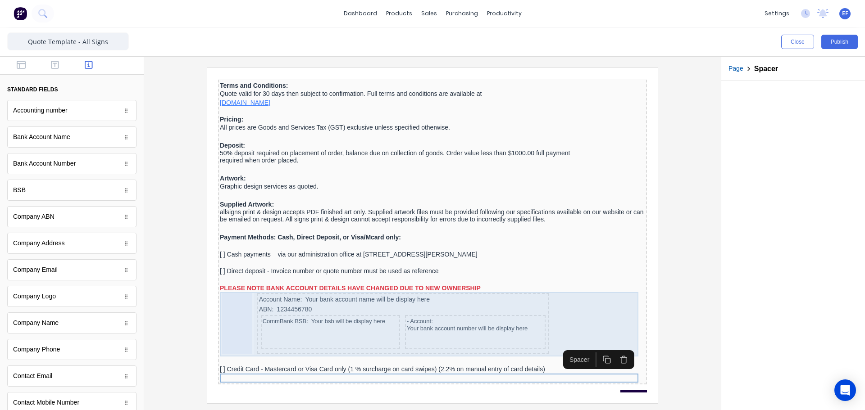
click at [230, 286] on div at bounding box center [226, 312] width 31 height 61
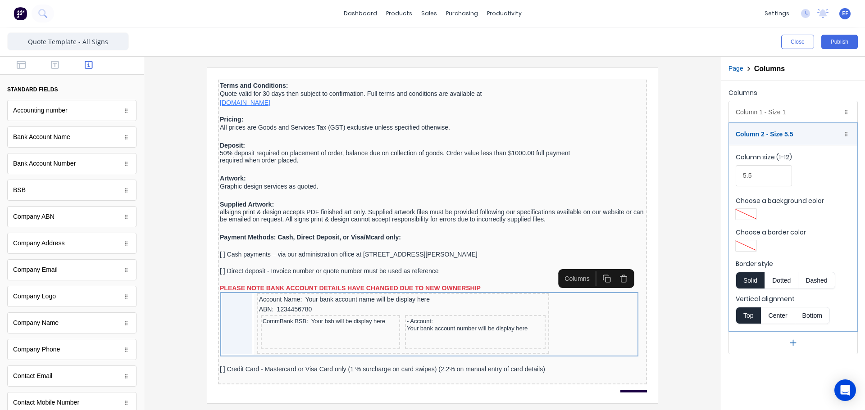
click at [598, 266] on icon "button" at bounding box center [596, 268] width 9 height 9
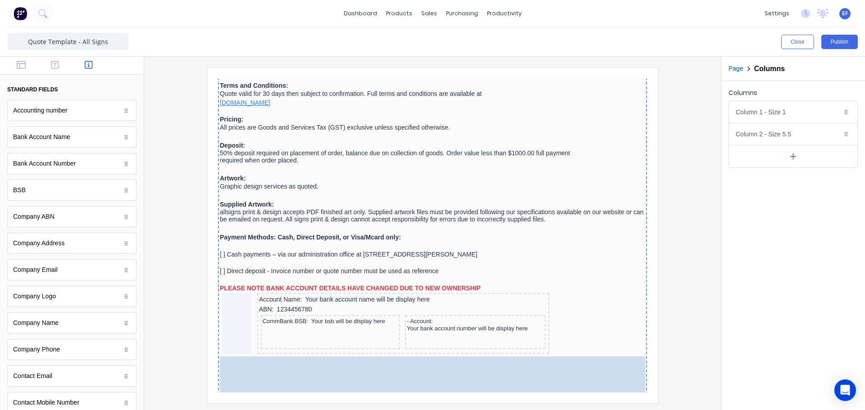
drag, startPoint x: 561, startPoint y: 360, endPoint x: 529, endPoint y: 357, distance: 32.1
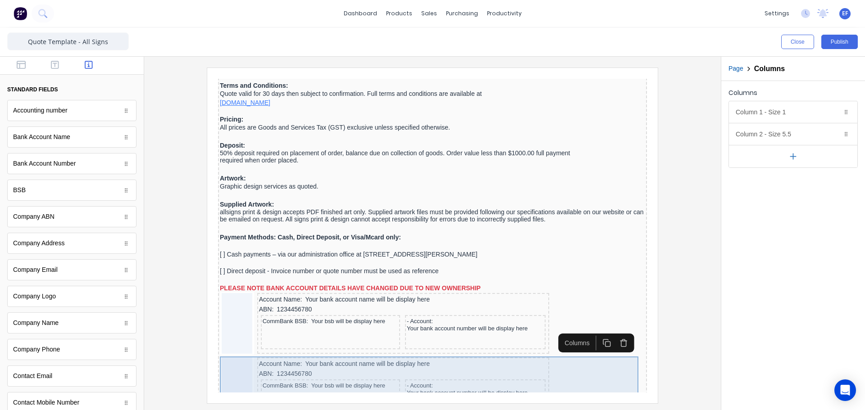
scroll to position [1171, 0]
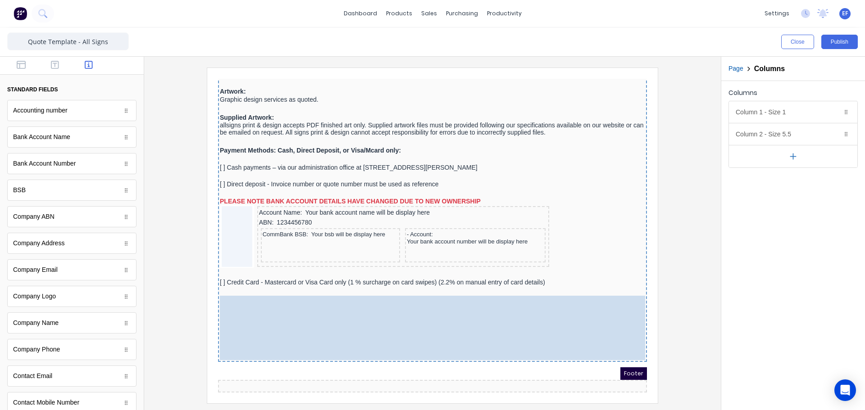
drag, startPoint x: 597, startPoint y: 282, endPoint x: 584, endPoint y: 355, distance: 74.1
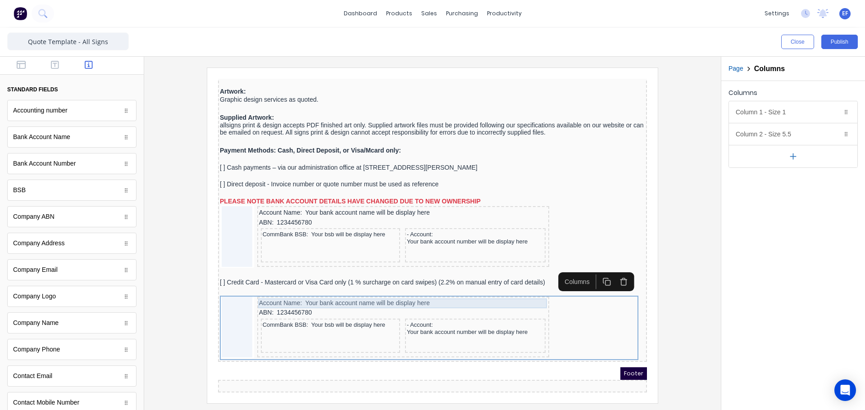
click at [370, 288] on div "Account Name: Your bank account name will be display here" at bounding box center [392, 293] width 289 height 10
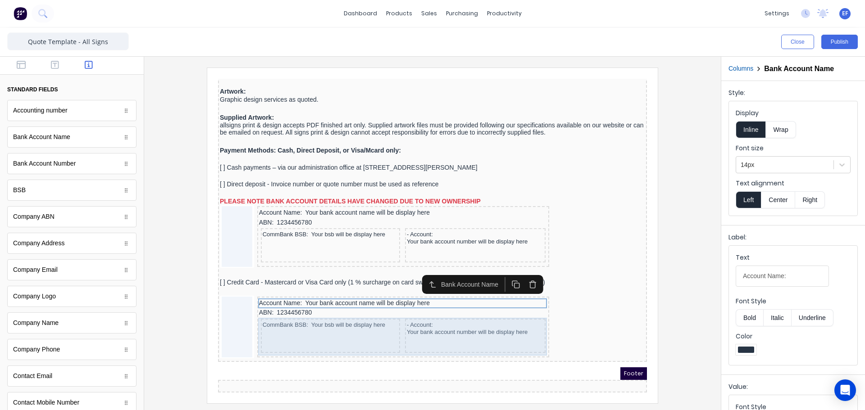
click at [391, 321] on div "CommBank BSB: Your bsb will be display here - Account: Your bank account number…" at bounding box center [392, 326] width 289 height 38
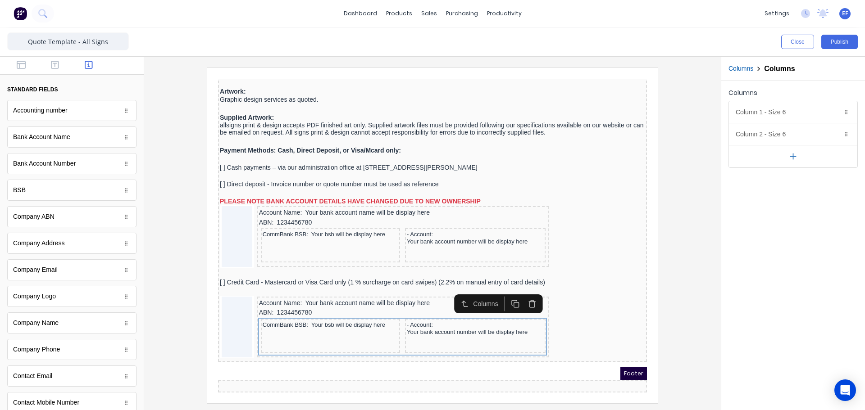
click at [521, 289] on icon "button" at bounding box center [521, 293] width 9 height 9
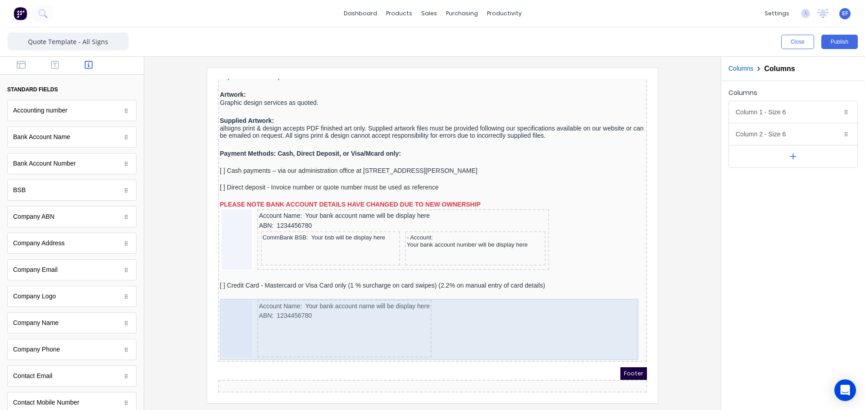
scroll to position [1168, 0]
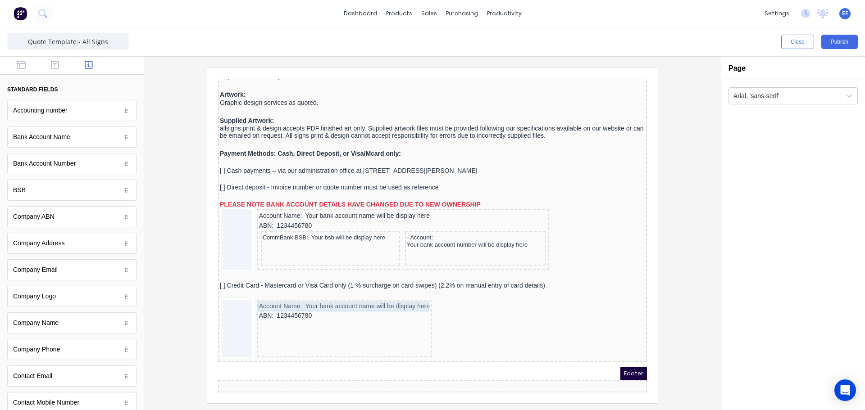
click at [364, 296] on div "Account Name: Your bank account name will be display here" at bounding box center [333, 296] width 171 height 10
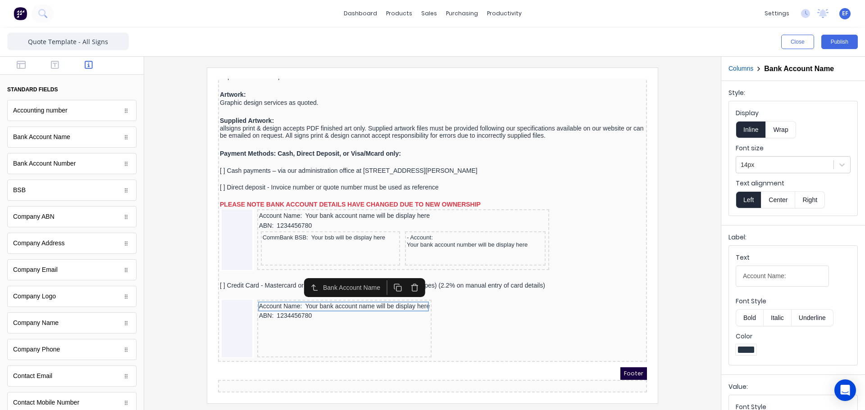
click at [408, 274] on button "button" at bounding box center [403, 277] width 17 height 15
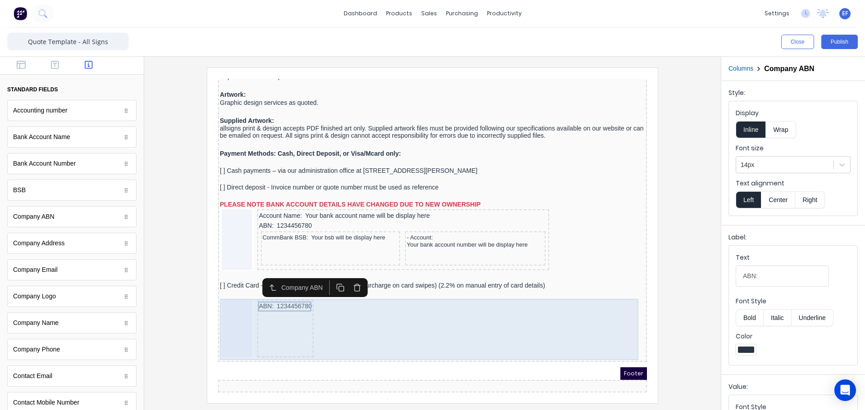
click at [287, 295] on div "ABN: 1234456780" at bounding box center [274, 296] width 53 height 10
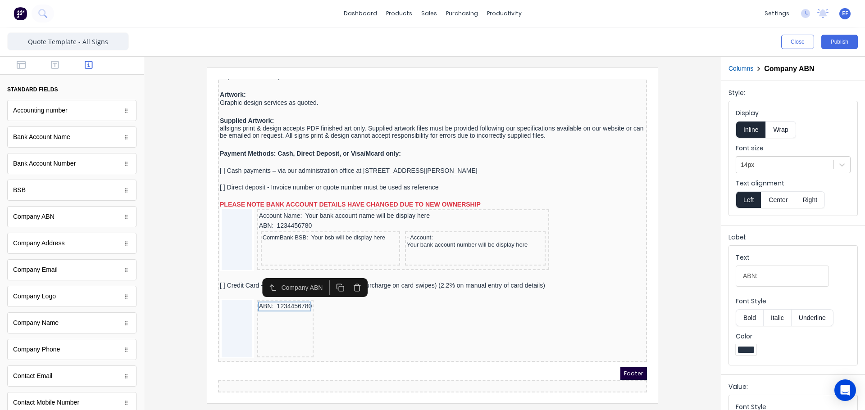
click at [346, 275] on icon "button" at bounding box center [346, 277] width 9 height 9
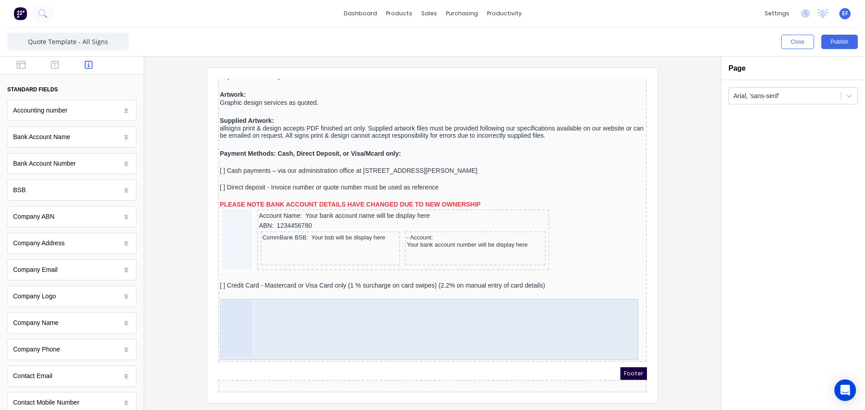
click at [244, 305] on div at bounding box center [421, 318] width 425 height 61
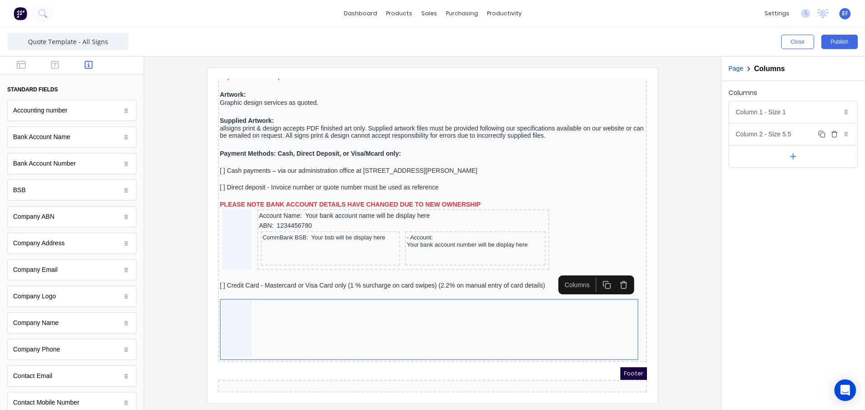
click at [793, 132] on div "Column 2 - Size 5.5 Duplicate Delete" at bounding box center [793, 134] width 128 height 22
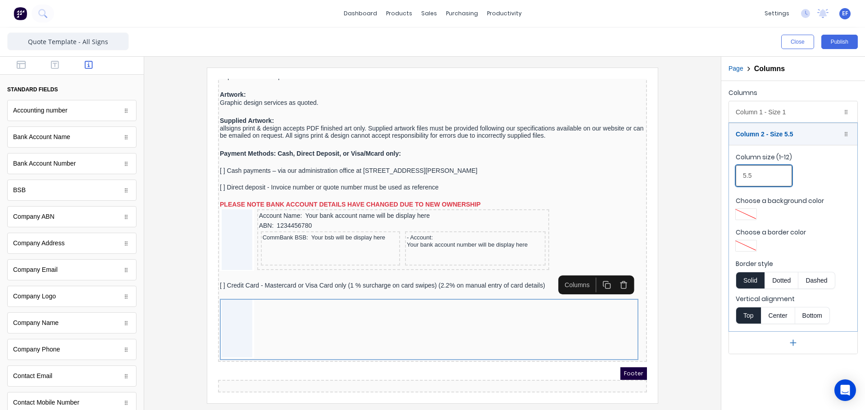
drag, startPoint x: 764, startPoint y: 174, endPoint x: 726, endPoint y: 171, distance: 38.4
click at [726, 171] on div "Columns Column 1 - Size 1 Duplicate Delete Column size (1-12) 1 Choose a backgr…" at bounding box center [793, 220] width 144 height 279
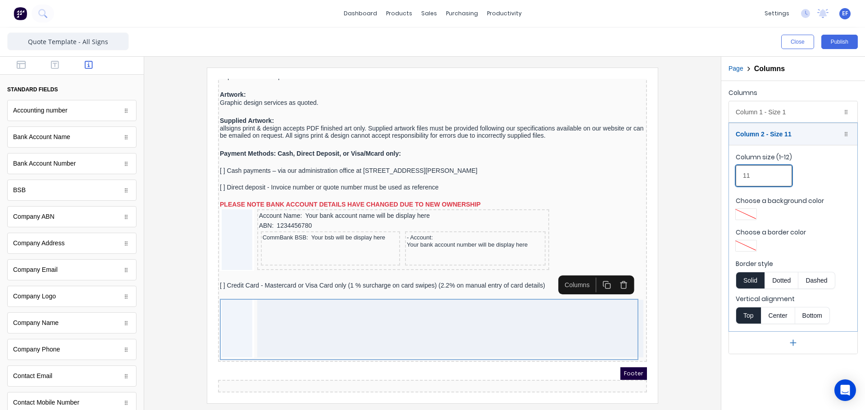
type input "11"
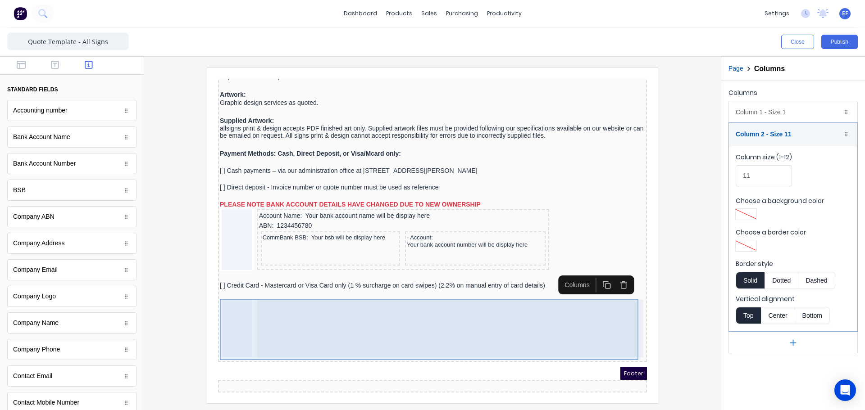
drag, startPoint x: 262, startPoint y: 135, endPoint x: 264, endPoint y: 282, distance: 146.9
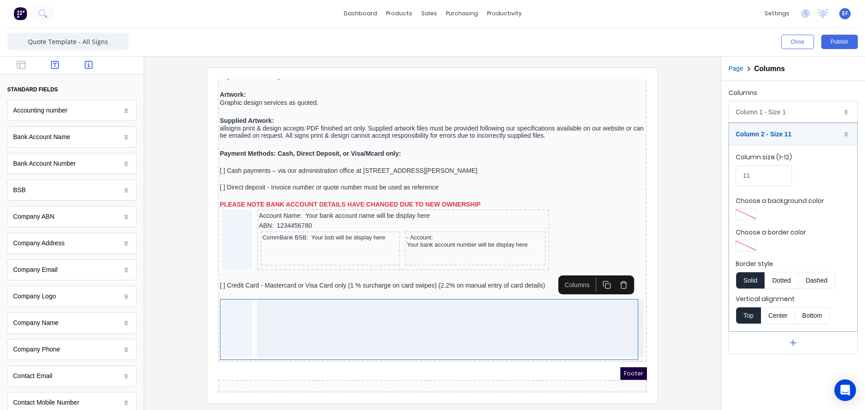
click at [53, 68] on icon "button" at bounding box center [55, 64] width 8 height 9
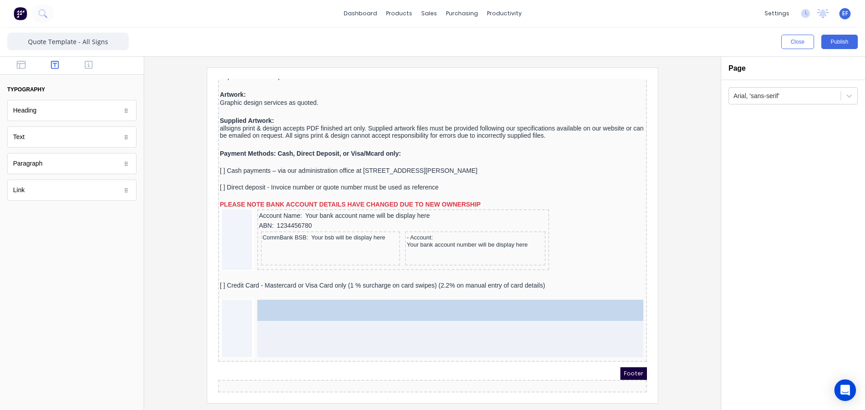
drag, startPoint x: 36, startPoint y: 142, endPoint x: 344, endPoint y: 330, distance: 360.5
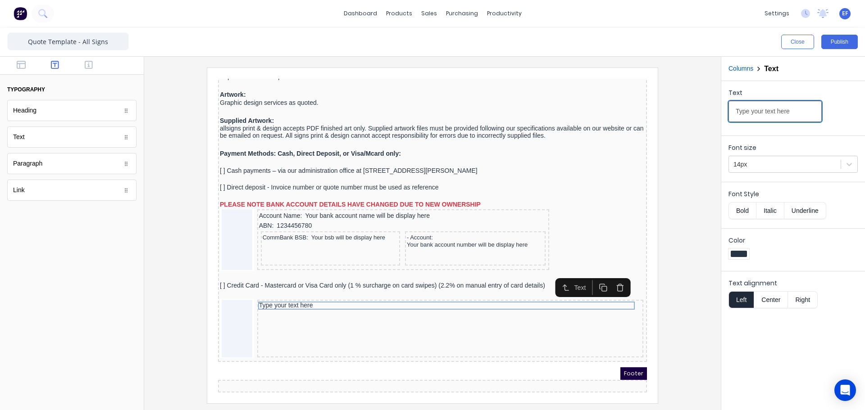
drag, startPoint x: 791, startPoint y: 119, endPoint x: 686, endPoint y: 112, distance: 105.2
click at [686, 112] on div "Close Publish Components typography Heading Heading Text Text Paragraph Paragra…" at bounding box center [432, 218] width 865 height 383
paste input "Card Number: ___ ___ ___ ___ / ___ ___ ___ ___ / ___ ___ ___ ___ / ___ ___ ___ …"
type input "Card Number: ___ ___ ___ ___ / ___ ___ ___ ___ / ___ ___ ___ ___ / ___ ___ ___ …"
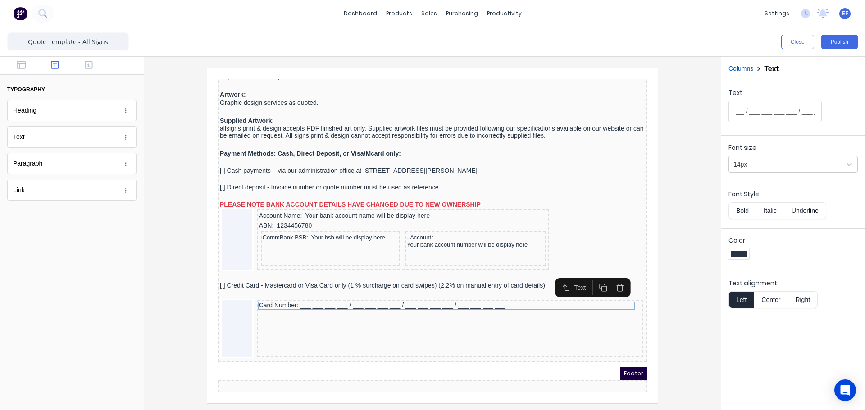
scroll to position [0, 0]
click at [590, 275] on icon "button" at bounding box center [592, 277] width 9 height 9
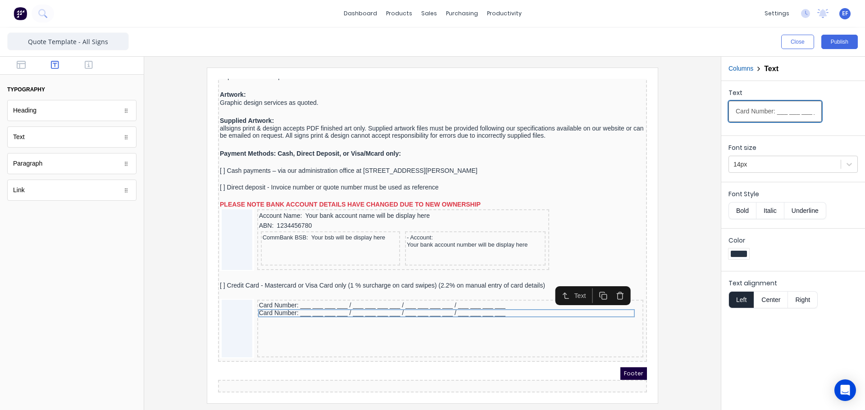
click at [731, 111] on input "Card Number: ___ ___ ___ ___ / ___ ___ ___ ___ / ___ ___ ___ ___ / ___ ___ ___ …" at bounding box center [774, 111] width 93 height 21
paste input "Expiry Date: ___ ___ ___ / ___ ___ ___ ___ CVV:"
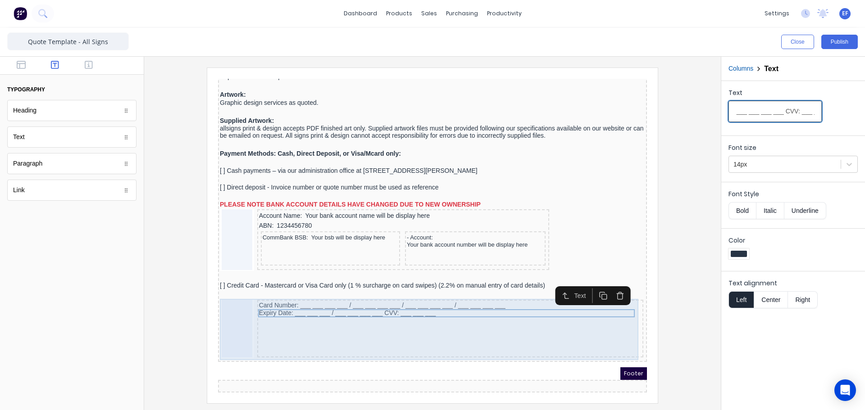
type input "Expiry Date: ___ ___ ___ / ___ ___ ___ ___ CVV: ___ ___ ___"
click at [410, 326] on div "Card Number: ___ ___ ___ ___ / ___ ___ ___ ___ / ___ ___ ___ ___ / ___ ___ ___ …" at bounding box center [439, 318] width 386 height 58
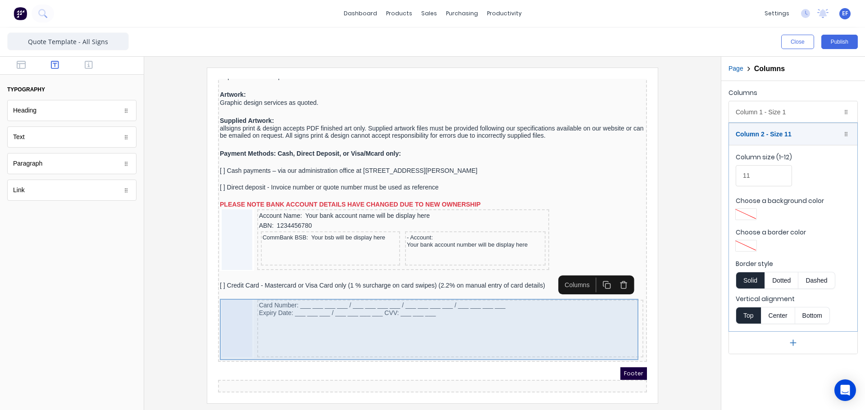
click at [521, 306] on div "Card Number: ___ ___ ___ ___ / ___ ___ ___ ___ / ___ ___ ___ ___ / ___ ___ ___ …" at bounding box center [439, 318] width 386 height 58
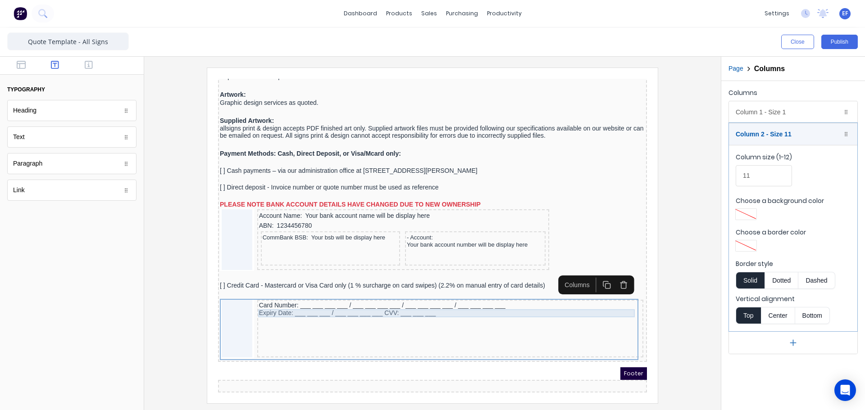
click at [361, 299] on div "Expiry Date: ___ ___ ___ / ___ ___ ___ ___ CVV: ___ ___ ___" at bounding box center [439, 303] width 382 height 8
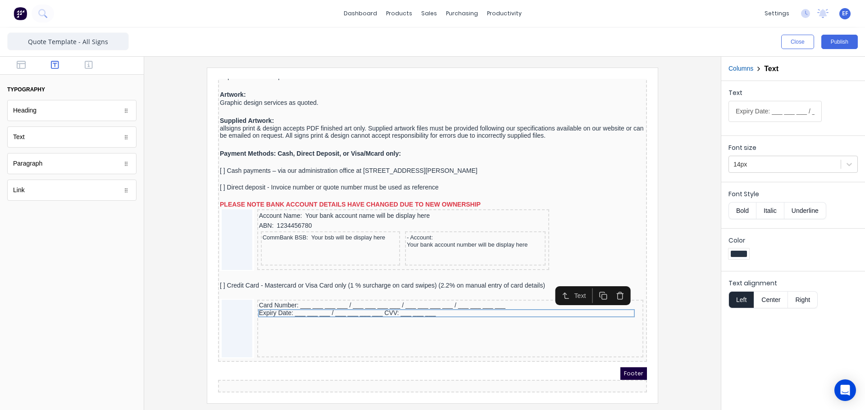
click at [591, 284] on rect "button" at bounding box center [593, 286] width 5 height 5
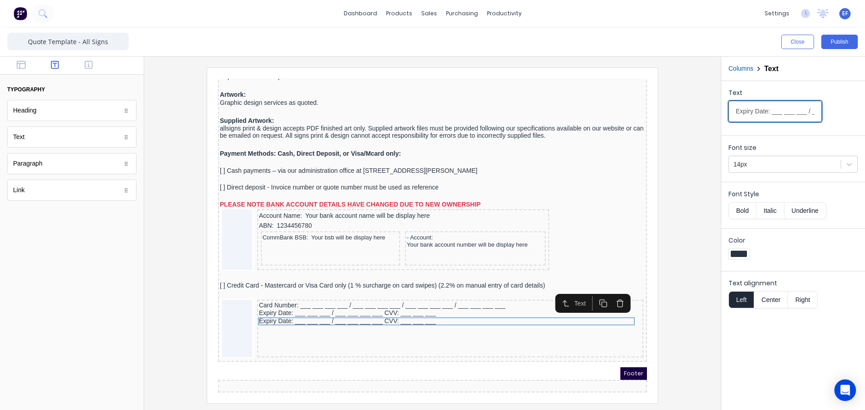
click at [738, 111] on input "Expiry Date: ___ ___ ___ / ___ ___ ___ ___ CVV: ___ ___ ___" at bounding box center [774, 111] width 93 height 21
paste input "Name on Card: ............................................................"
type input "Name on Card: ............................................................"
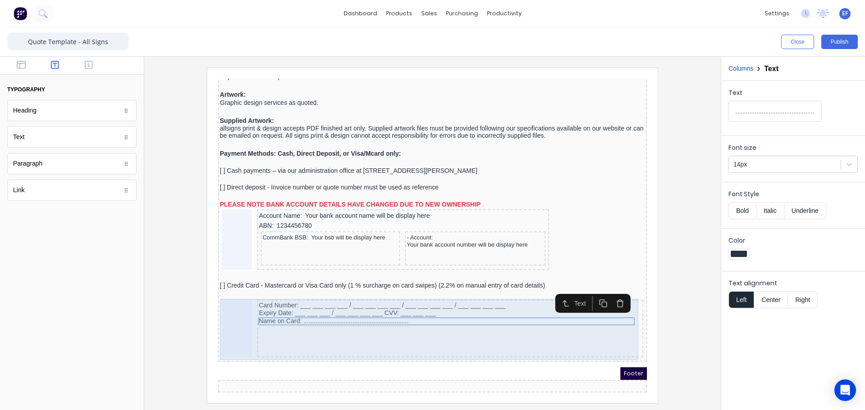
click at [425, 331] on div "Card Number: ___ ___ ___ ___ / ___ ___ ___ ___ / ___ ___ ___ ___ / ___ ___ ___ …" at bounding box center [439, 318] width 386 height 58
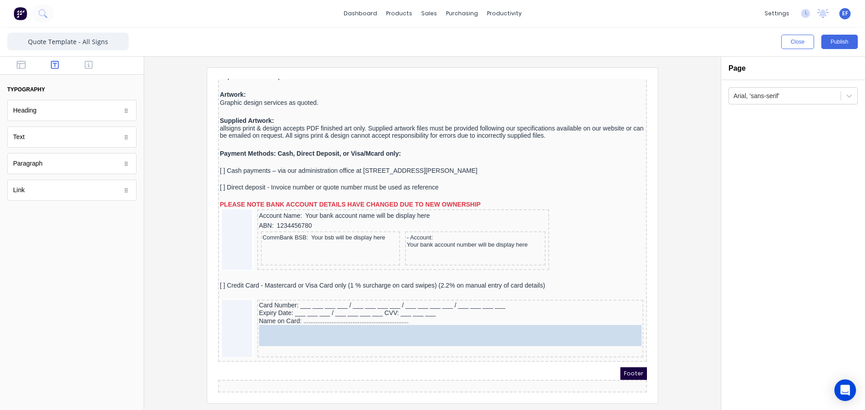
drag, startPoint x: 49, startPoint y: 138, endPoint x: 387, endPoint y: 331, distance: 390.0
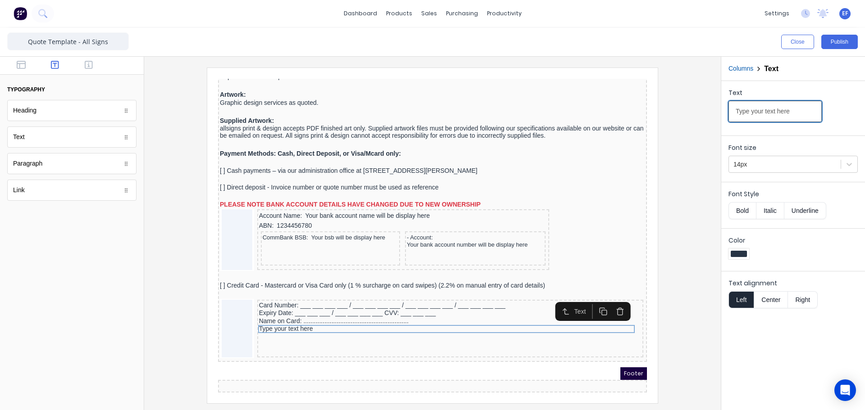
drag, startPoint x: 735, startPoint y: 111, endPoint x: 814, endPoint y: 118, distance: 80.0
click at [815, 116] on div "Text Type your text here" at bounding box center [792, 107] width 129 height 38
paste input "Signature: ....................................................................."
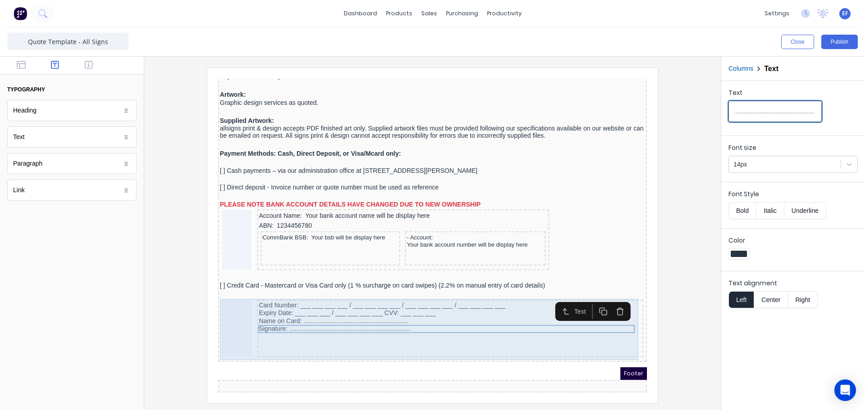
type input "Signature: ....................................................................."
click at [402, 332] on div "Card Number: ___ ___ ___ ___ / ___ ___ ___ ___ / ___ ___ ___ ___ / ___ ___ ___ …" at bounding box center [439, 318] width 386 height 58
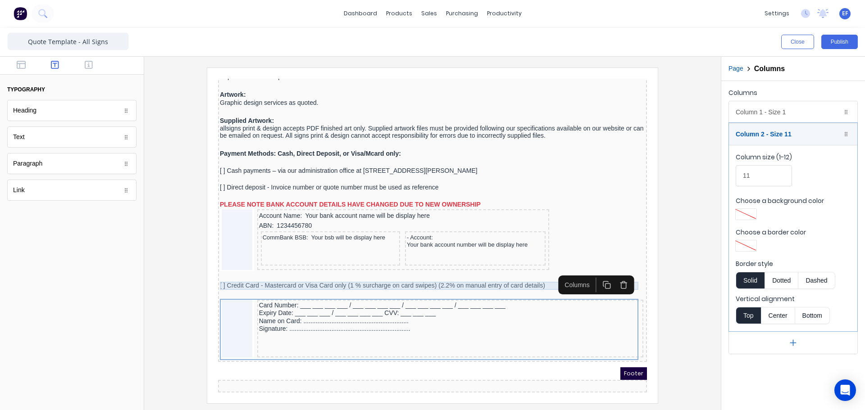
drag, startPoint x: 235, startPoint y: 274, endPoint x: 232, endPoint y: 279, distance: 5.8
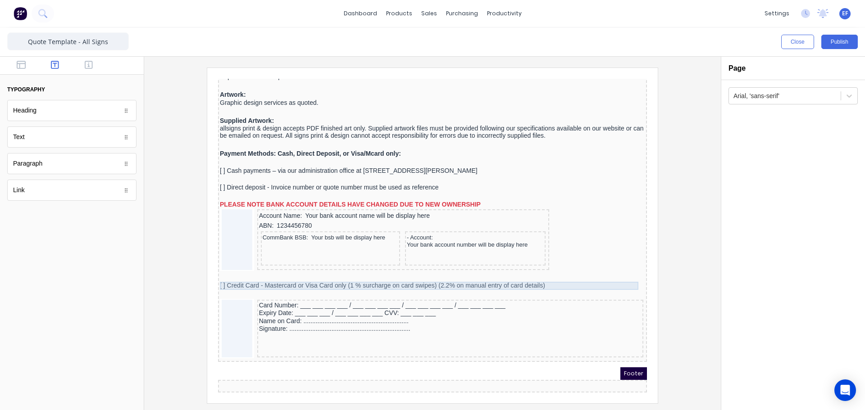
click at [528, 271] on div "[ ] Credit Card - Mastercard or Visa Card only (1 % surcharge on card swipes) (…" at bounding box center [421, 275] width 425 height 8
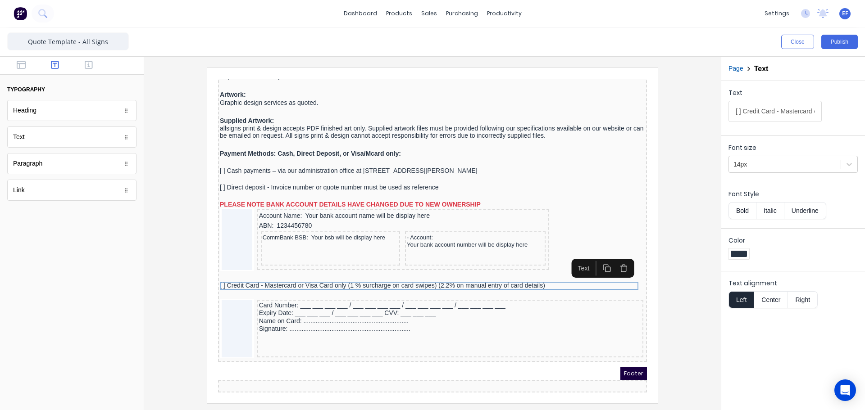
click at [596, 259] on button "button" at bounding box center [595, 257] width 17 height 15
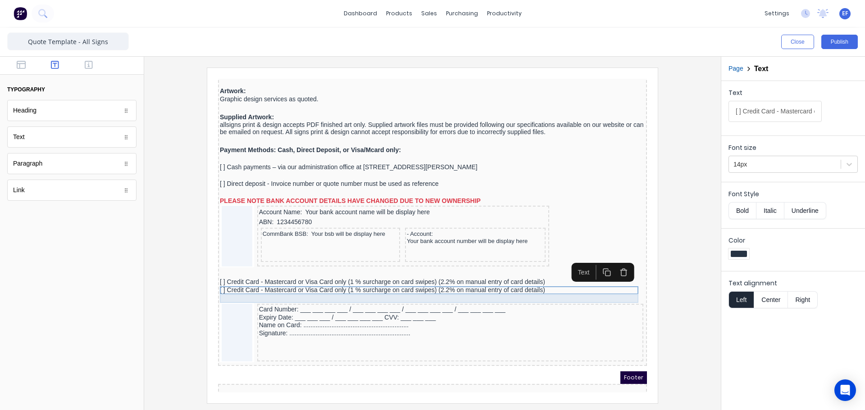
click at [554, 290] on div at bounding box center [421, 287] width 425 height 9
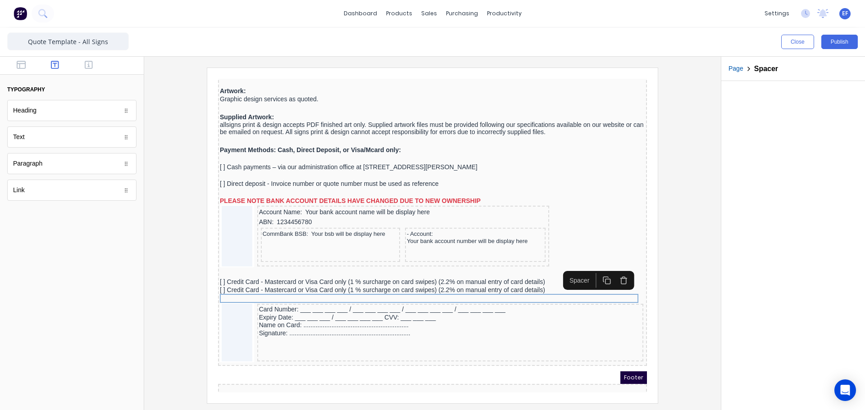
click at [592, 271] on icon "button" at bounding box center [596, 269] width 9 height 9
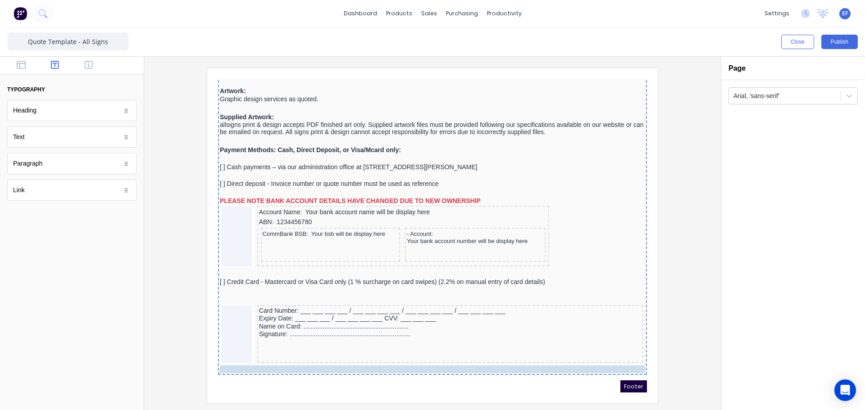
drag, startPoint x: 463, startPoint y: 278, endPoint x: 464, endPoint y: 357, distance: 78.9
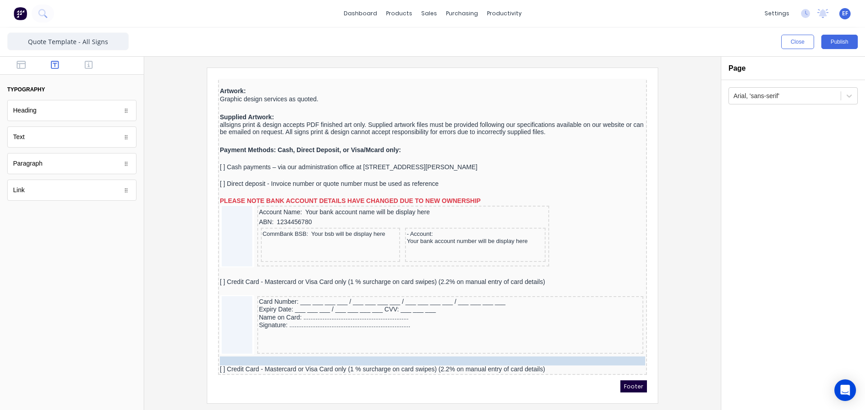
drag, startPoint x: 289, startPoint y: 285, endPoint x: 264, endPoint y: 341, distance: 62.3
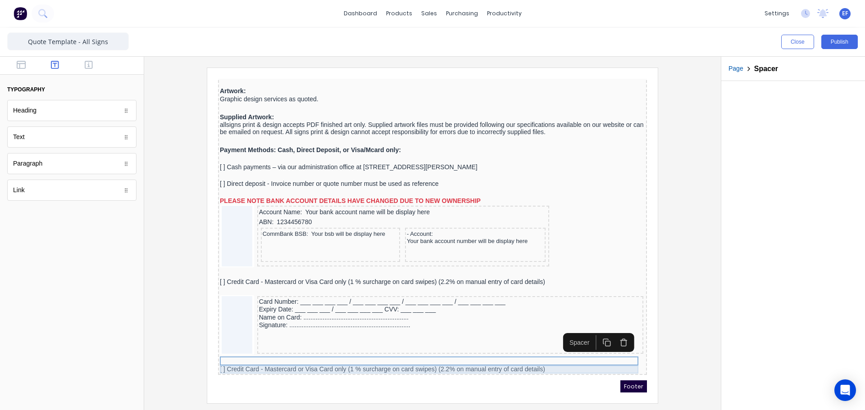
click at [274, 360] on div "[ ] Credit Card - Mastercard or Visa Card only (1 % surcharge on card swipes) (…" at bounding box center [421, 359] width 425 height 8
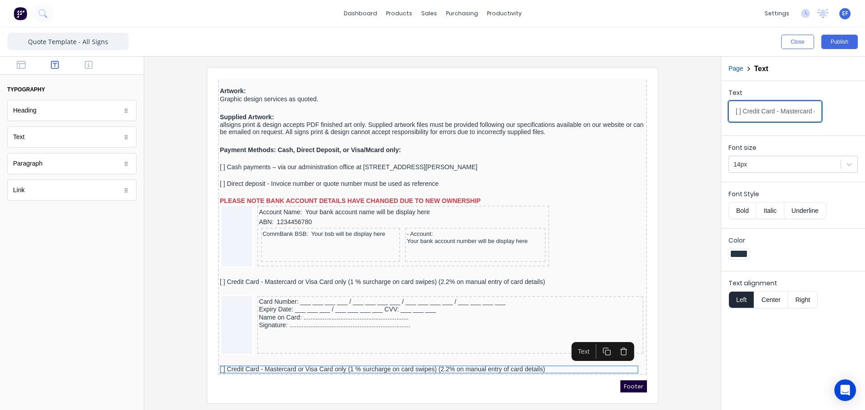
click at [769, 109] on input "[ ] Credit Card - Mastercard or Visa Card only (1 % surcharge on card swipes) (…" at bounding box center [774, 111] width 93 height 21
paste input "APPROVED account client - Purchase Order Number ...............................…"
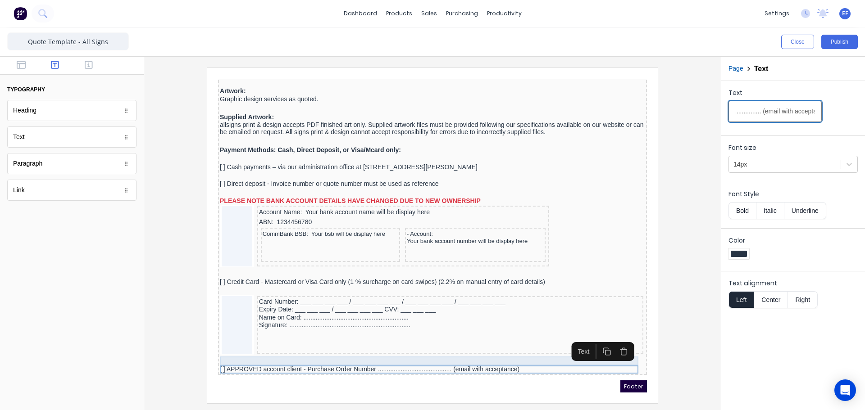
type input "[ ] APPROVED account client - Purchase Order Number ...........................…"
click at [355, 351] on div at bounding box center [421, 350] width 425 height 9
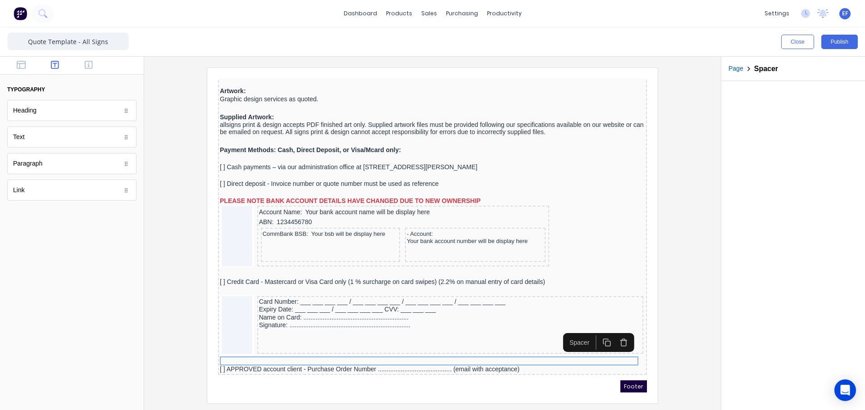
click at [596, 331] on rect "button" at bounding box center [597, 333] width 5 height 5
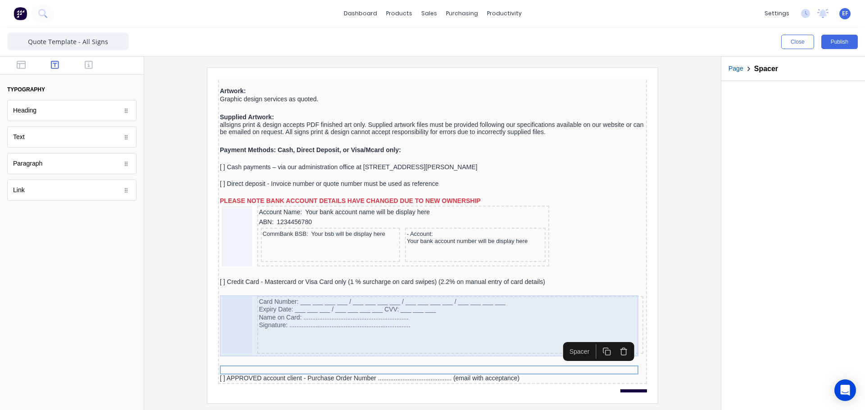
click at [330, 328] on div "Card Number: ___ ___ ___ ___ / ___ ___ ___ ___ / ___ ___ ___ ___ / ___ ___ ___ …" at bounding box center [439, 315] width 386 height 58
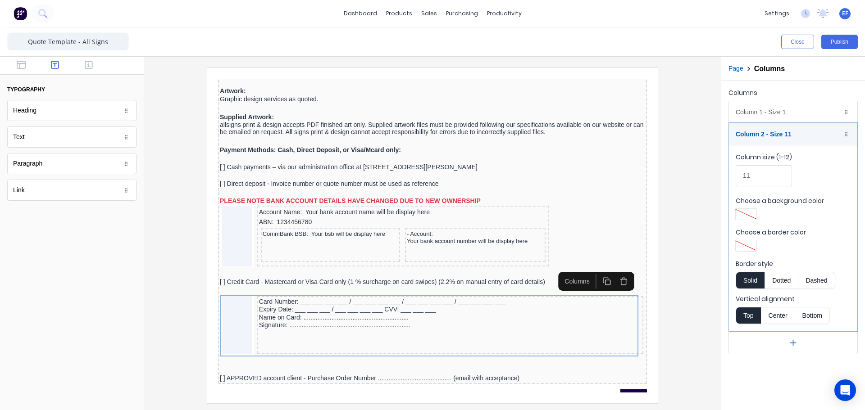
click at [593, 270] on icon "button" at bounding box center [596, 271] width 9 height 9
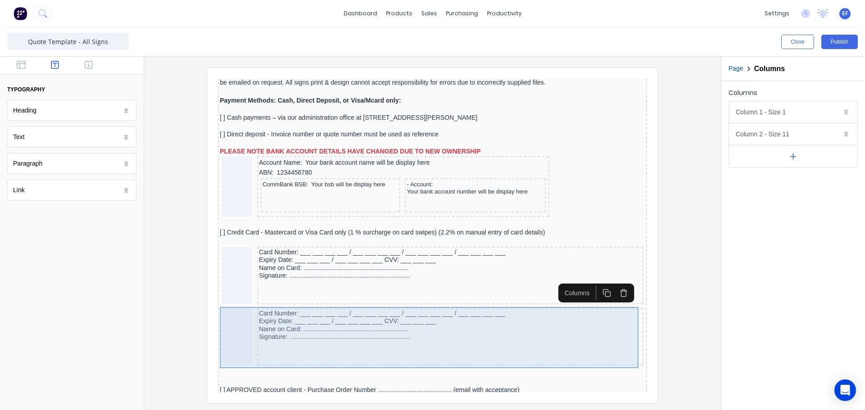
scroll to position [1255, 0]
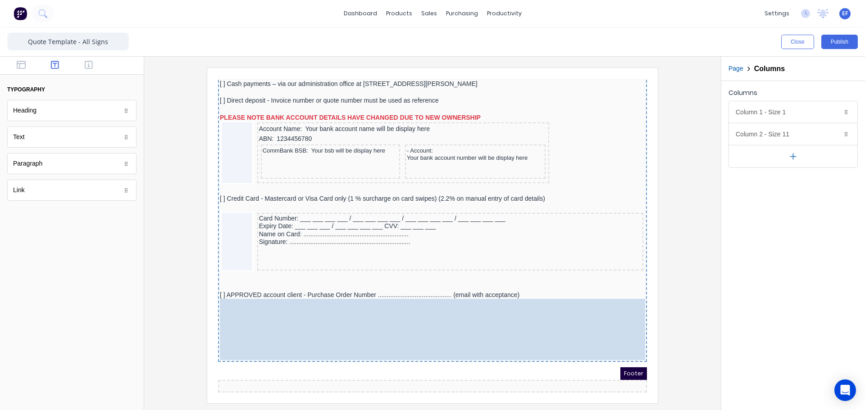
drag, startPoint x: 624, startPoint y: 267, endPoint x: 621, endPoint y: 342, distance: 74.8
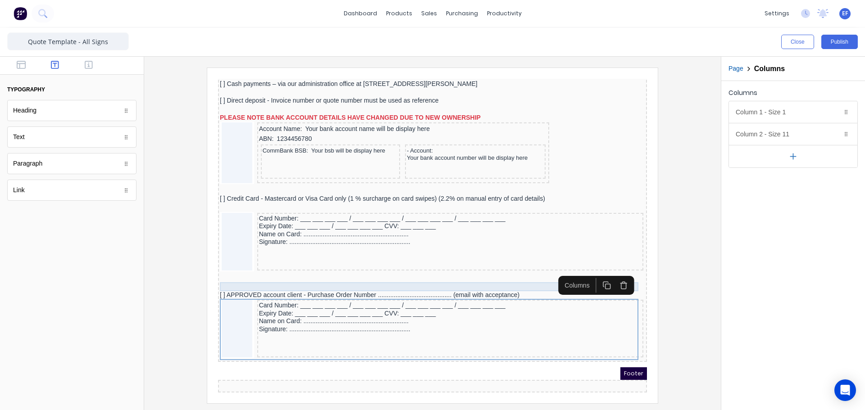
click at [391, 272] on div at bounding box center [421, 276] width 425 height 9
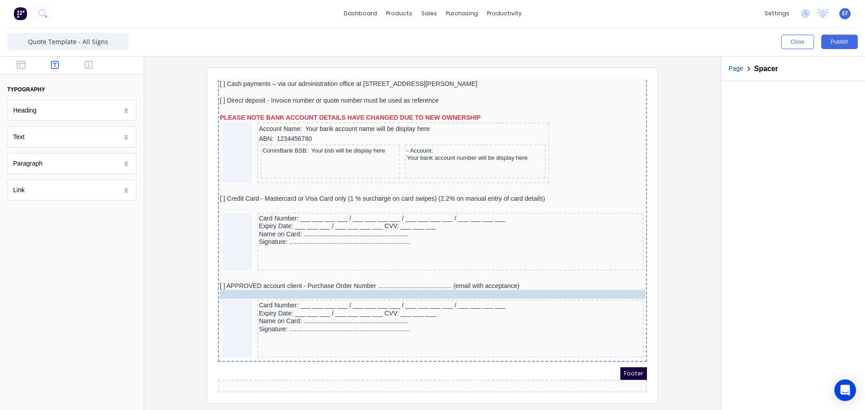
drag, startPoint x: 416, startPoint y: 272, endPoint x: 415, endPoint y: 282, distance: 10.4
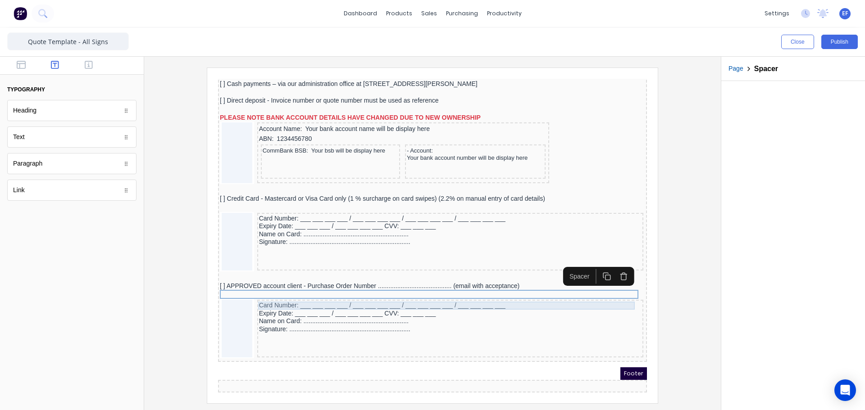
click at [274, 293] on div "Card Number: ___ ___ ___ ___ / ___ ___ ___ ___ / ___ ___ ___ ___ / ___ ___ ___ …" at bounding box center [439, 295] width 382 height 8
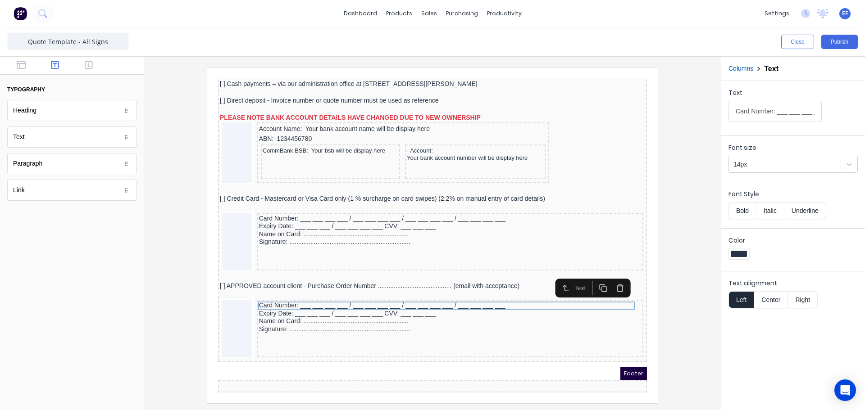
click at [608, 273] on icon "button" at bounding box center [609, 277] width 9 height 9
click at [609, 275] on icon "button" at bounding box center [609, 275] width 6 height 0
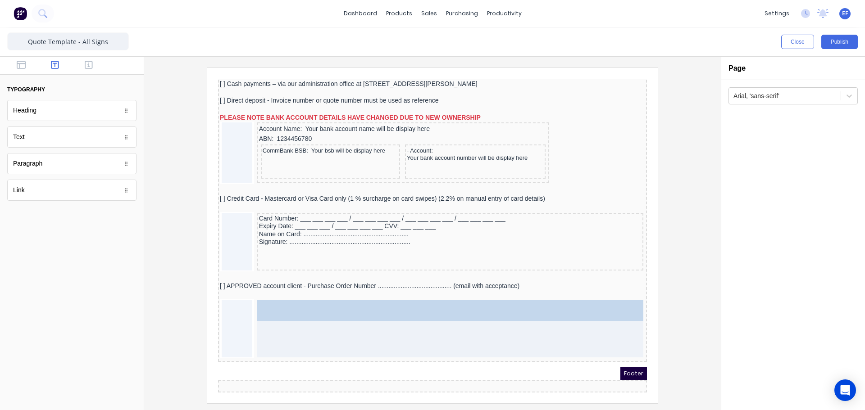
drag, startPoint x: 42, startPoint y: 140, endPoint x: 204, endPoint y: 229, distance: 184.7
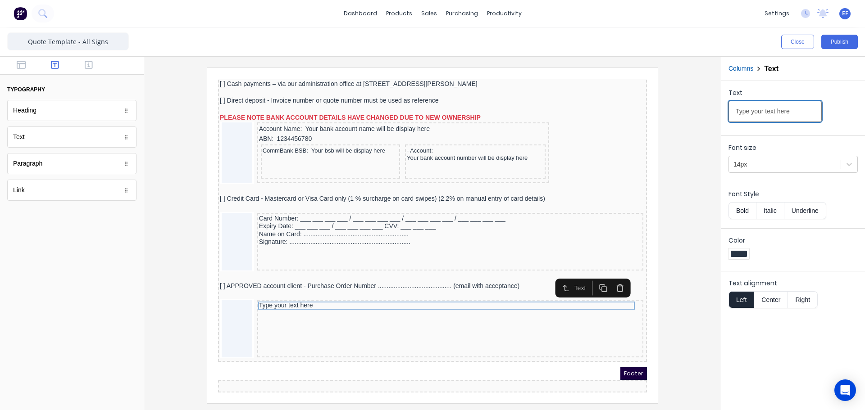
drag, startPoint x: 791, startPoint y: 111, endPoint x: 688, endPoint y: 109, distance: 103.2
click at [691, 111] on div "Close Publish Components typography Heading Heading Text Text Paragraph Paragra…" at bounding box center [432, 218] width 865 height 383
paste input "Accounts Department Contact Name:"
type input "Accounts Department Contact Name:"
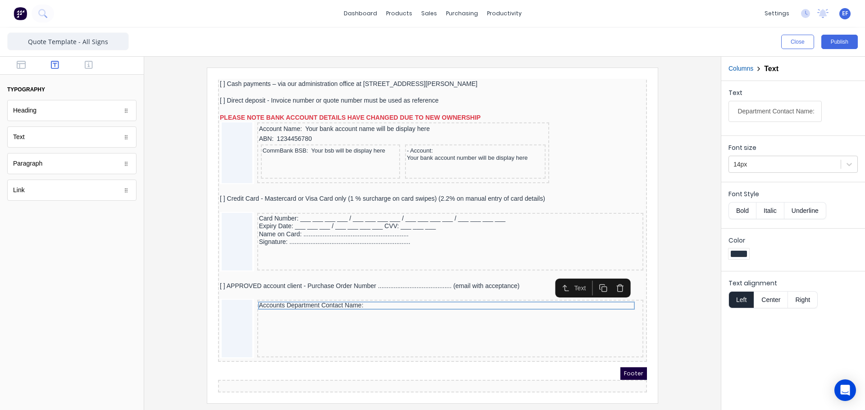
click at [588, 273] on icon "button" at bounding box center [592, 277] width 9 height 9
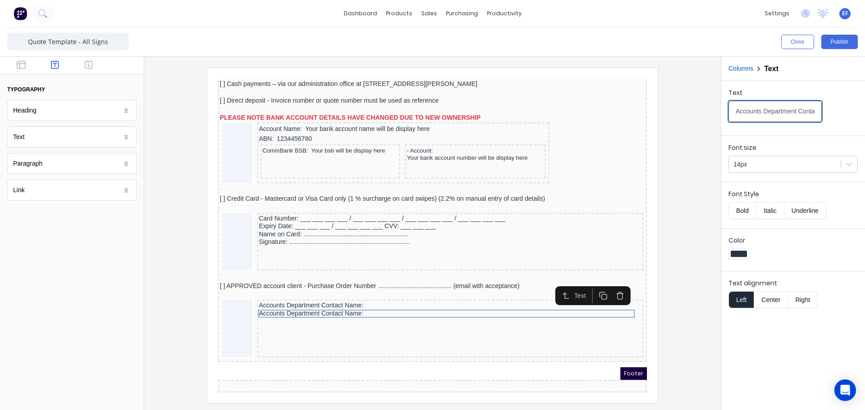
drag, startPoint x: 778, startPoint y: 106, endPoint x: 772, endPoint y: 109, distance: 6.9
click at [778, 106] on input "Accounts Department Contact Name:" at bounding box center [774, 111] width 93 height 21
drag, startPoint x: 732, startPoint y: 110, endPoint x: 864, endPoint y: 127, distance: 133.5
click at [864, 127] on div "Text Accounts Department Contact Name:" at bounding box center [793, 106] width 144 height 51
paste input "...............................................................................…"
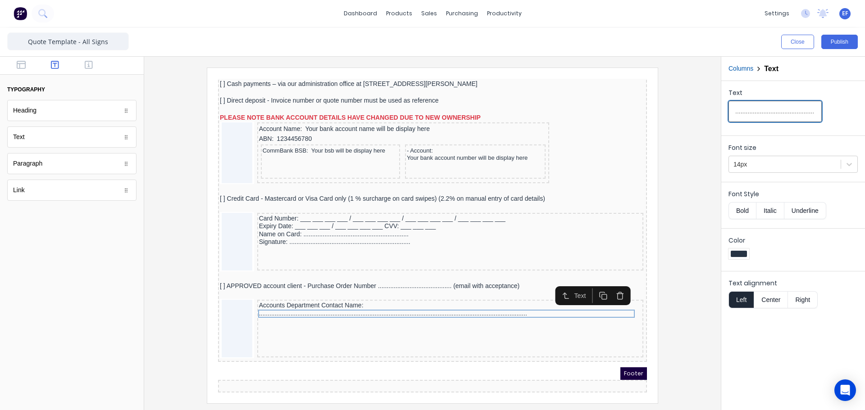
scroll to position [0, 137]
type input "...............................................................................…"
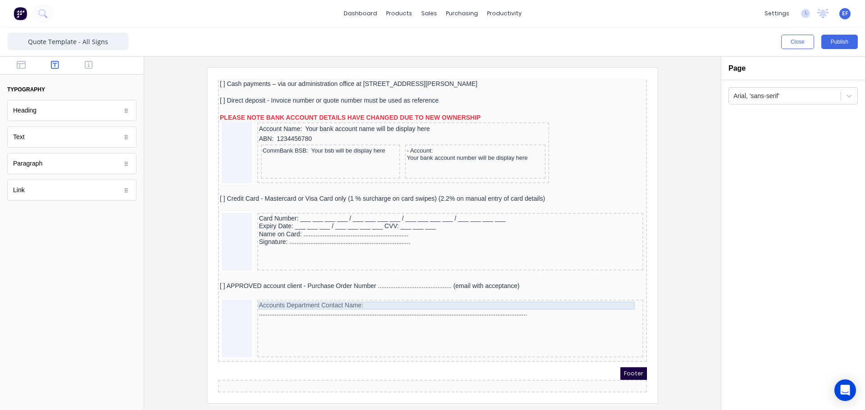
click at [339, 293] on div "Accounts Department Contact Name:" at bounding box center [439, 295] width 382 height 8
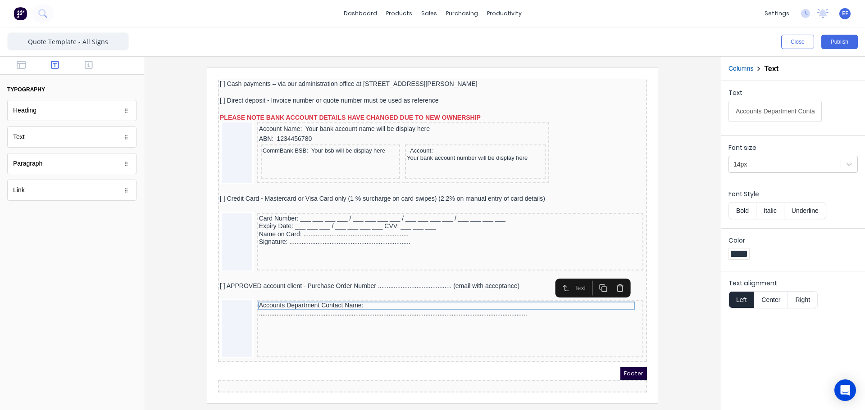
click at [596, 273] on icon "button" at bounding box center [592, 277] width 9 height 9
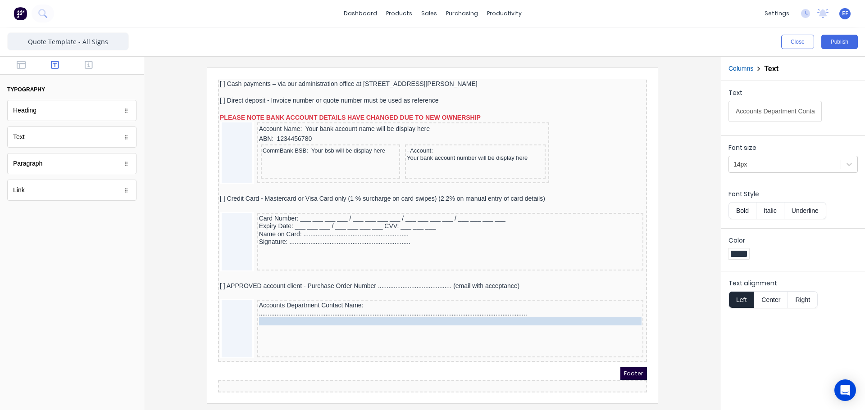
drag, startPoint x: 413, startPoint y: 297, endPoint x: 412, endPoint y: 314, distance: 17.6
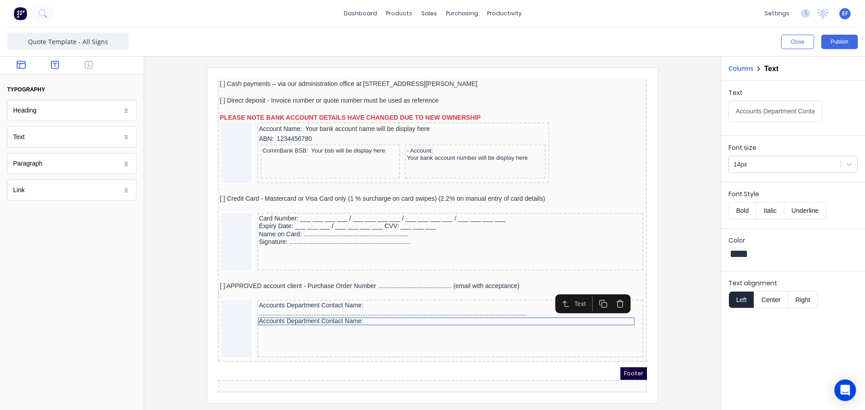
click at [22, 64] on icon "button" at bounding box center [21, 64] width 9 height 9
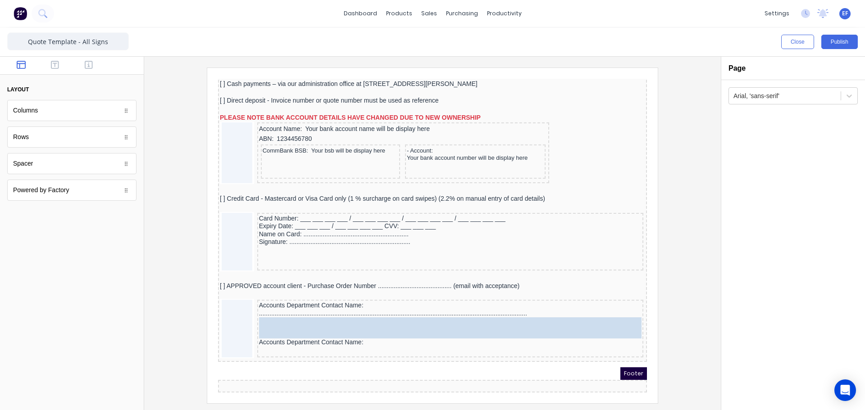
drag, startPoint x: 39, startPoint y: 168, endPoint x: 351, endPoint y: 323, distance: 348.3
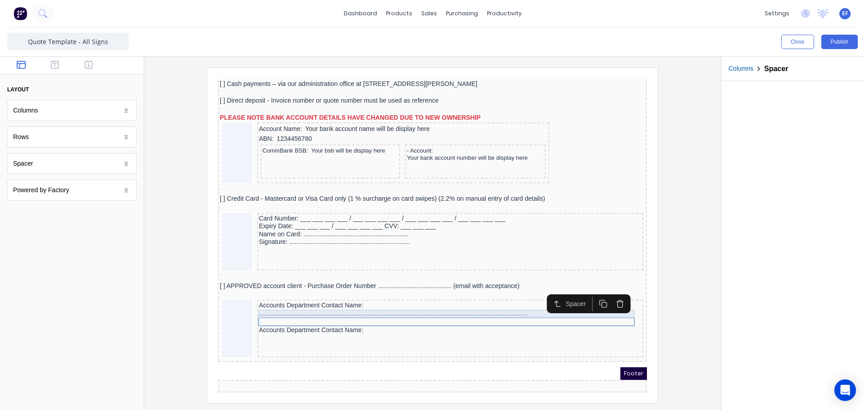
click at [333, 301] on div "...............................................................................…" at bounding box center [439, 303] width 382 height 8
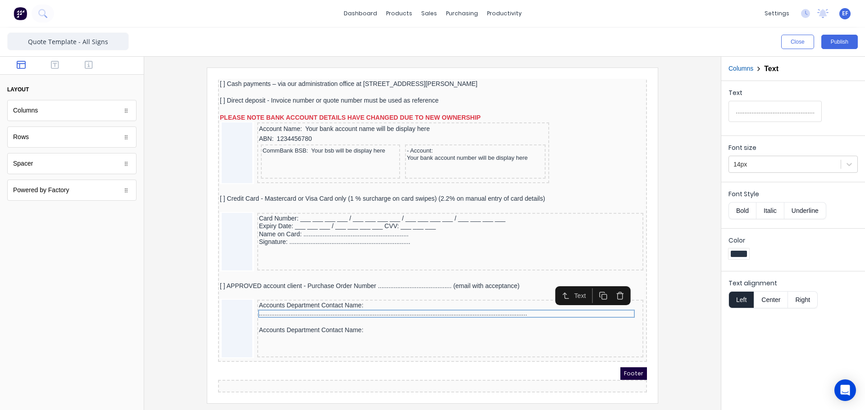
click at [589, 288] on button "button" at bounding box center [592, 285] width 17 height 15
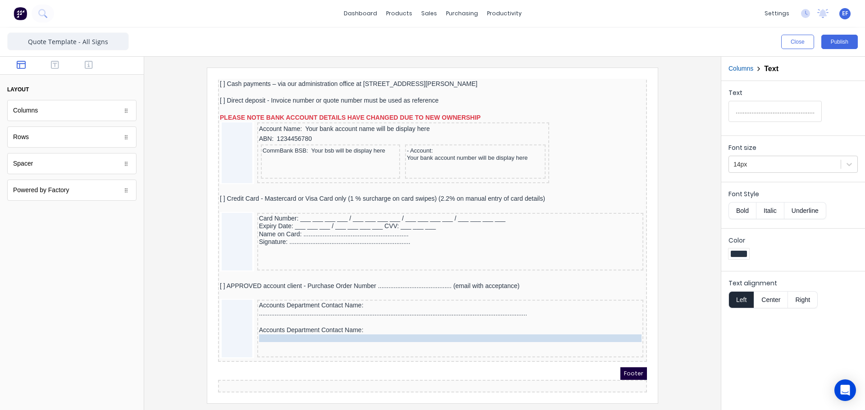
drag, startPoint x: 472, startPoint y: 305, endPoint x: 468, endPoint y: 326, distance: 21.6
click at [687, 347] on div at bounding box center [432, 236] width 562 height 336
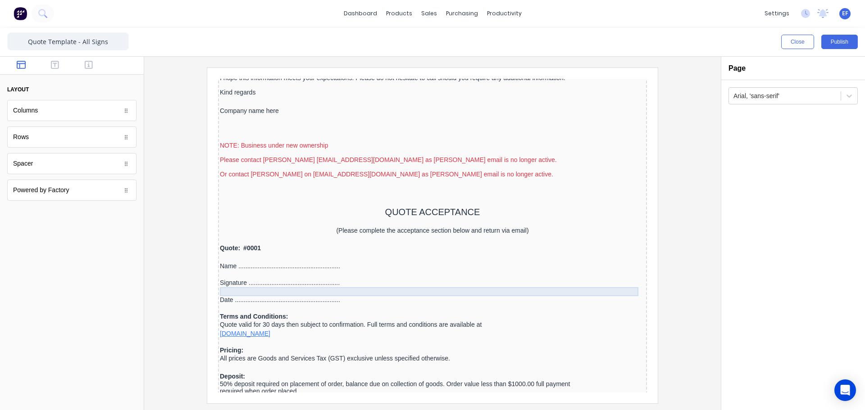
scroll to position [894, 0]
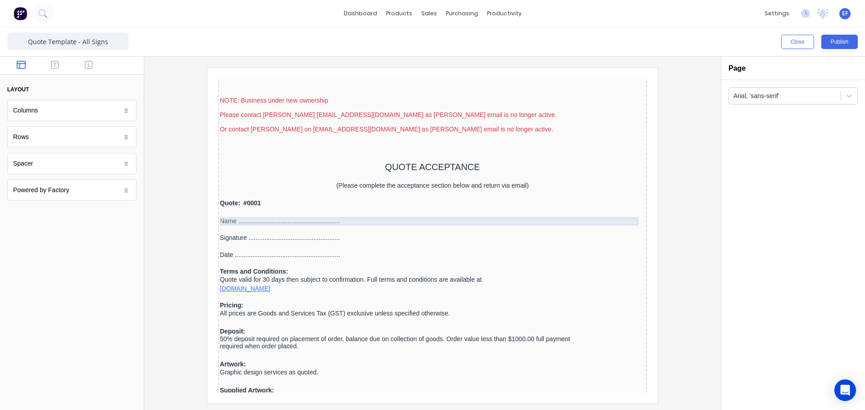
click at [268, 212] on div "Name .........................................................." at bounding box center [421, 211] width 425 height 8
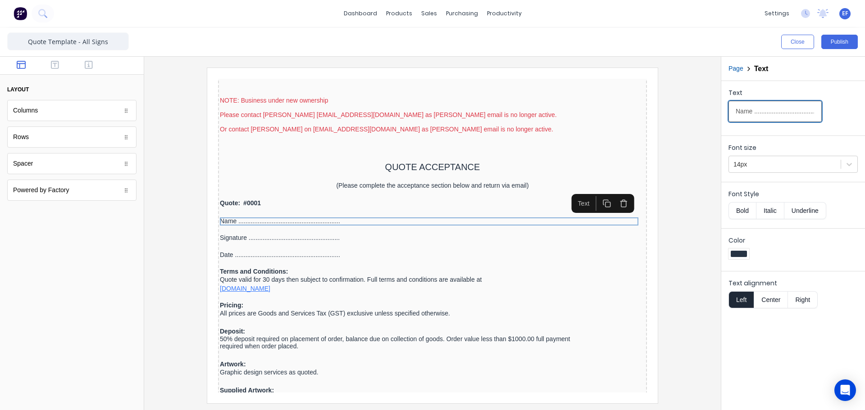
click at [737, 114] on input "Name .........................................................." at bounding box center [774, 111] width 93 height 21
type input "Name ..................................................................."
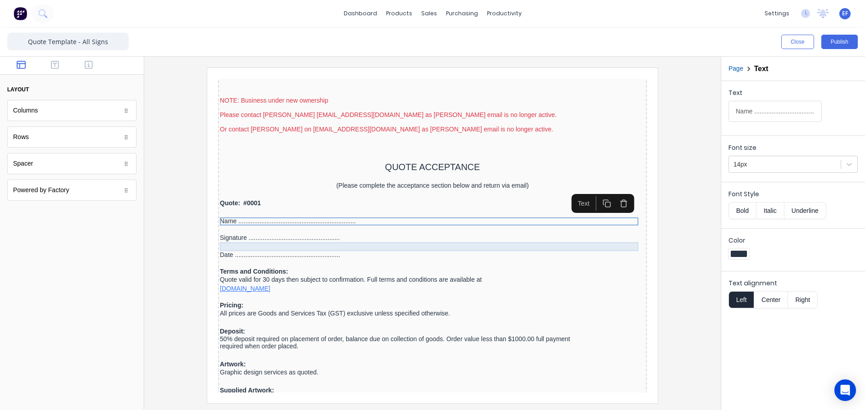
click at [250, 229] on div "Signature ...................................................." at bounding box center [421, 227] width 425 height 8
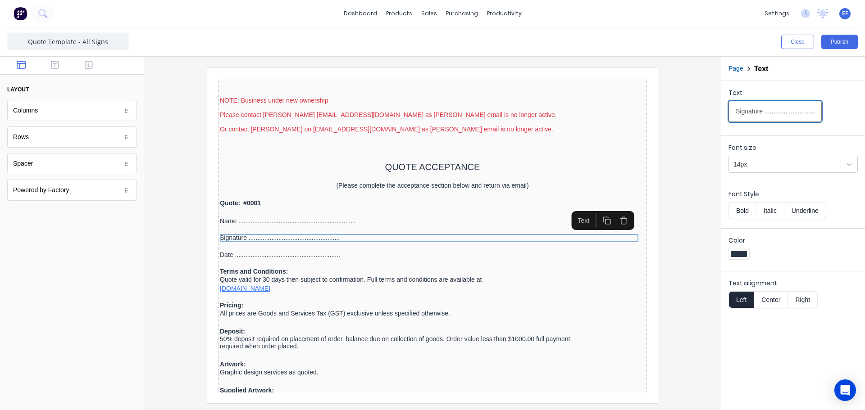
click at [748, 111] on input "Signature ...................................................." at bounding box center [774, 111] width 93 height 21
type input "Signature ............................................................."
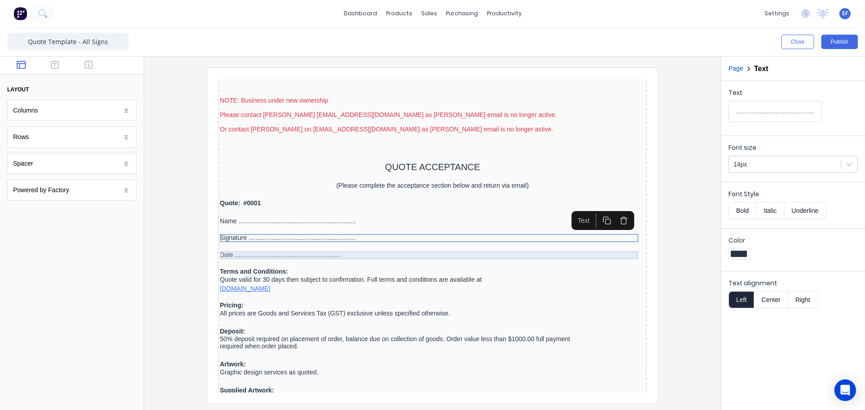
click at [233, 241] on div "Date ............................................................" at bounding box center [421, 245] width 425 height 8
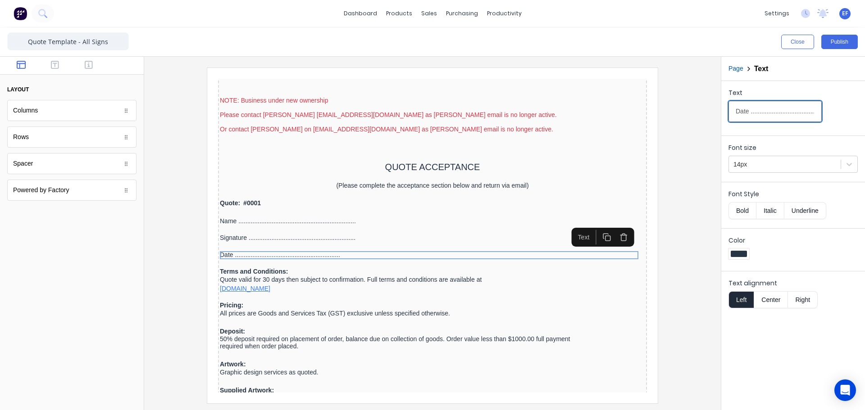
click at [736, 112] on input "Date ............................................................" at bounding box center [774, 111] width 93 height 21
paste input ": ........."
type input "Date: ....................................................................."
click at [690, 239] on div at bounding box center [432, 236] width 562 height 336
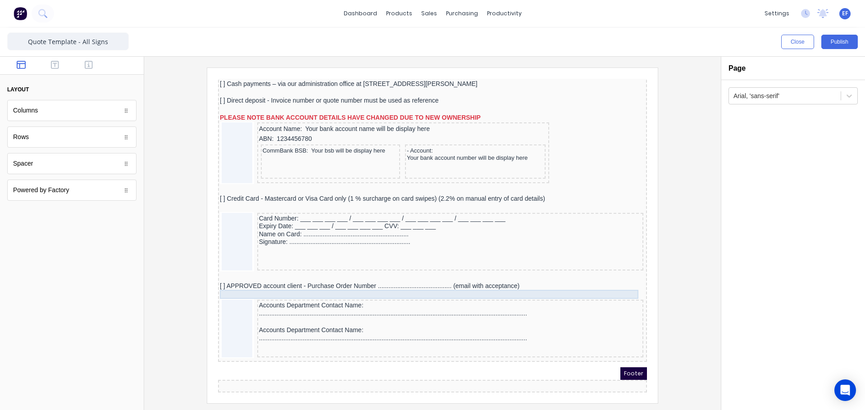
scroll to position [1255, 0]
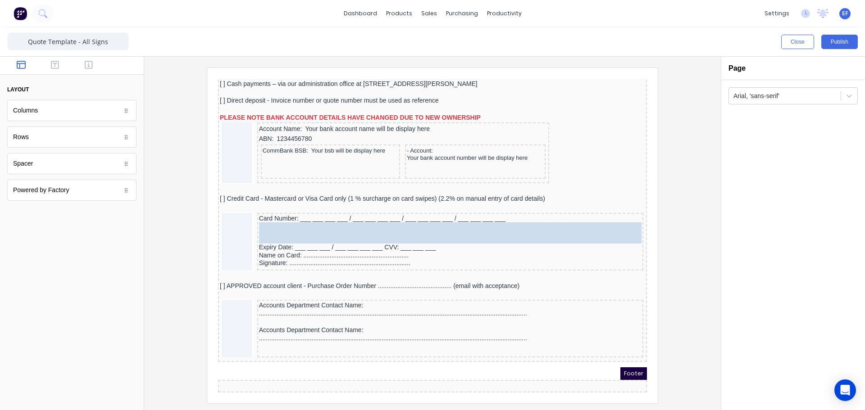
drag, startPoint x: 76, startPoint y: 170, endPoint x: 475, endPoint y: 228, distance: 403.0
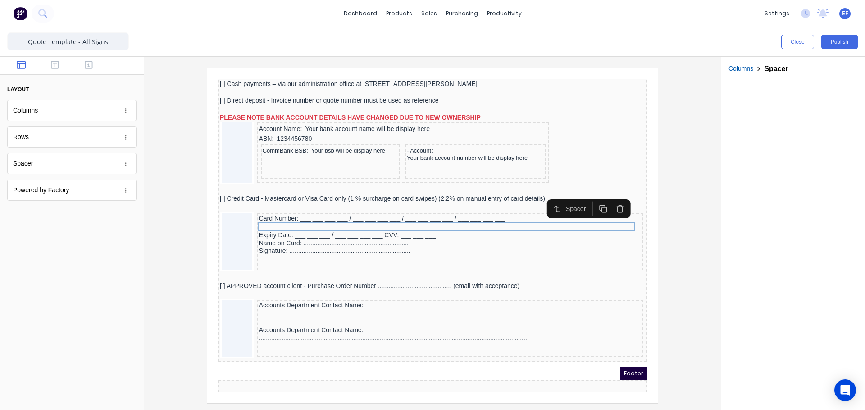
click at [593, 197] on icon "button" at bounding box center [592, 198] width 9 height 9
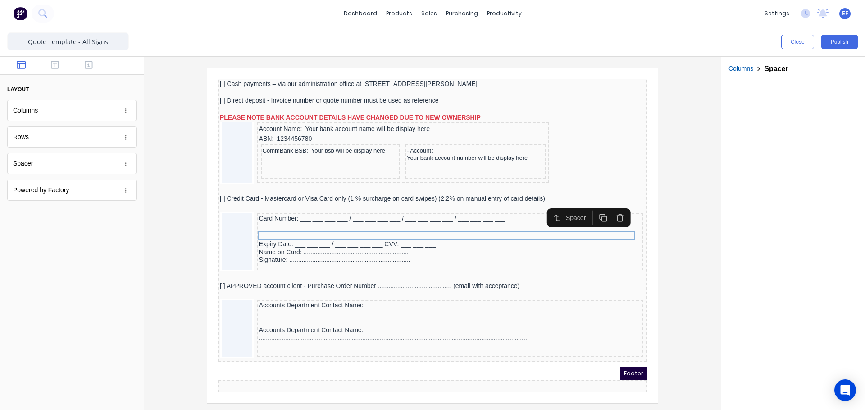
click at [591, 205] on icon "button" at bounding box center [592, 207] width 9 height 9
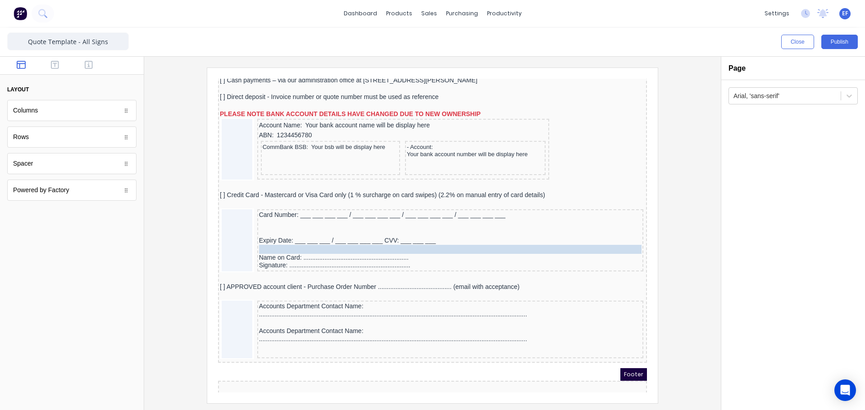
drag, startPoint x: 302, startPoint y: 223, endPoint x: 301, endPoint y: 241, distance: 18.5
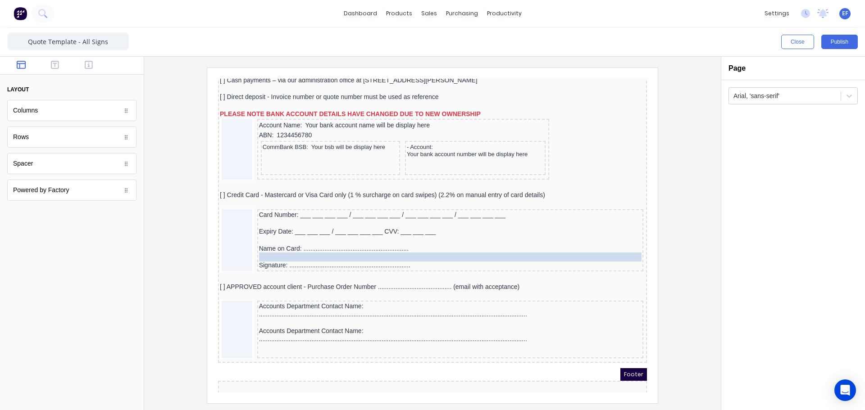
drag, startPoint x: 284, startPoint y: 222, endPoint x: 279, endPoint y: 248, distance: 27.1
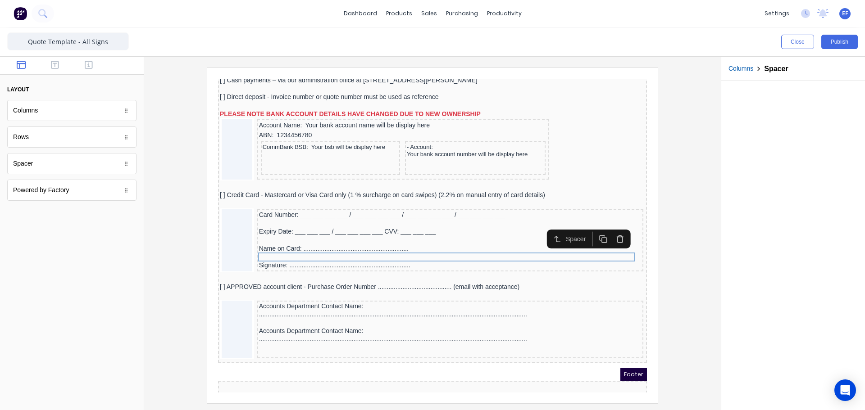
click at [668, 254] on div at bounding box center [432, 236] width 562 height 336
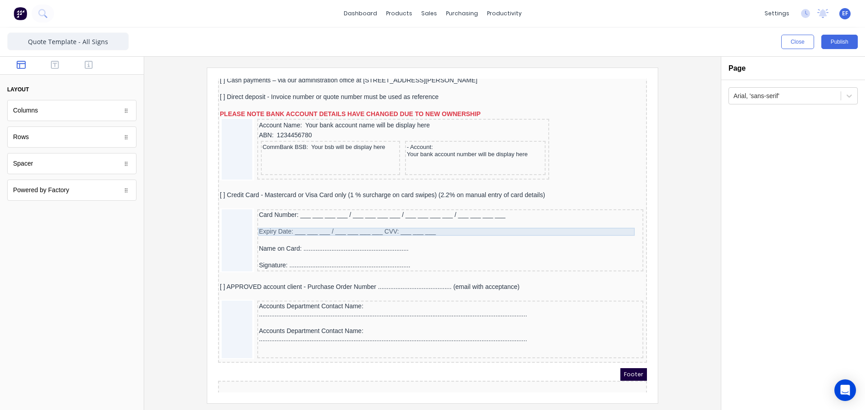
click at [353, 221] on div "Expiry Date: ___ ___ ___ / ___ ___ ___ ___ CVV: ___ ___ ___" at bounding box center [439, 221] width 382 height 8
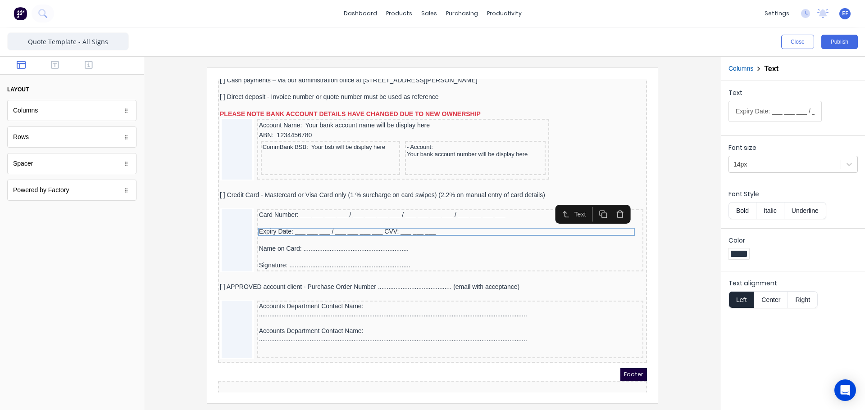
click at [785, 112] on input "Expiry Date: ___ ___ ___ / ___ ___ ___ ___ CVV: ___ ___ ___" at bounding box center [774, 111] width 93 height 21
type input "Expiry Date: ___ ___ ___ / ___ ___ ___ ___ CVV: ___ ___ ___"
click at [683, 277] on div at bounding box center [432, 236] width 562 height 336
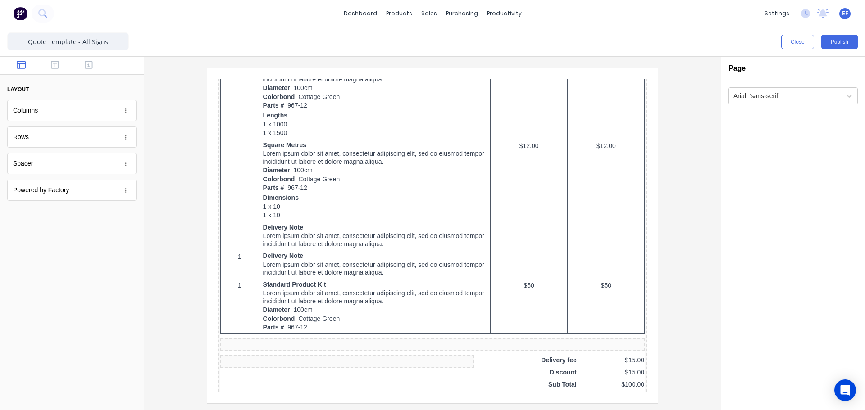
scroll to position [444, 0]
click at [842, 40] on button "Publish" at bounding box center [839, 42] width 36 height 14
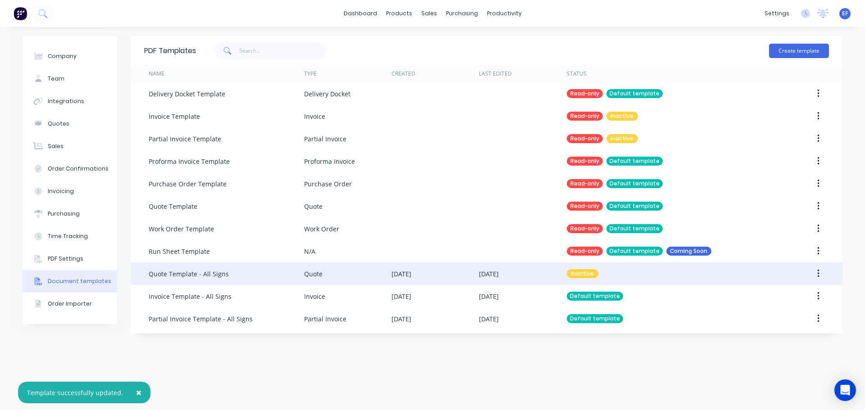
click at [229, 276] on div "Quote Template - All Signs" at bounding box center [226, 274] width 155 height 23
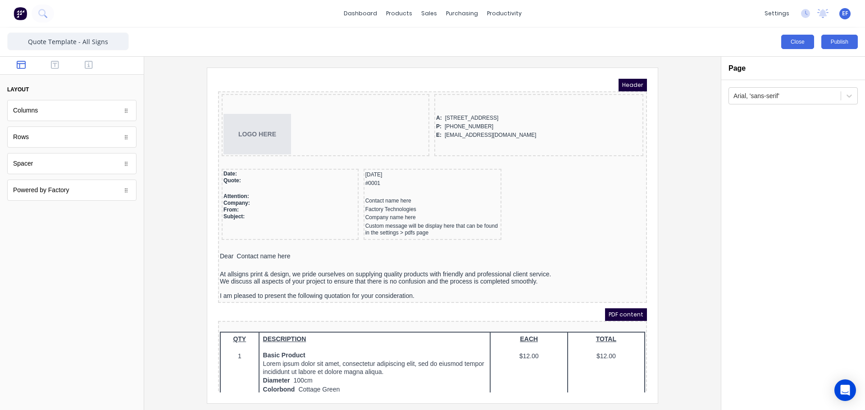
click at [795, 44] on button "Close" at bounding box center [797, 42] width 33 height 14
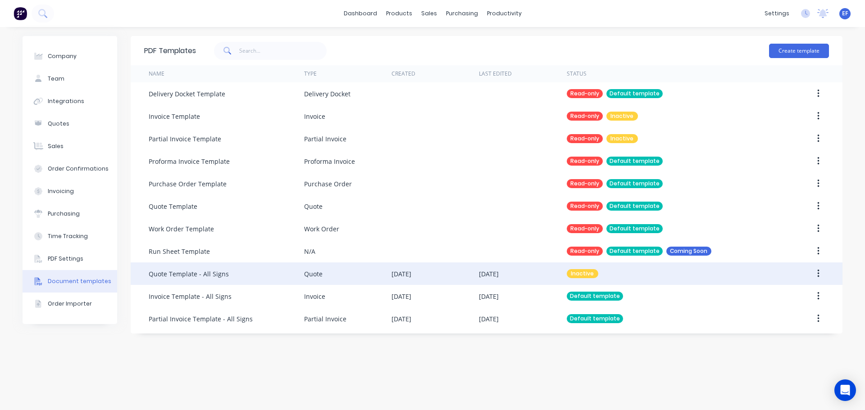
click at [816, 278] on button "button" at bounding box center [818, 274] width 21 height 16
click at [782, 320] on div "Make default" at bounding box center [785, 315] width 69 height 13
click at [250, 282] on div "Quote Template - All Signs" at bounding box center [226, 274] width 155 height 23
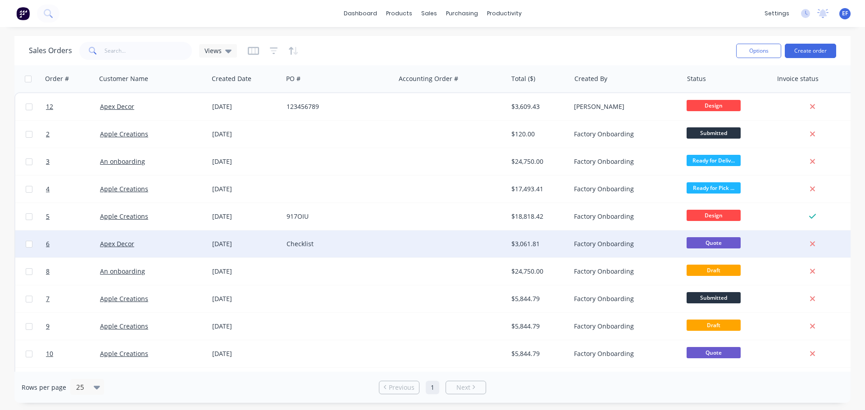
click at [674, 246] on div "Factory Onboarding" at bounding box center [626, 244] width 105 height 9
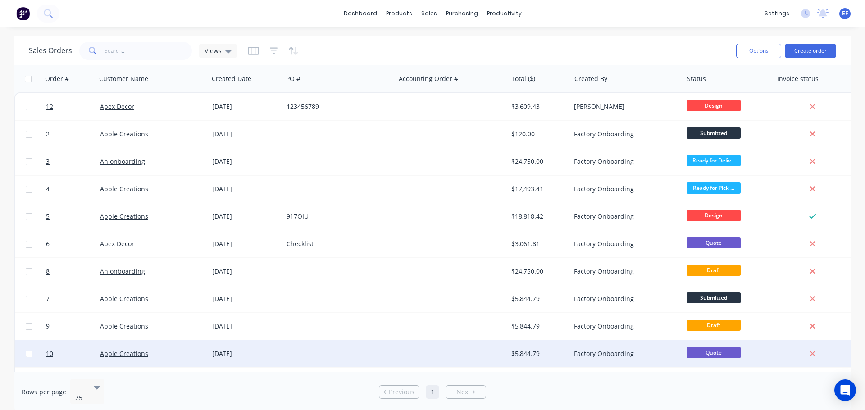
click at [412, 353] on div at bounding box center [451, 354] width 112 height 27
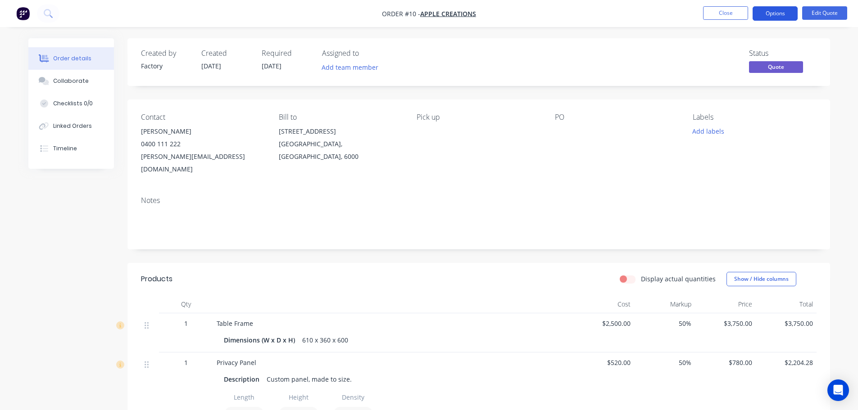
click at [789, 13] on button "Options" at bounding box center [775, 13] width 45 height 14
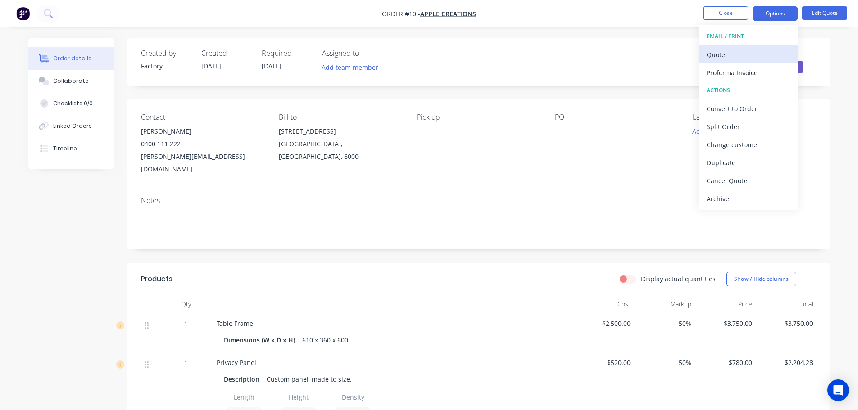
click at [753, 50] on div "Quote" at bounding box center [748, 54] width 83 height 13
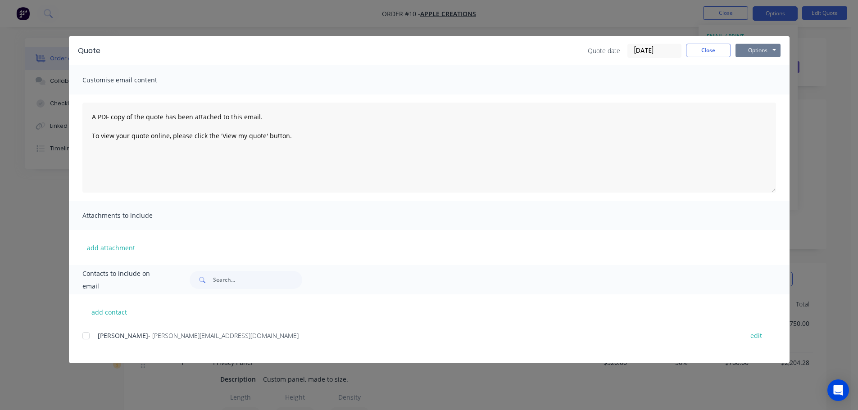
click at [756, 50] on button "Options" at bounding box center [758, 51] width 45 height 14
click at [758, 66] on button "Preview" at bounding box center [765, 66] width 58 height 15
click at [759, 47] on button "Options" at bounding box center [758, 51] width 45 height 14
click at [755, 68] on button "Preview" at bounding box center [765, 66] width 58 height 15
click at [694, 48] on button "Close" at bounding box center [708, 51] width 45 height 14
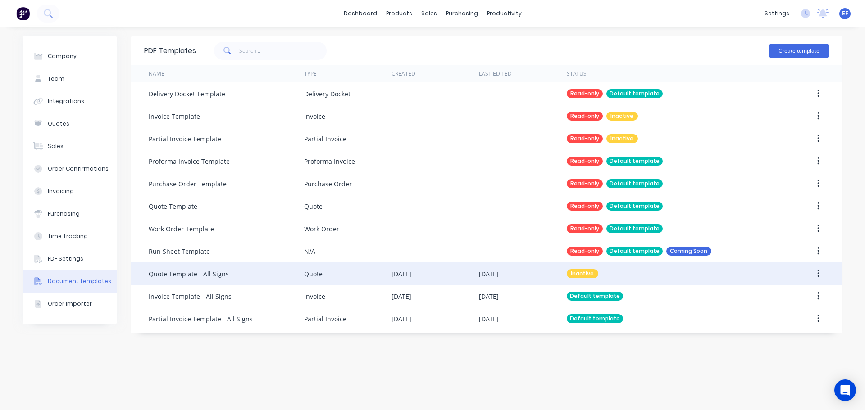
click at [816, 273] on button "button" at bounding box center [818, 274] width 21 height 16
click at [764, 312] on div "Make default" at bounding box center [785, 315] width 69 height 13
